Goal: Complete application form: Complete application form

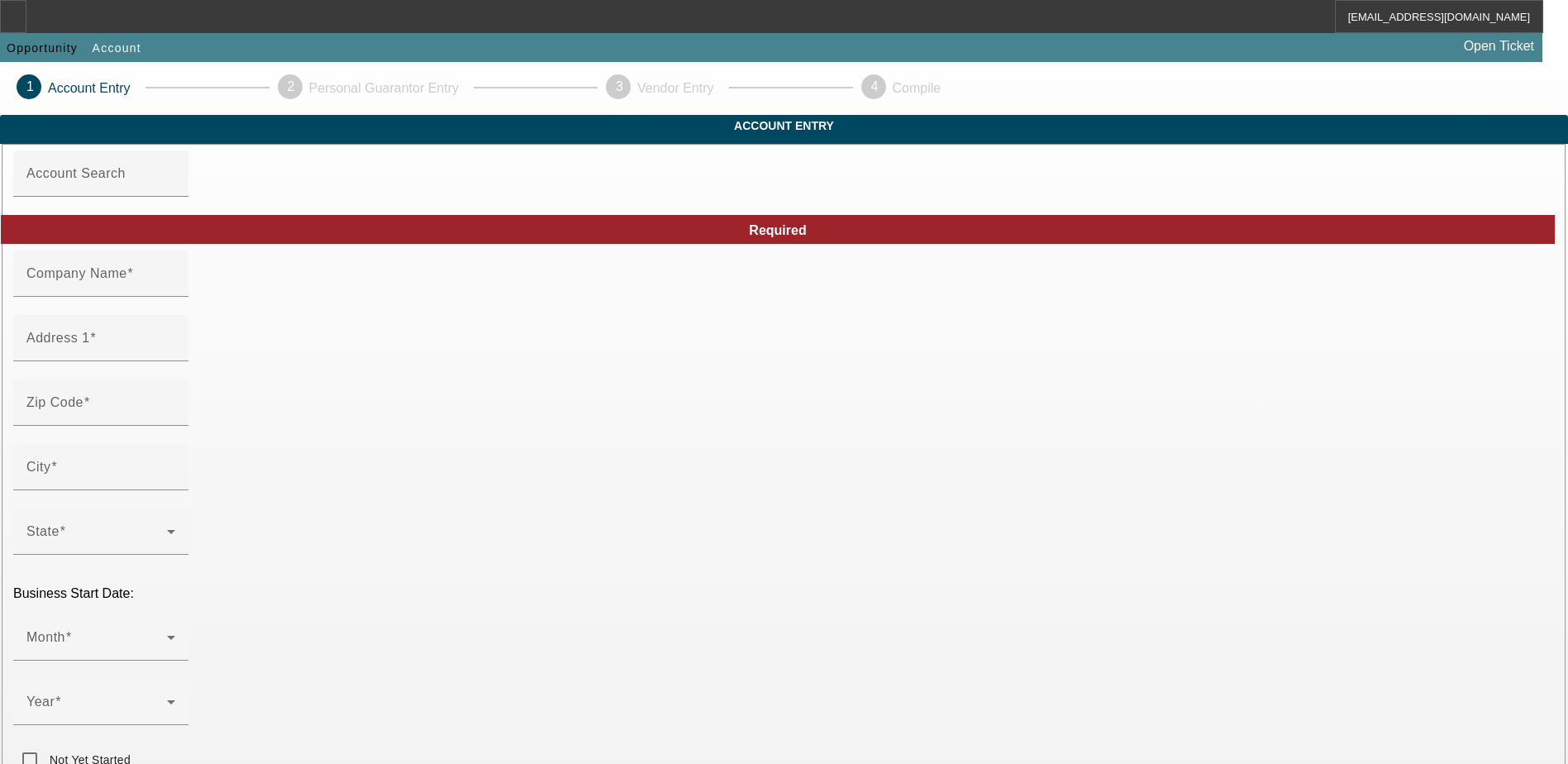
type input "Cline, Walter"
type input "169 Avenida Altamira"
type input "91914"
type input "Chula Vista"
type input "(619) 850-1854"
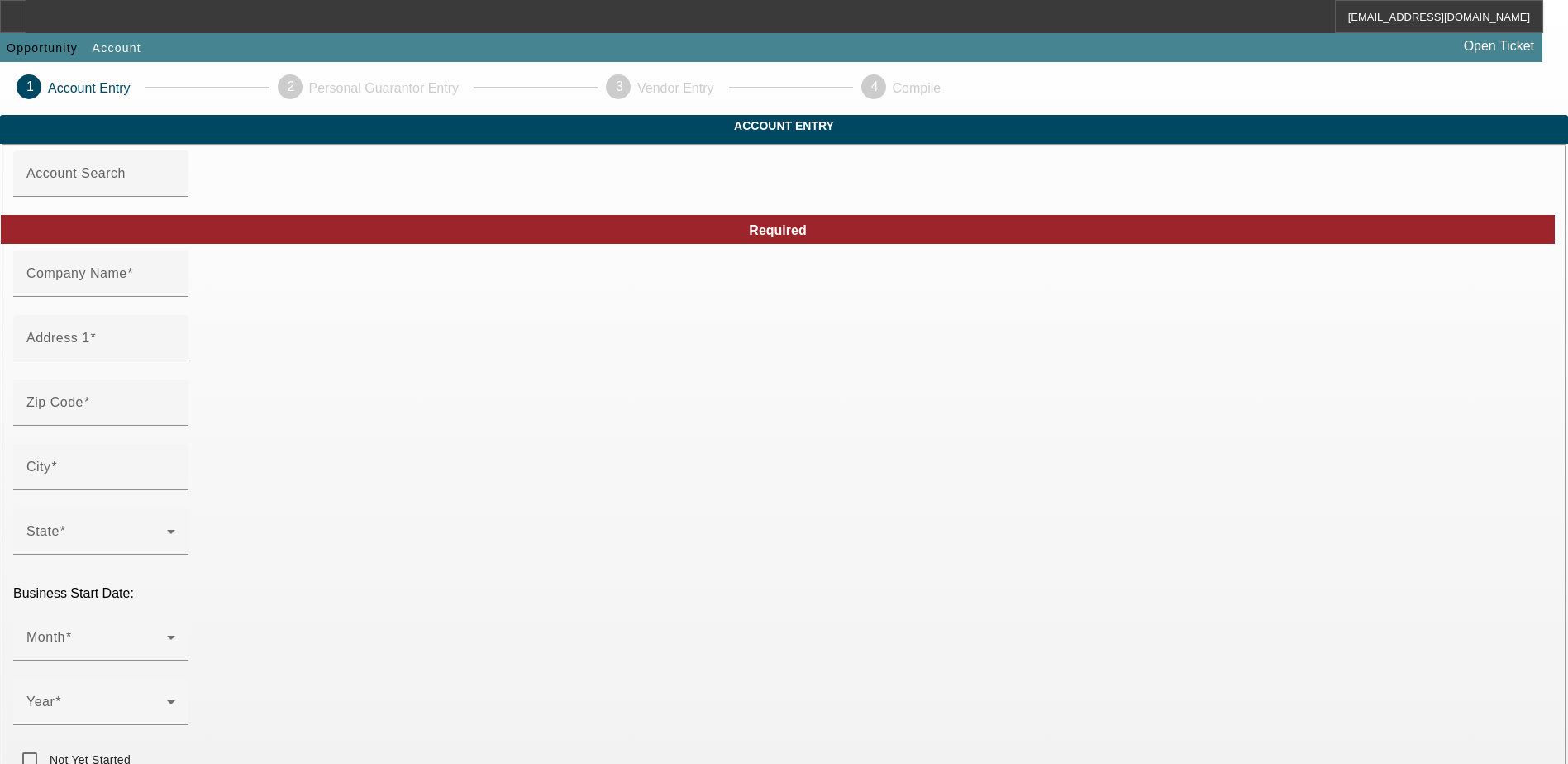
type input "169 Avenida Altamira"
type input "waltercline@sbcglobal.net"
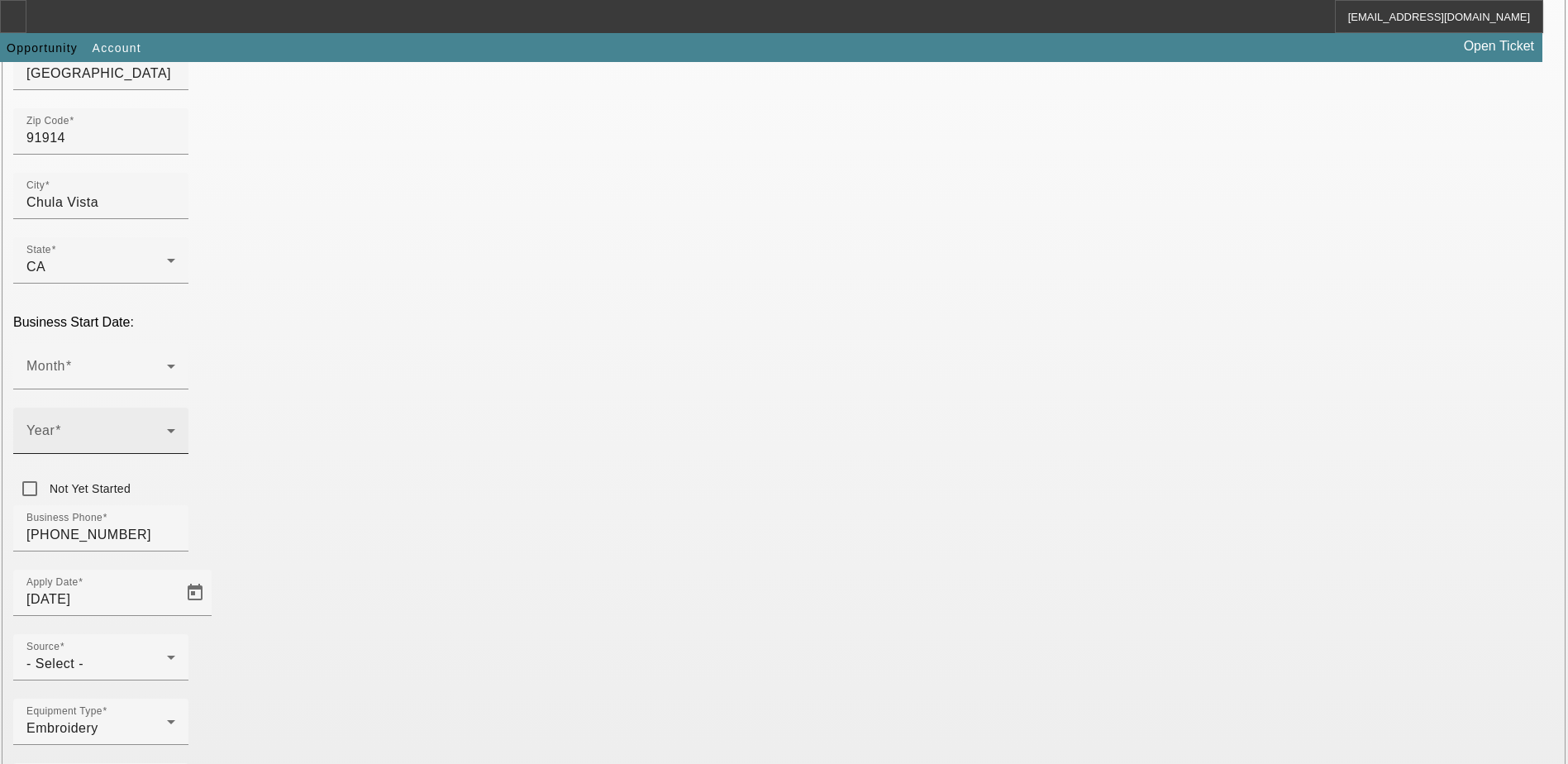
scroll to position [280, 0]
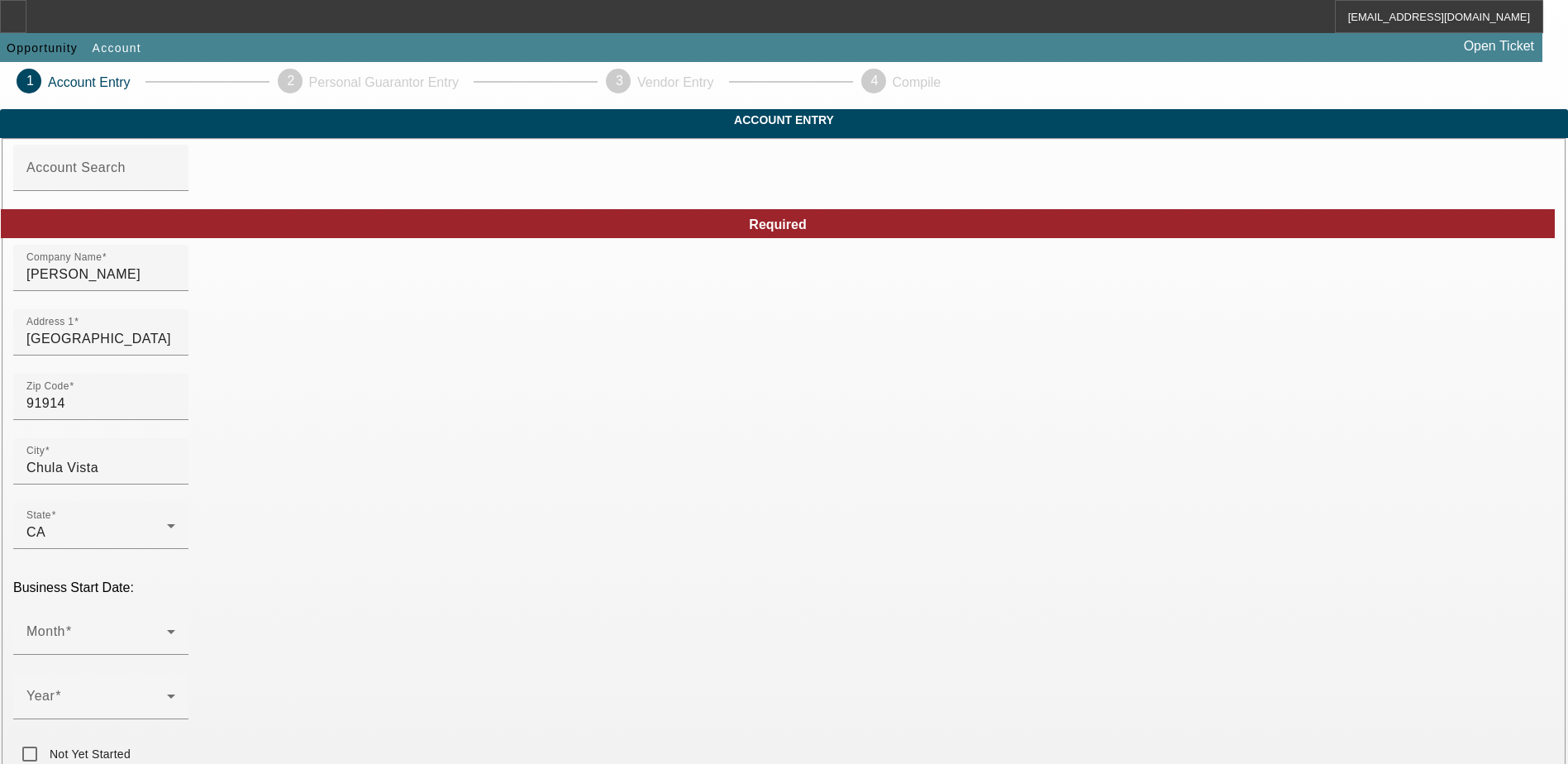
scroll to position [0, 0]
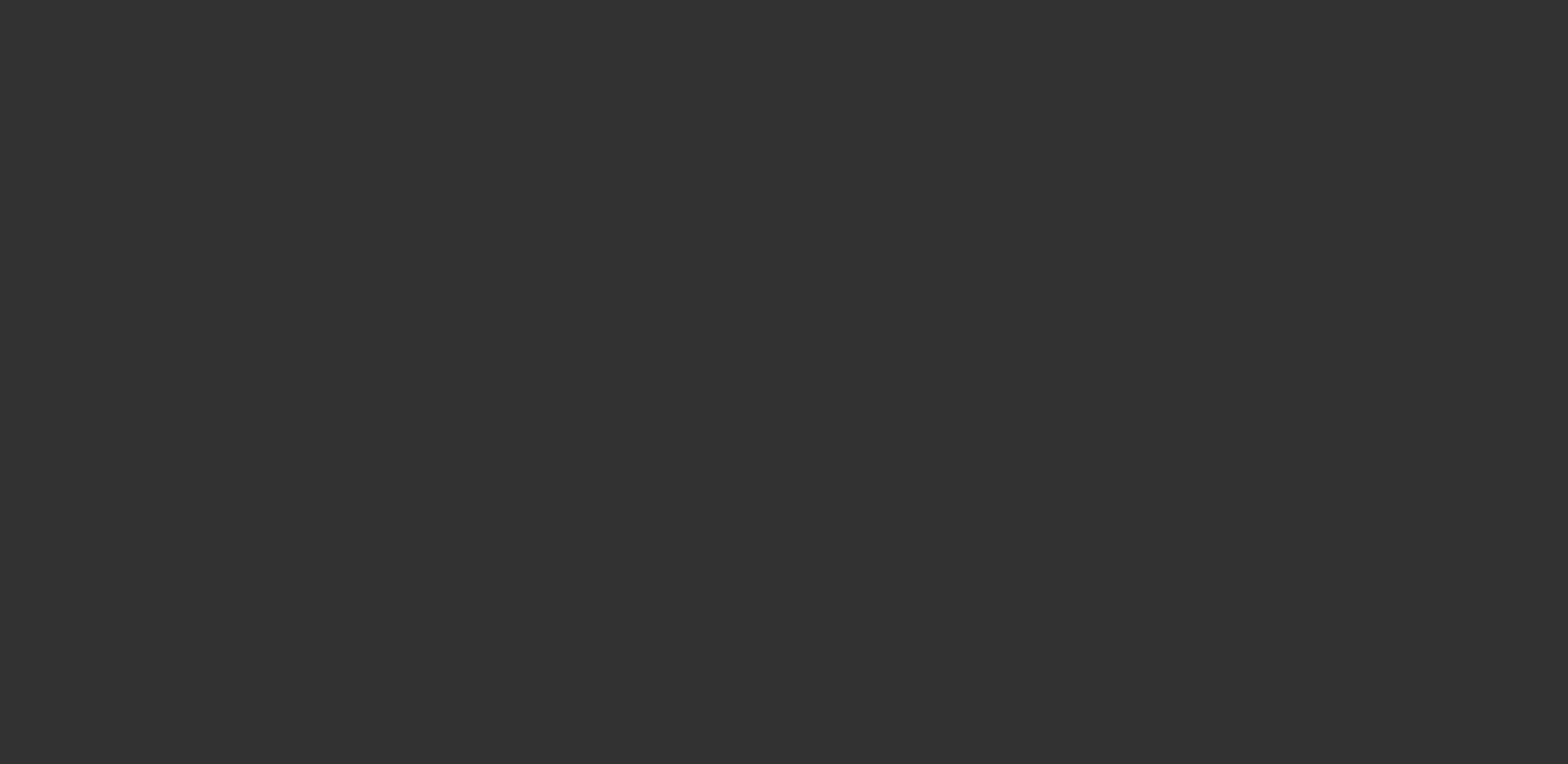
click at [322, 321] on div at bounding box center [784, 382] width 1568 height 764
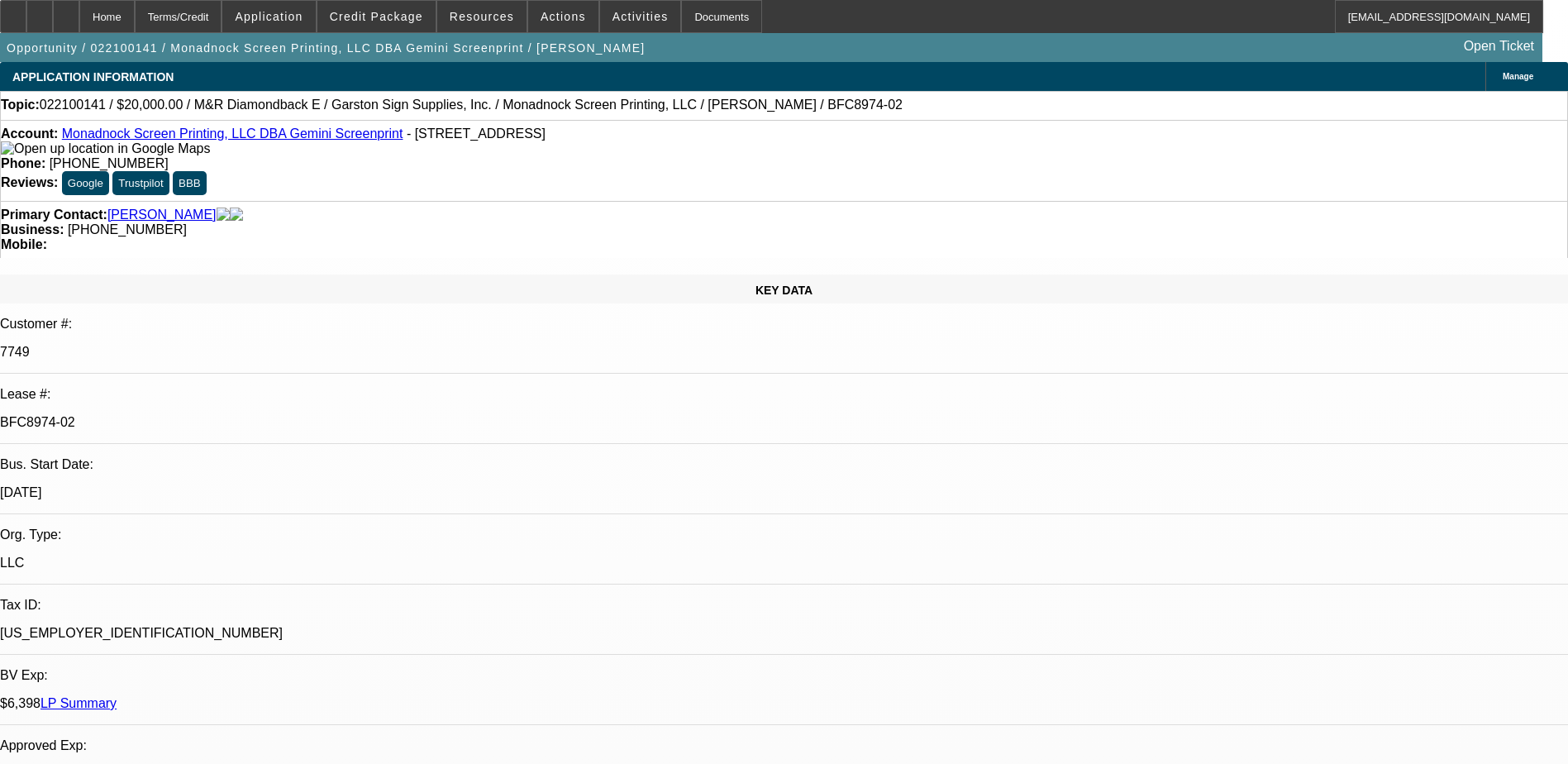
select select "0"
select select "2"
select select "0"
select select "2"
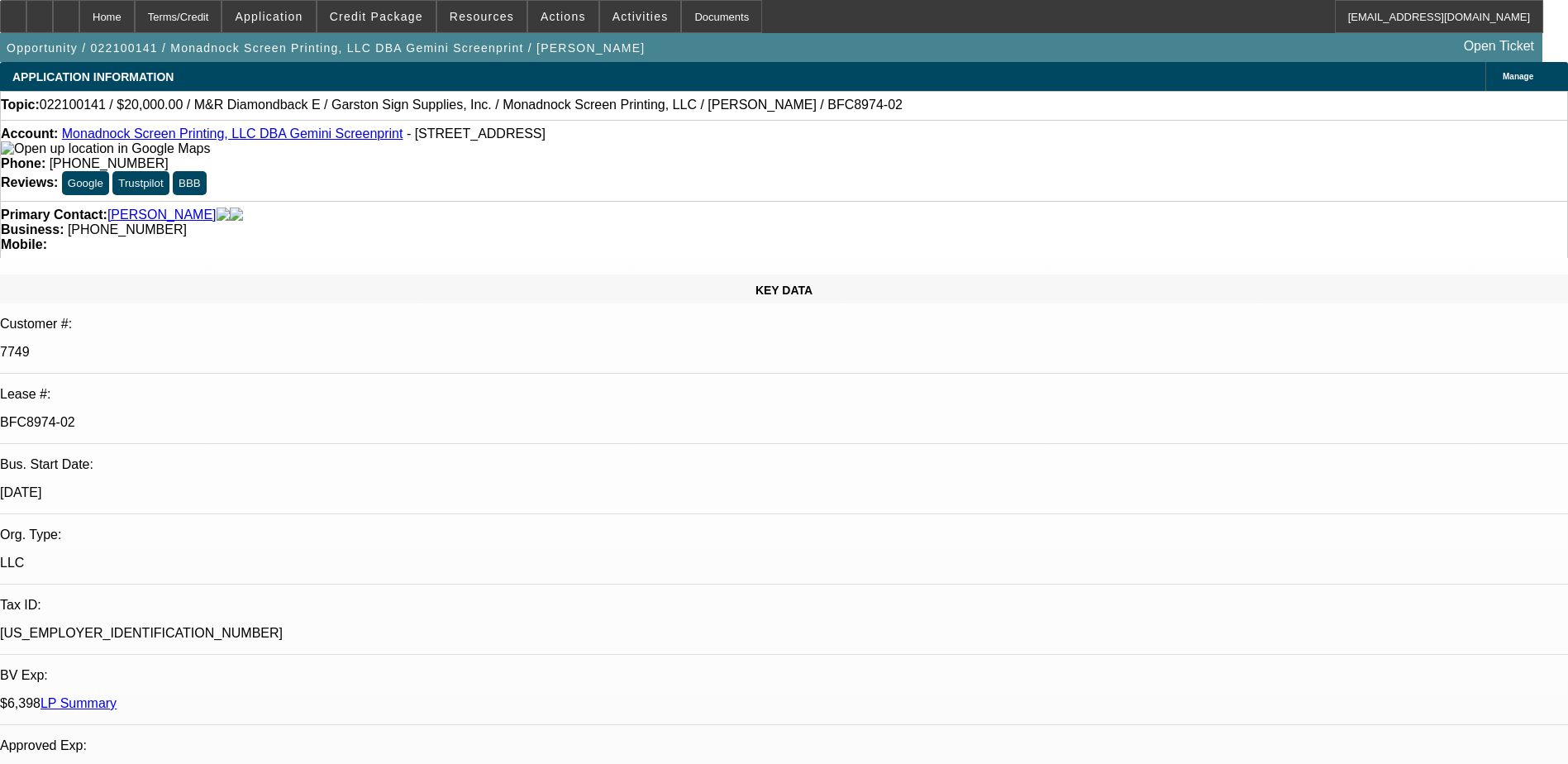
select select "0"
select select "2"
select select "0"
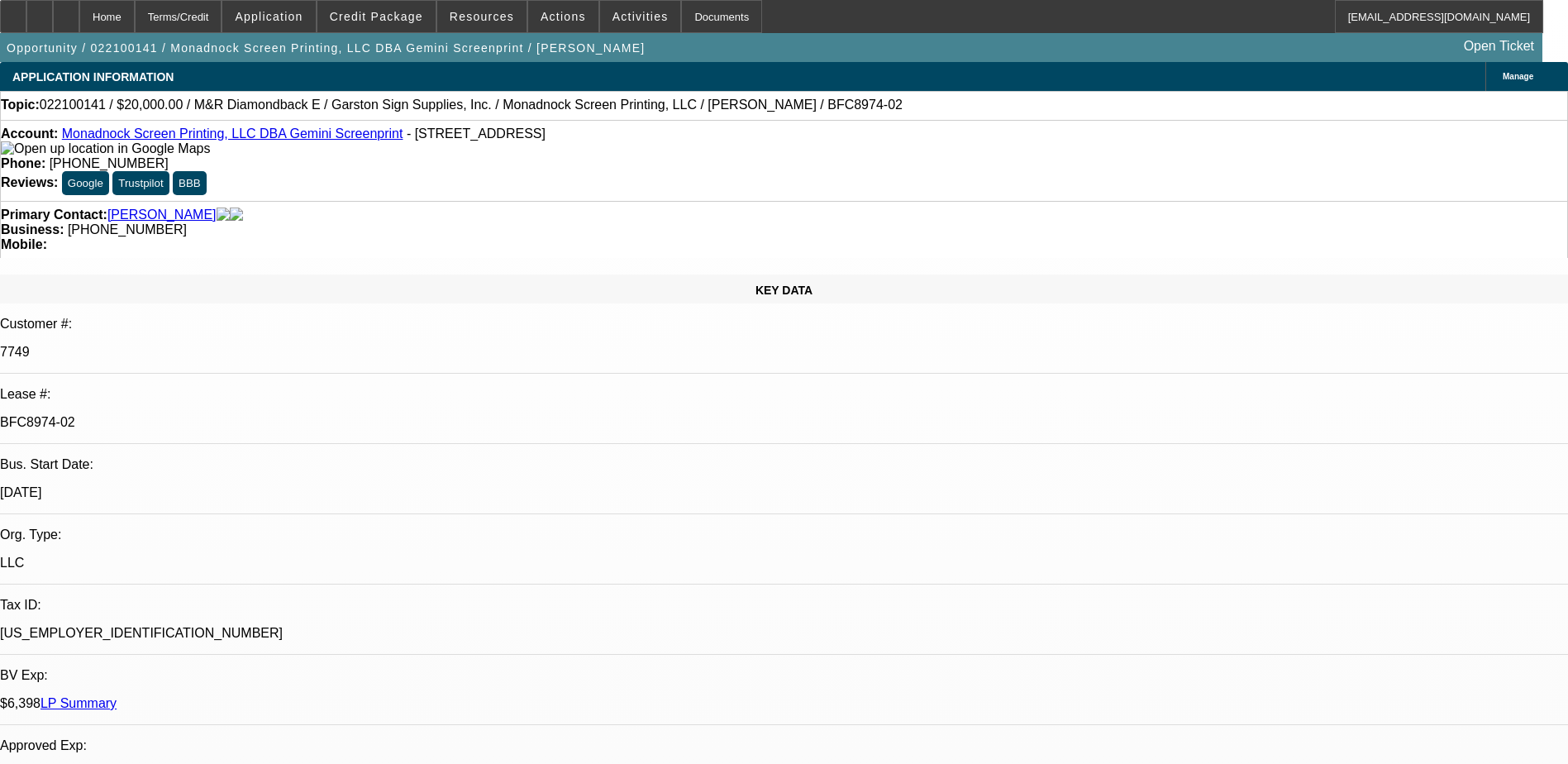
select select "2"
select select "0"
select select "1"
select select "2"
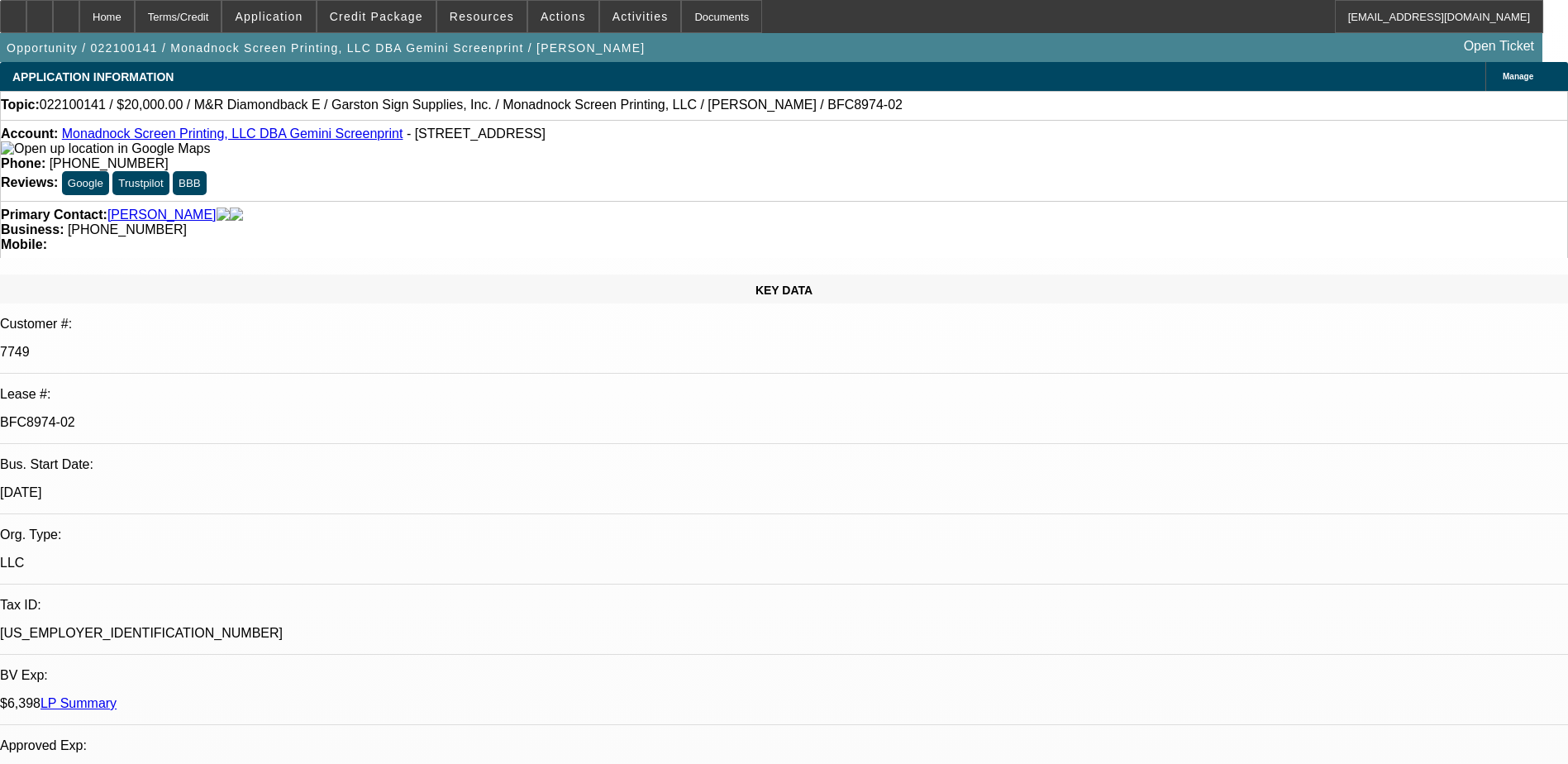
select select "1"
select select "2"
select select "1"
select select "2"
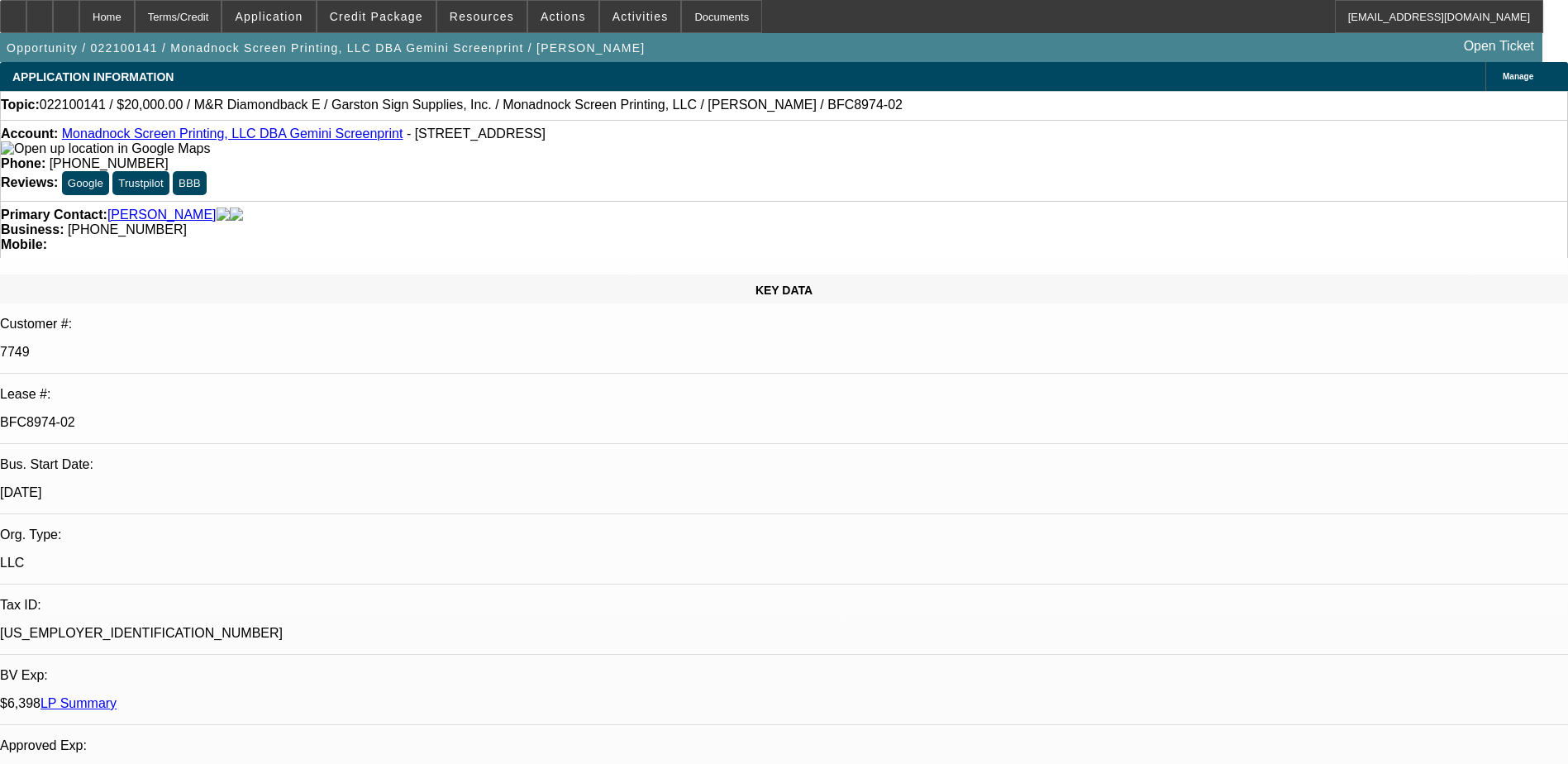
select select "2"
select select "1"
select select "2"
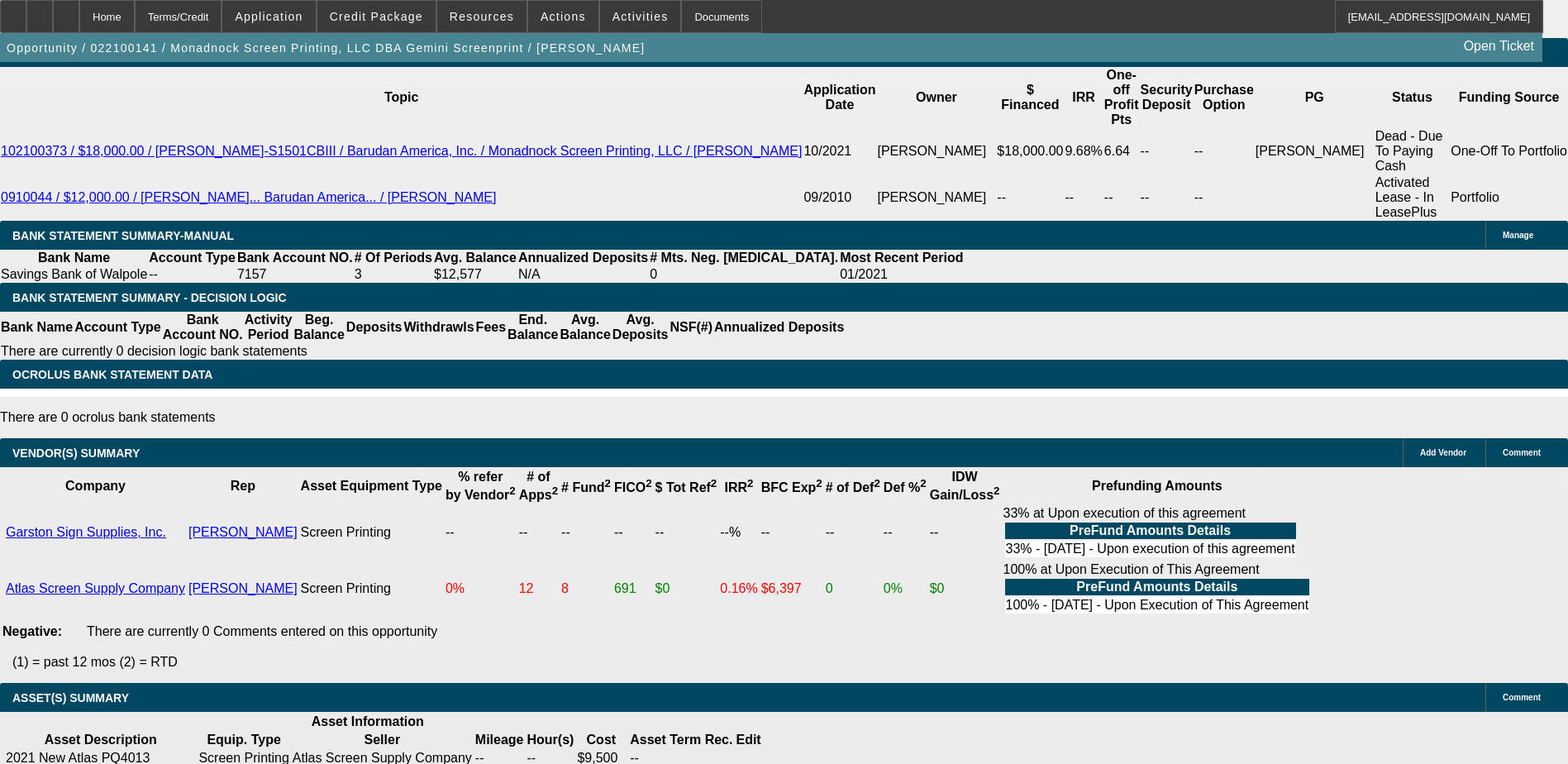
scroll to position [3292, 0]
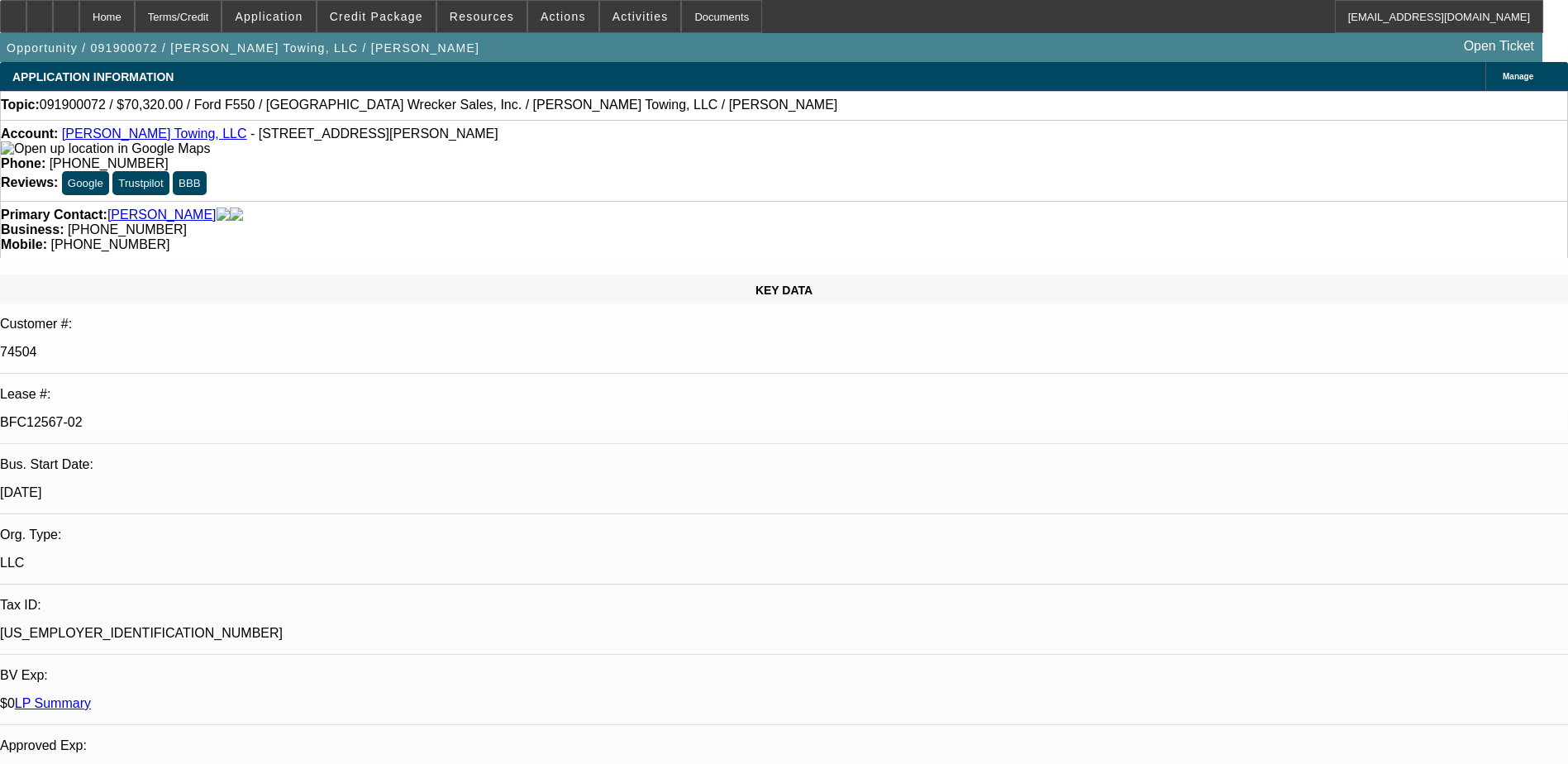
select select "0"
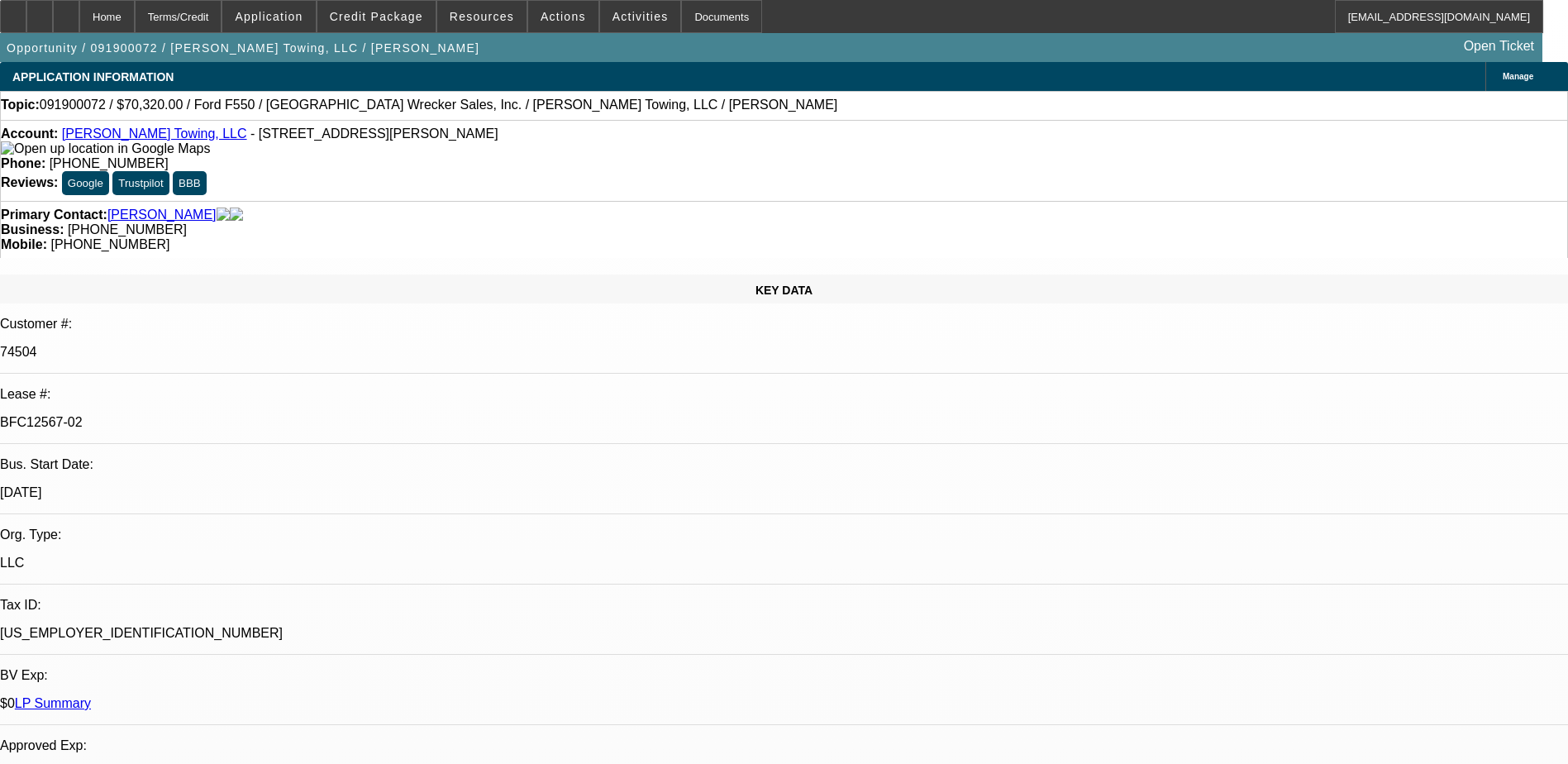
select select "0"
select select "1"
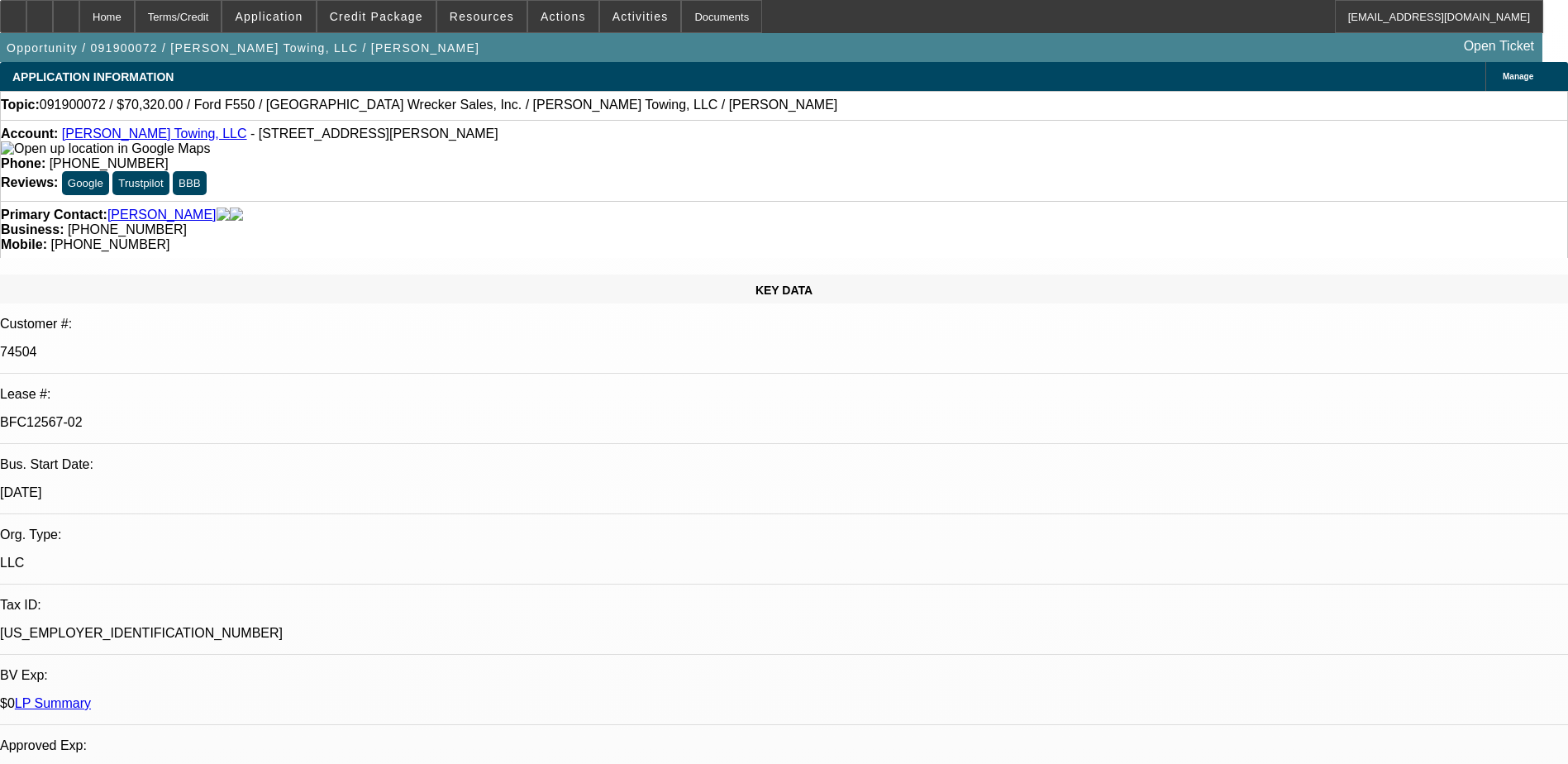
select select "2"
select select "6"
select select "1"
select select "2"
select select "6"
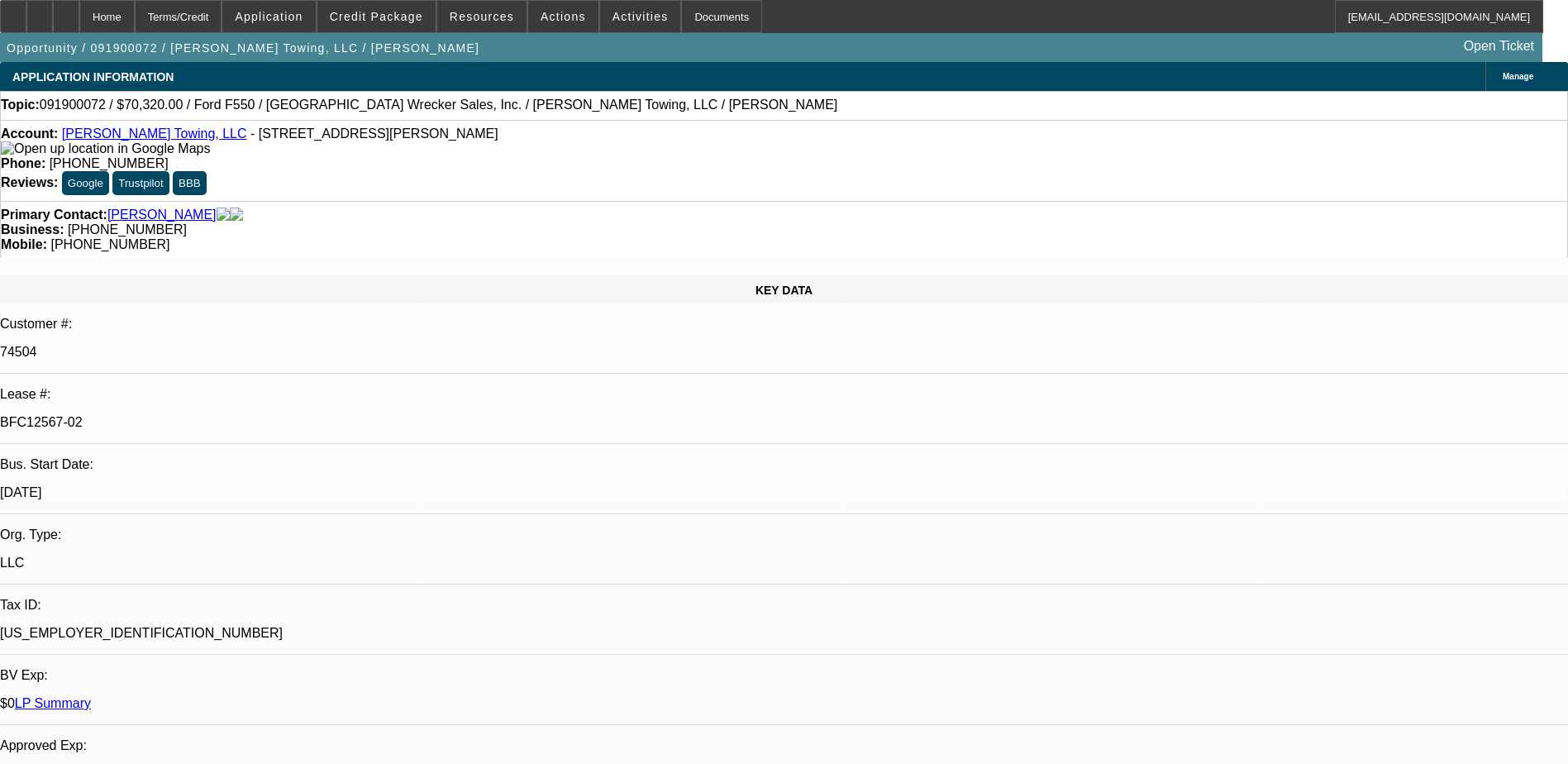
select select "1"
select select "2"
select select "6"
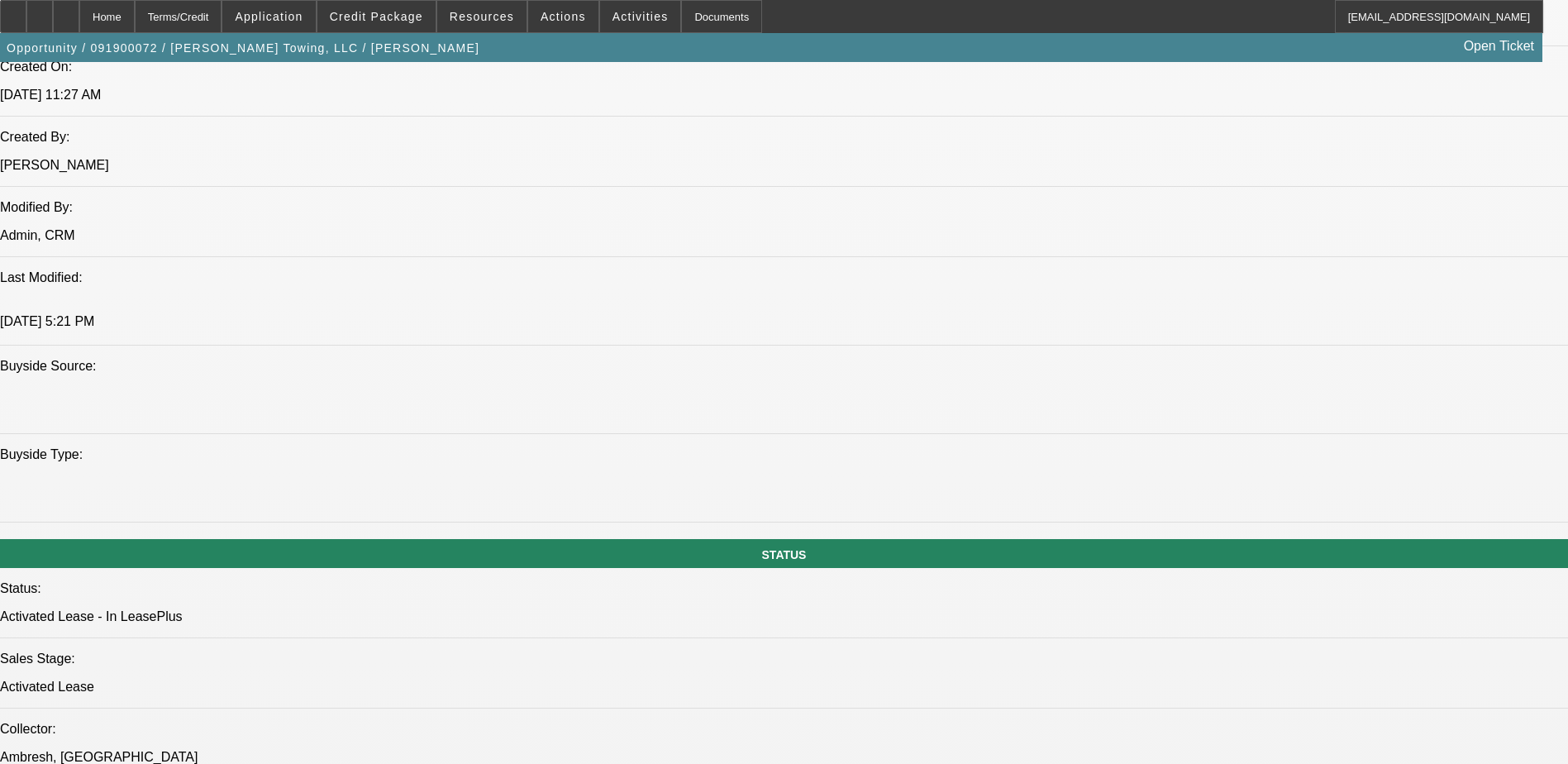
scroll to position [1406, 0]
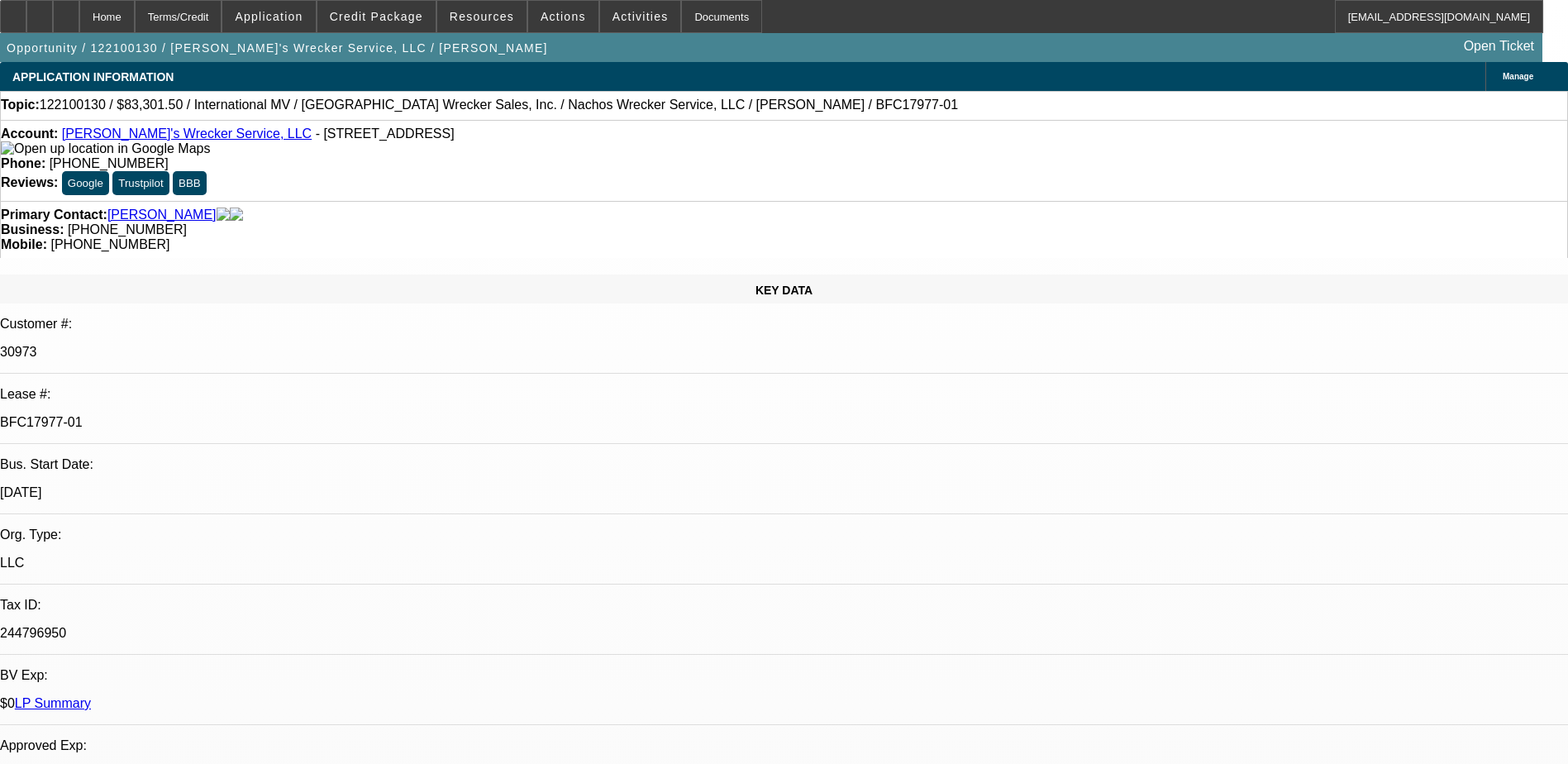
select select "0"
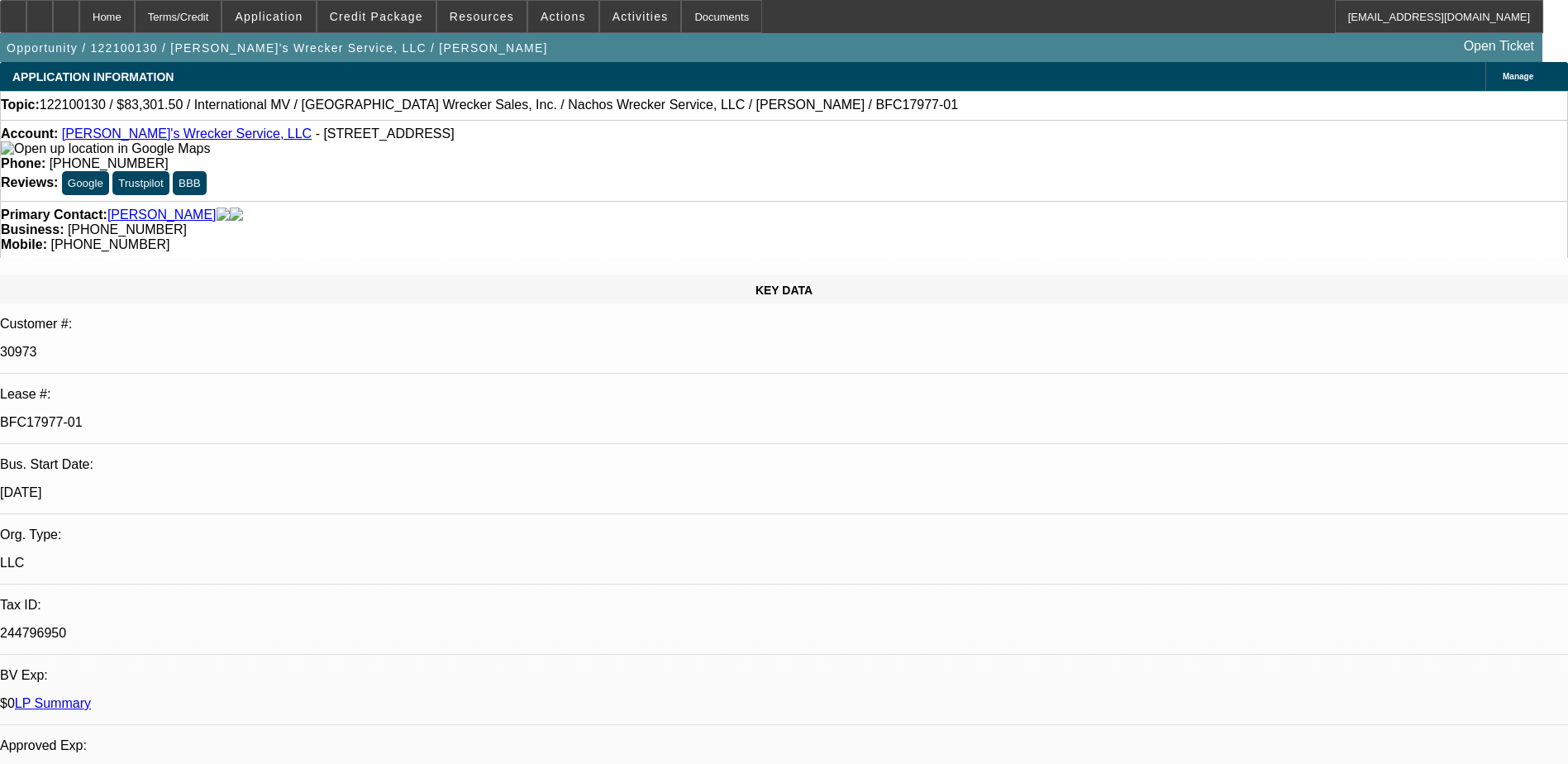
select select "0"
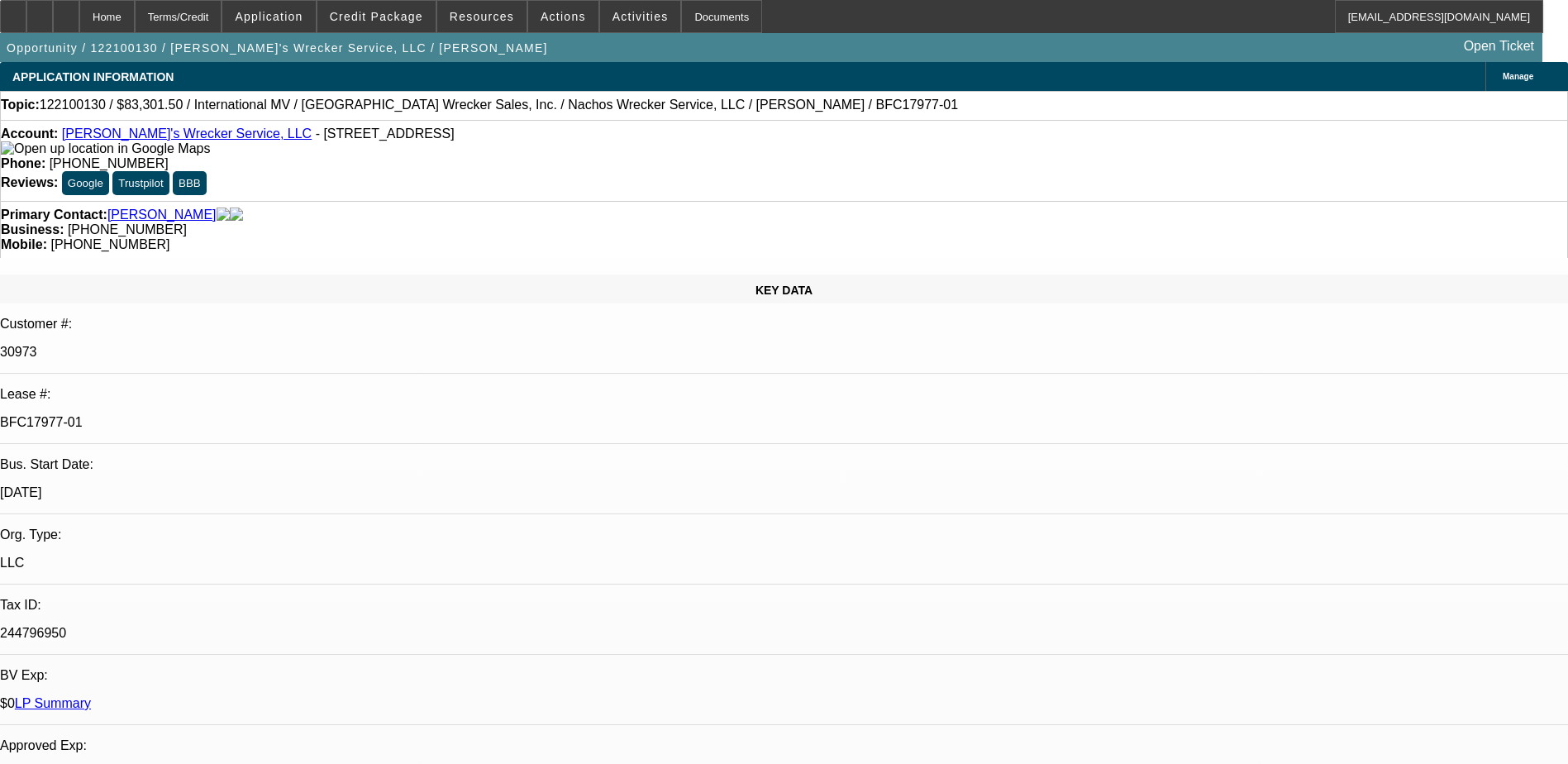
select select "0"
select select "1"
select select "2"
select select "6"
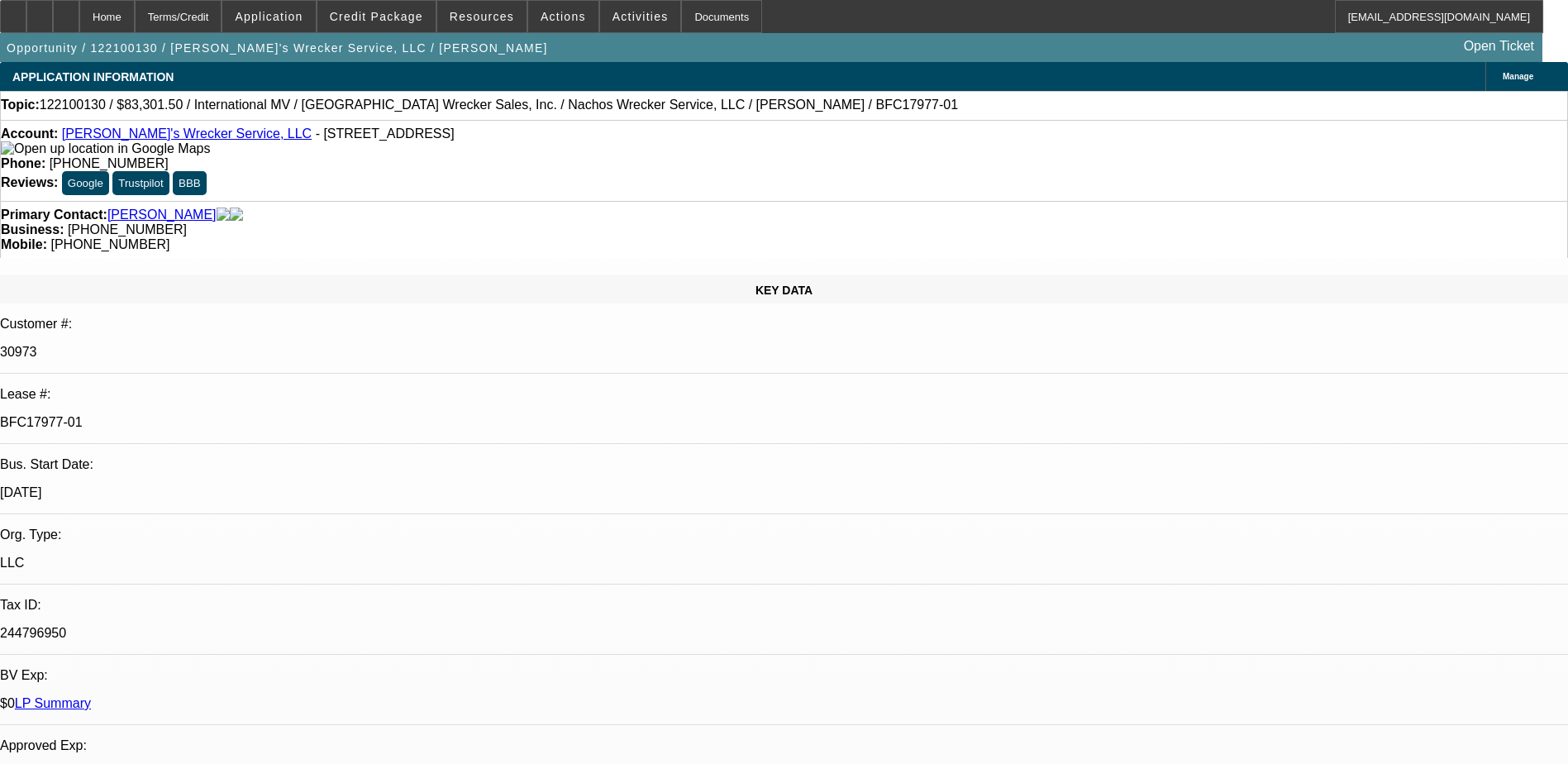
select select "1"
select select "2"
select select "6"
select select "1"
select select "2"
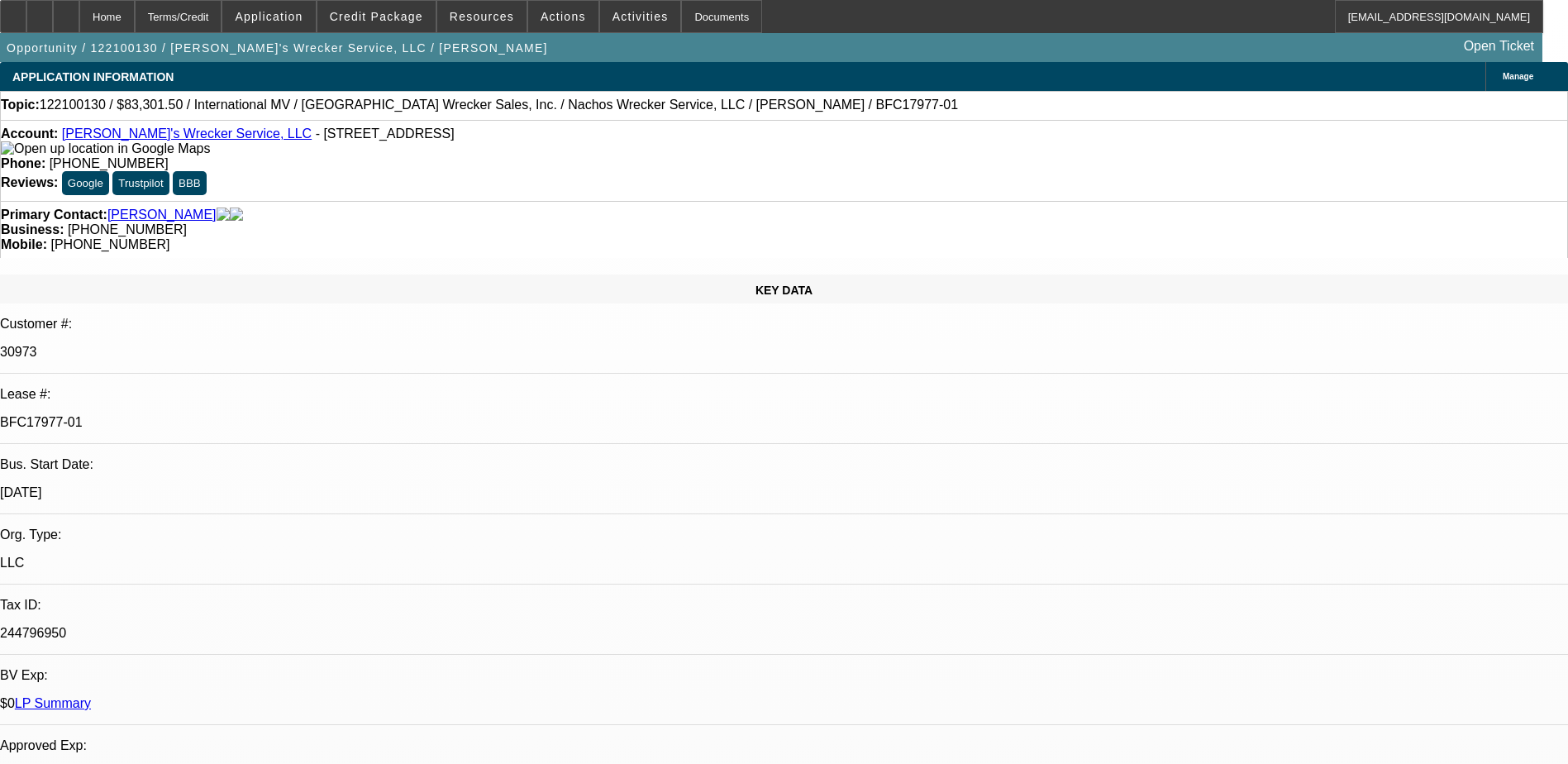
select select "6"
select select "1"
select select "2"
select select "6"
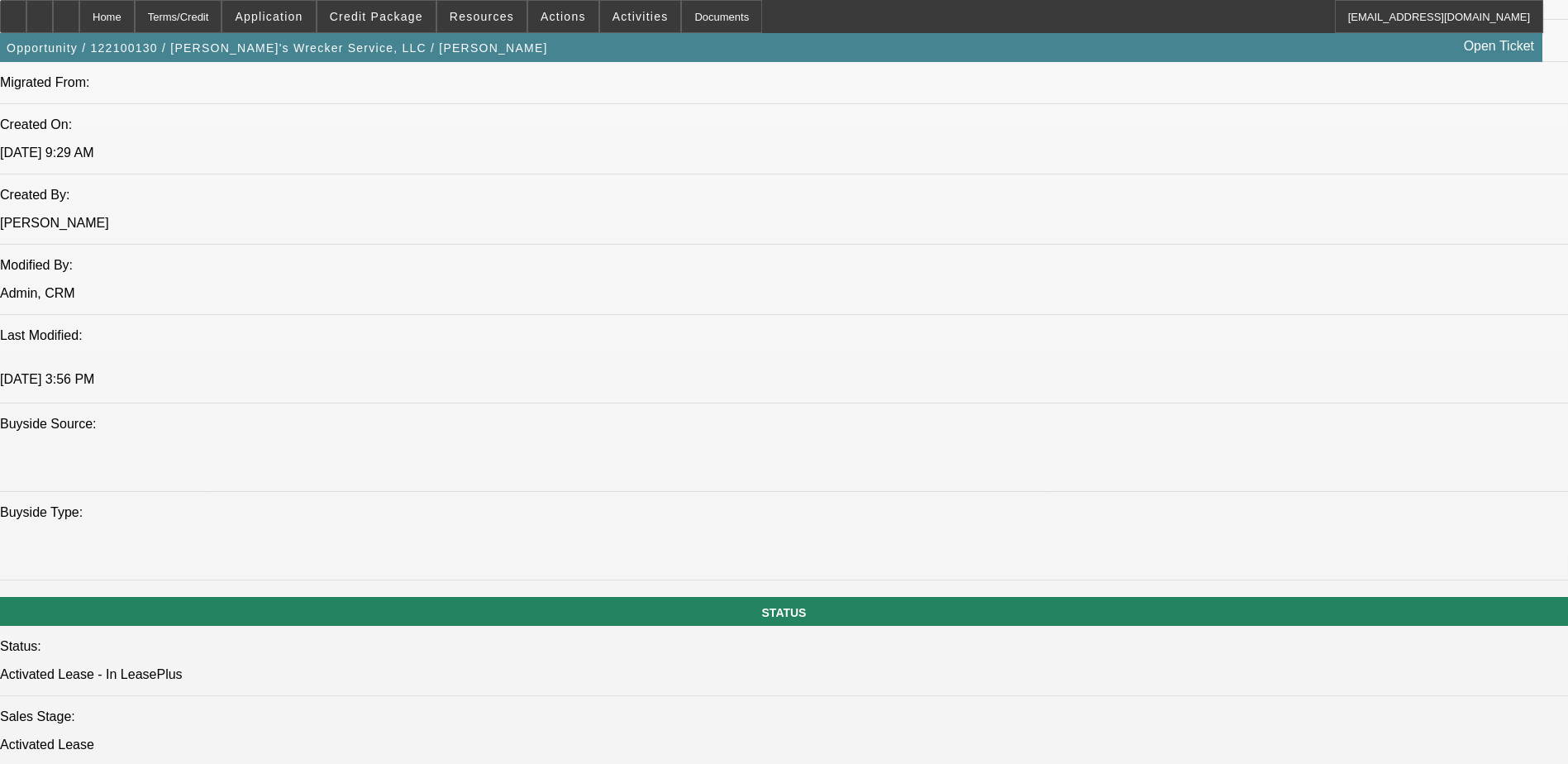
scroll to position [1241, 0]
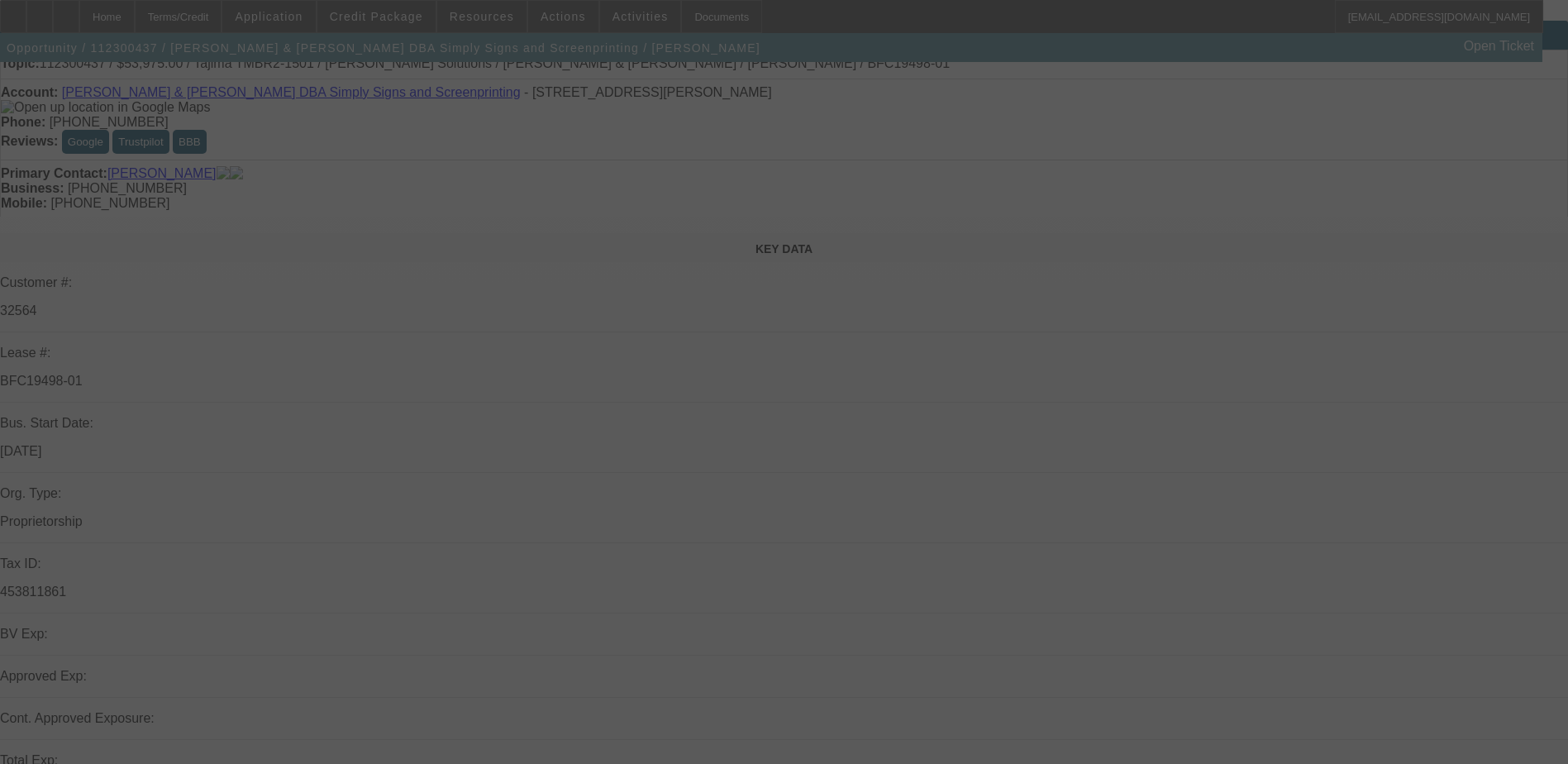
scroll to position [83, 0]
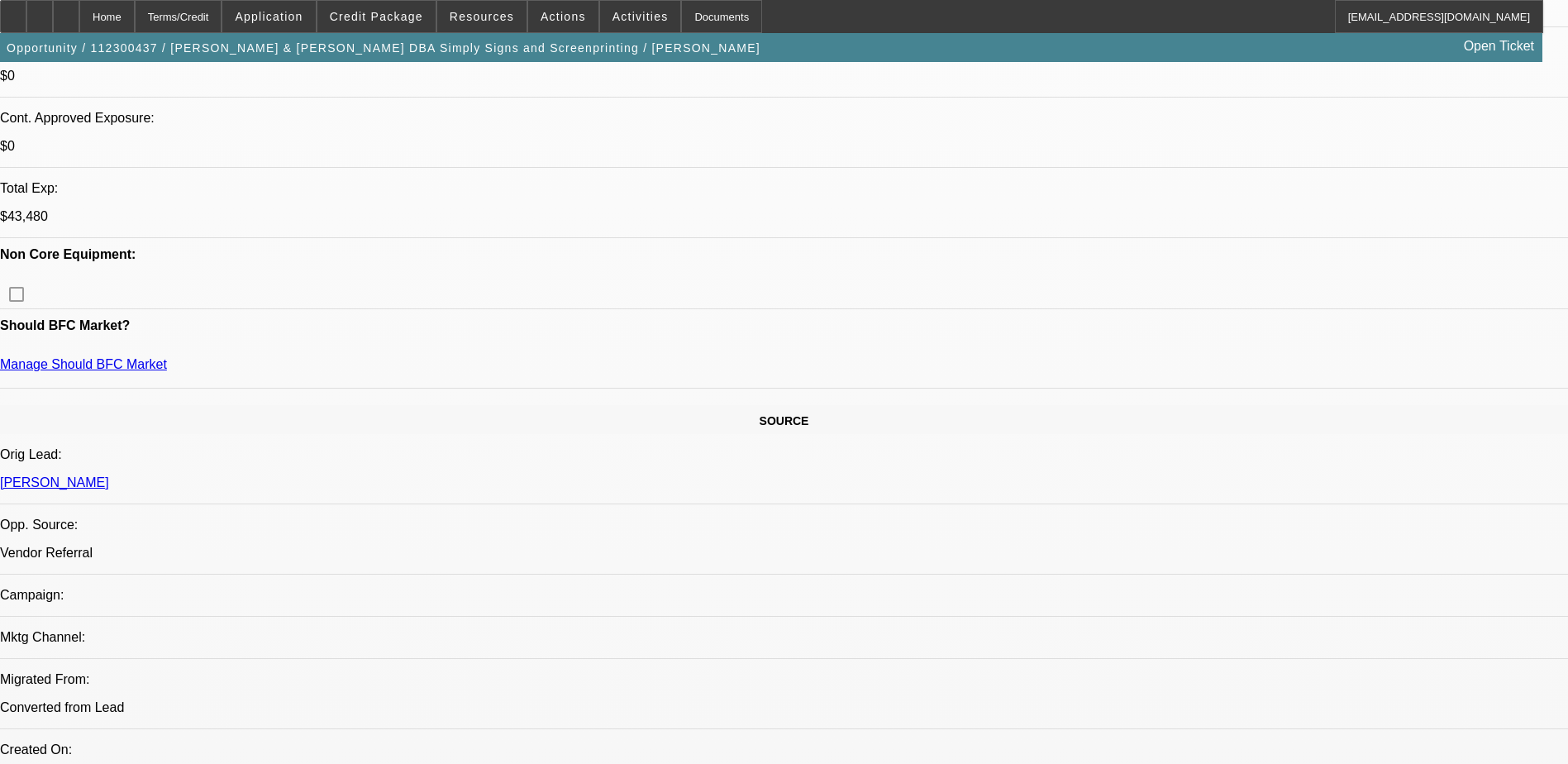
select select "0"
select select "2"
select select "0"
select select "2"
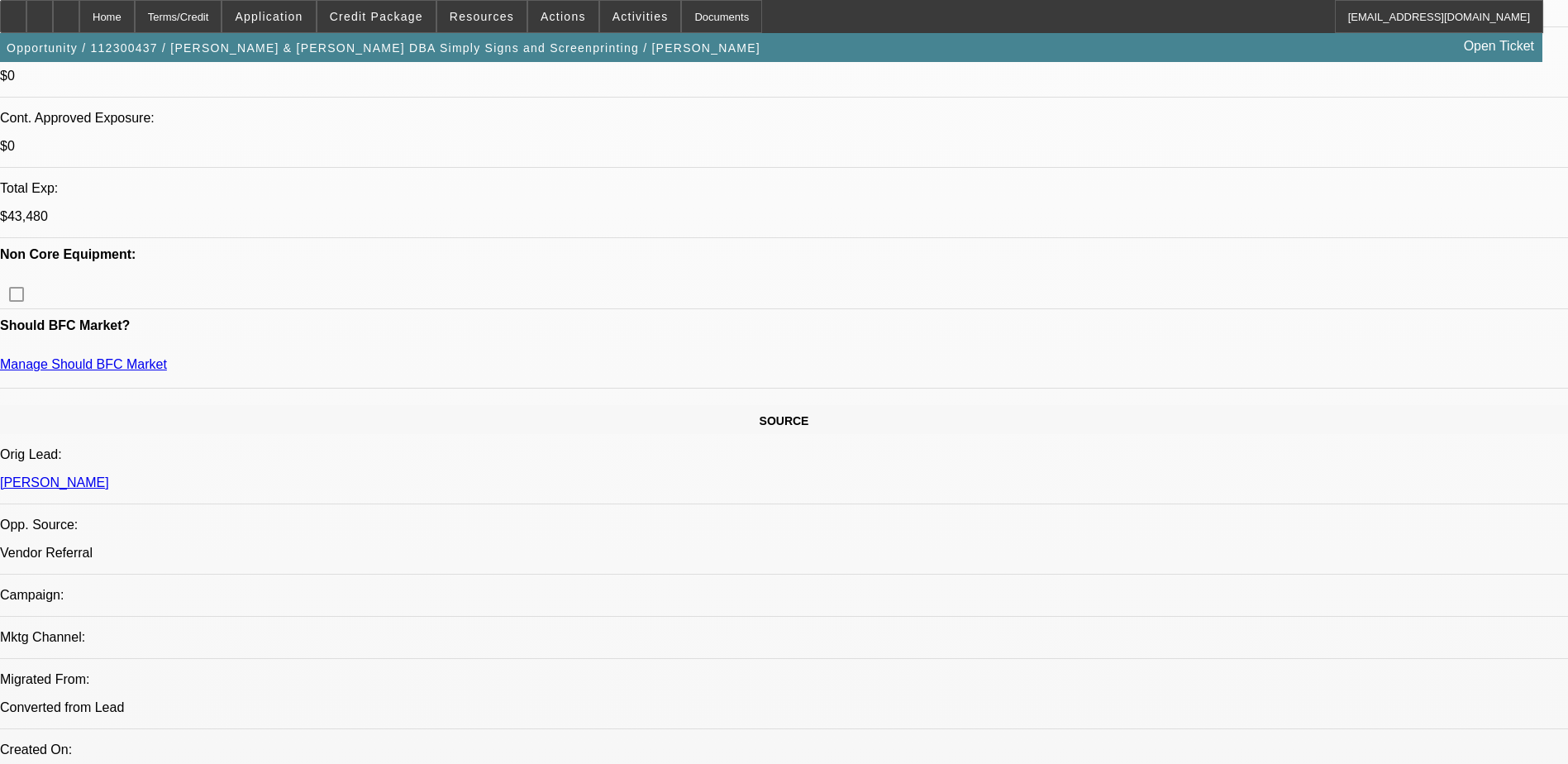
select select "0"
select select "2"
select select "0"
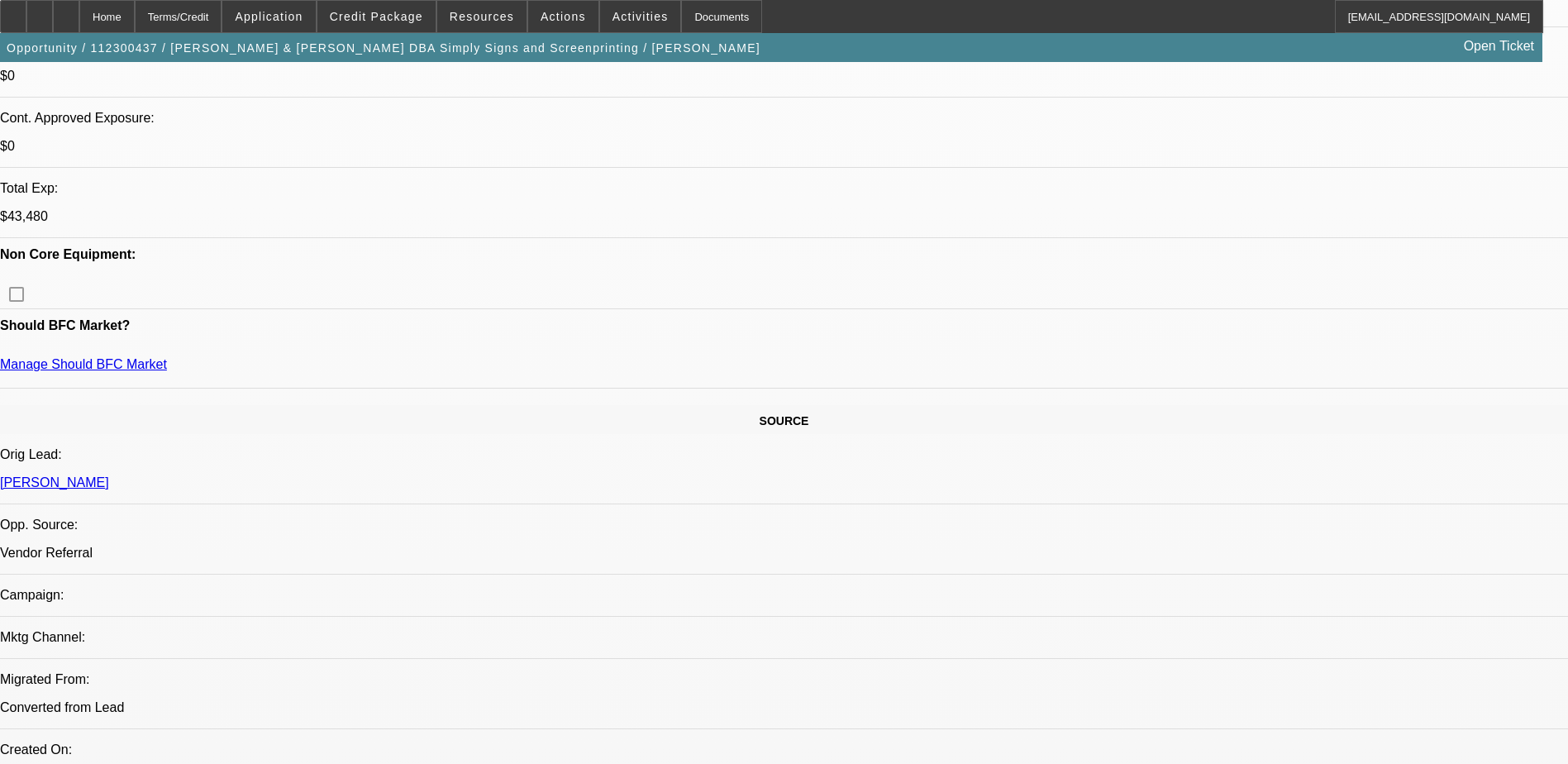
select select "2"
select select "0"
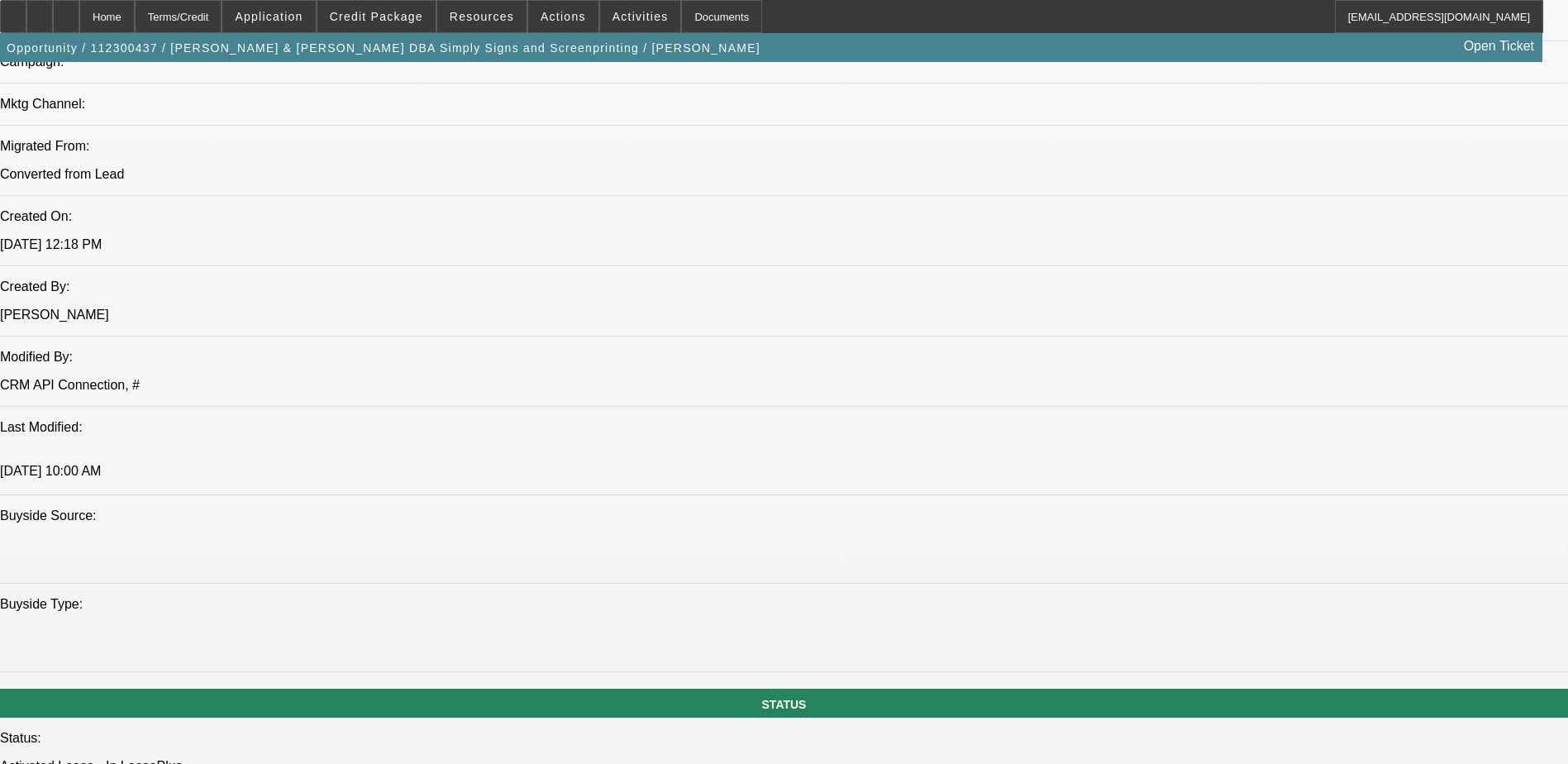
select select "1"
select select "2"
select select "6"
select select "1"
select select "2"
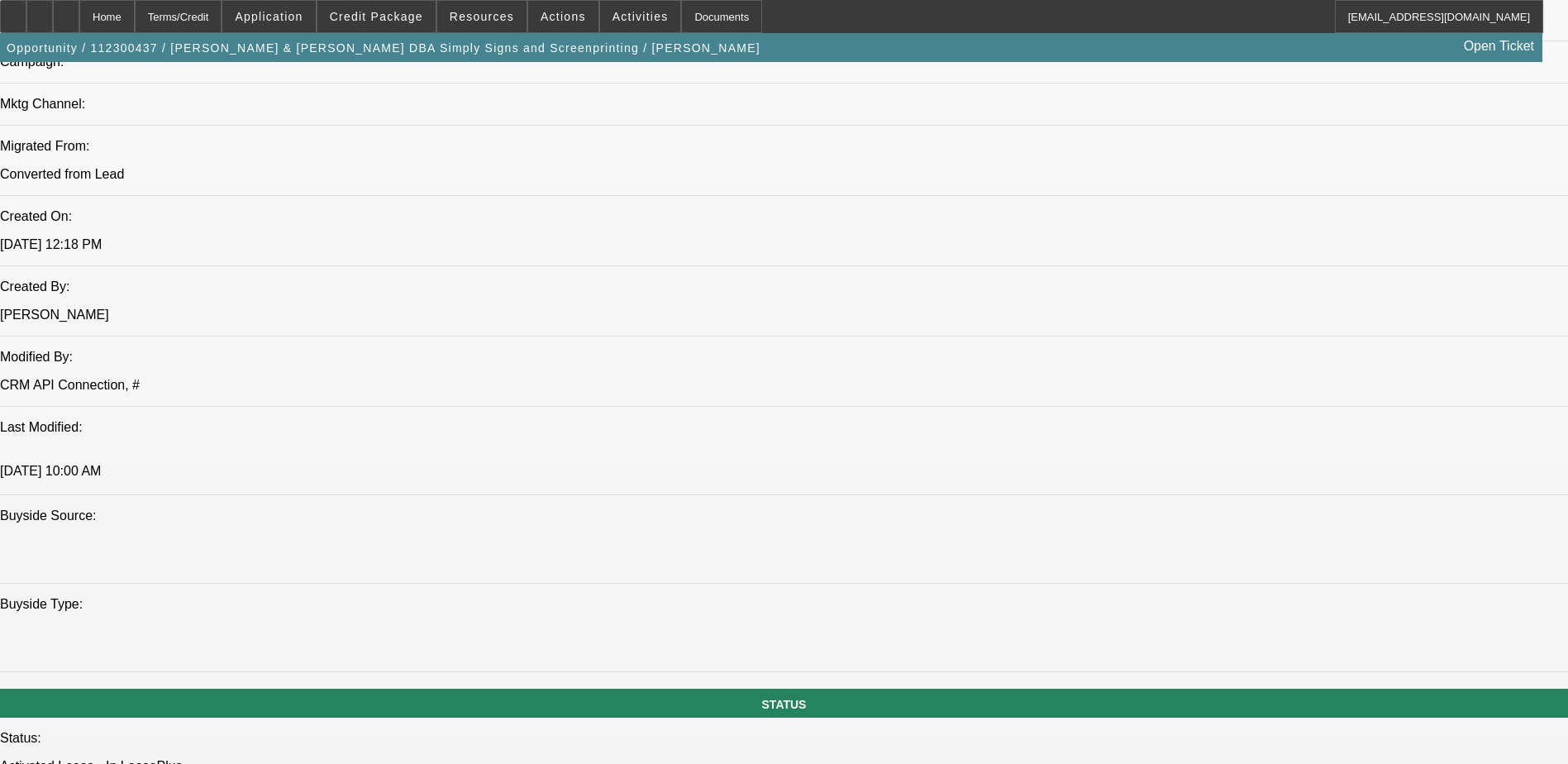
select select "6"
select select "1"
select select "2"
select select "6"
select select "1"
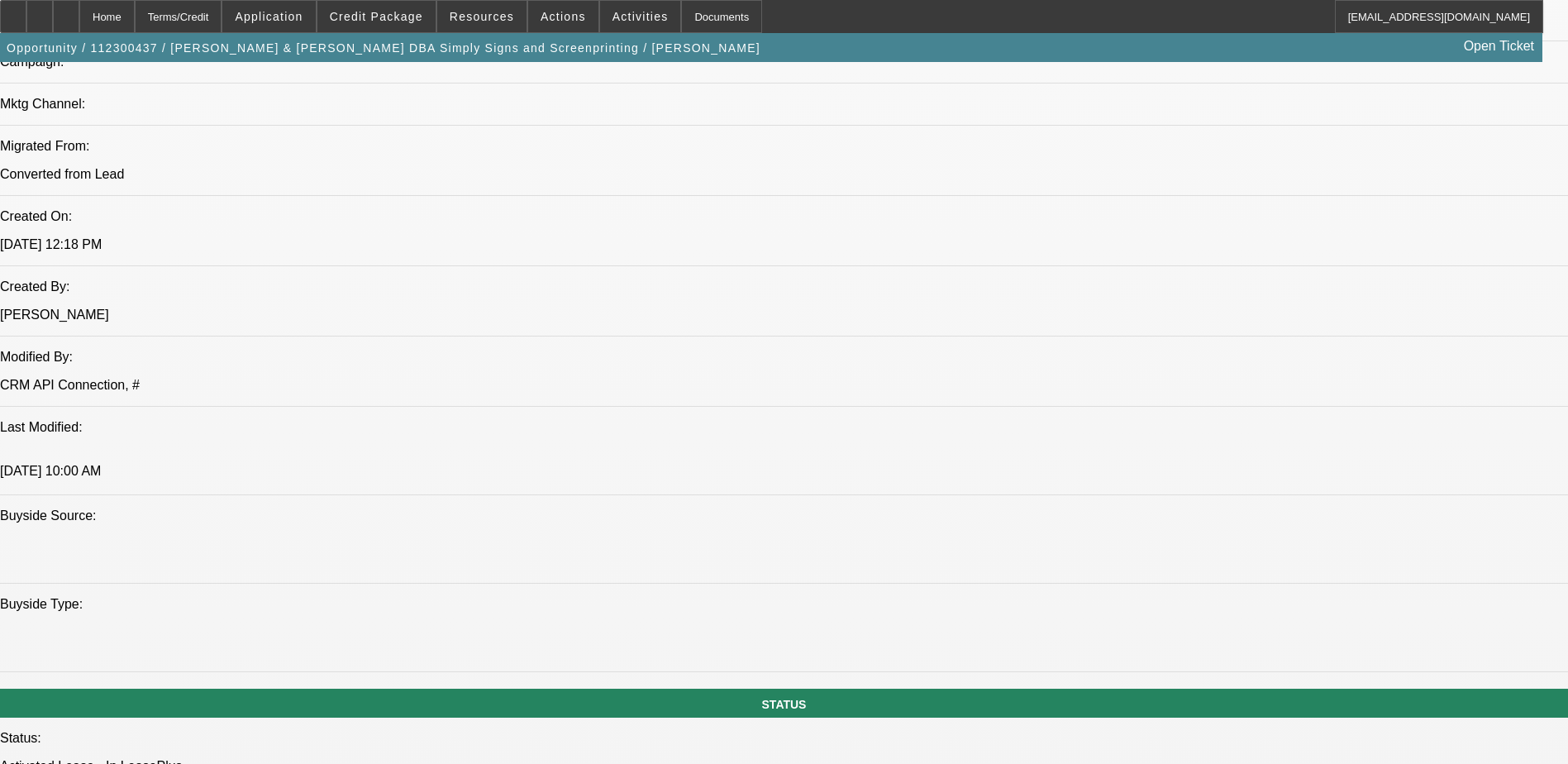
select select "2"
select select "6"
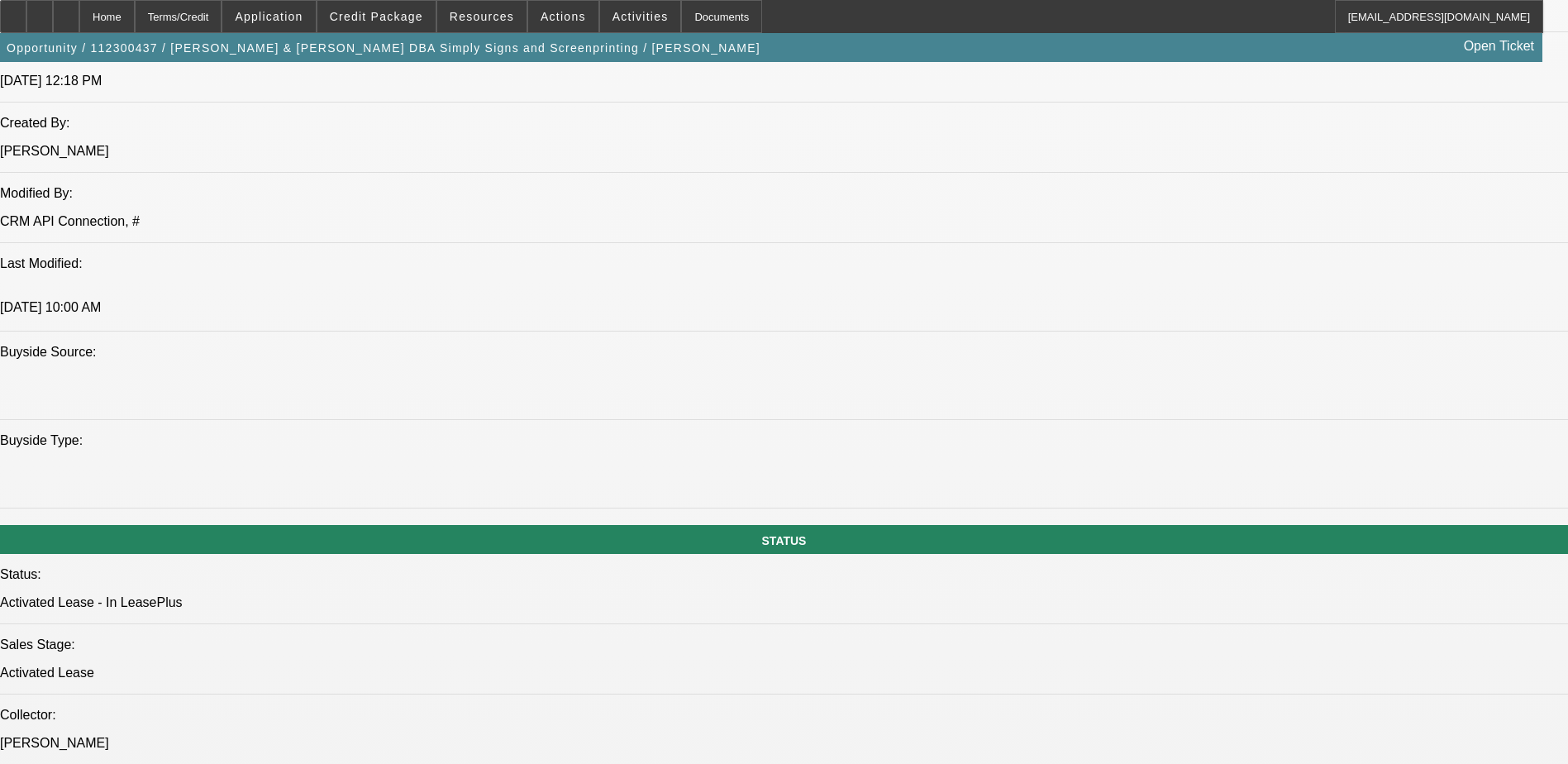
scroll to position [1400, 0]
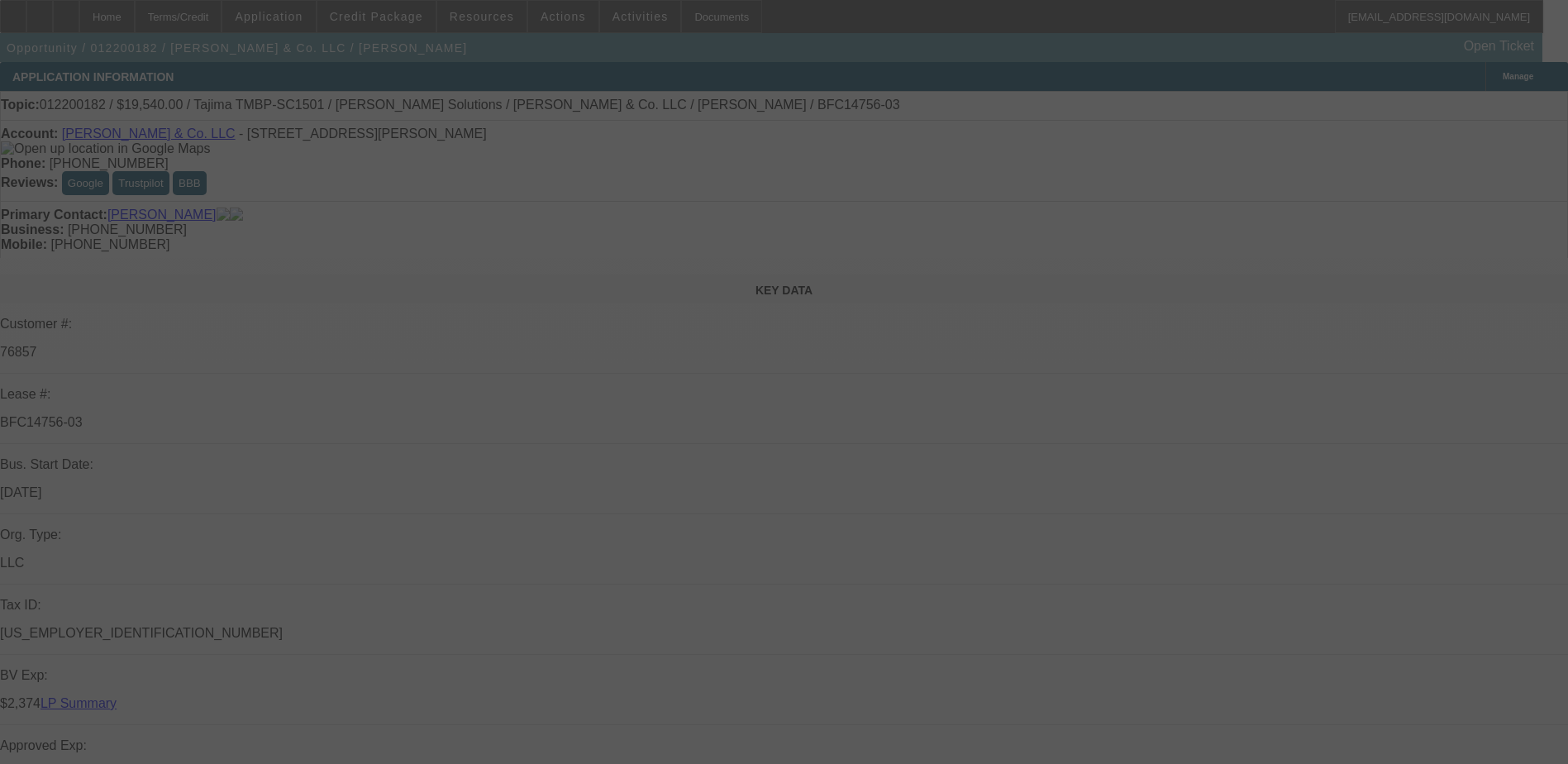
select select "0"
select select "2"
select select "0.1"
select select "4"
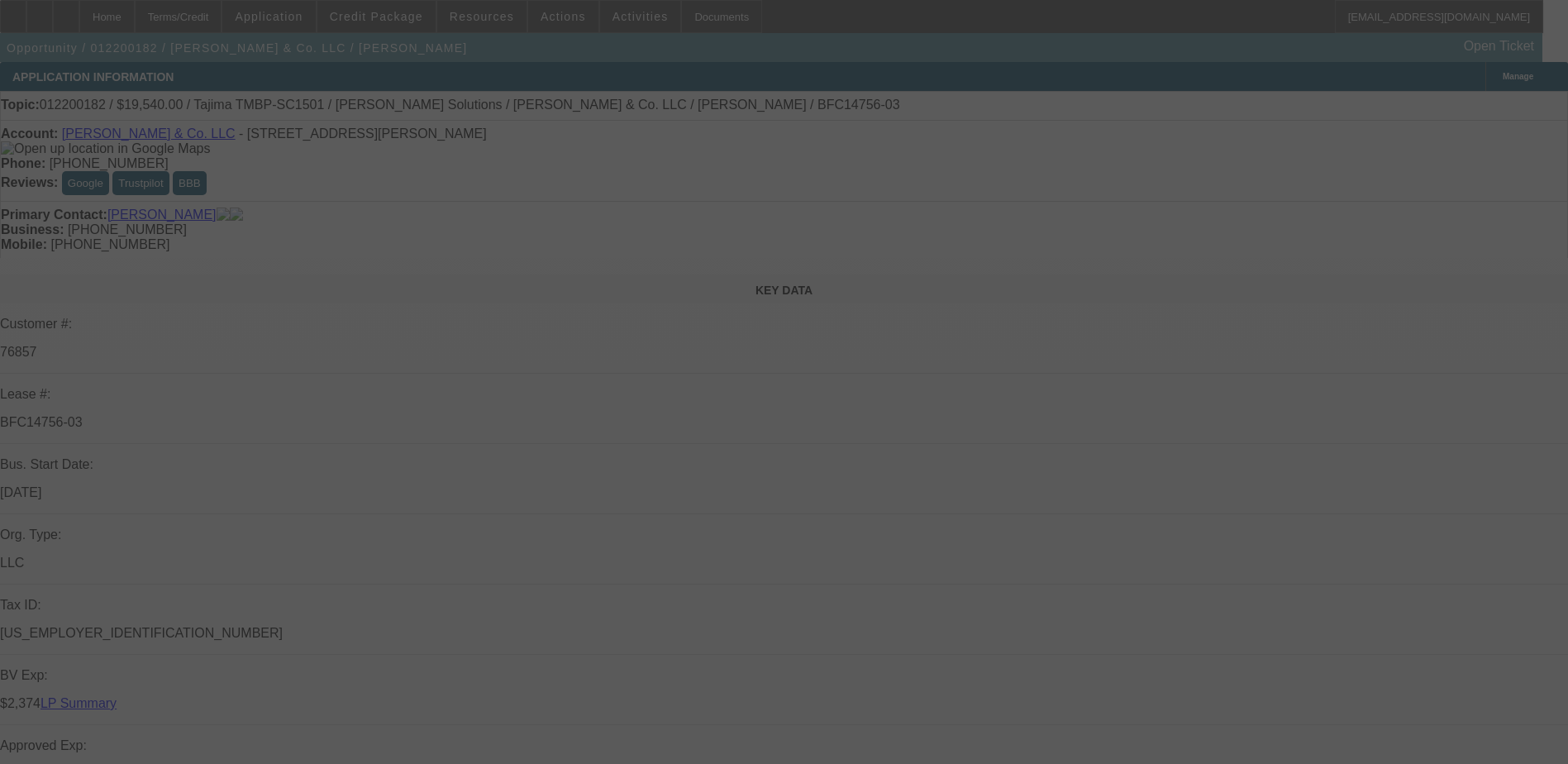
select select "0"
select select "0.1"
select select "4"
select select "0"
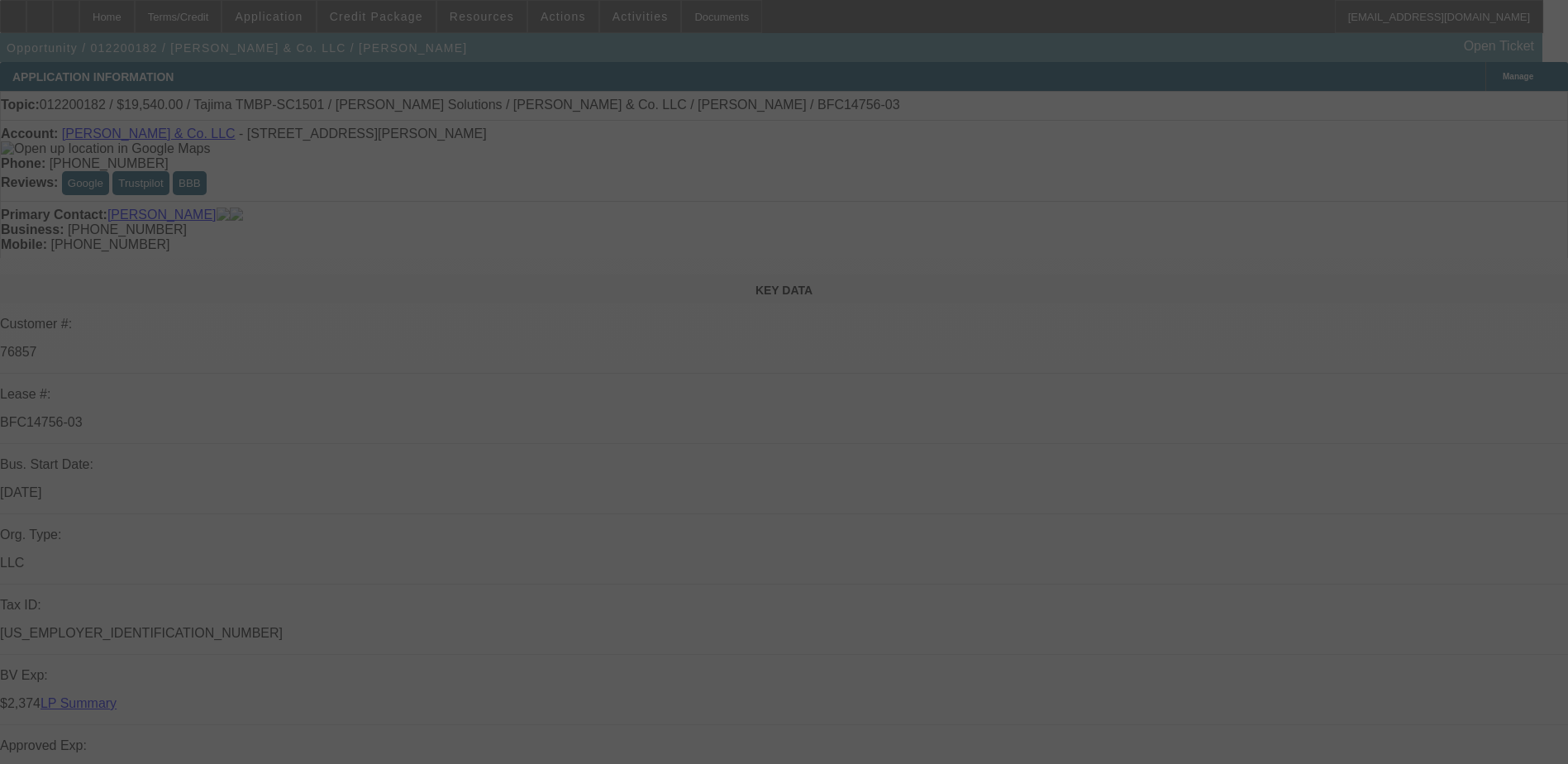
select select "2"
select select "0.1"
select select "4"
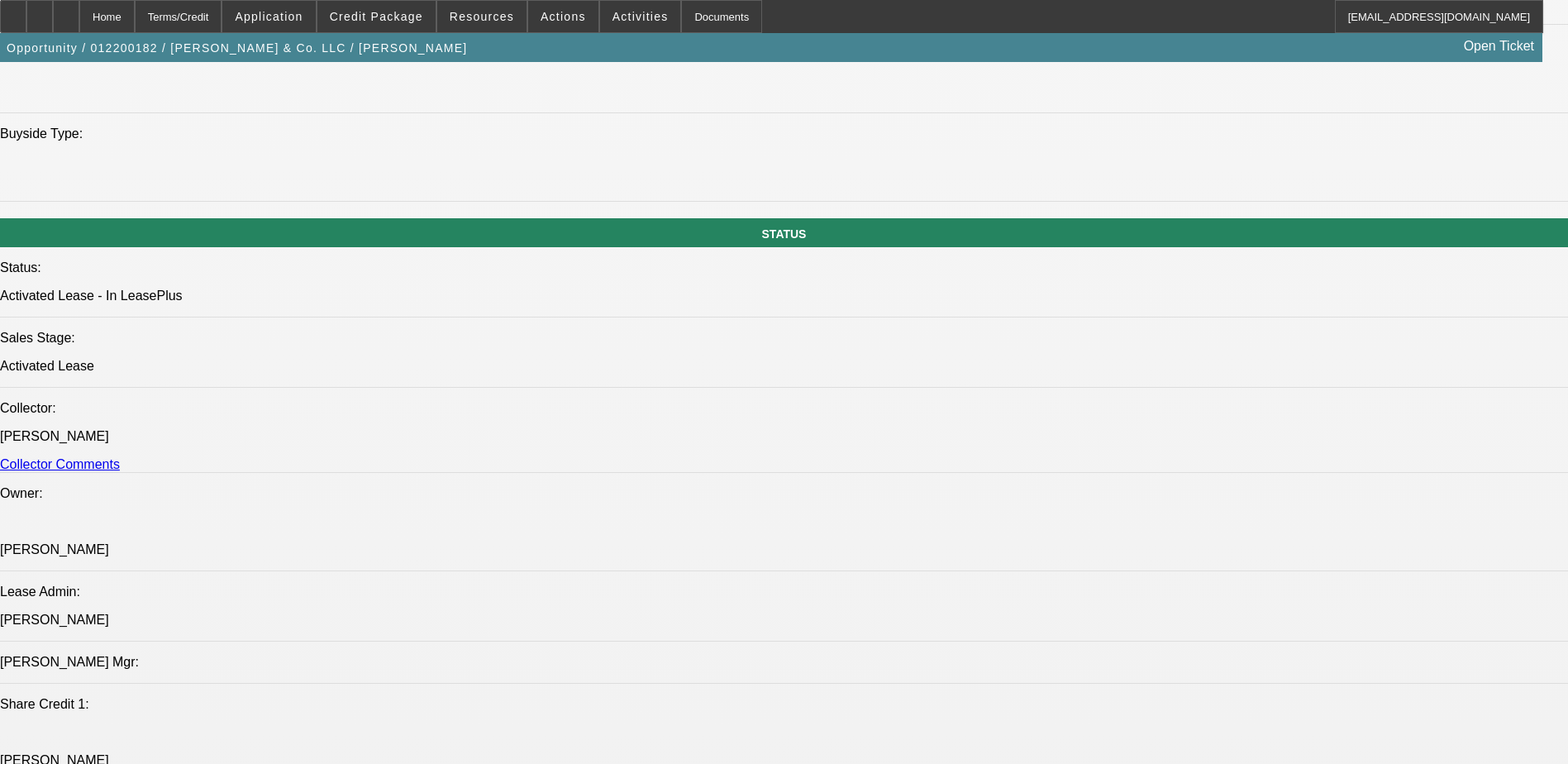
scroll to position [1489, 0]
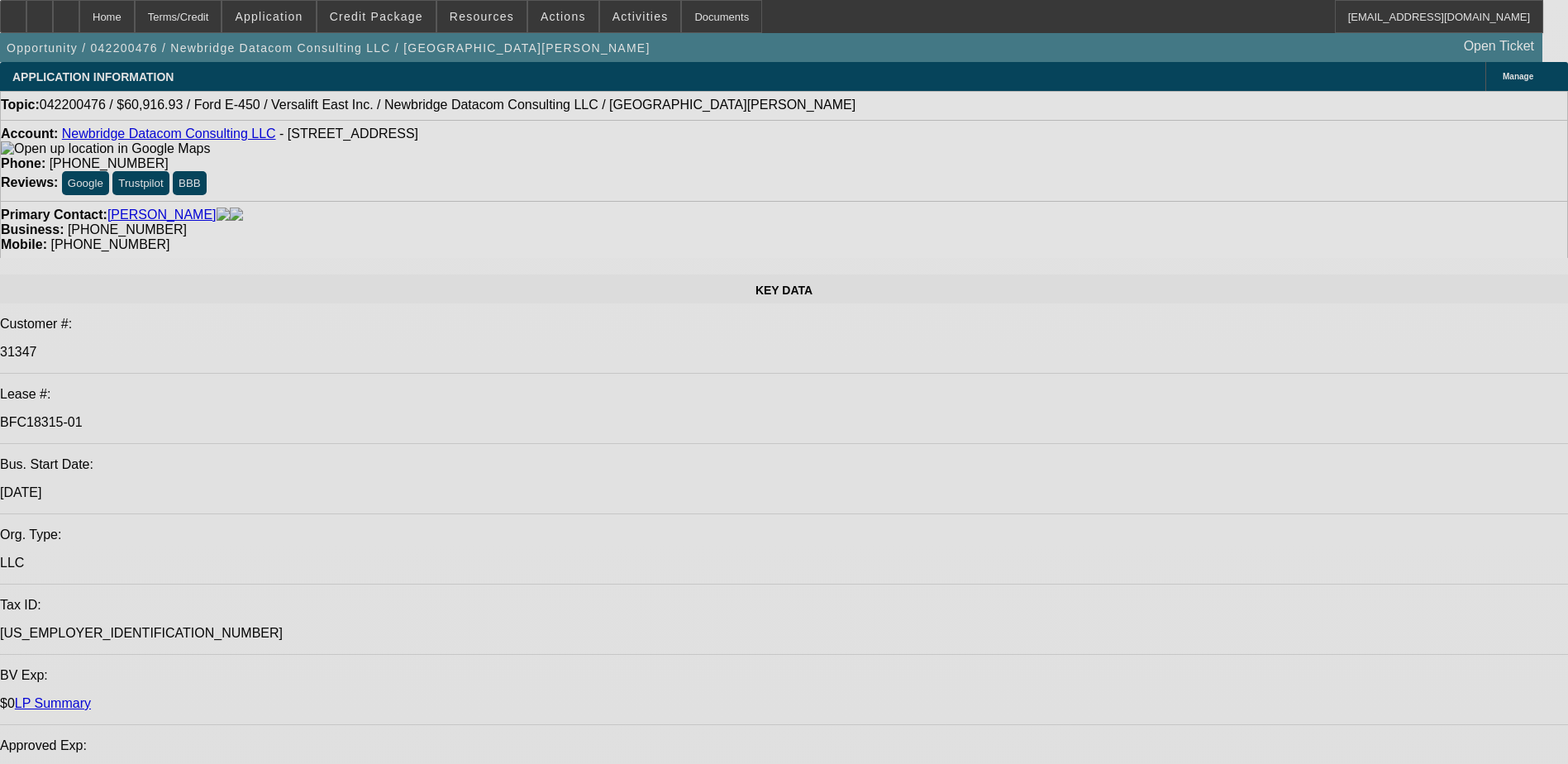
select select "0"
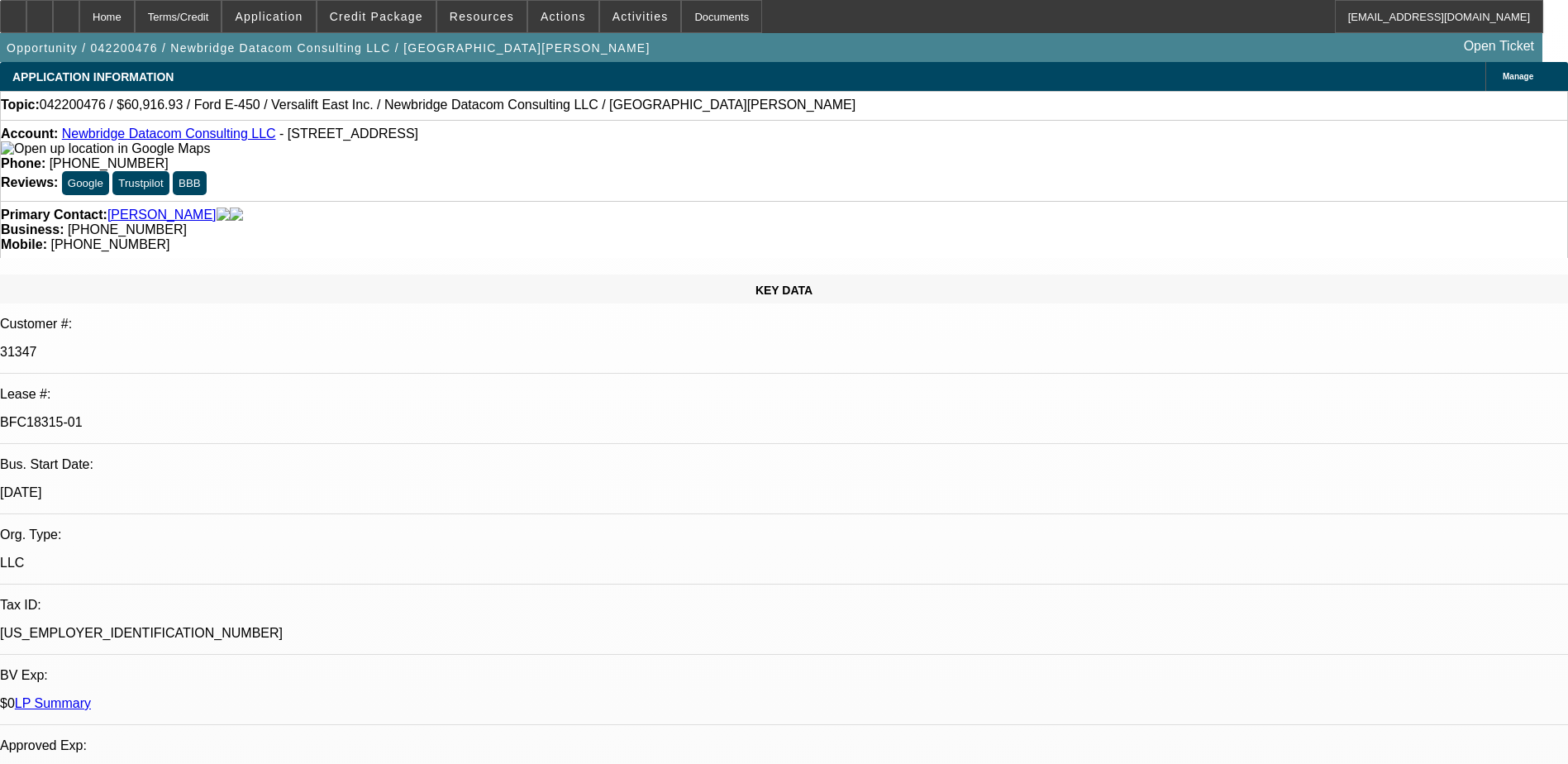
select select "2"
select select "0"
select select "2"
select select "0"
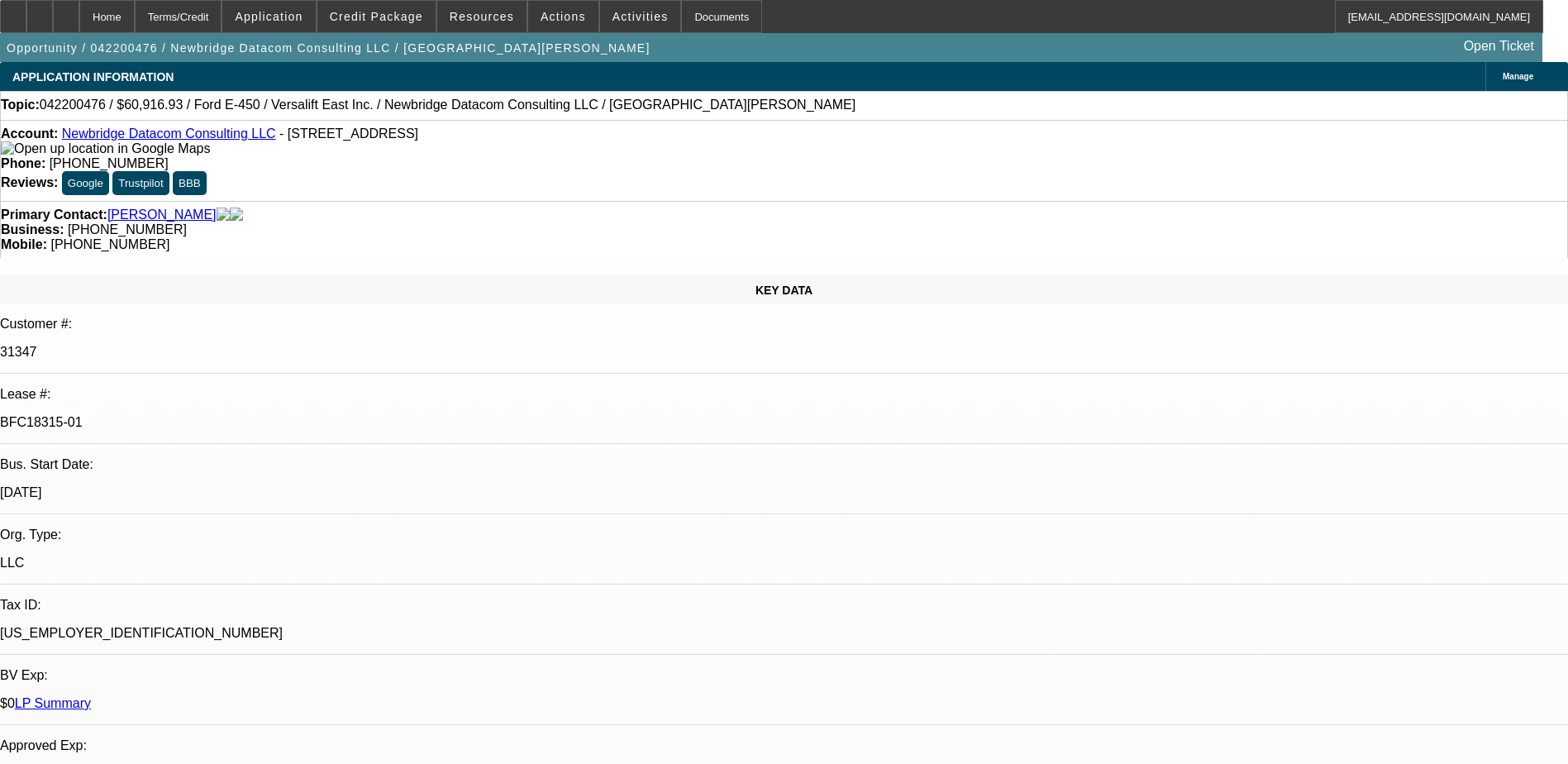
select select "0"
select select "2"
select select "0"
select select "2"
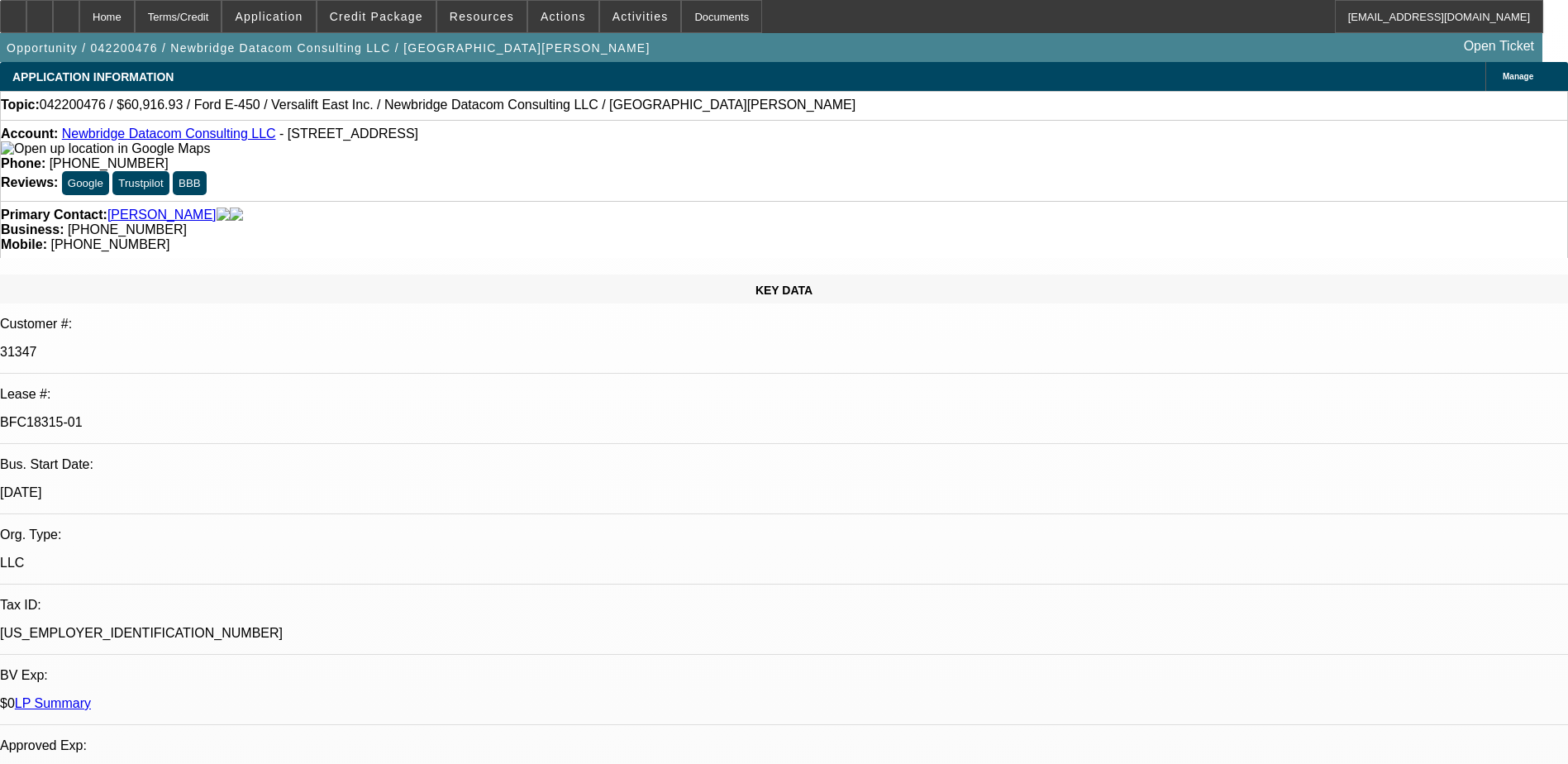
select select "0"
select select "1"
select select "2"
select select "6"
select select "1"
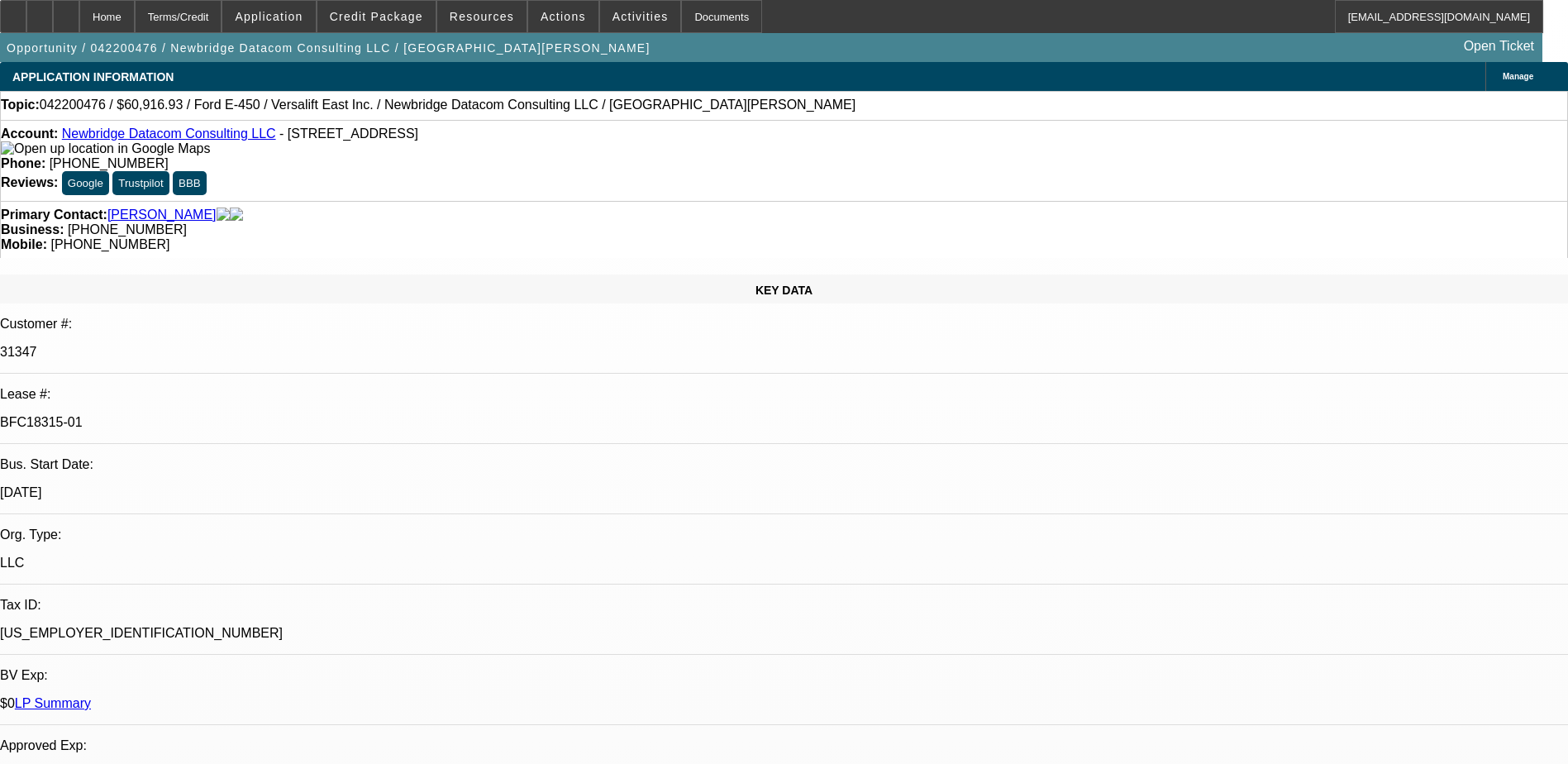
select select "2"
select select "6"
select select "1"
select select "2"
select select "6"
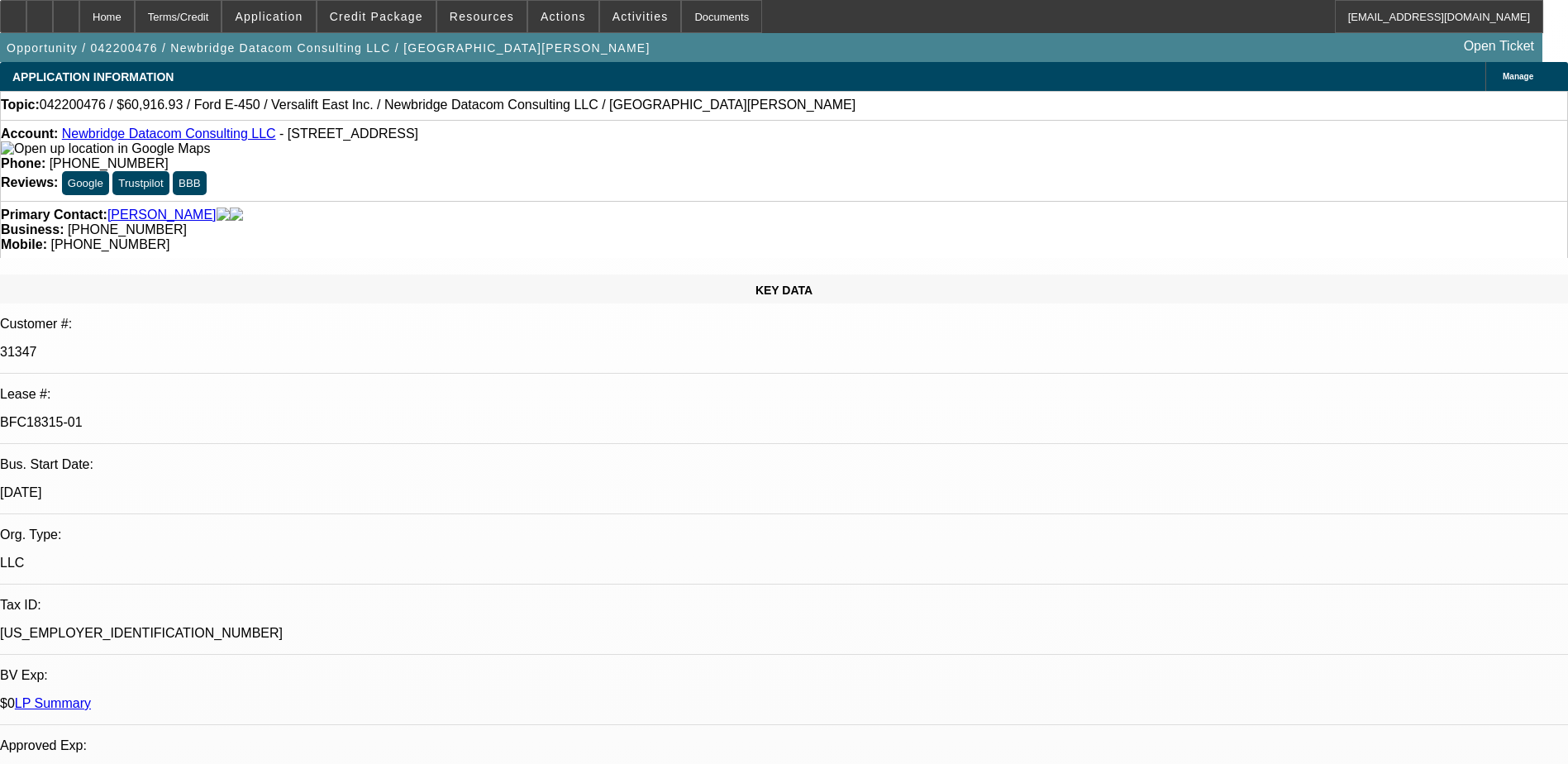
select select "1"
select select "2"
select select "6"
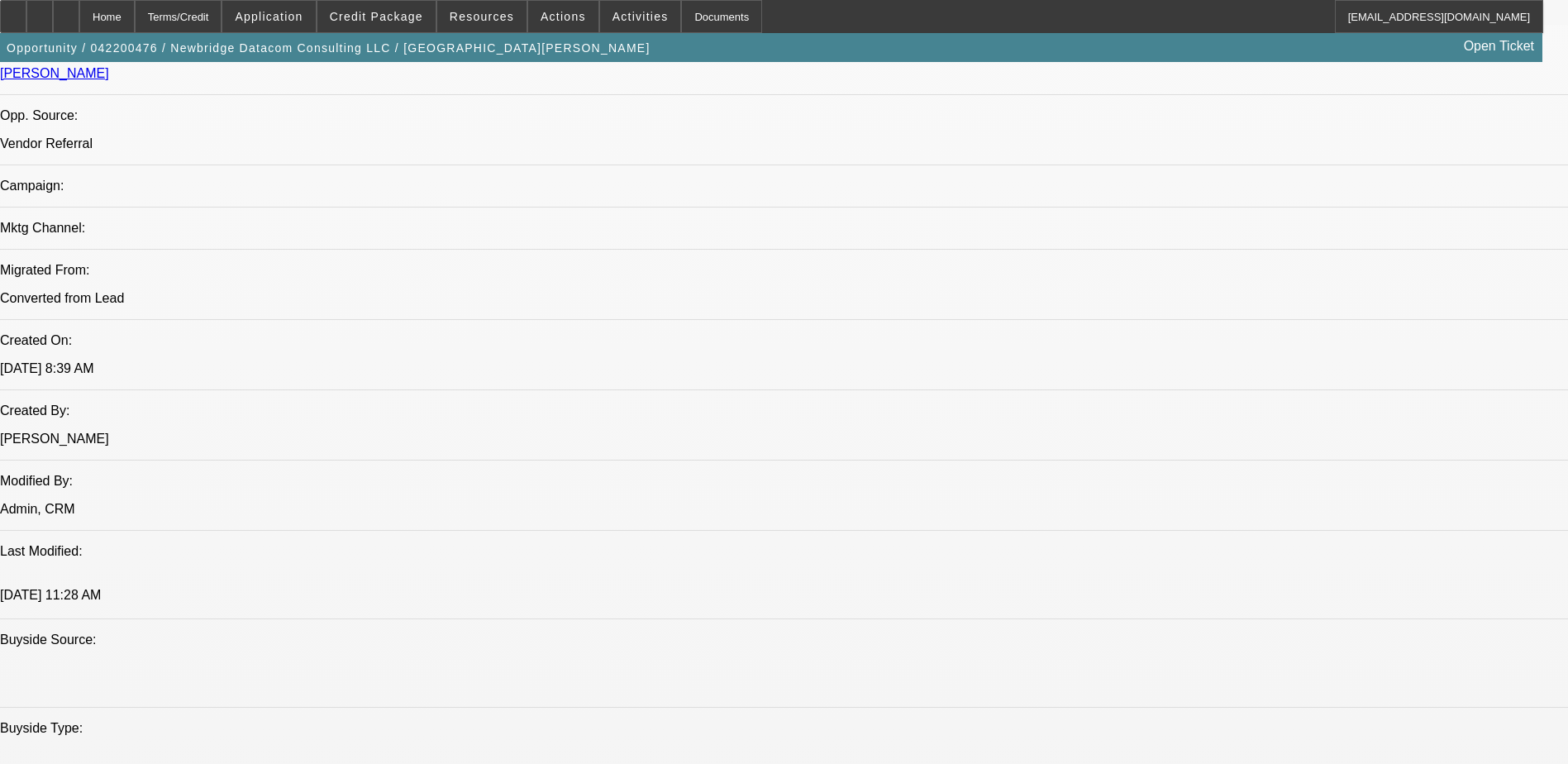
scroll to position [1158, 0]
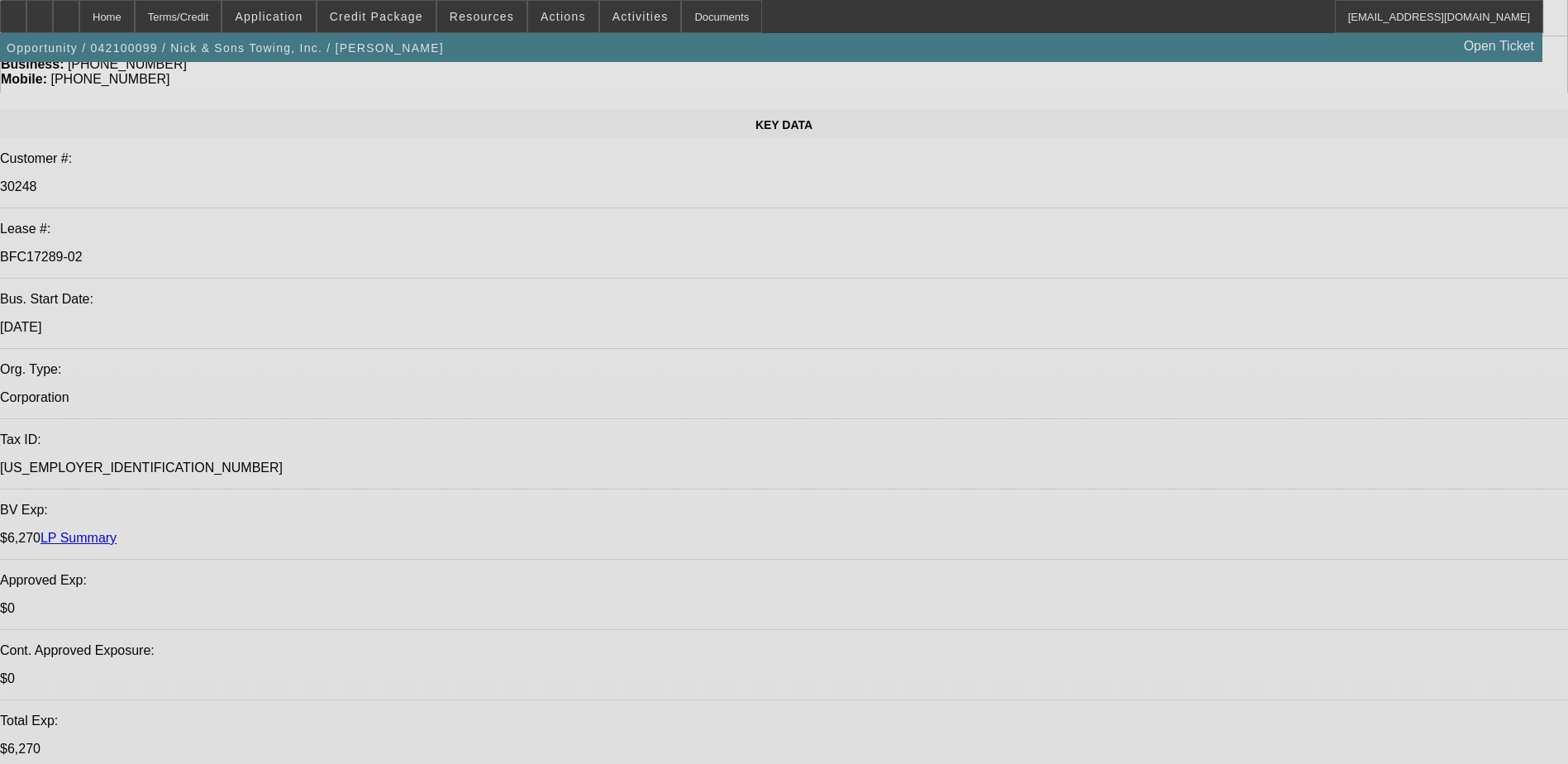
select select "0"
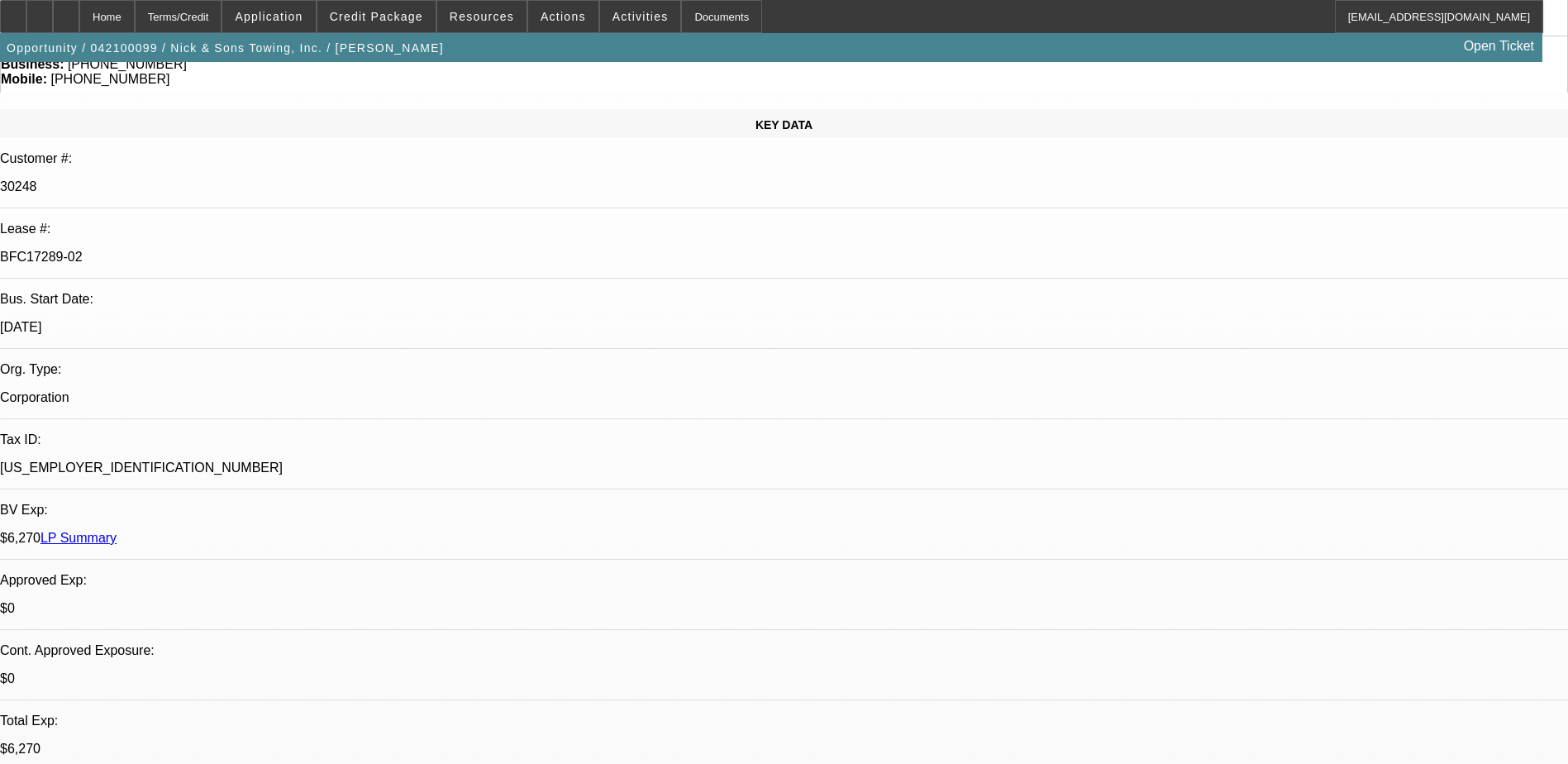
select select "0"
select select "0.1"
select select "0"
select select "0.1"
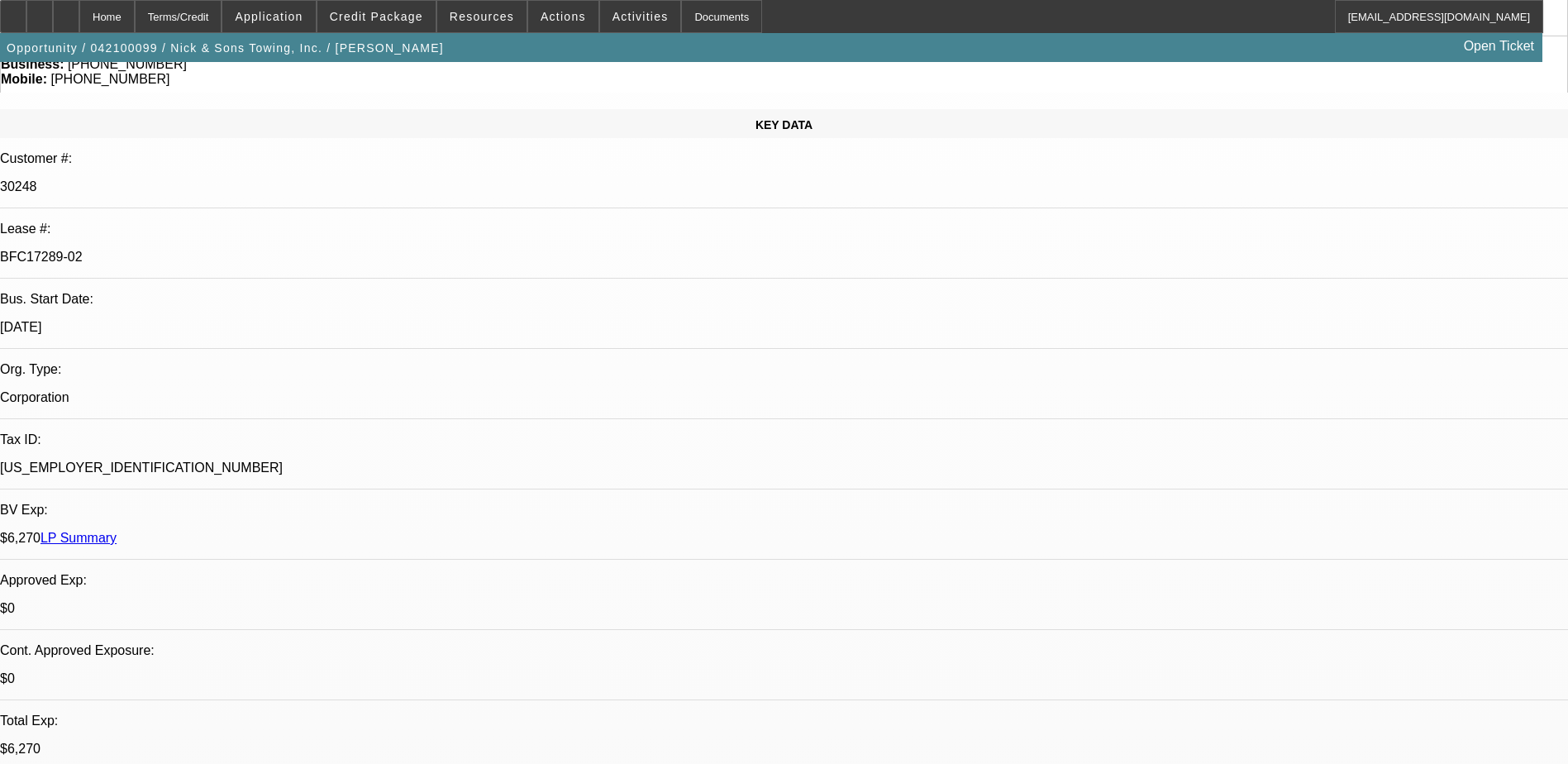
select select "0"
select select "0.1"
select select "0"
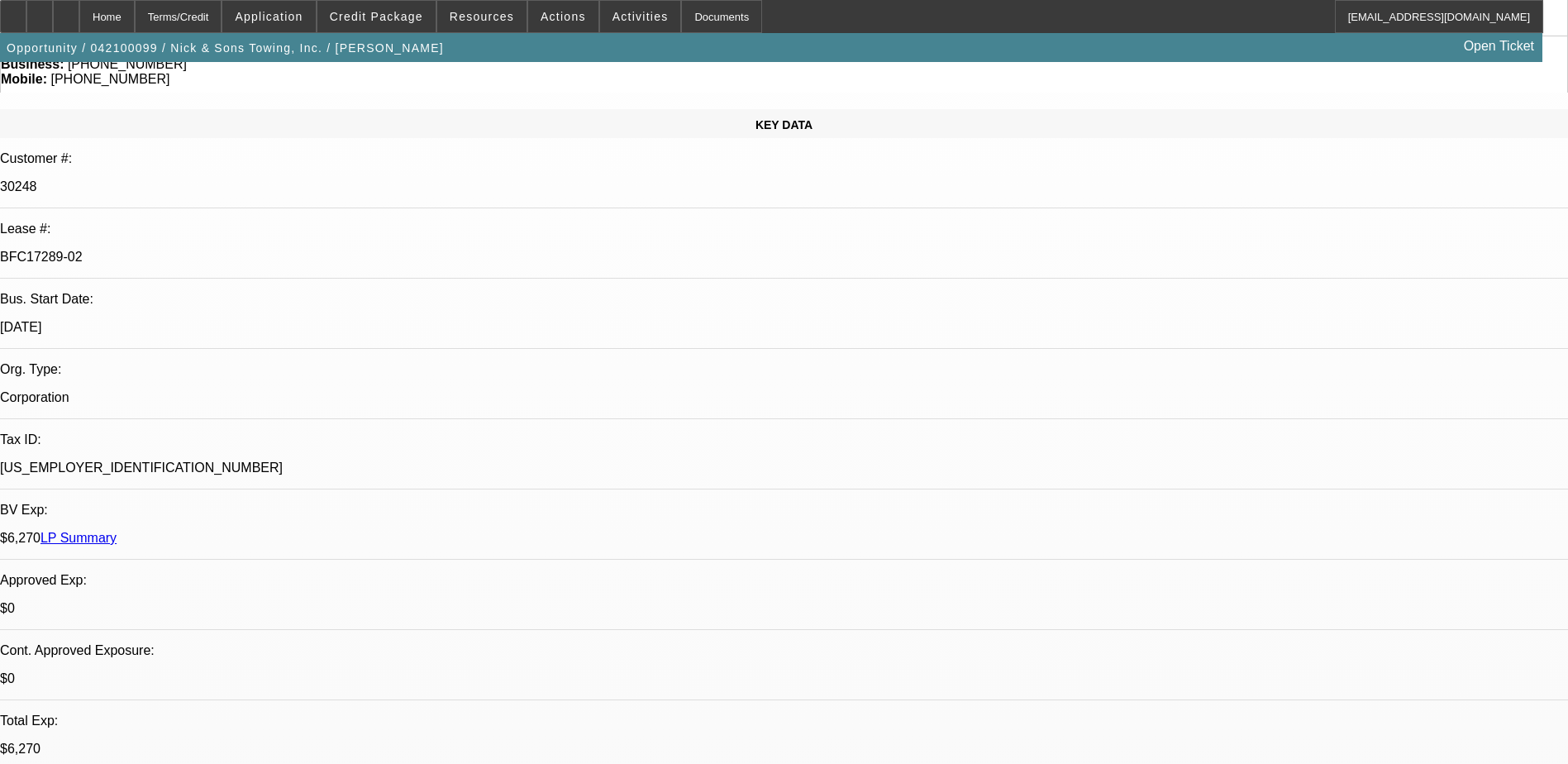
select select "0.1"
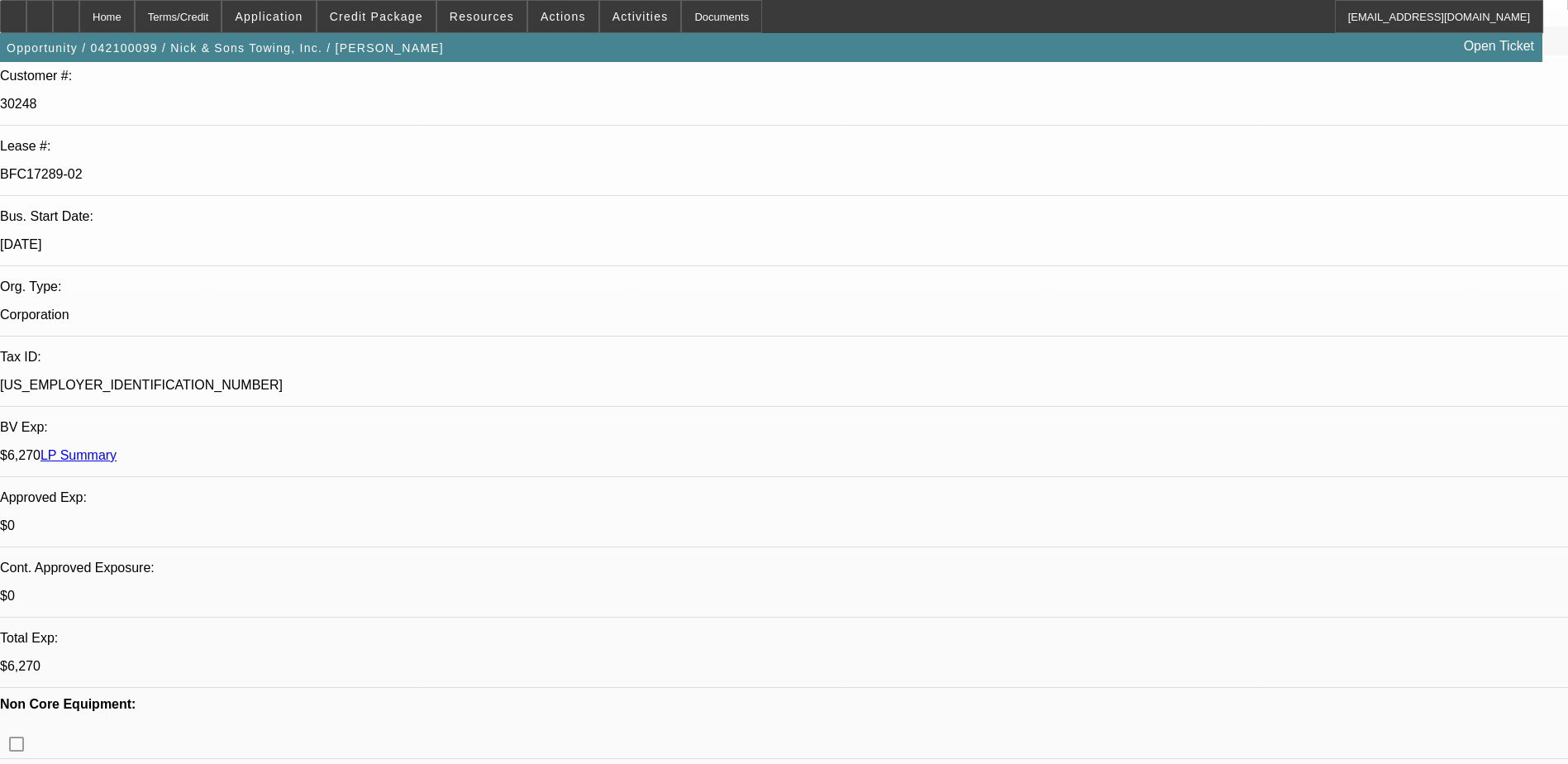
select select "1"
select select "2"
select select "4"
select select "1"
select select "2"
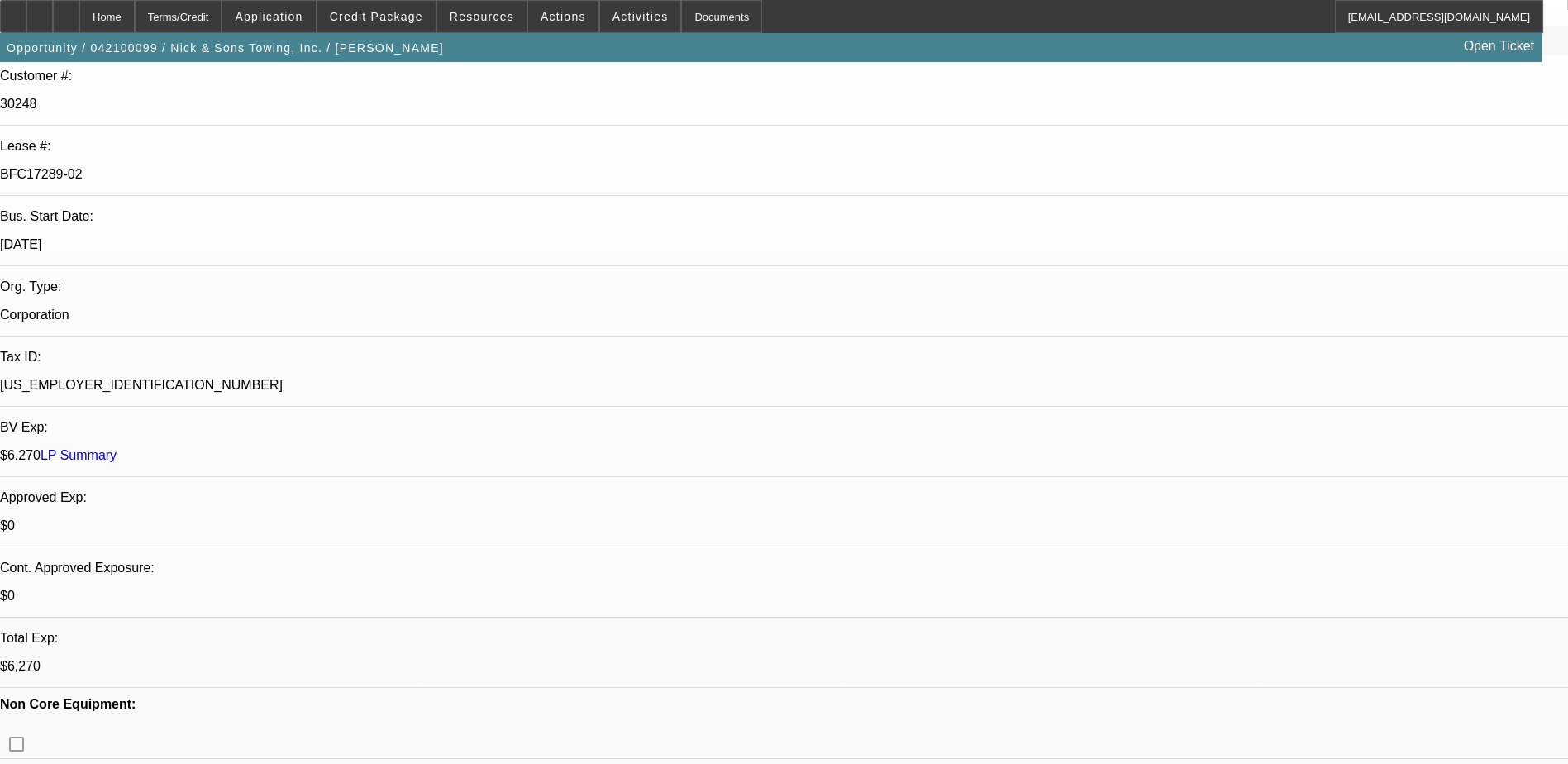
select select "4"
select select "1"
select select "2"
select select "4"
select select "1"
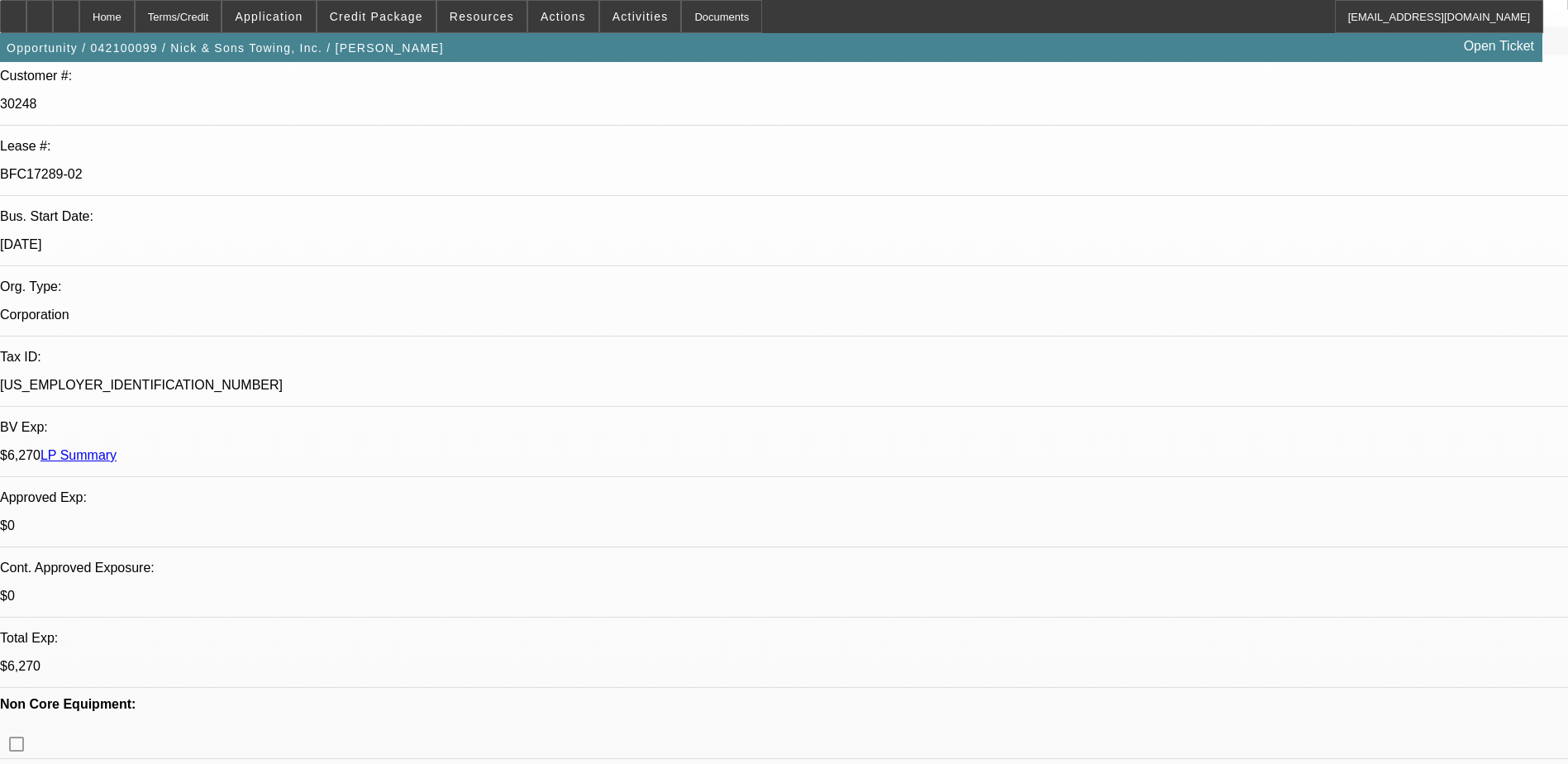
select select "2"
select select "4"
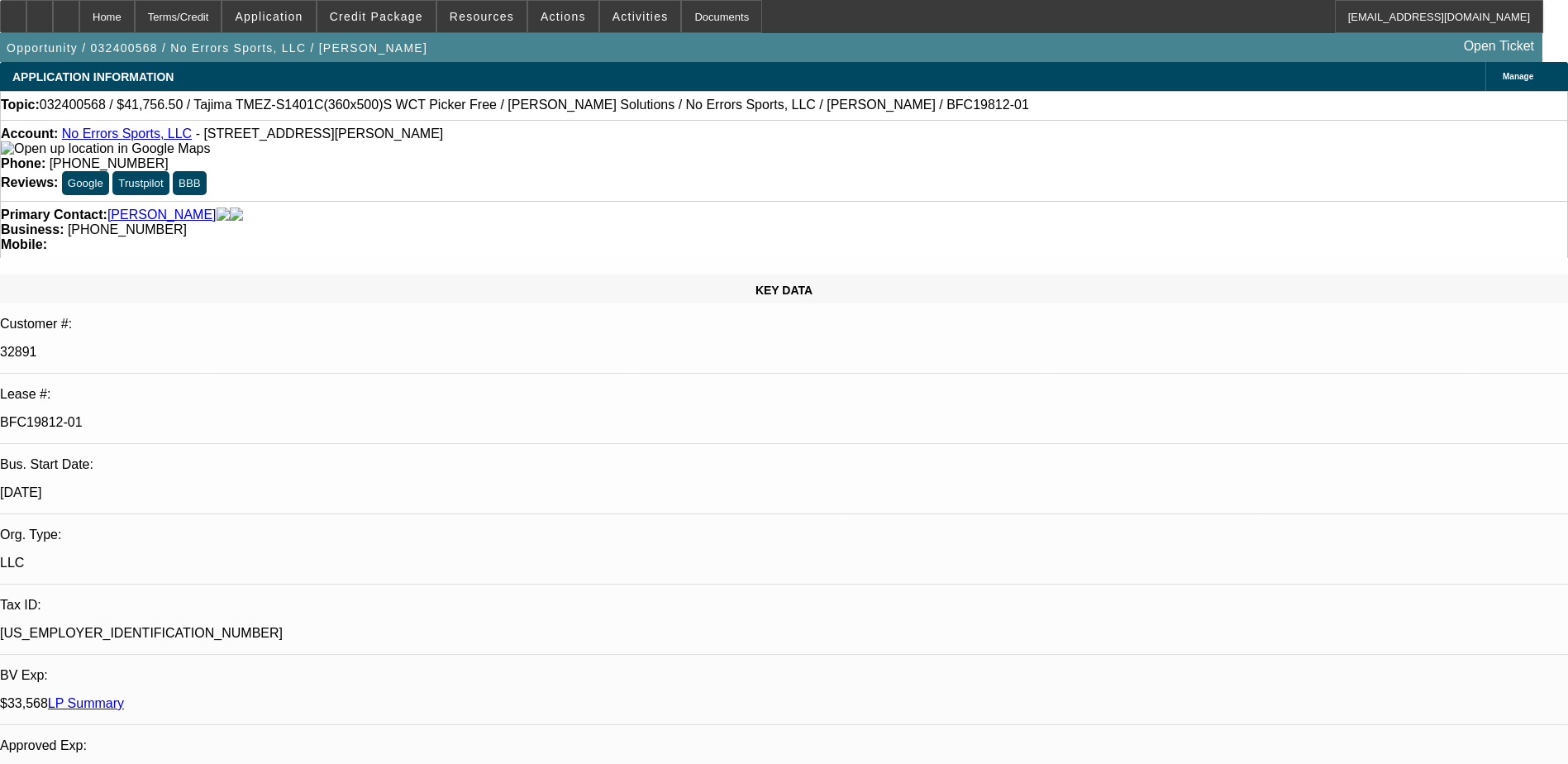
select select "0"
select select "2"
select select "0"
select select "2"
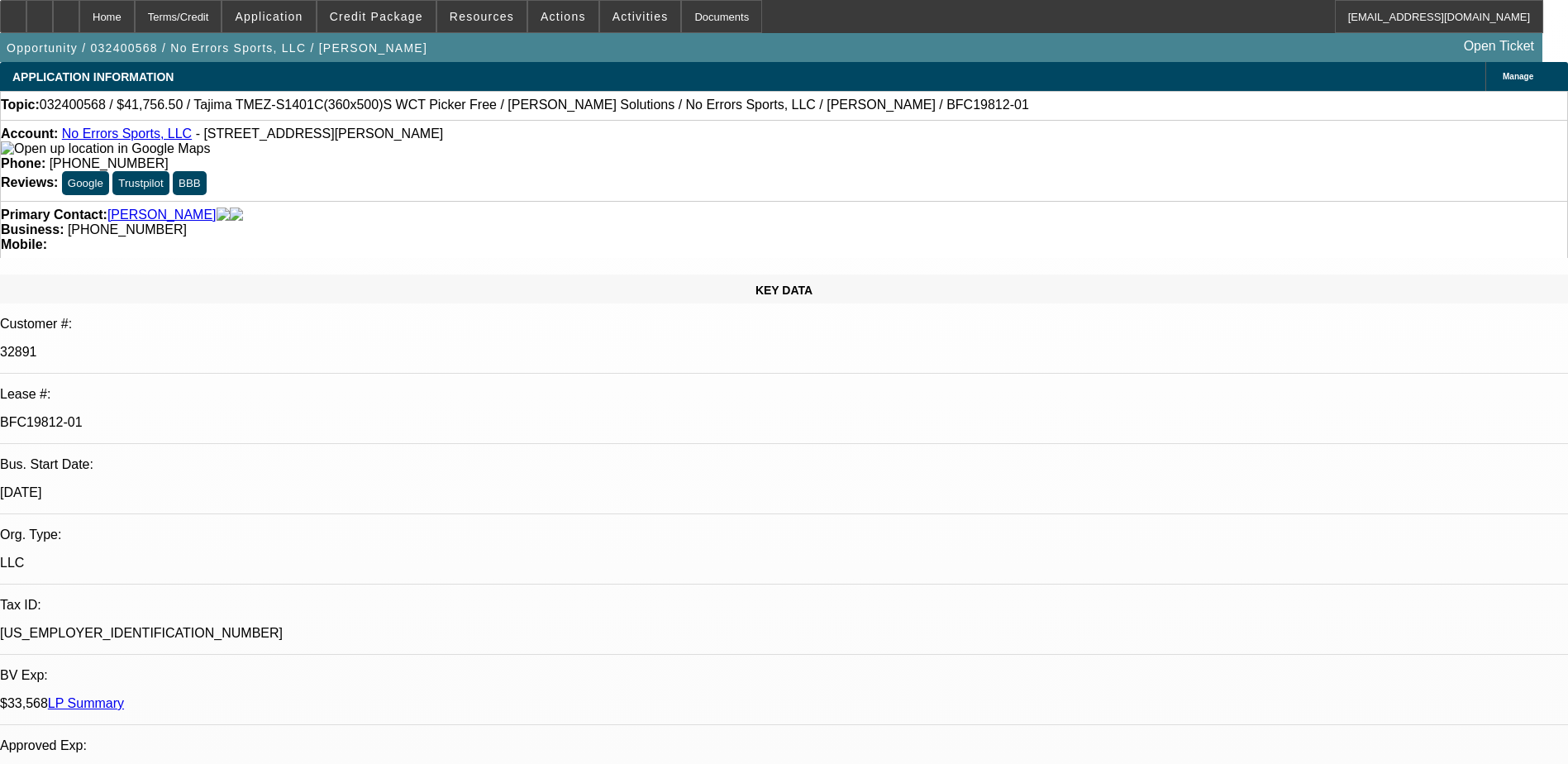
select select "0"
select select "2"
select select "0"
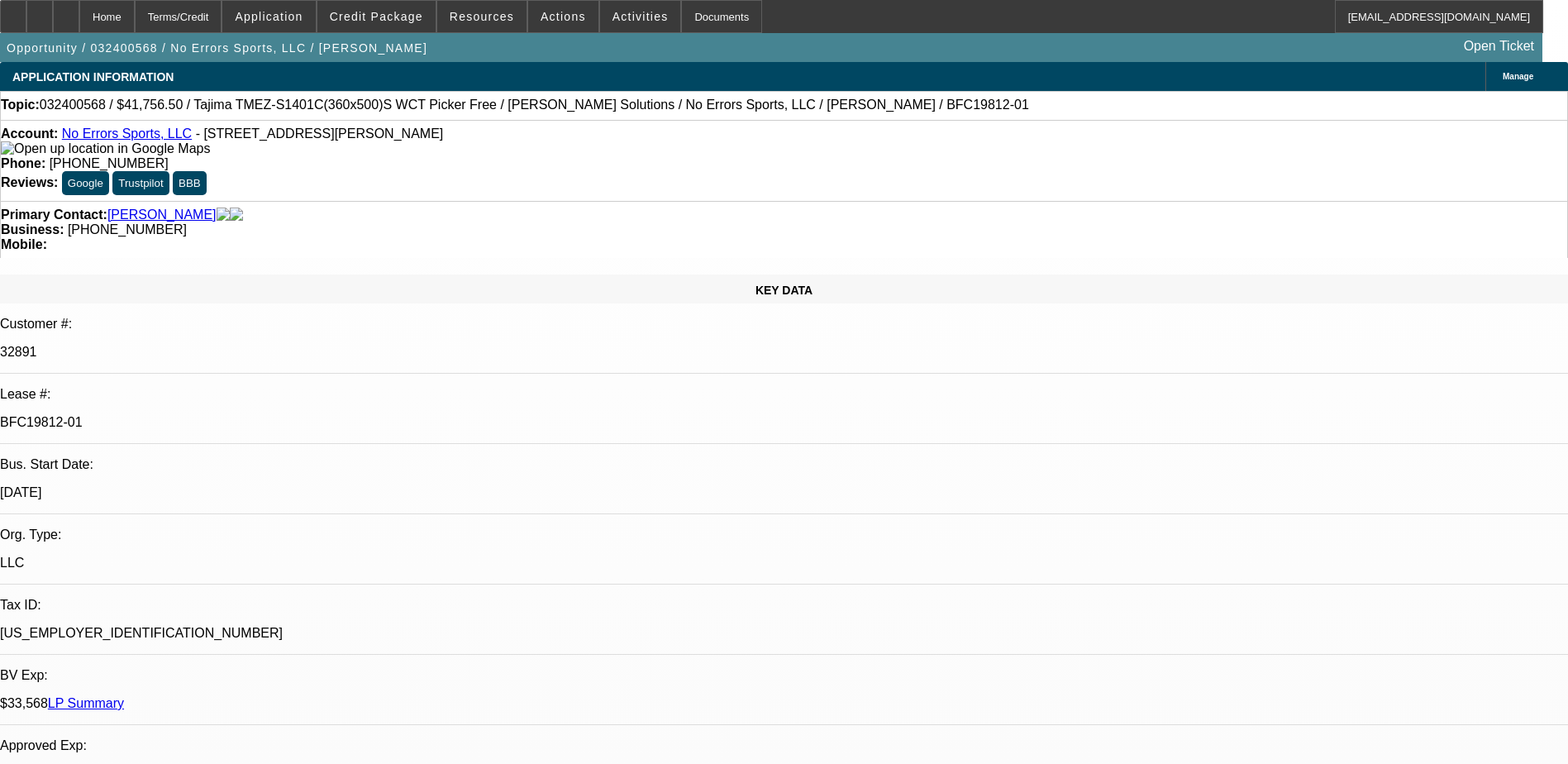
select select "2"
select select "0"
select select "1"
select select "2"
select select "6"
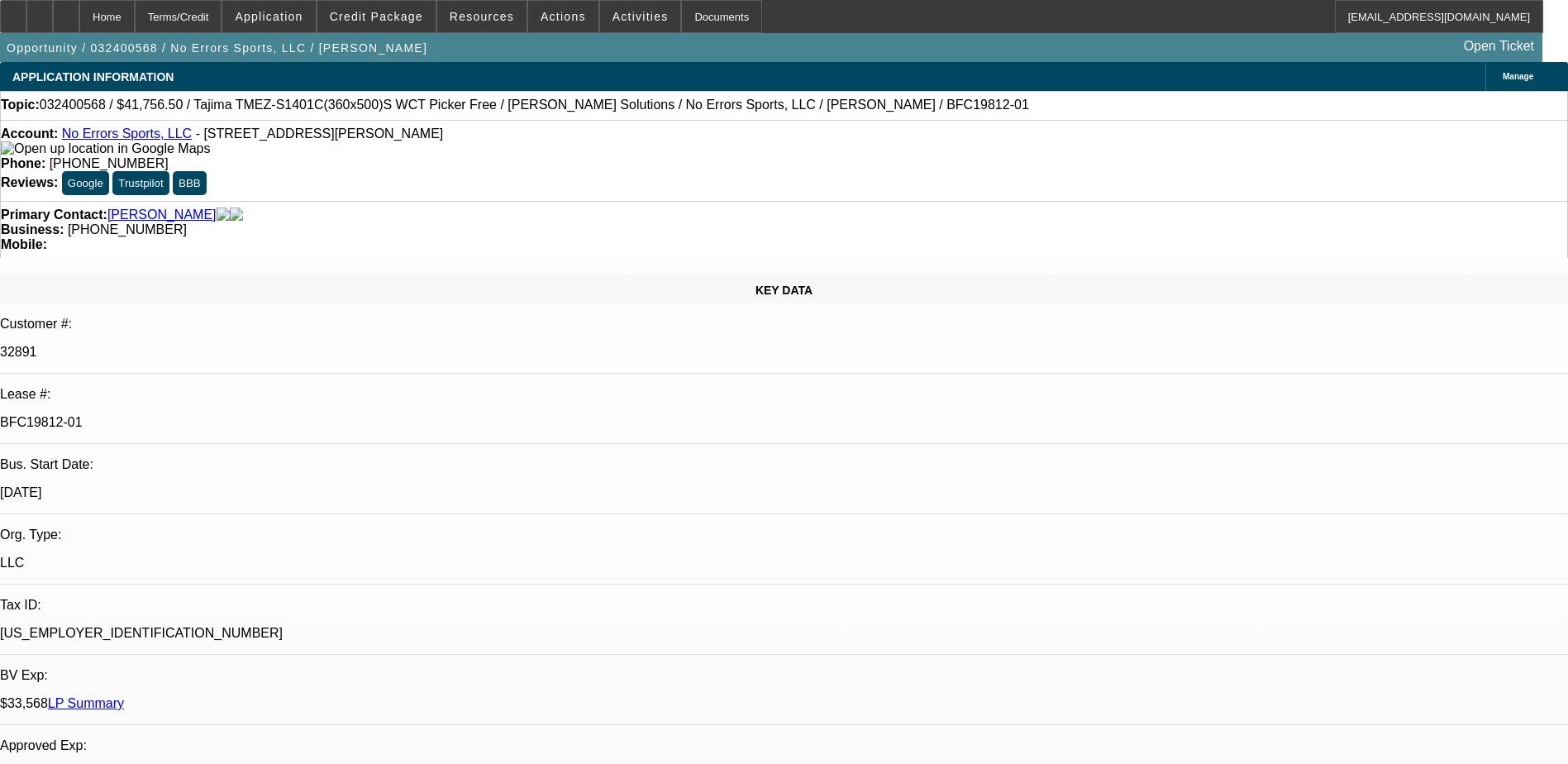
select select "1"
select select "2"
select select "6"
select select "1"
select select "2"
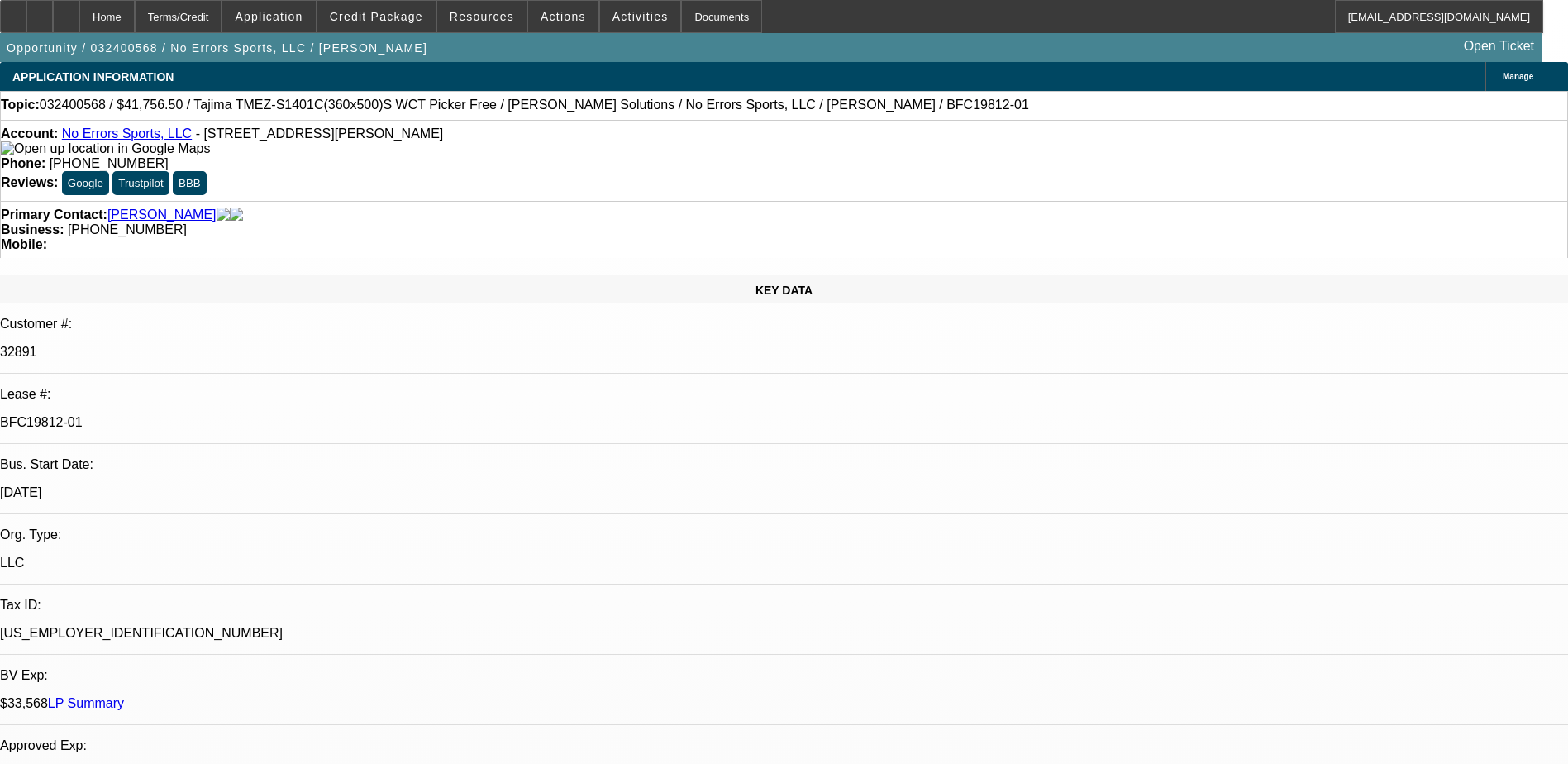
select select "6"
select select "1"
select select "2"
select select "6"
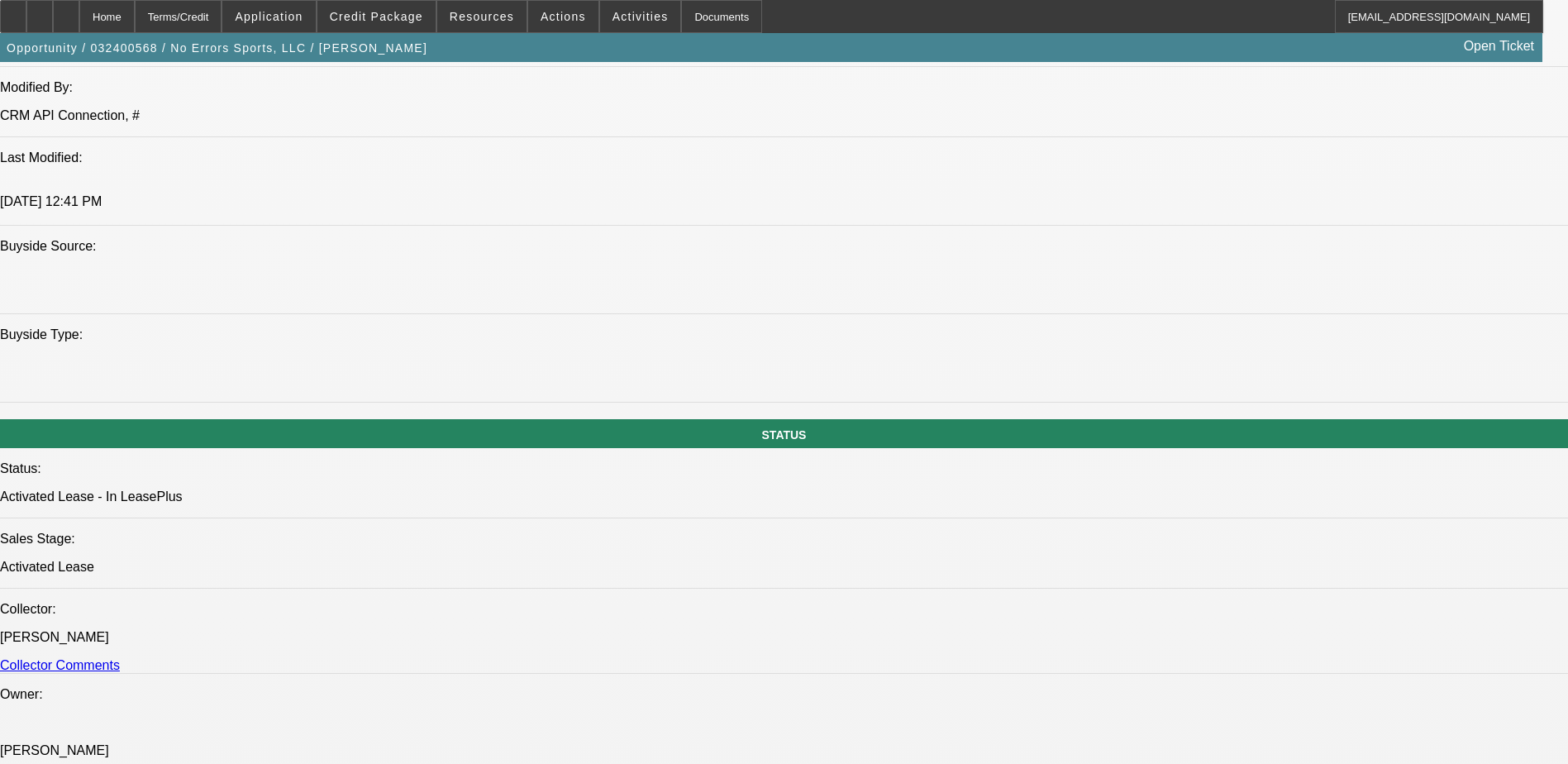
scroll to position [1654, 0]
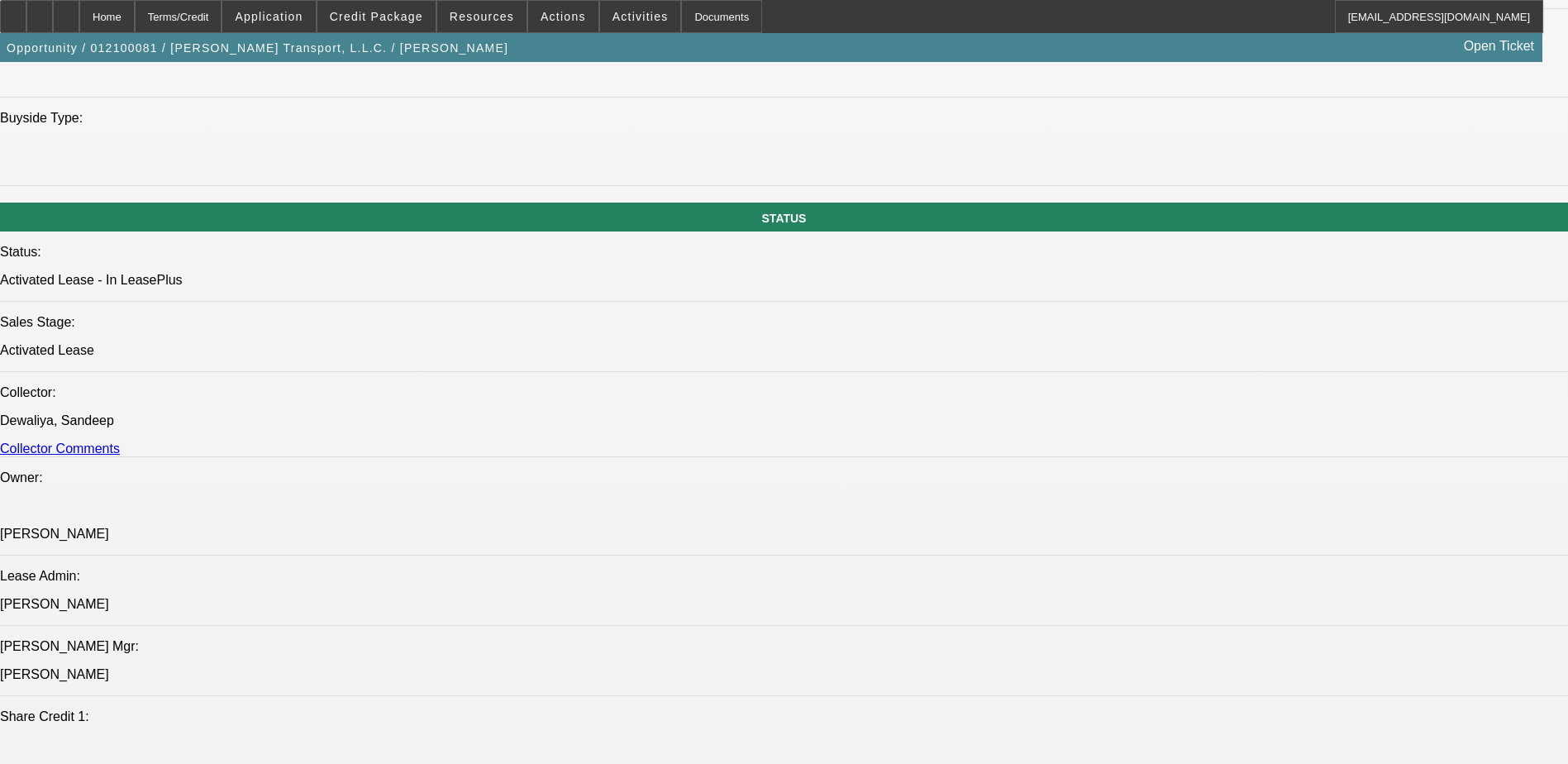
select select "0"
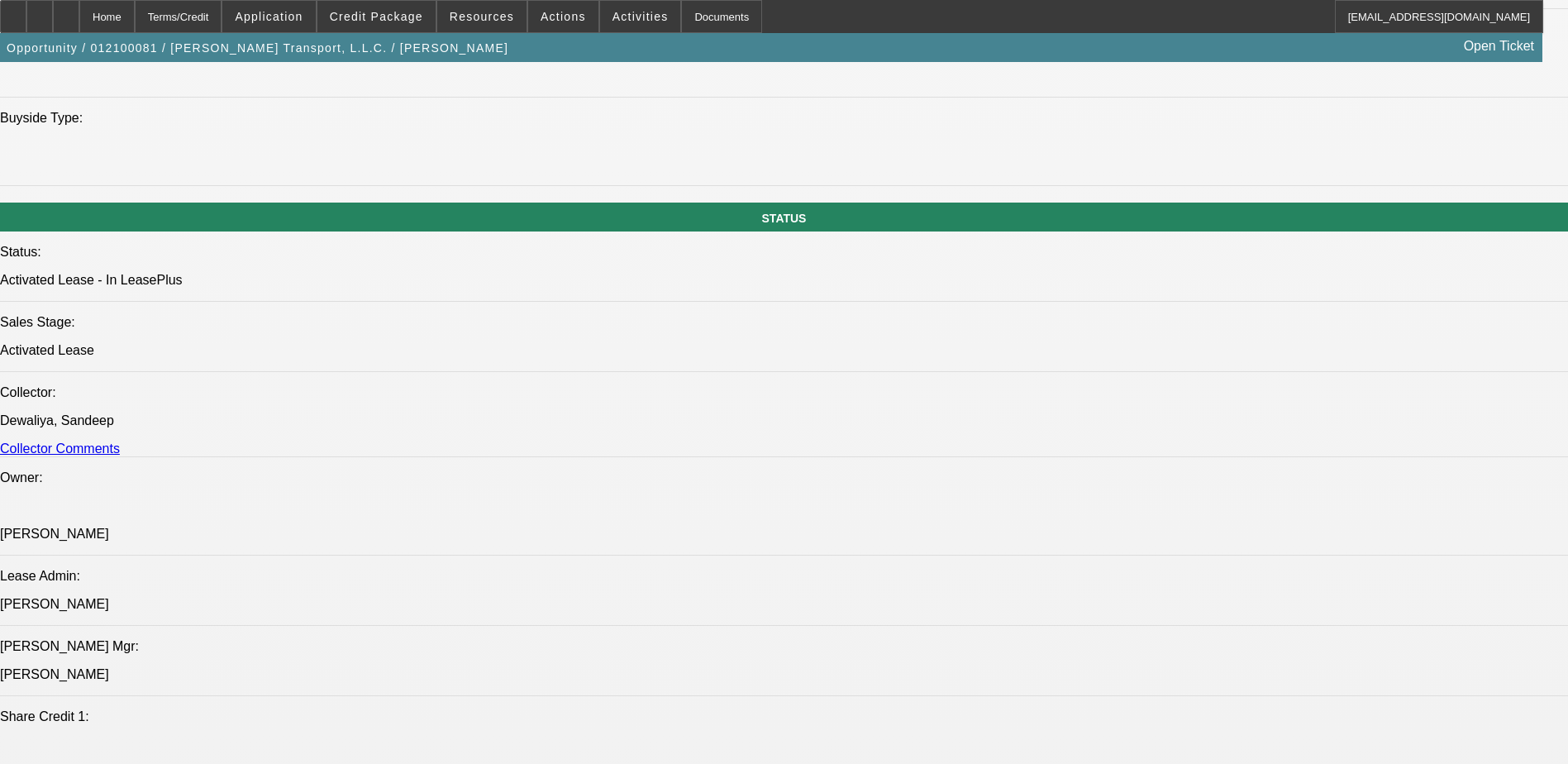
select select "0"
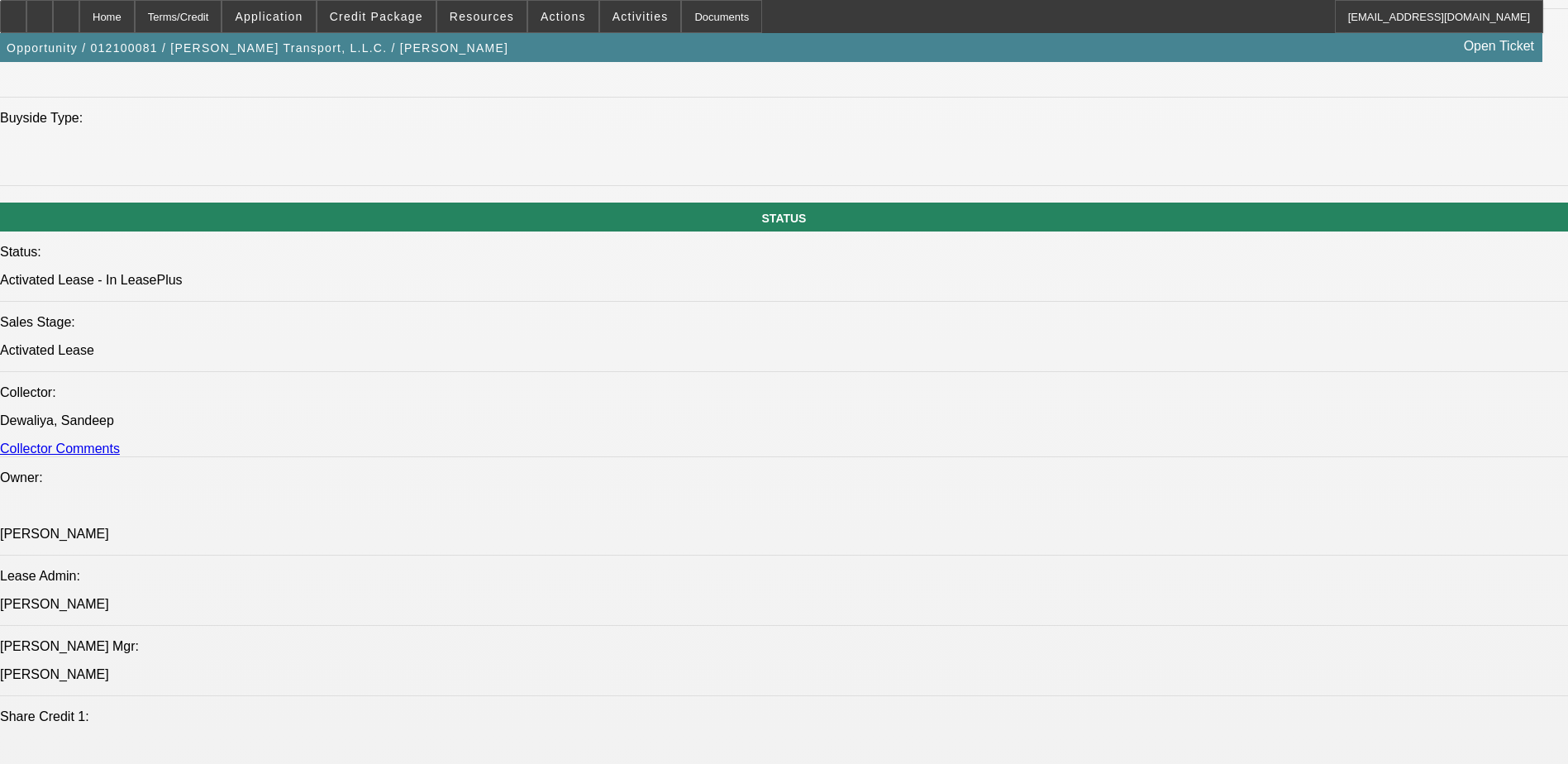
select select "0"
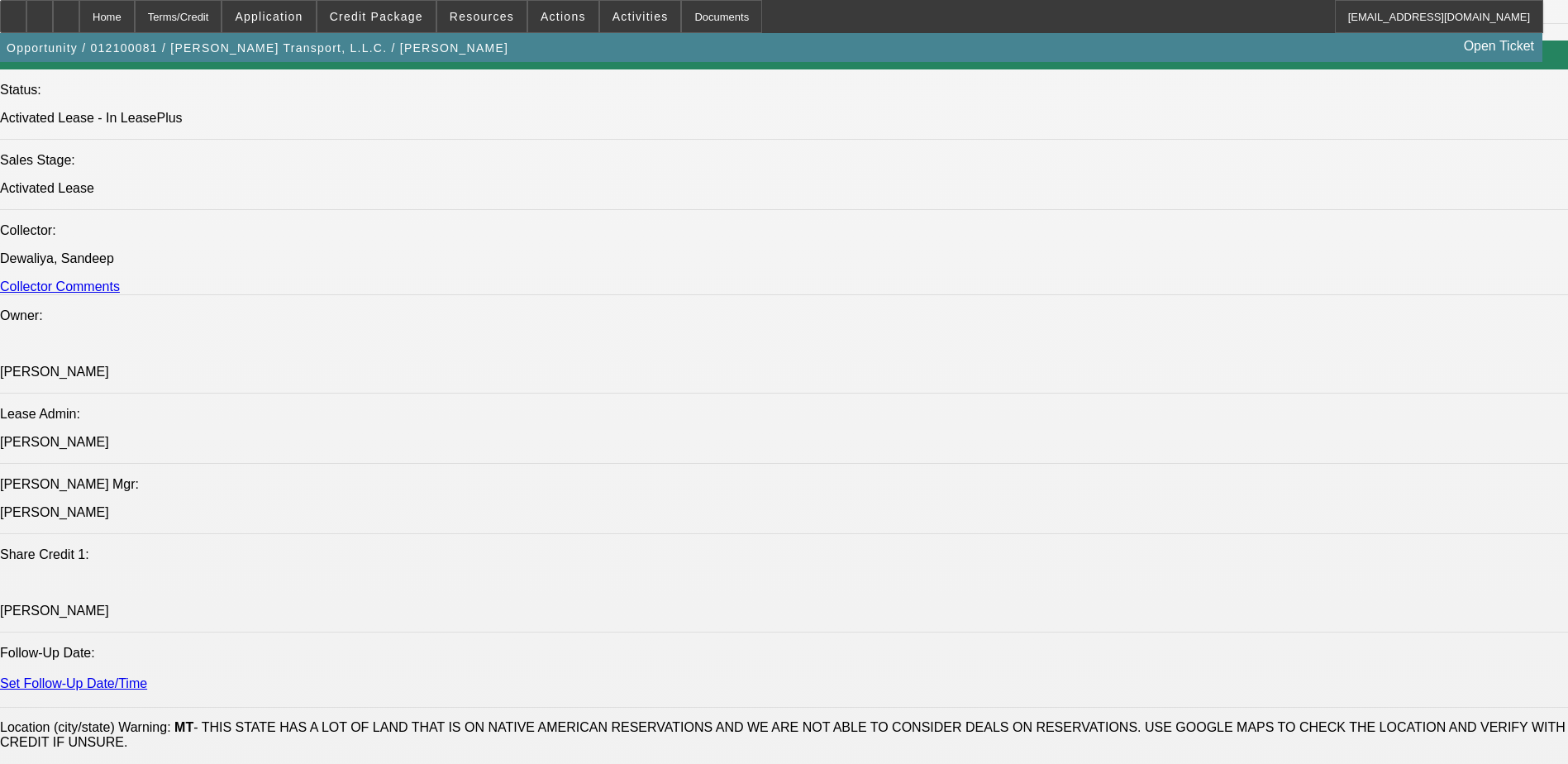
select select "1"
select select "6"
select select "1"
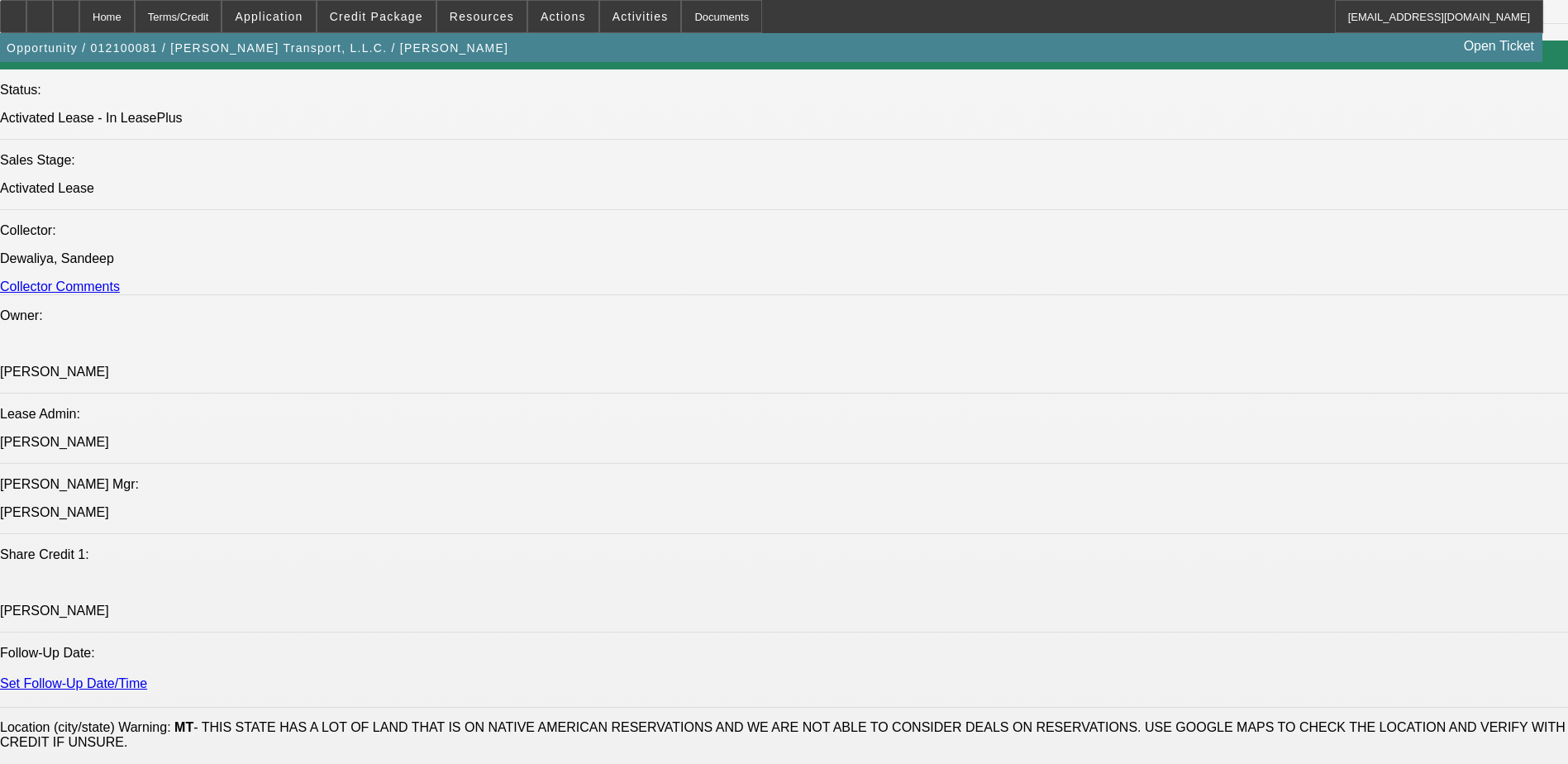
select select "6"
select select "1"
select select "6"
select select "1"
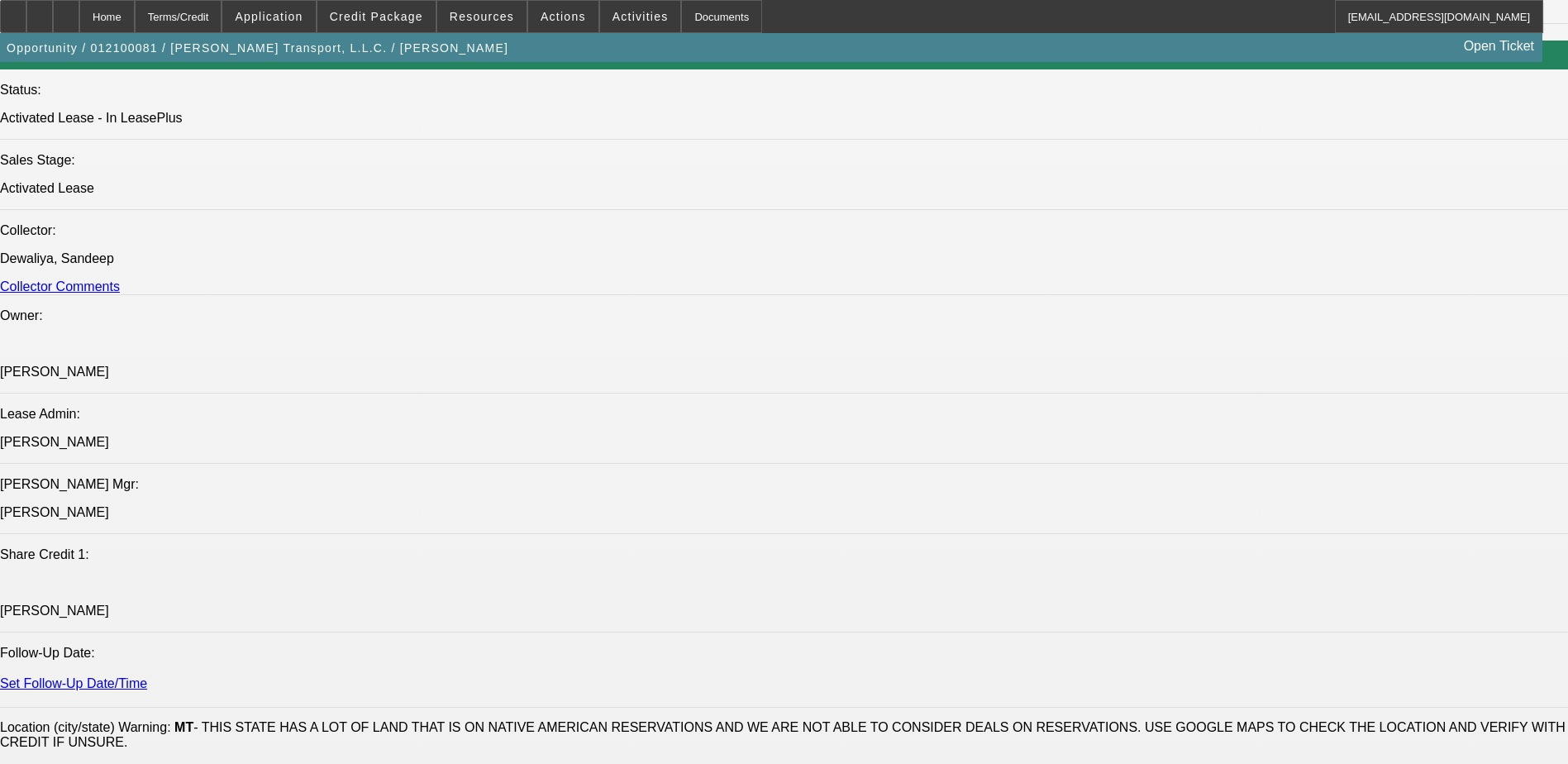
select select "1"
select select "6"
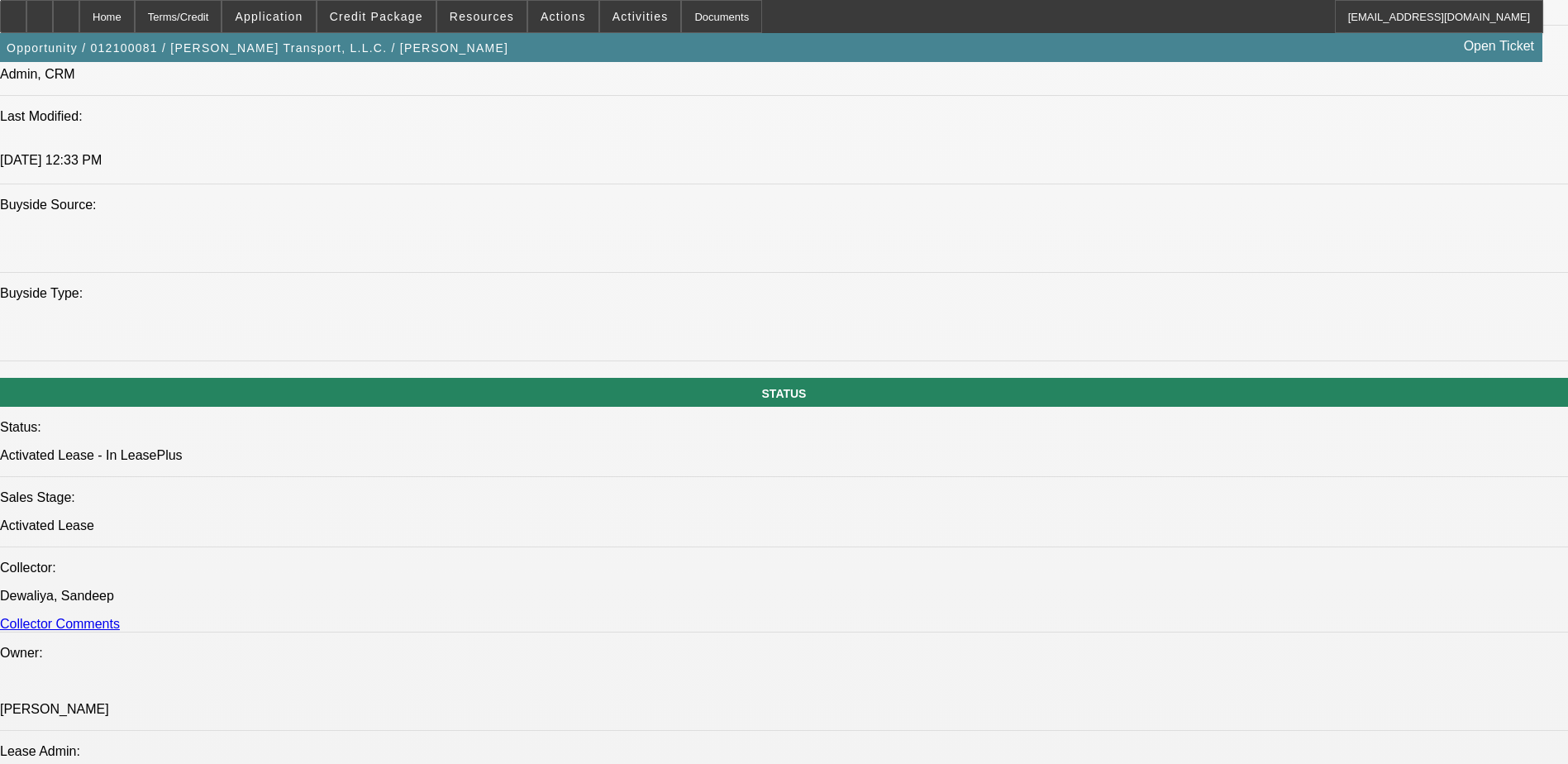
scroll to position [1473, 0]
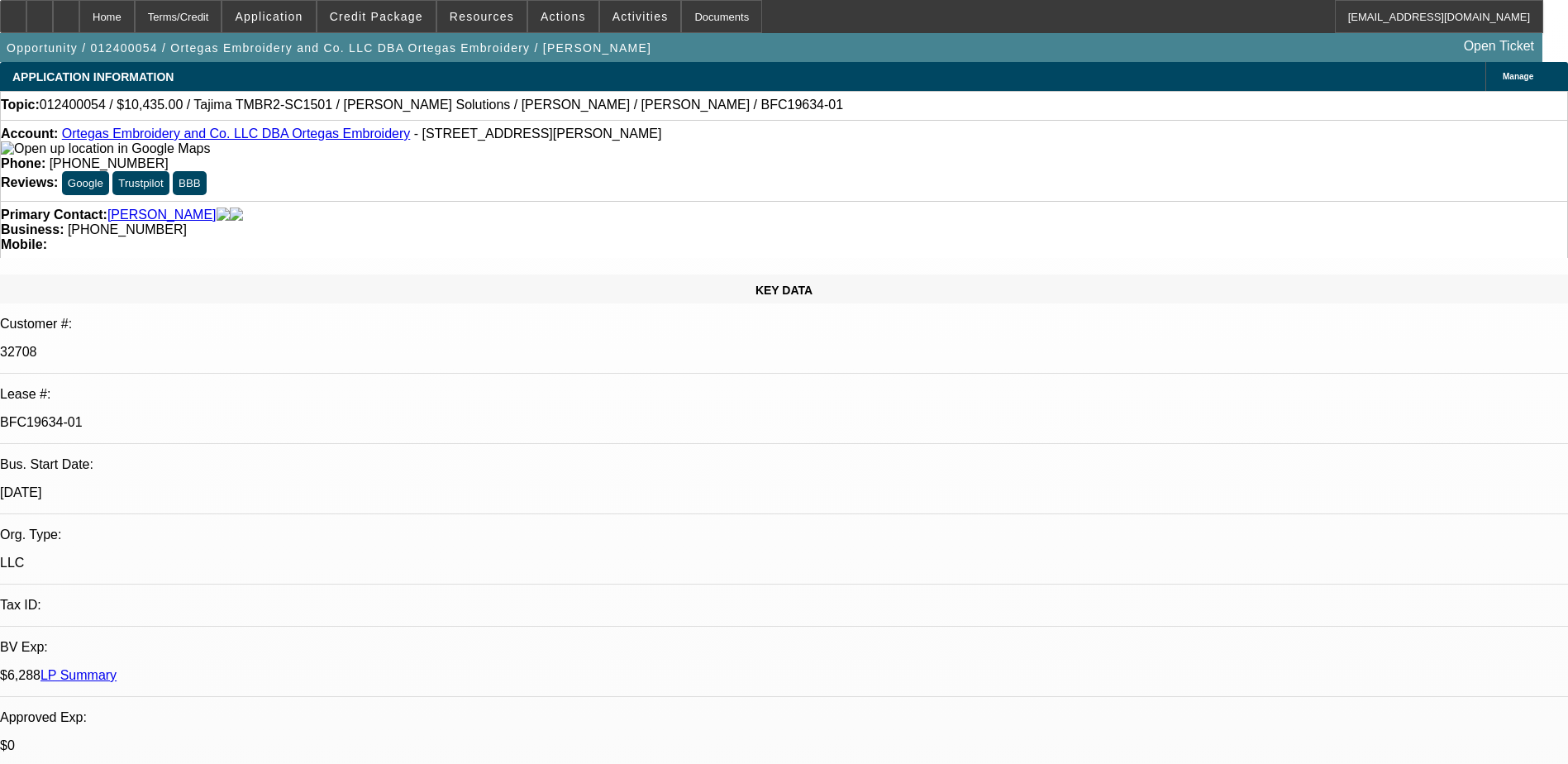
select select "0"
select select "2"
select select "0"
select select "2"
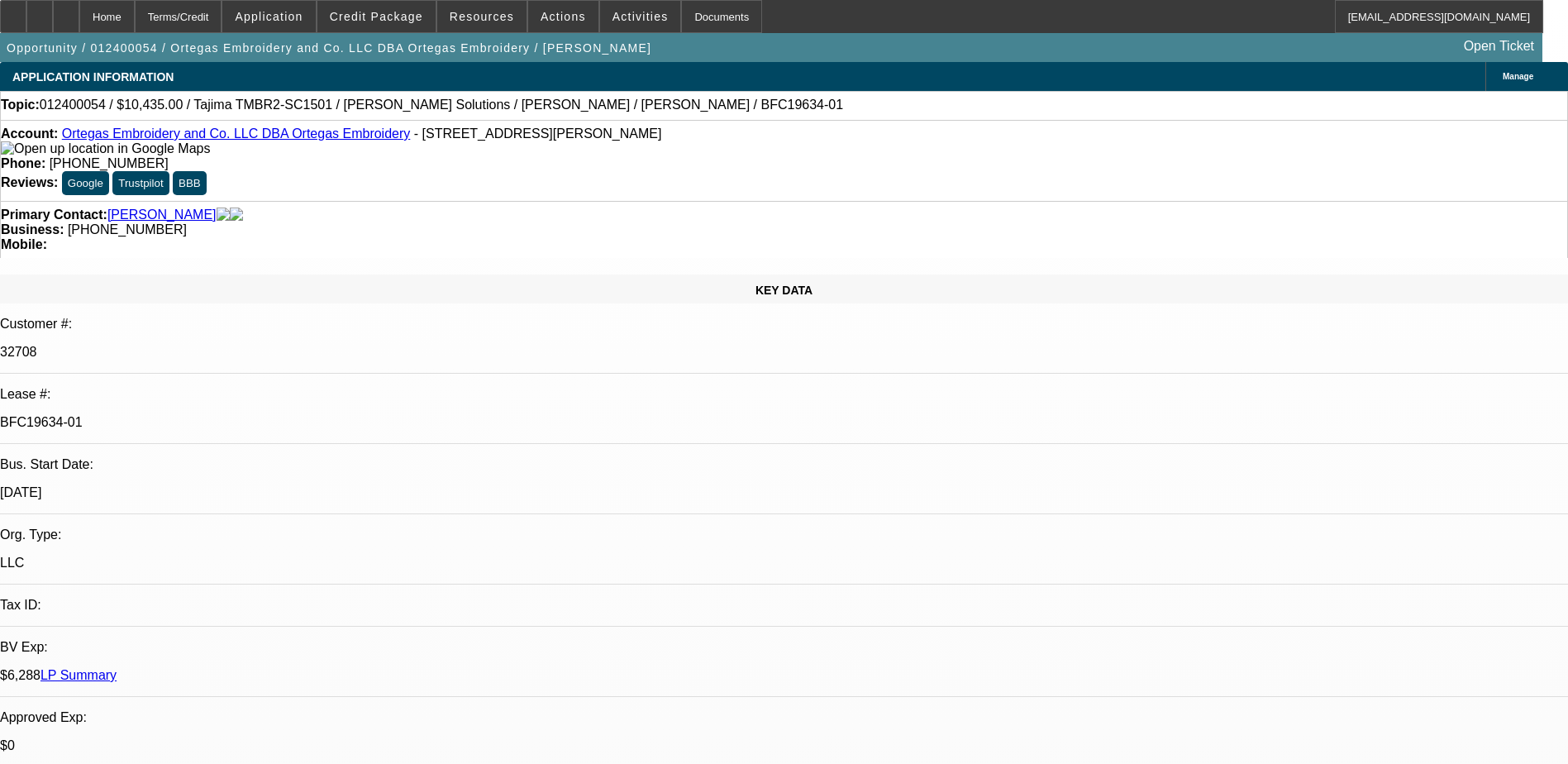
select select "0"
select select "2"
select select "0"
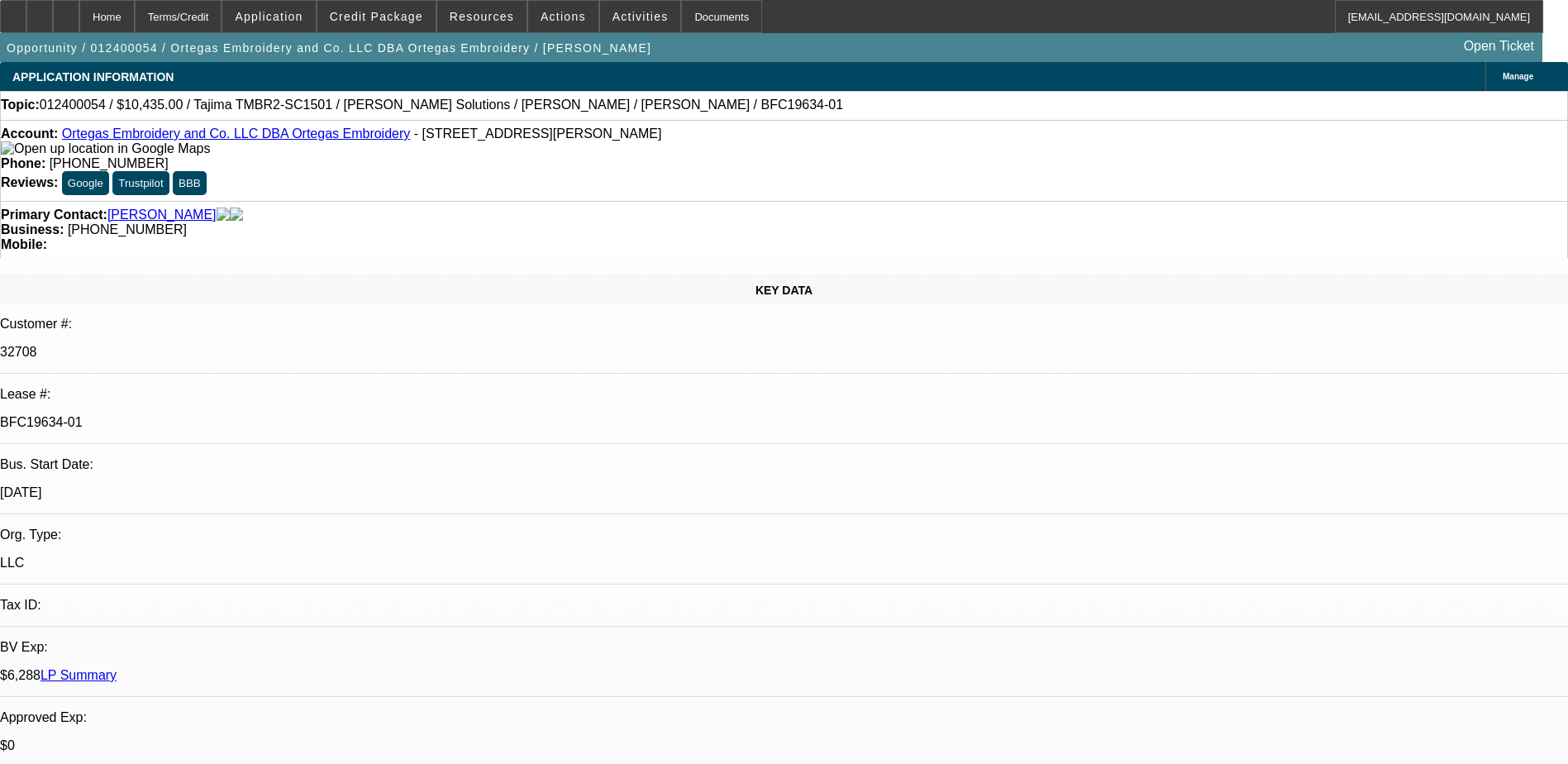
select select "2"
select select "0"
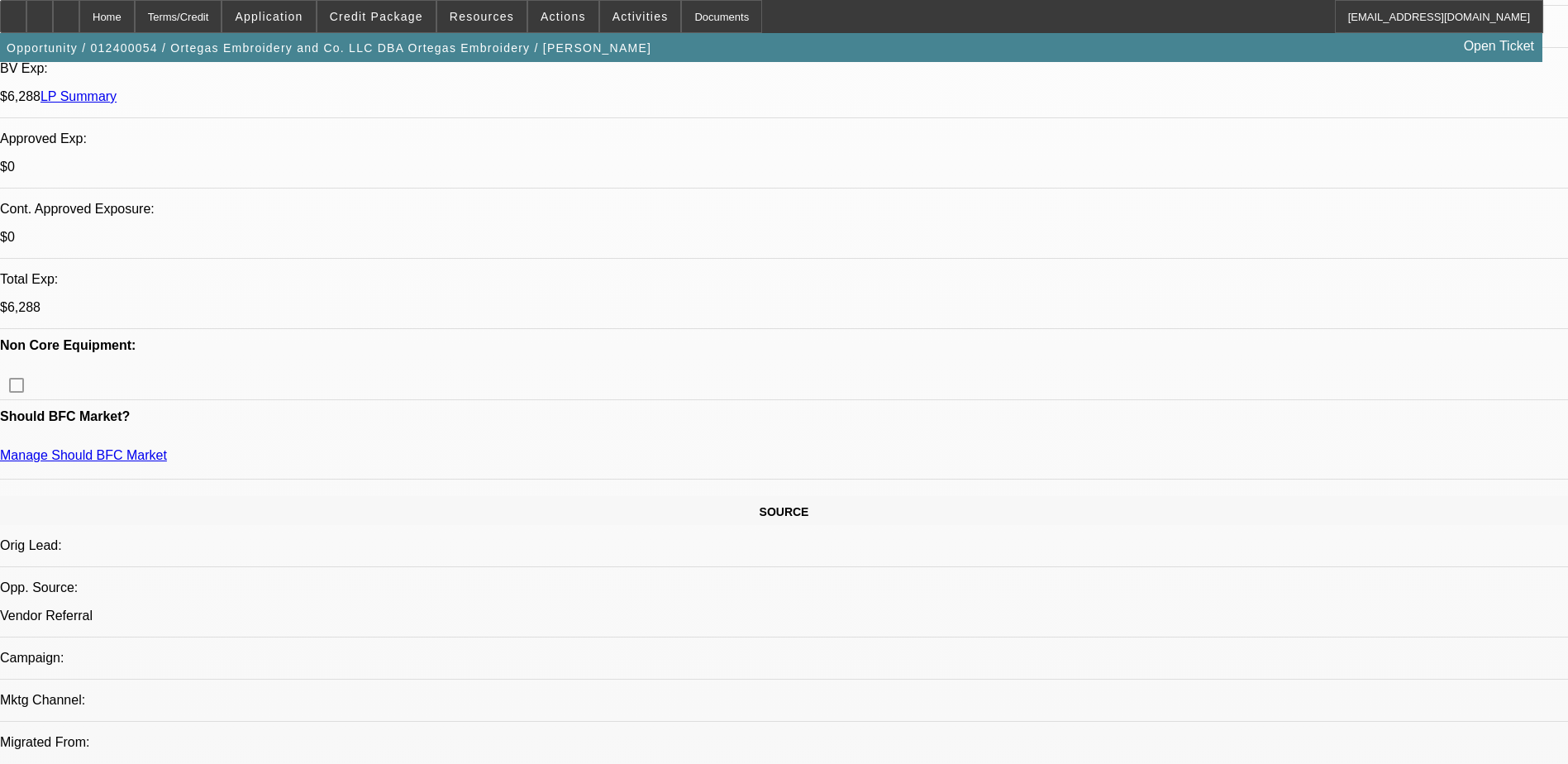
select select "1"
select select "2"
select select "6"
select select "1"
select select "2"
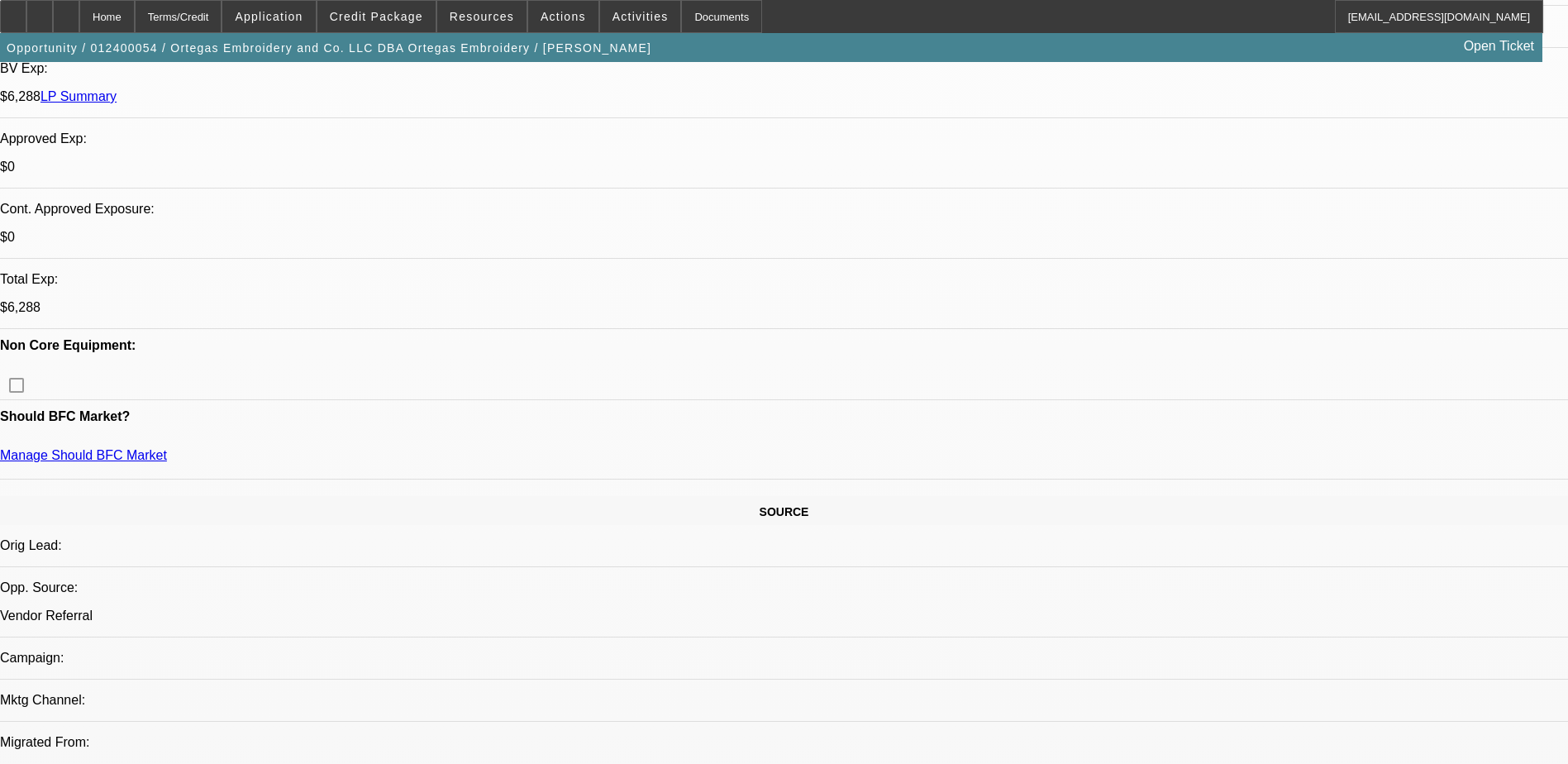
select select "6"
select select "1"
select select "2"
select select "6"
select select "1"
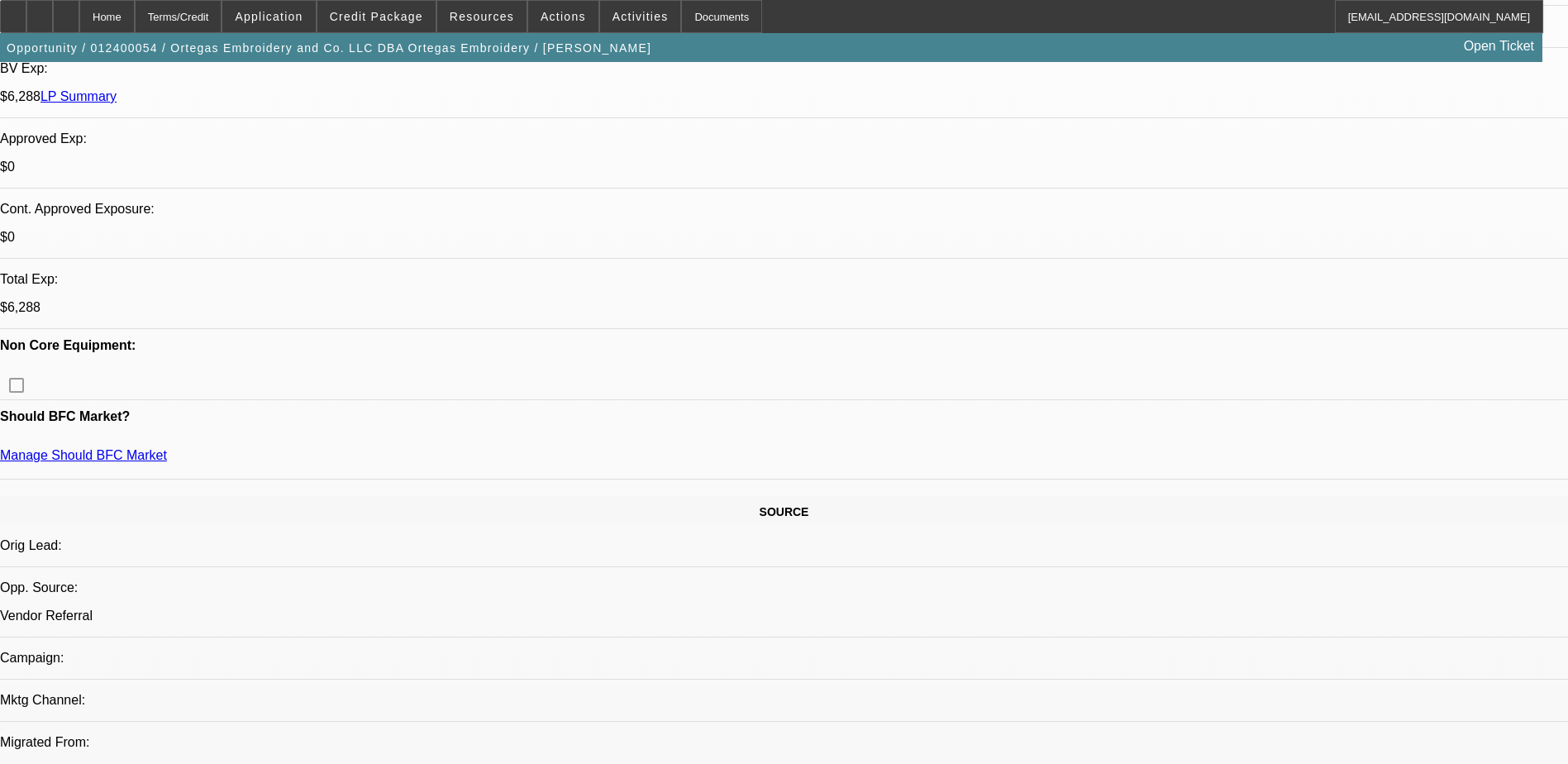
select select "2"
select select "6"
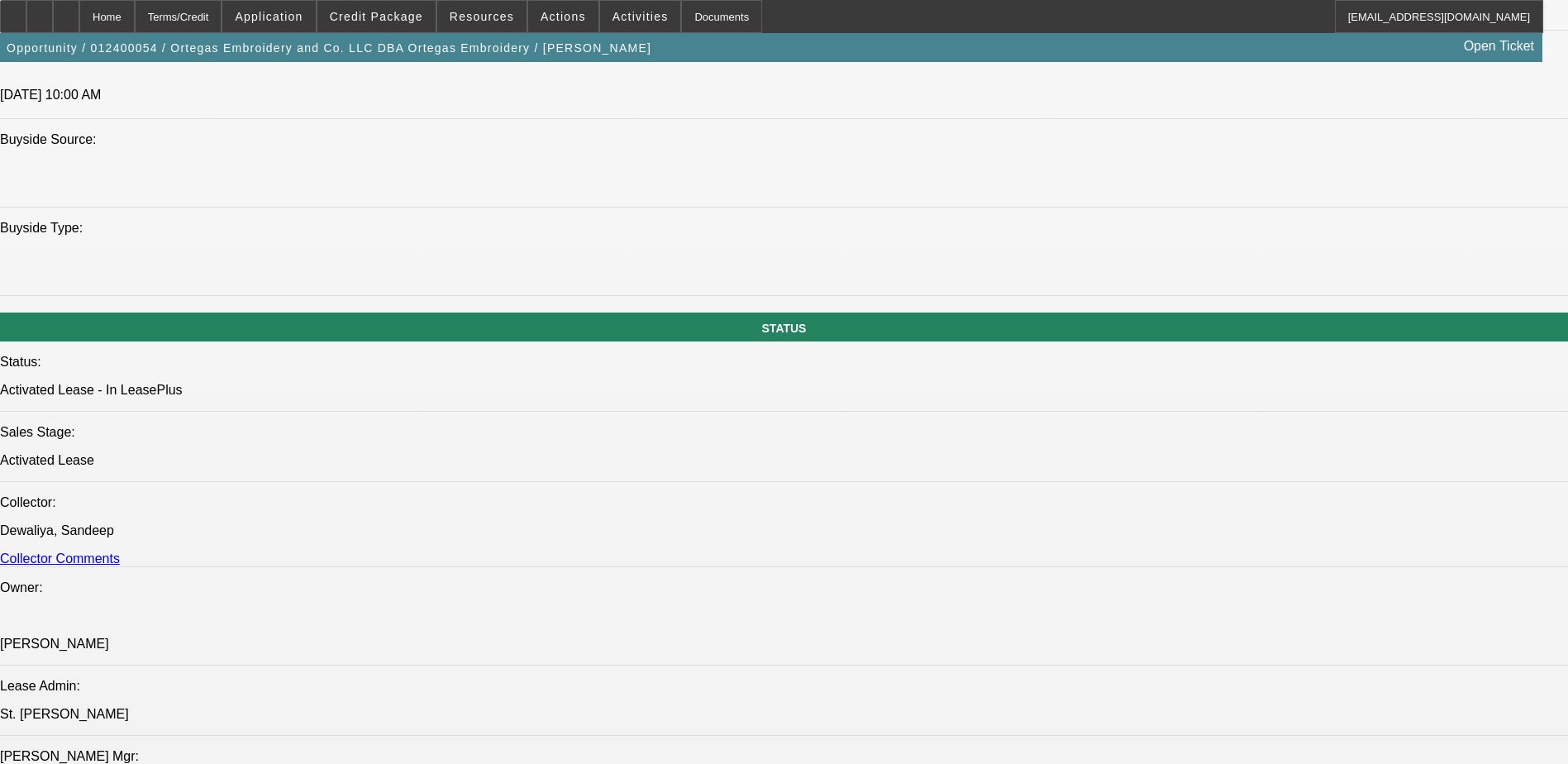
scroll to position [1572, 0]
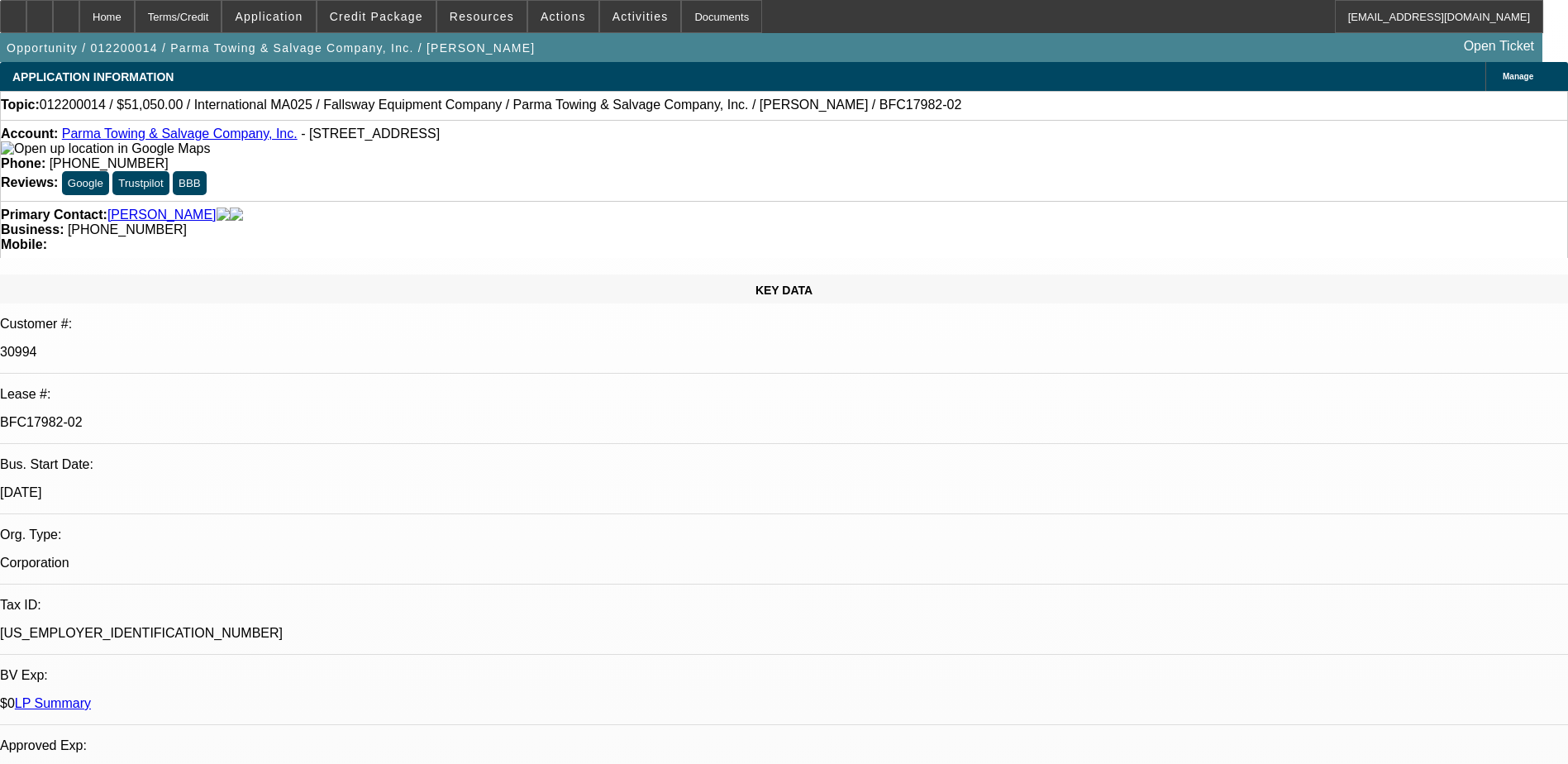
select select "0"
select select "6"
select select "0"
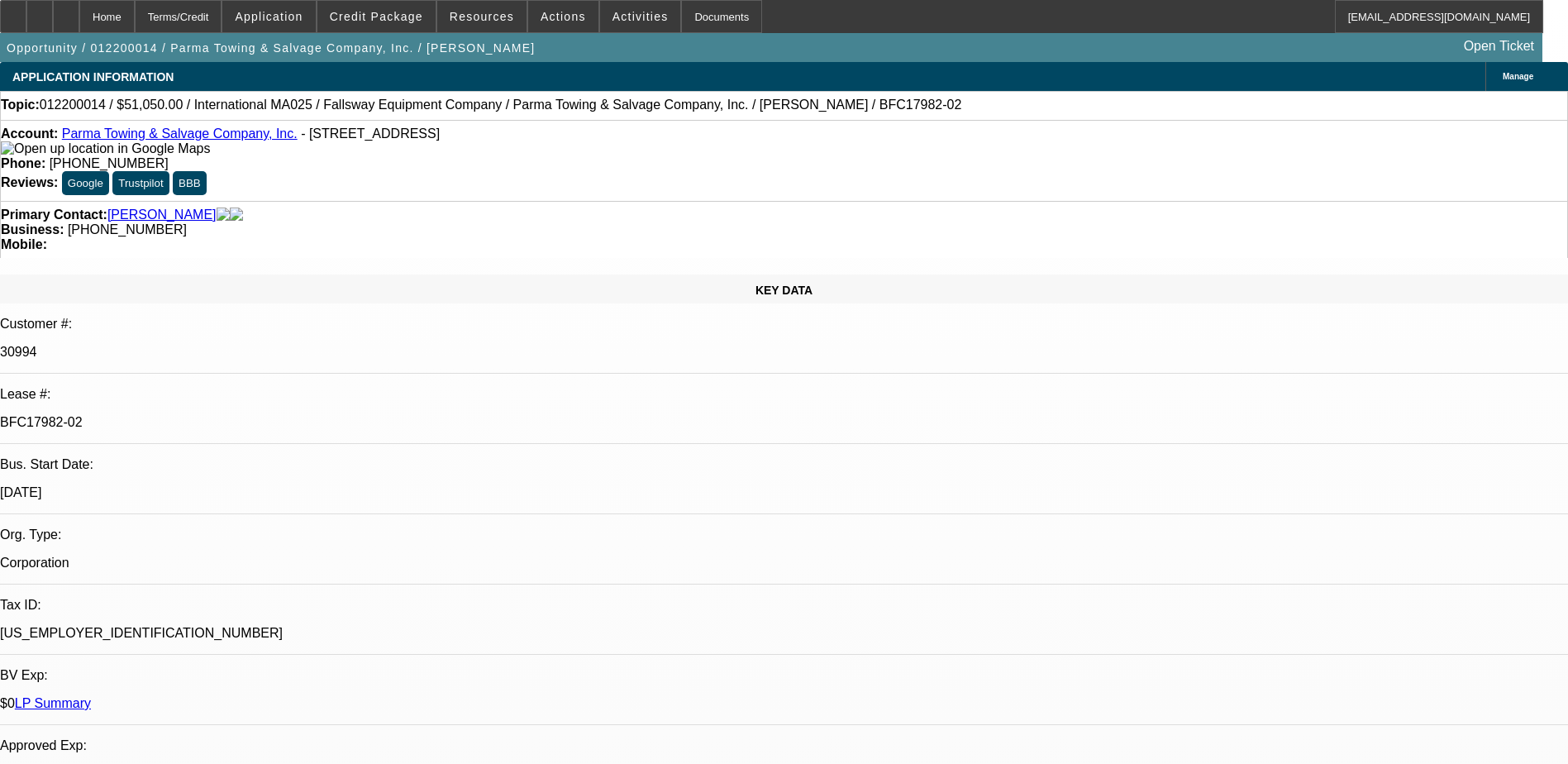
select select "0"
select select "6"
select select "0"
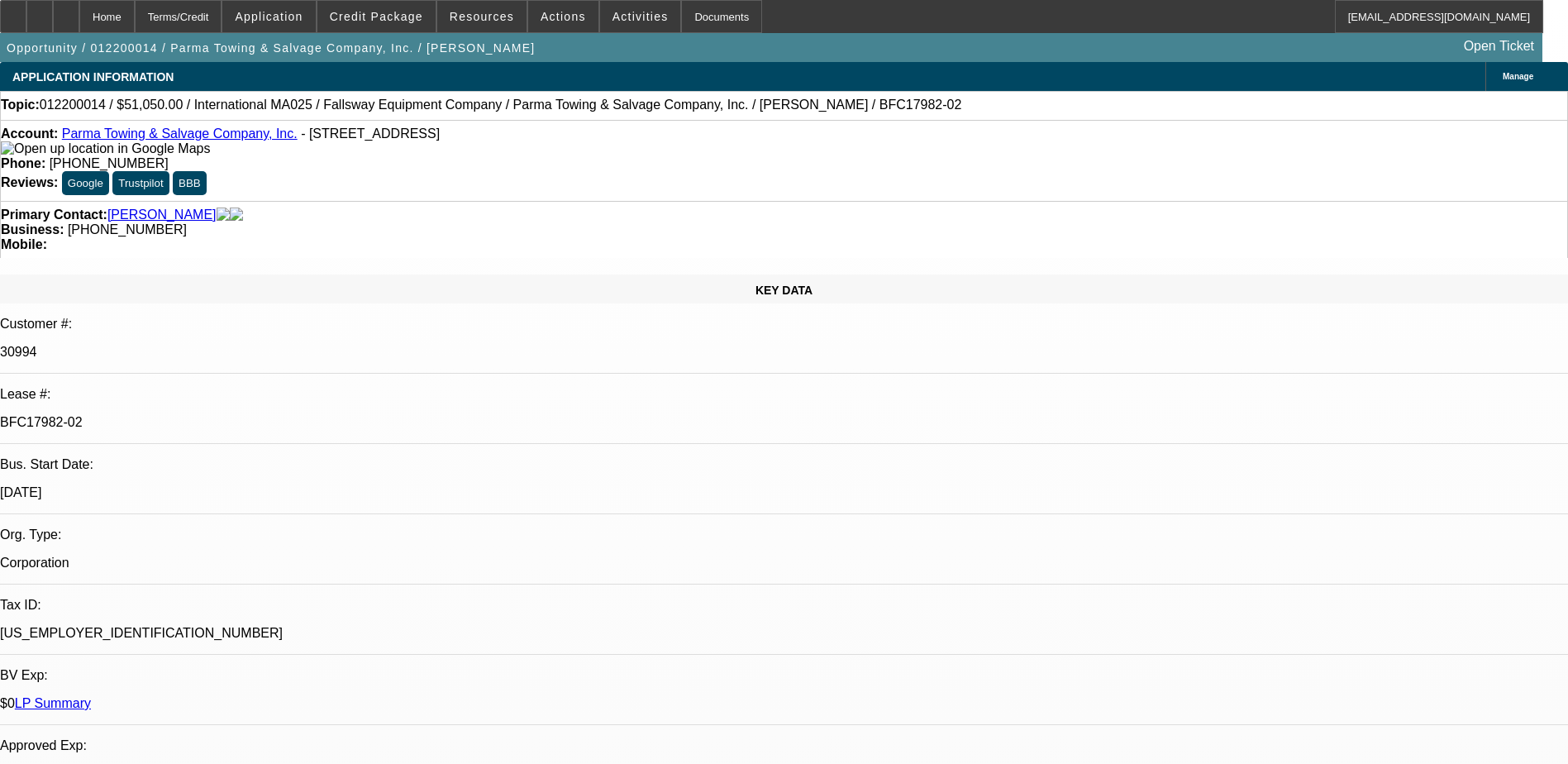
select select "0"
select select "6"
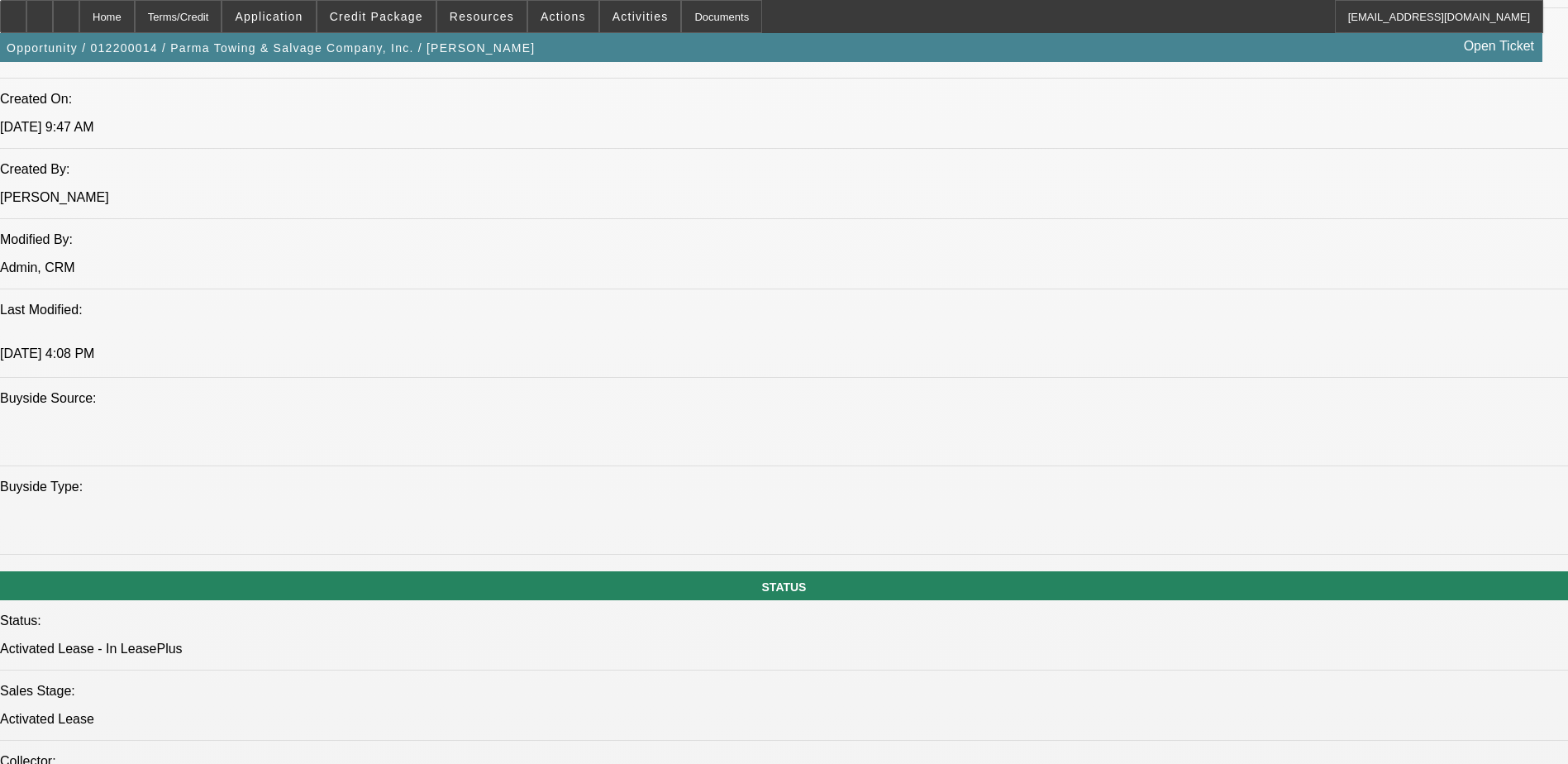
scroll to position [1323, 0]
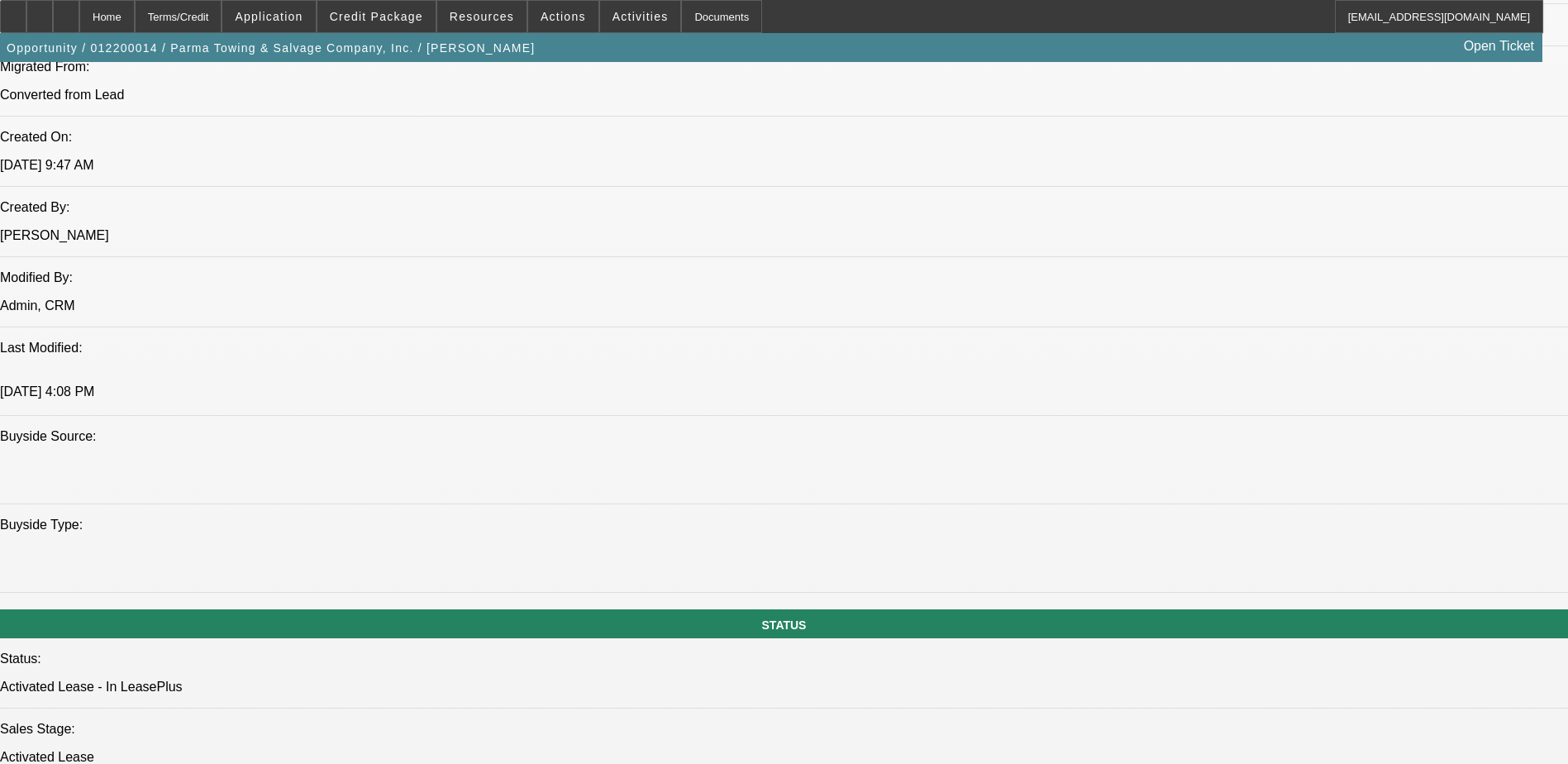
drag, startPoint x: 302, startPoint y: 436, endPoint x: 289, endPoint y: 435, distance: 13.0
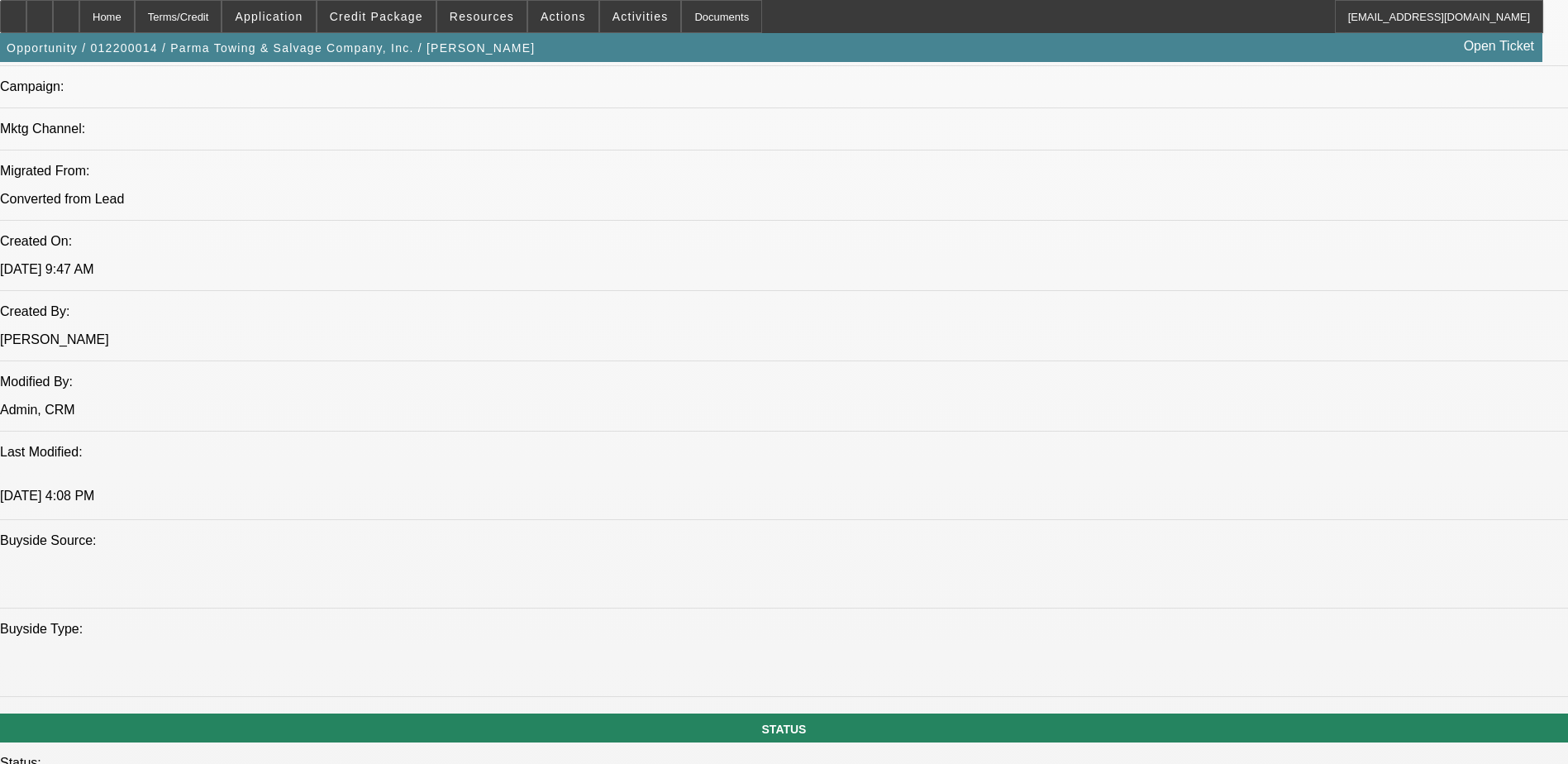
scroll to position [1241, 0]
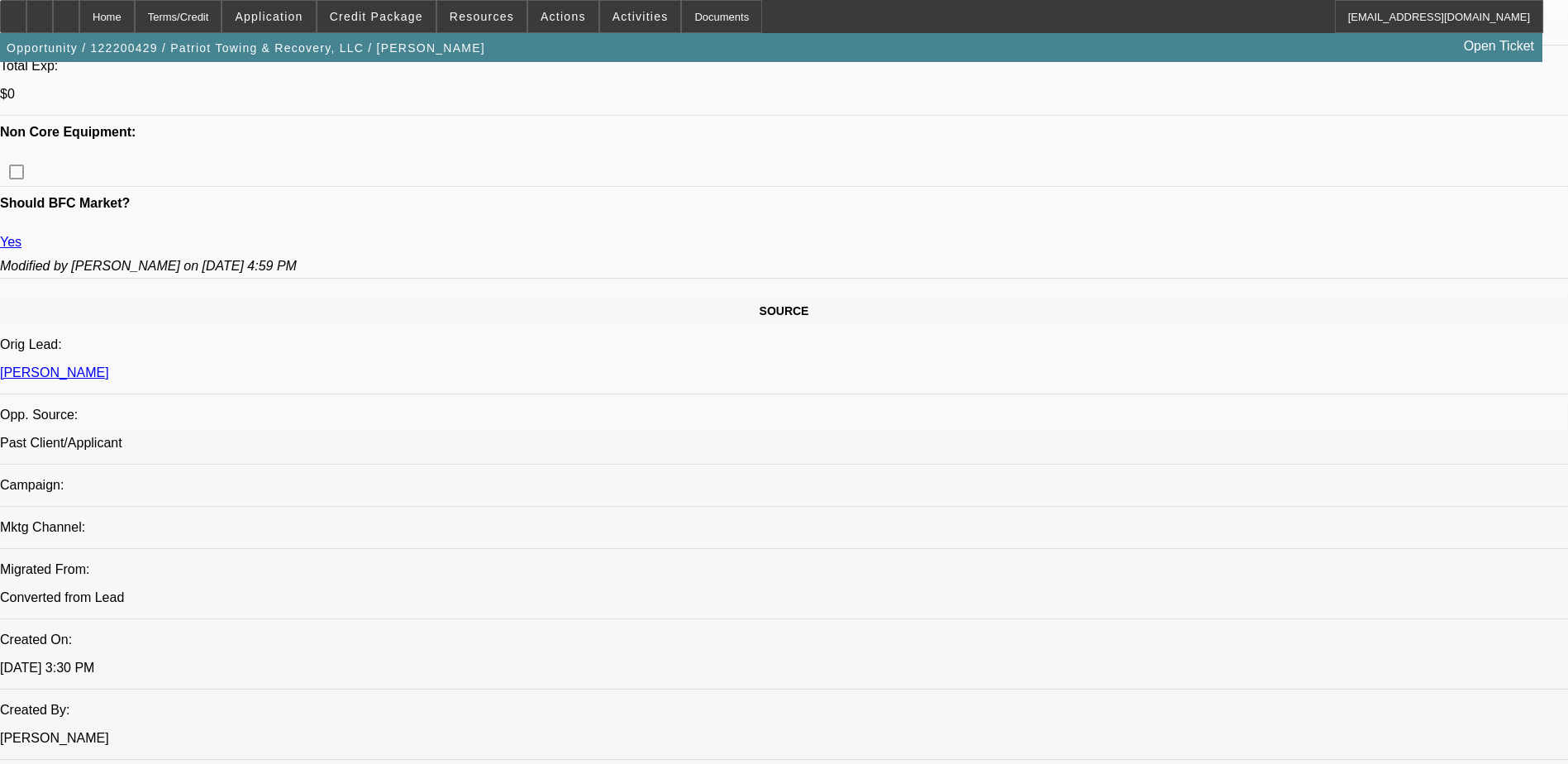
select select "0"
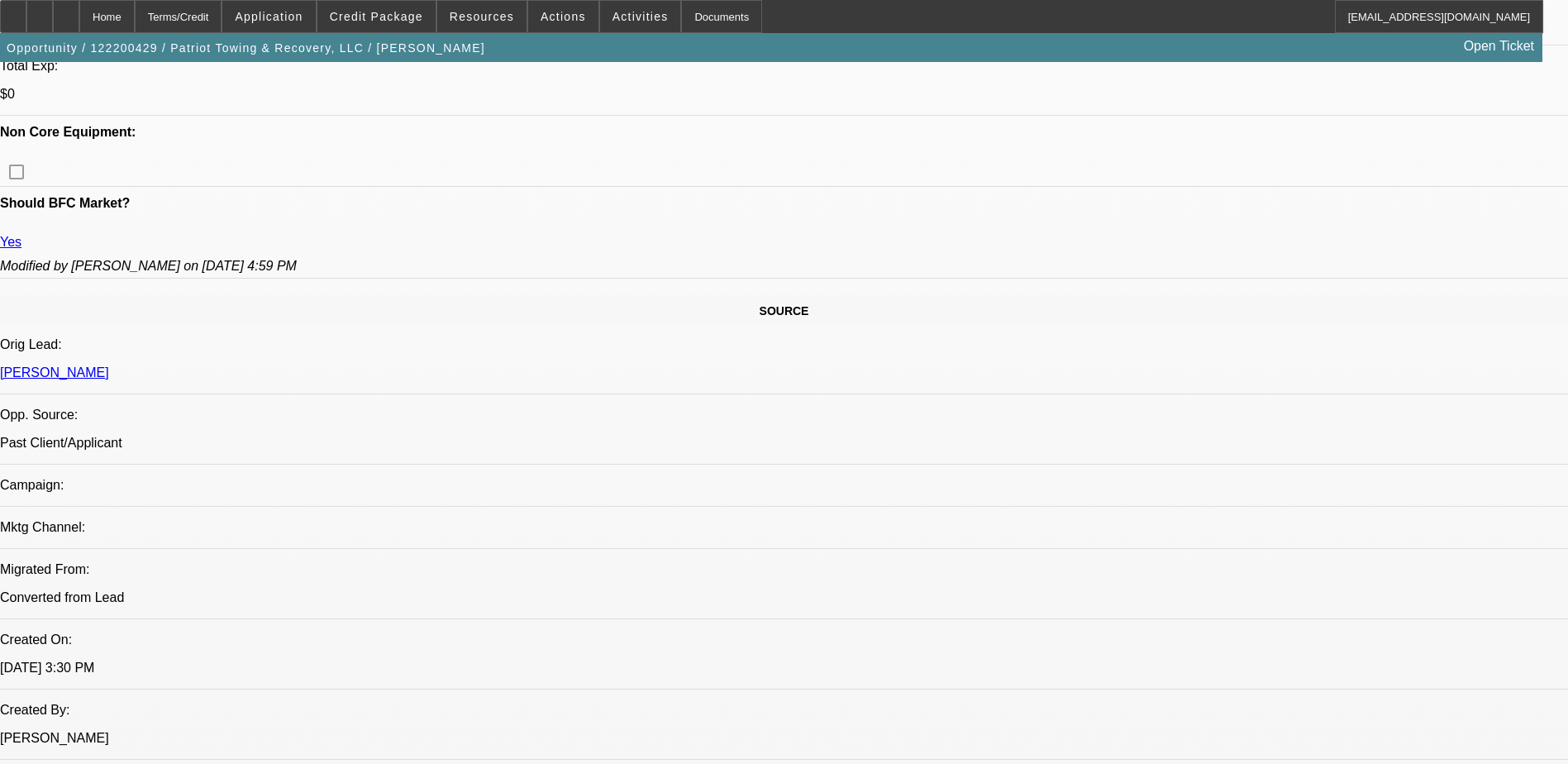
select select "0"
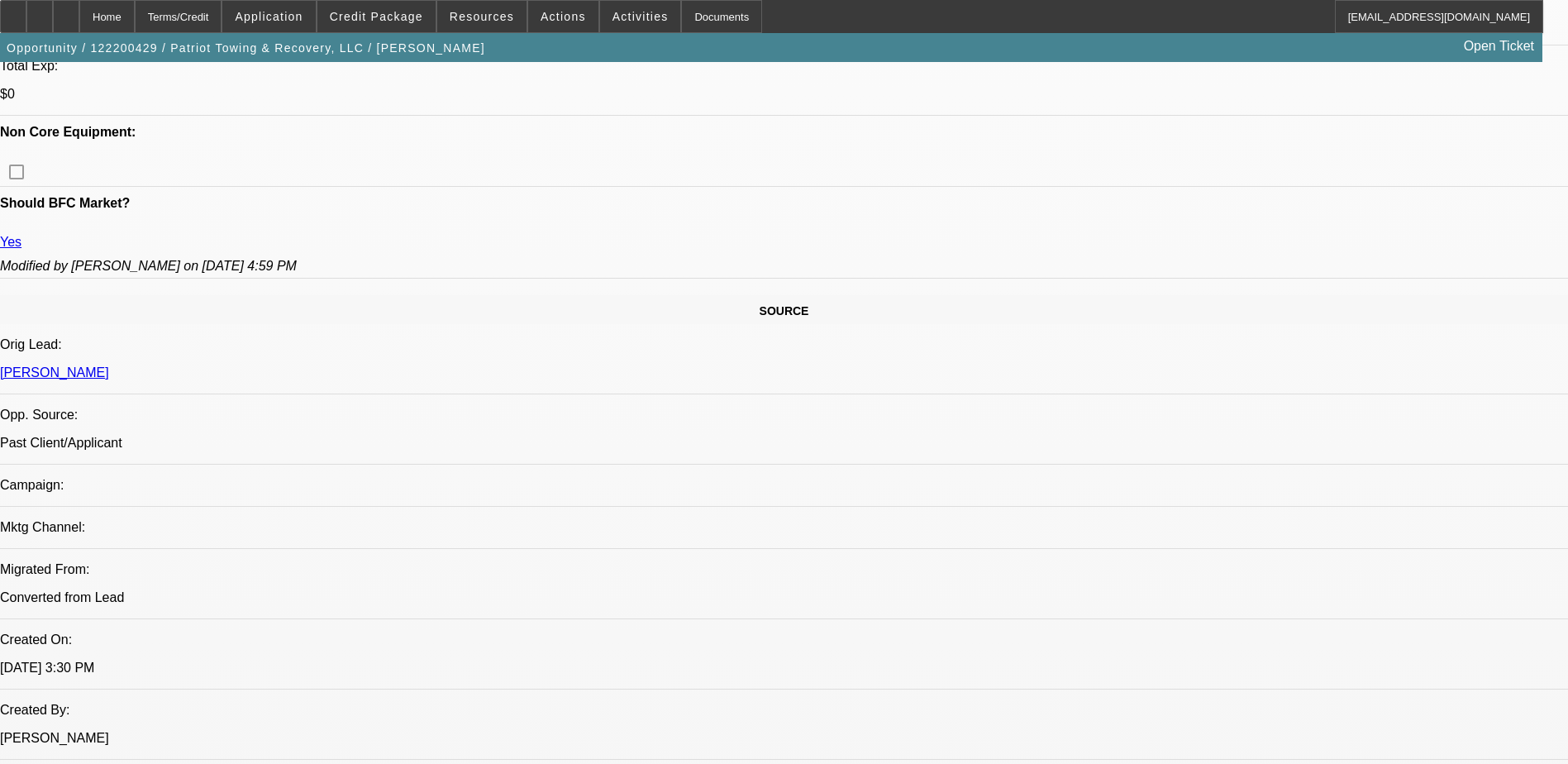
select select "0"
select select "1"
select select "6"
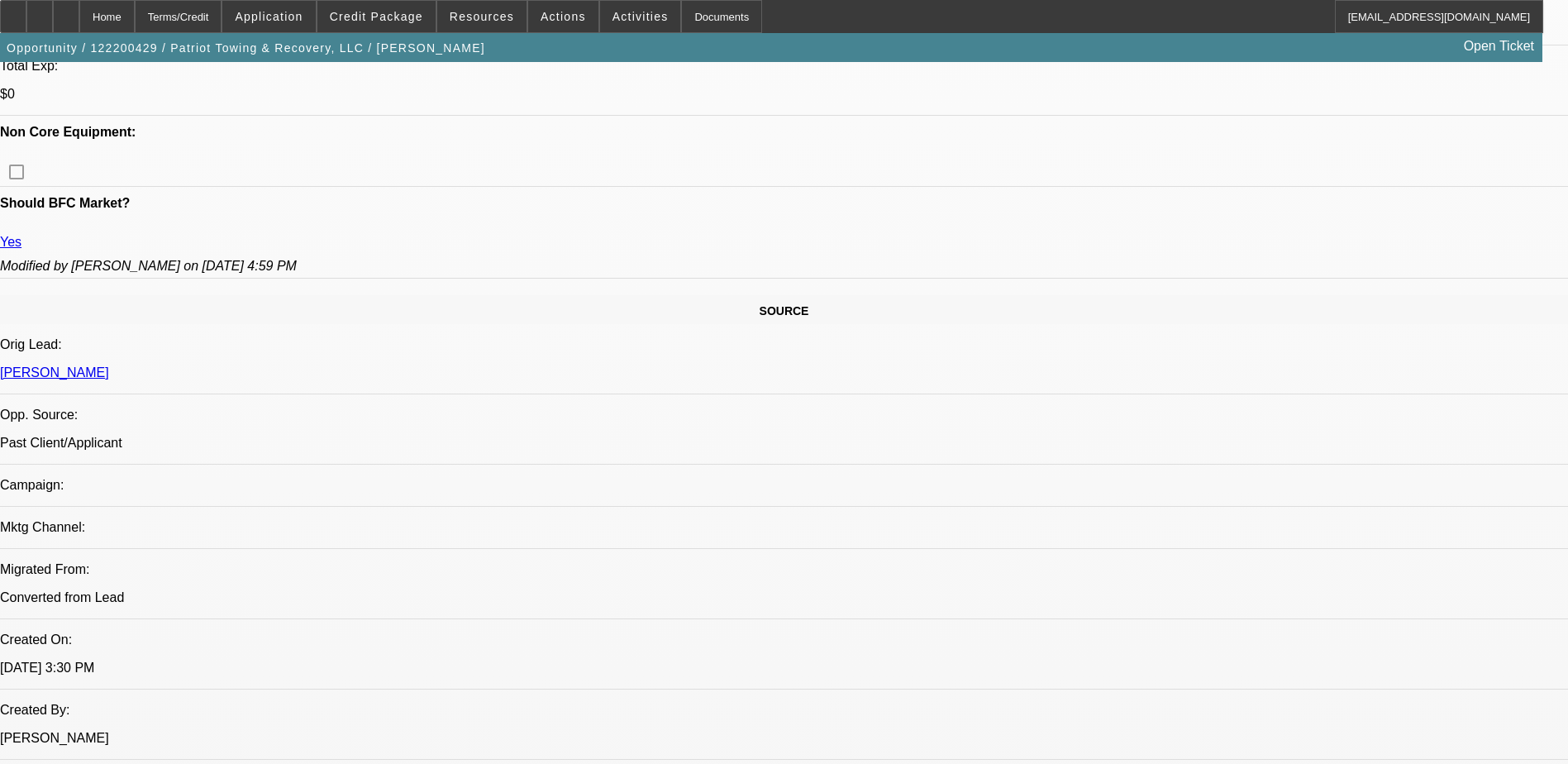
select select "1"
select select "2"
select select "6"
select select "1"
select select "2"
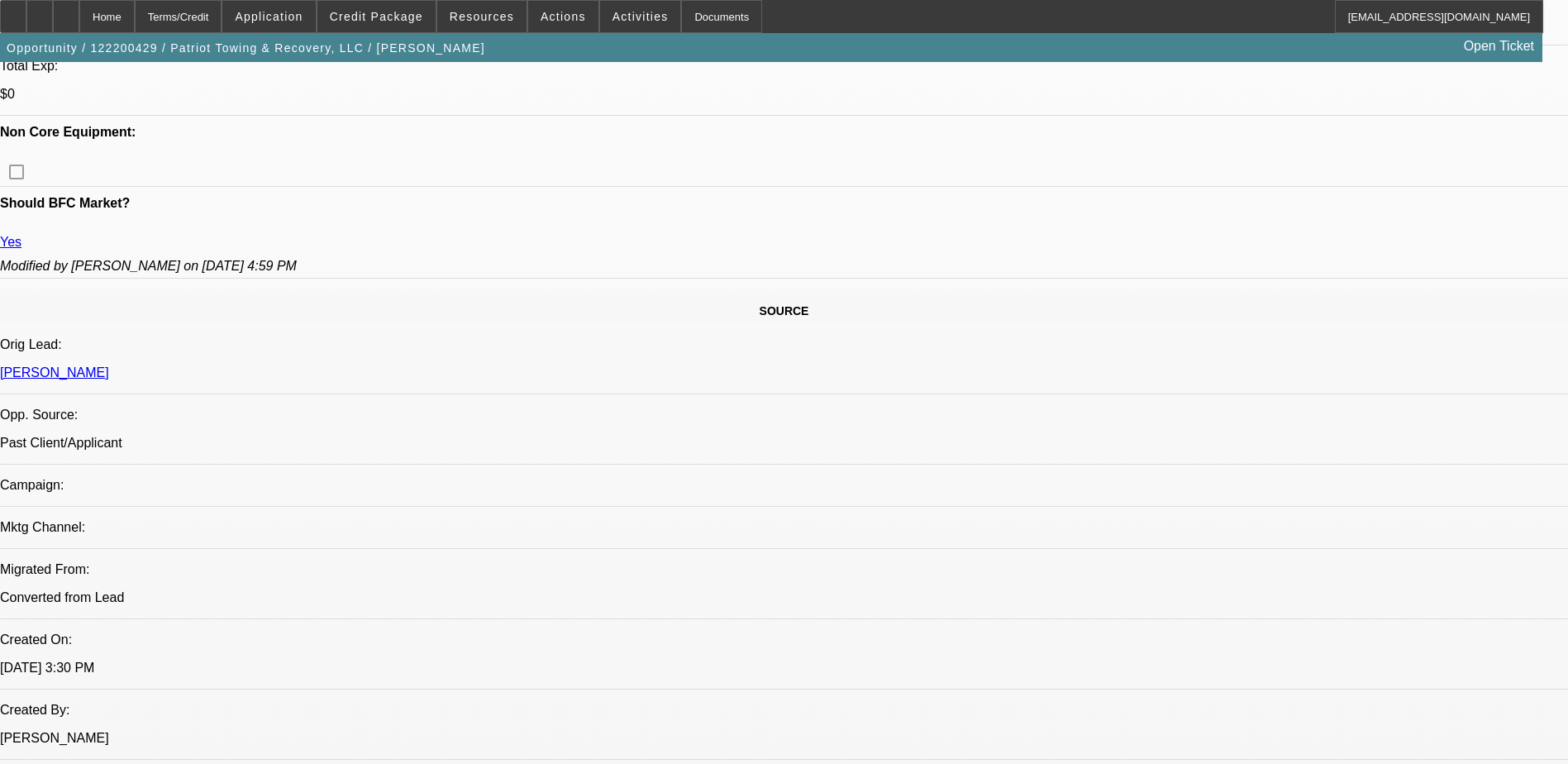
select select "6"
select select "1"
select select "2"
select select "6"
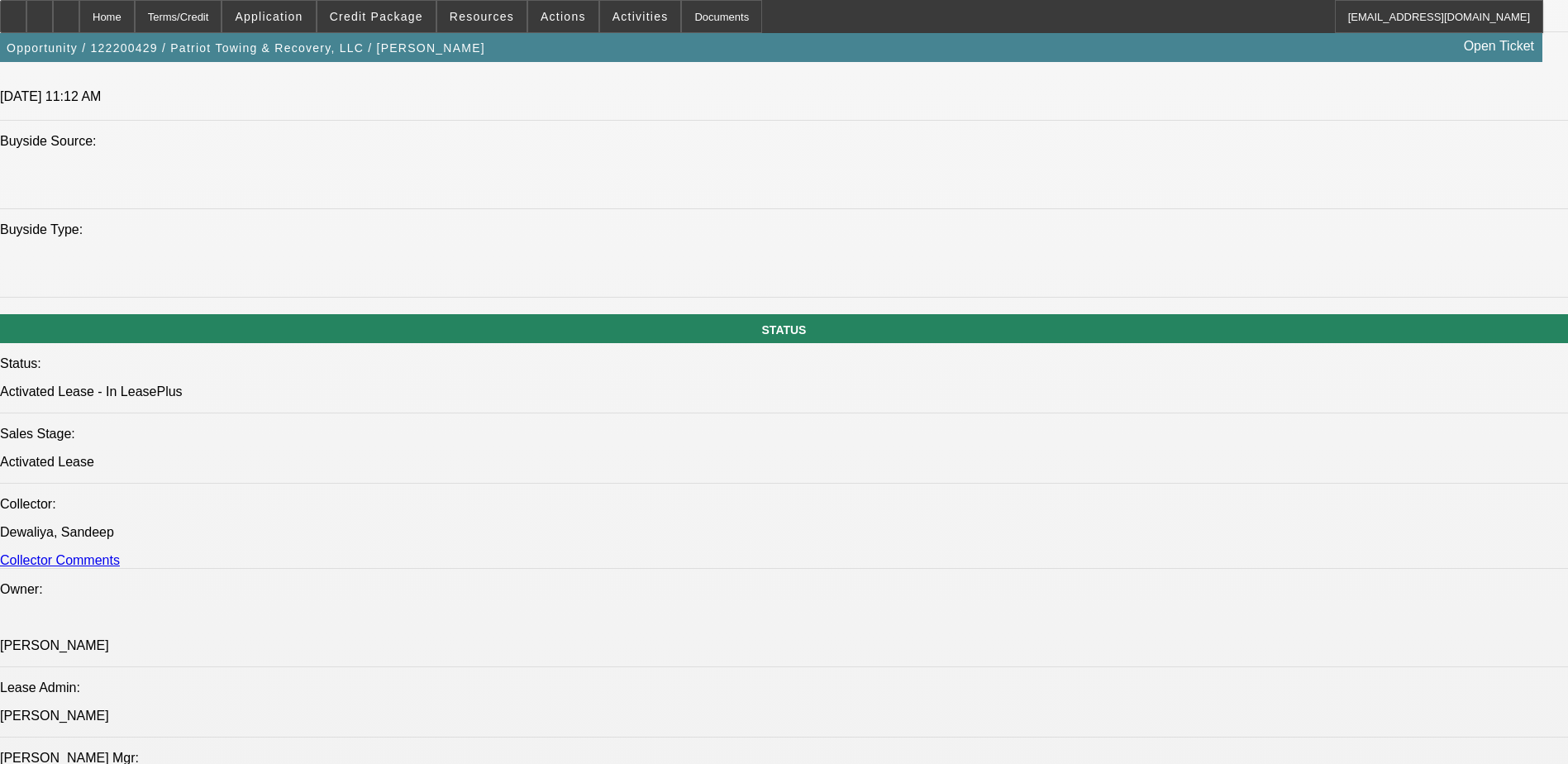
scroll to position [1648, 0]
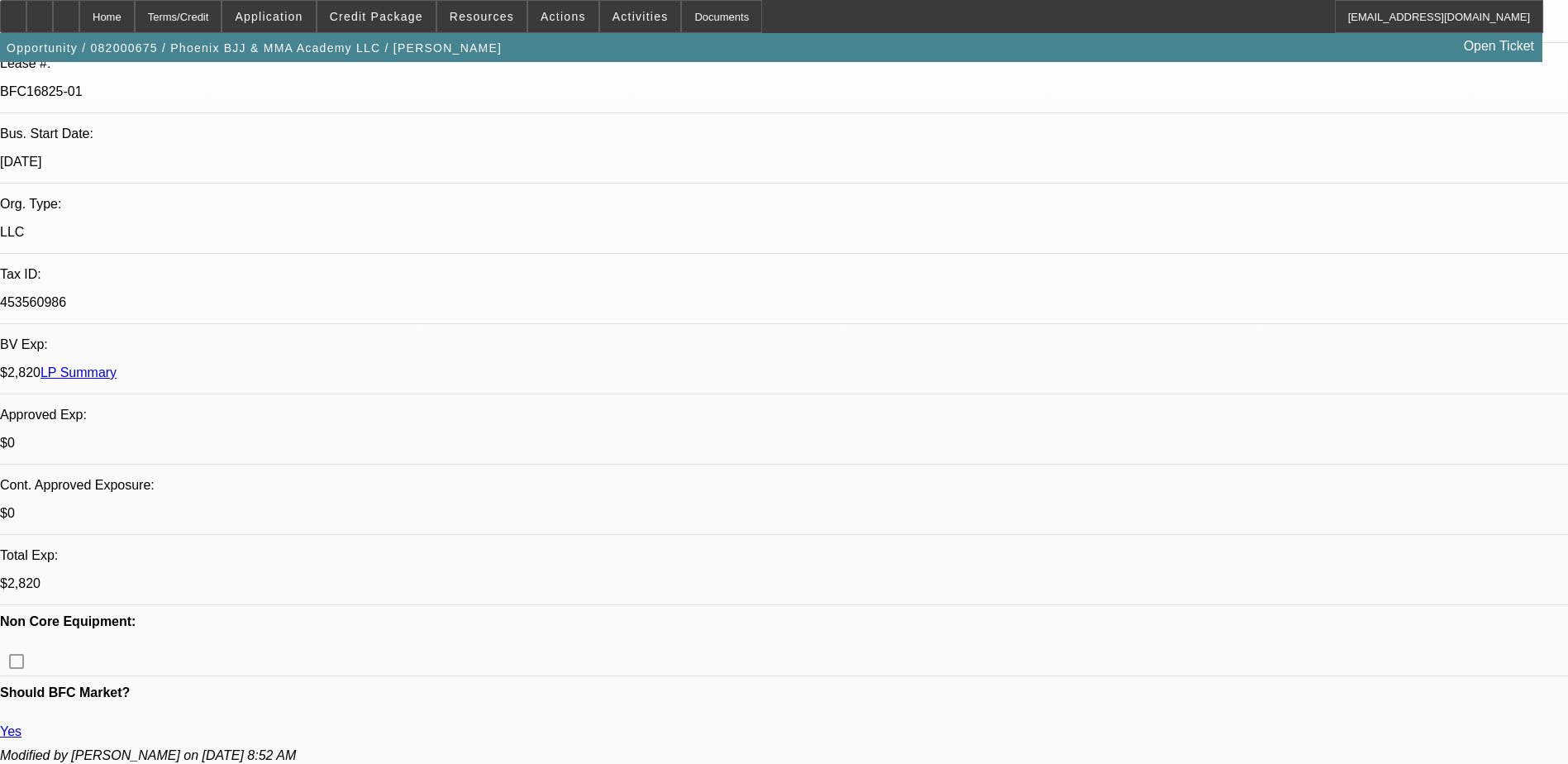
select select "0"
select select "0.1"
select select "0"
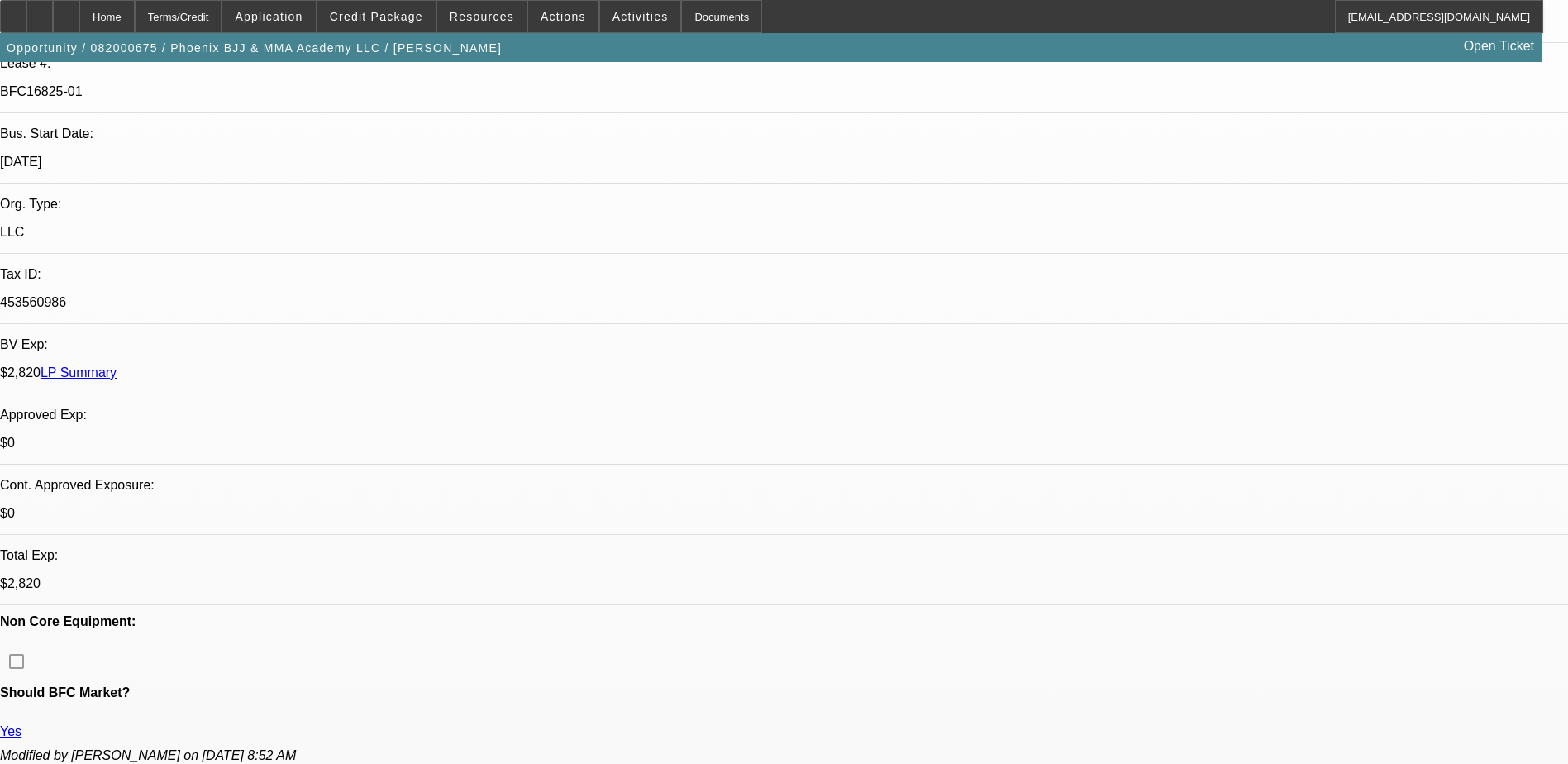
select select "0.1"
select select "0"
select select "0.1"
select select "0"
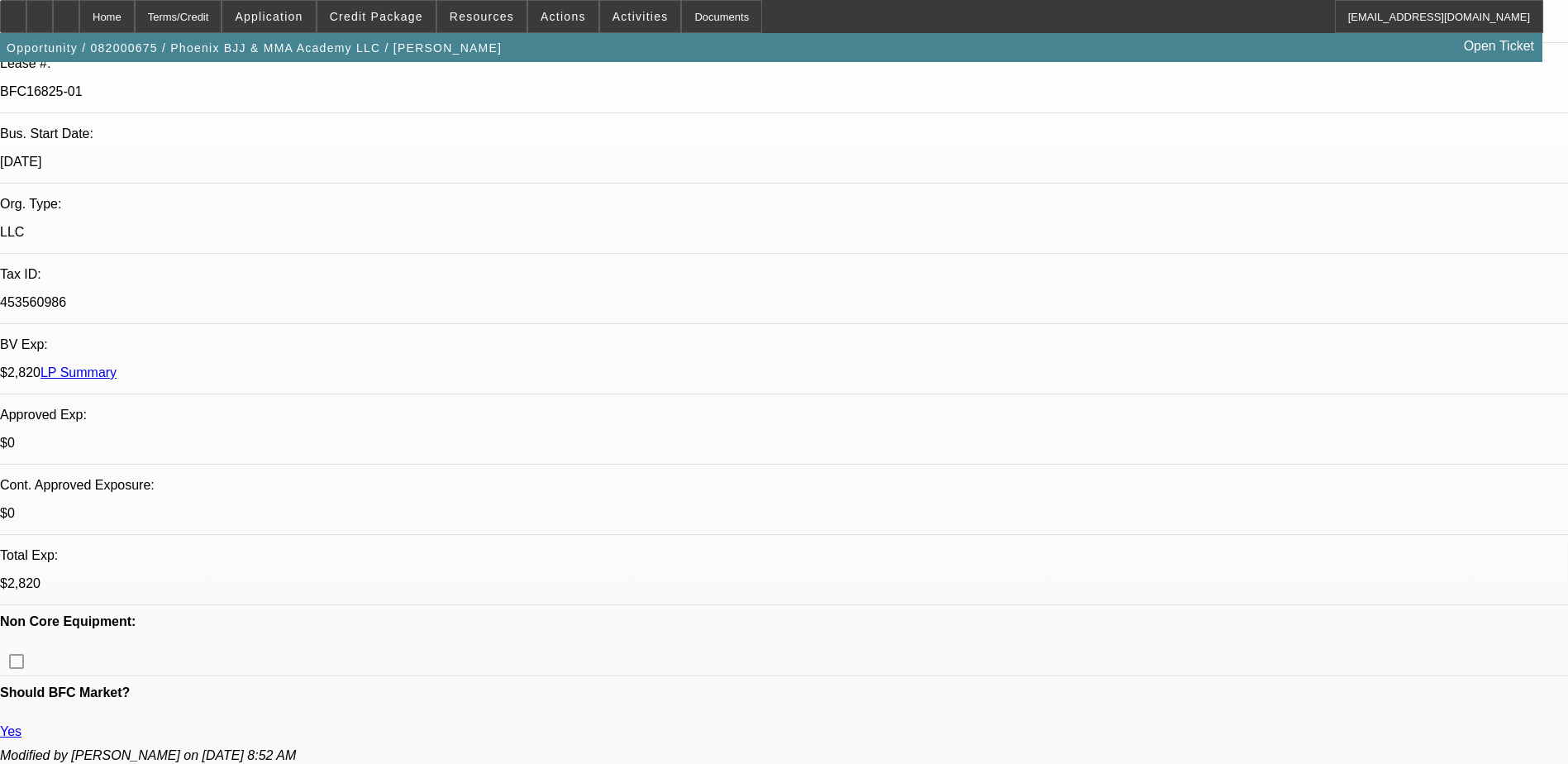
select select "0"
select select "0.1"
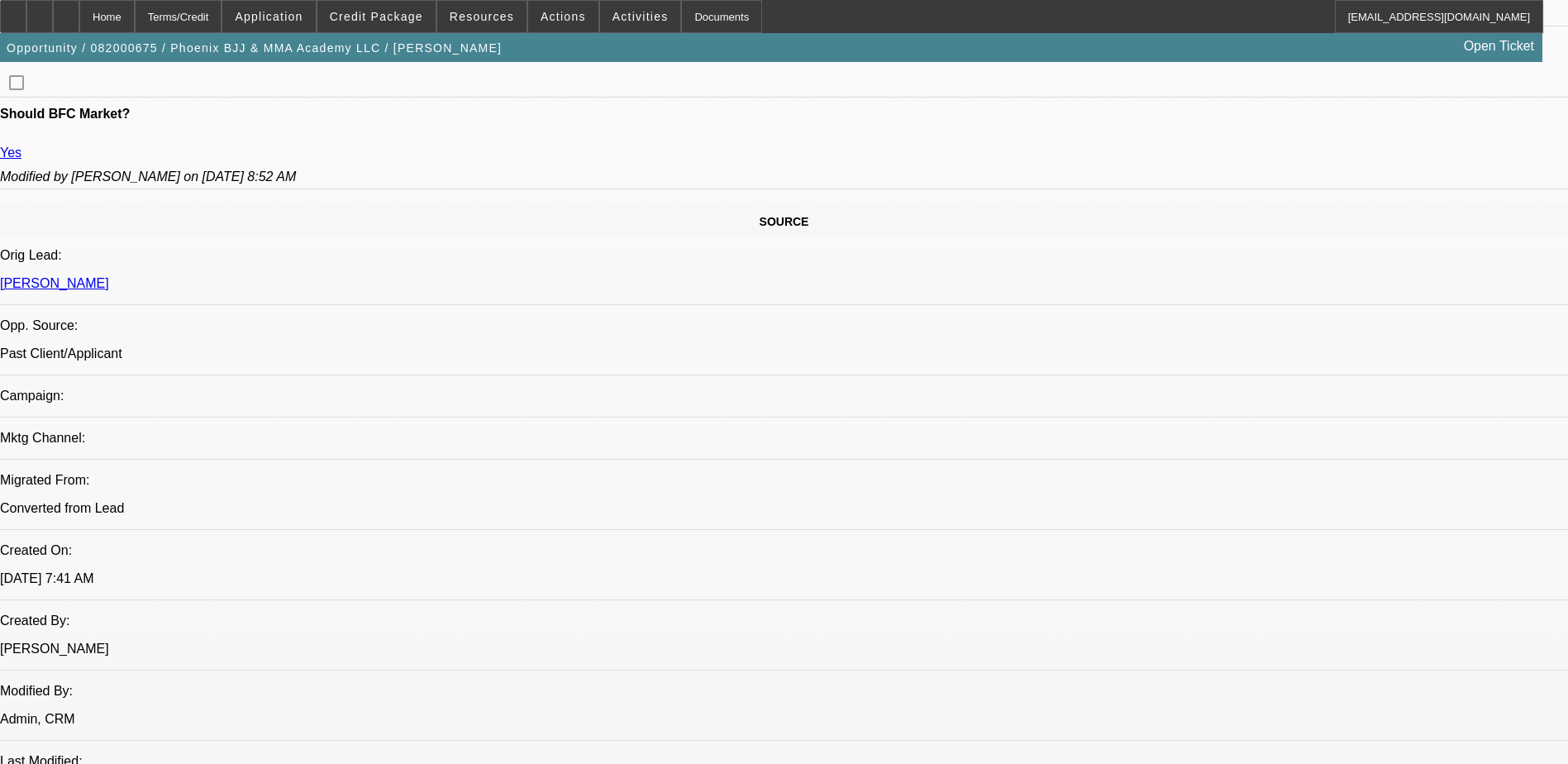
select select "1"
select select "4"
select select "1"
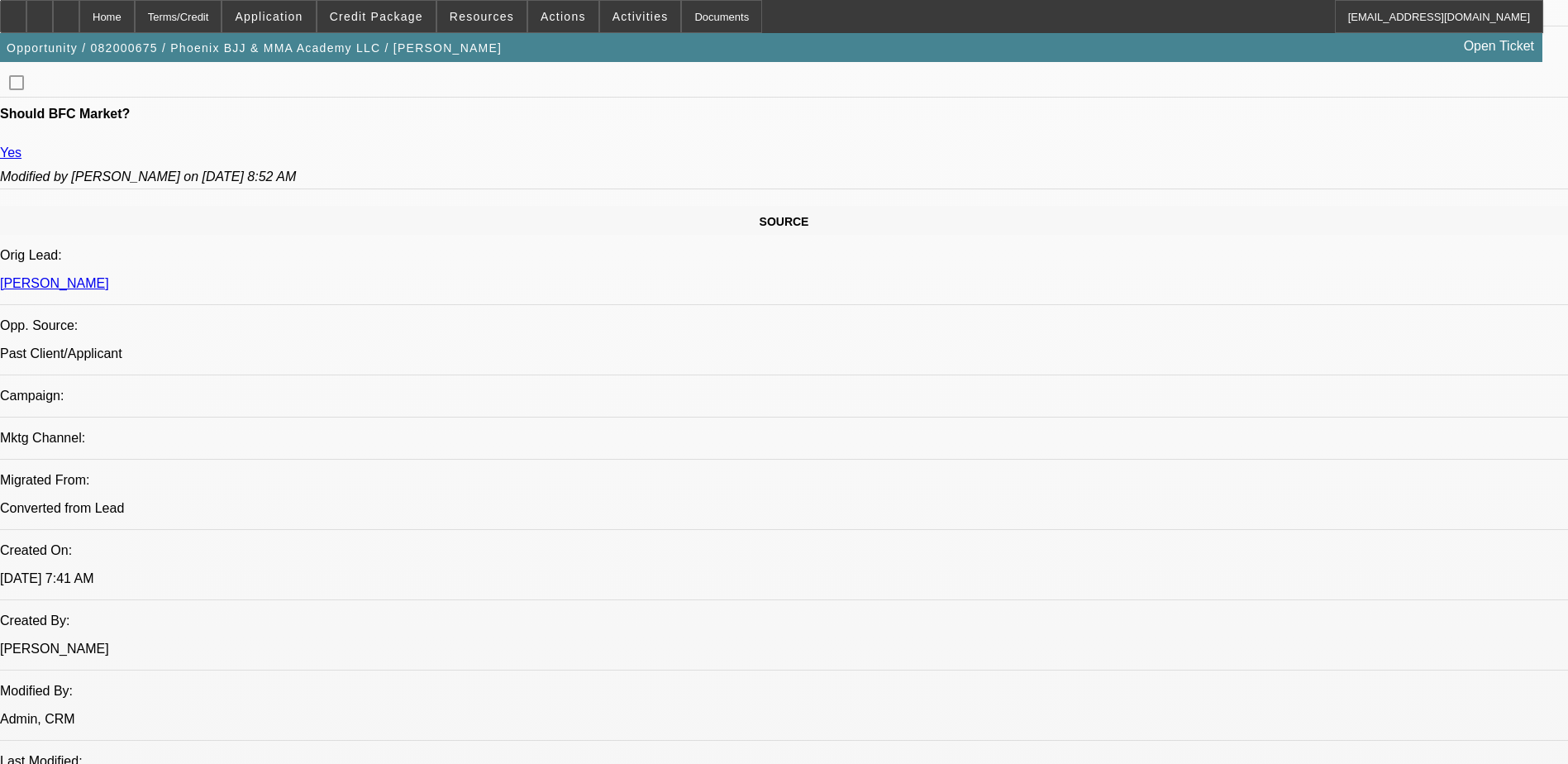
select select "4"
select select "1"
select select "4"
select select "1"
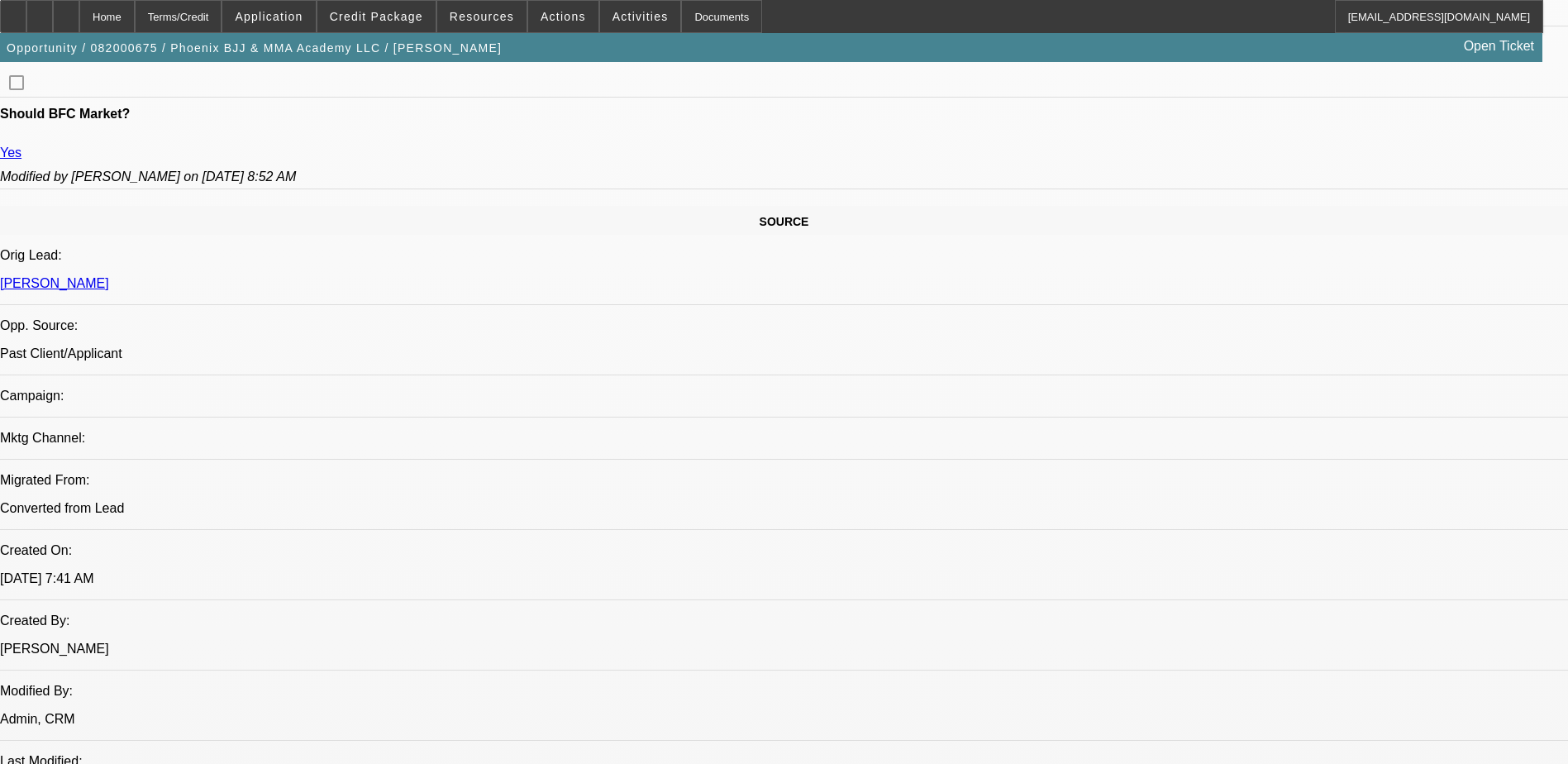
select select "1"
select select "4"
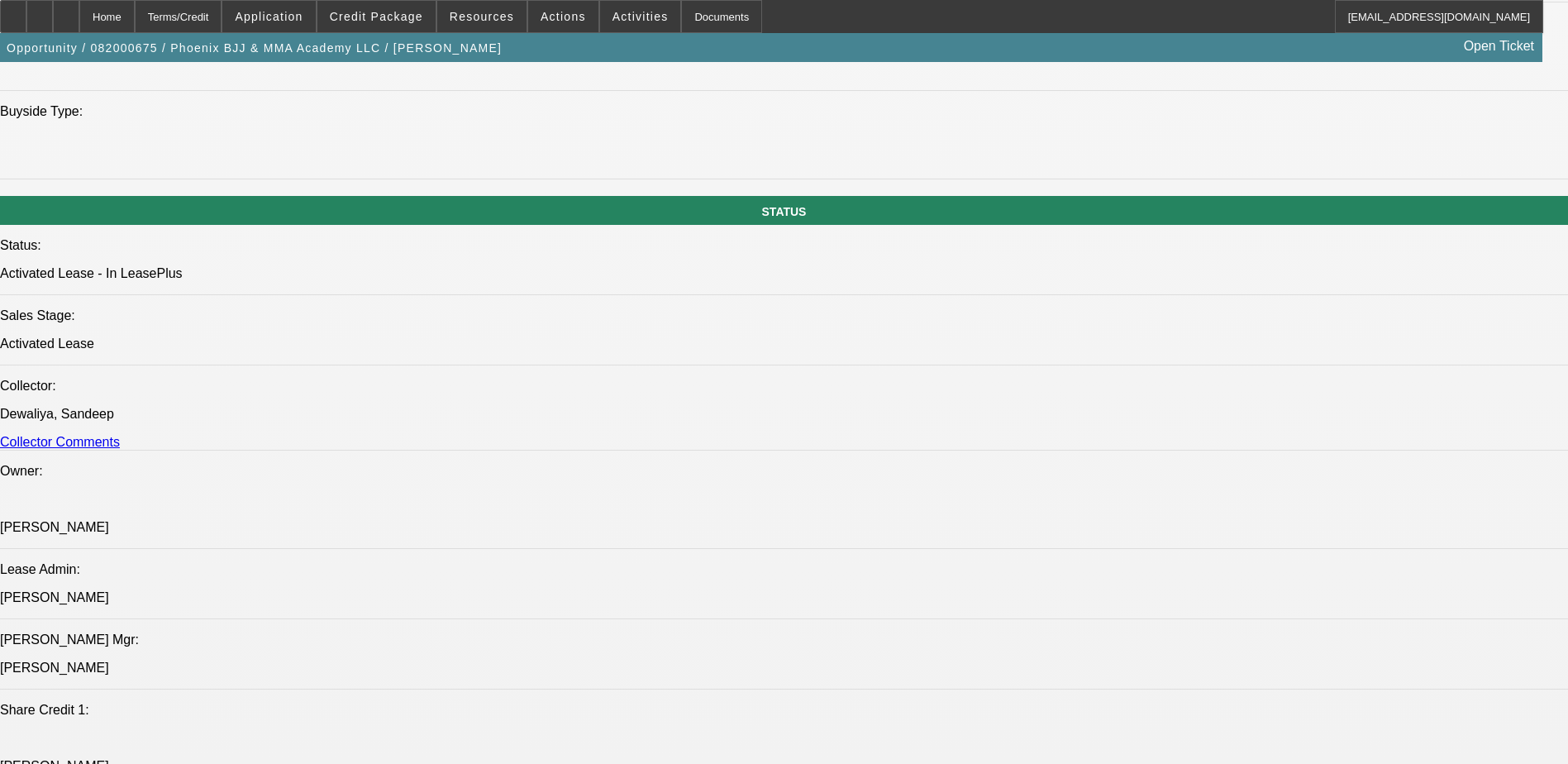
scroll to position [1654, 0]
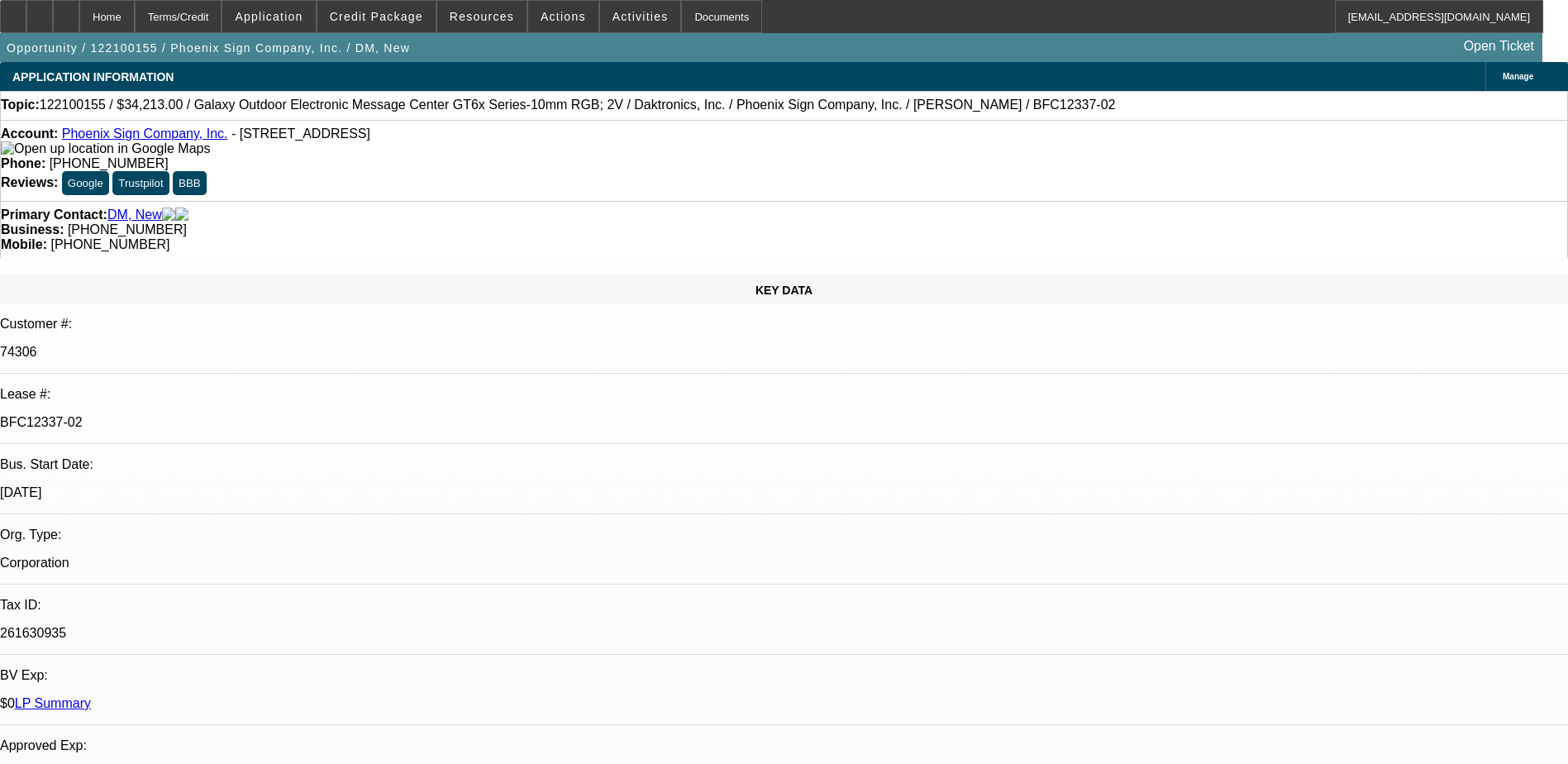
select select "0"
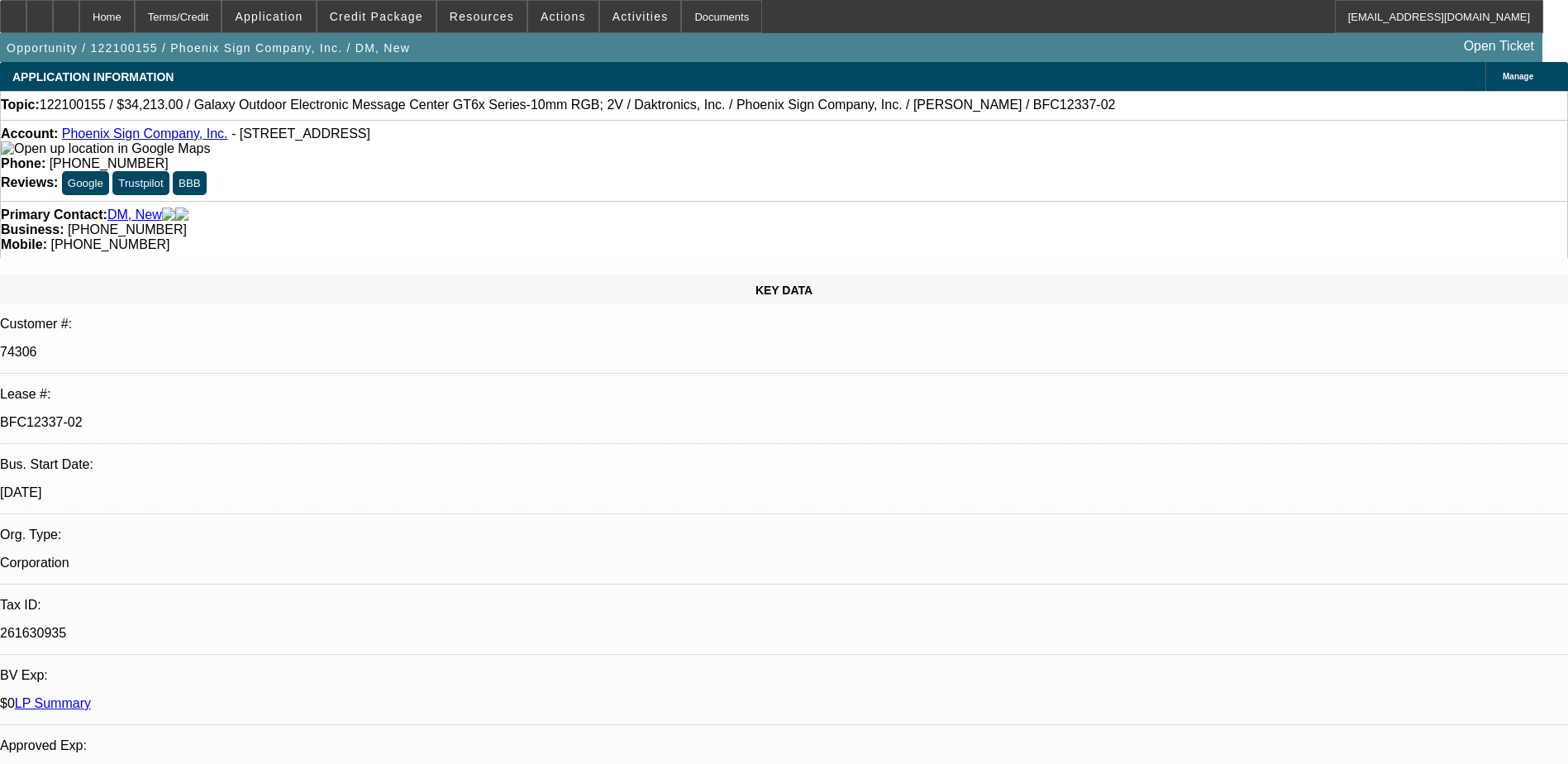
select select "0"
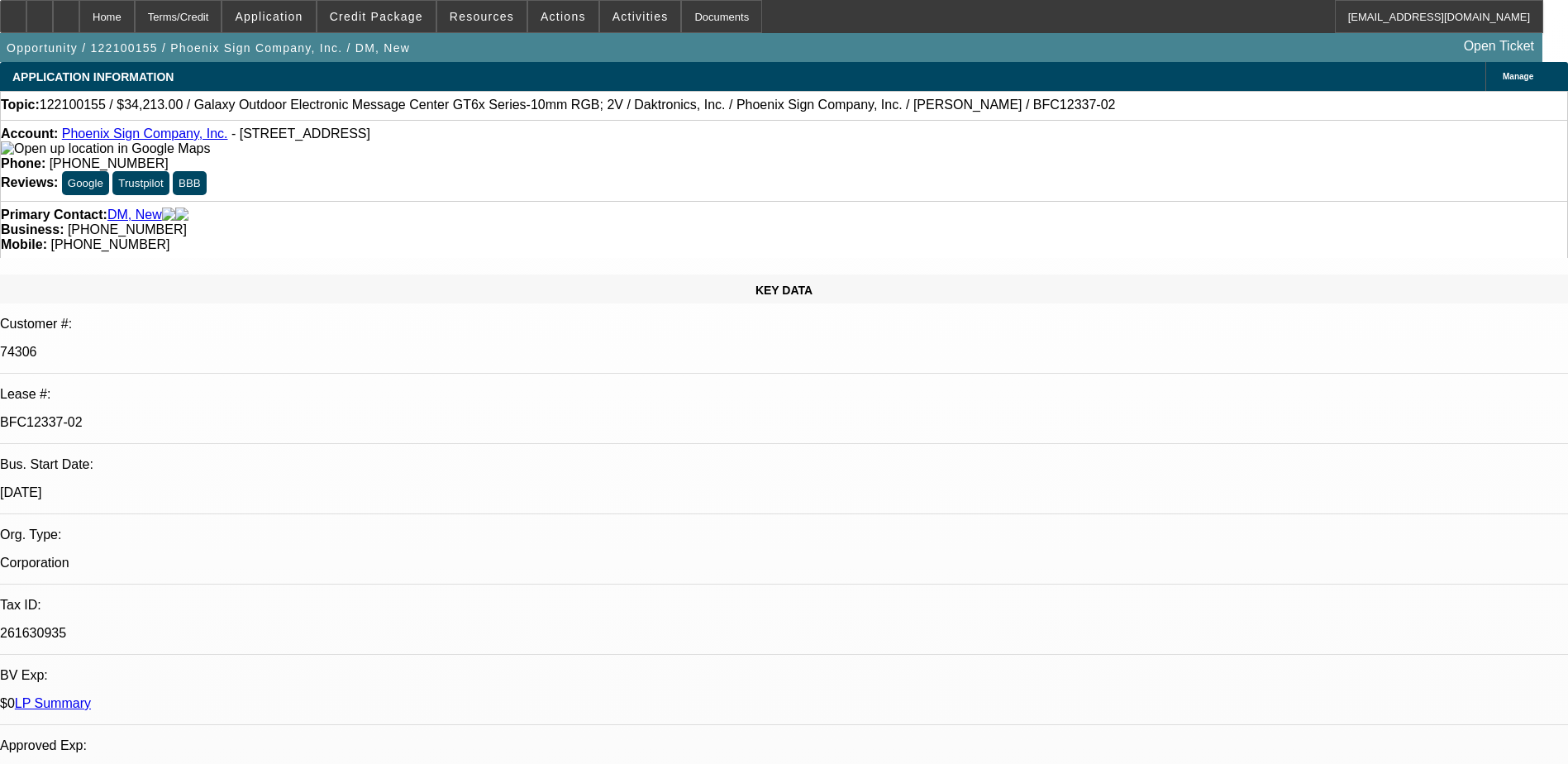
select select "0"
select select "1"
select select "6"
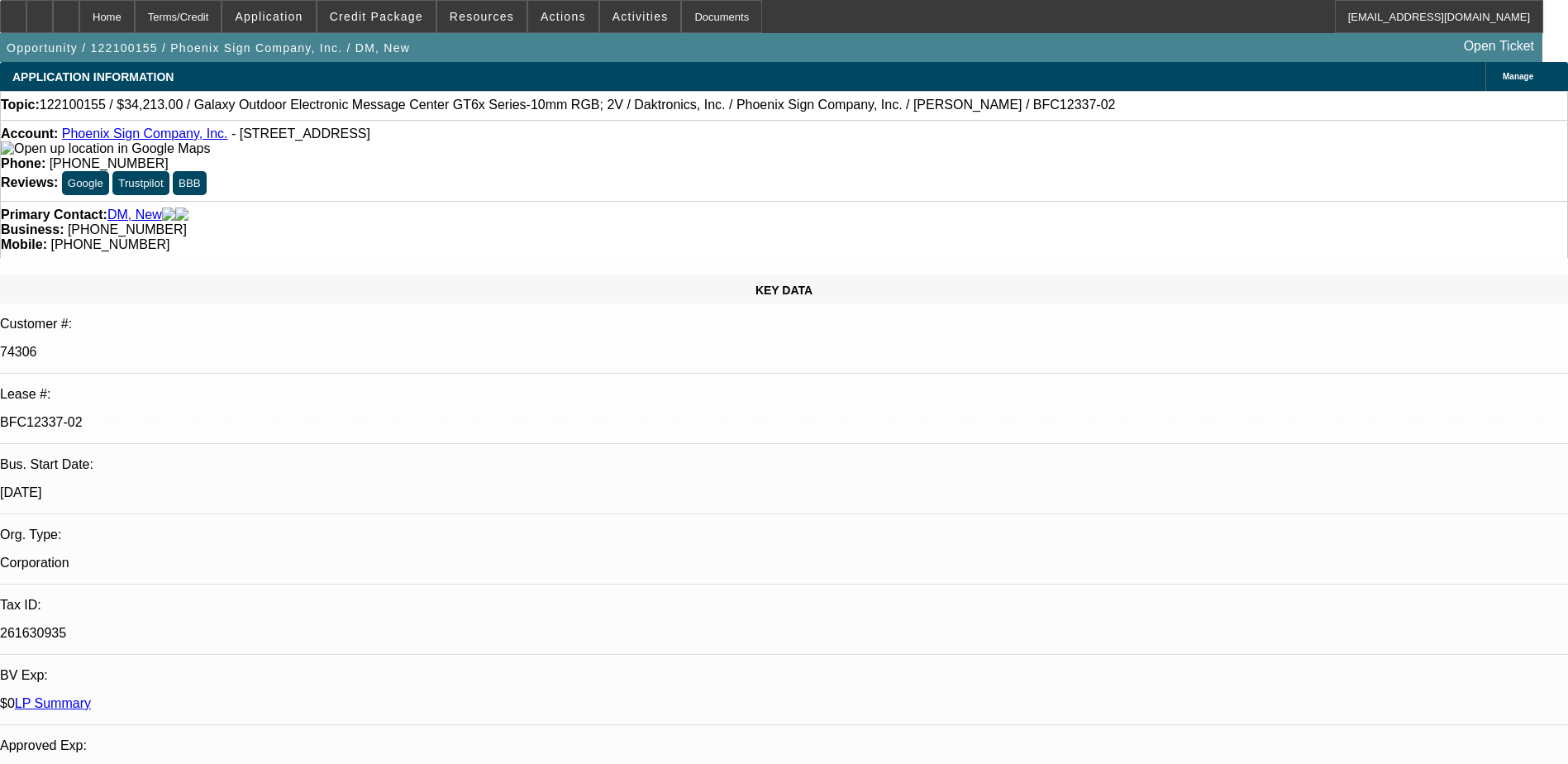
select select "1"
select select "2"
select select "1"
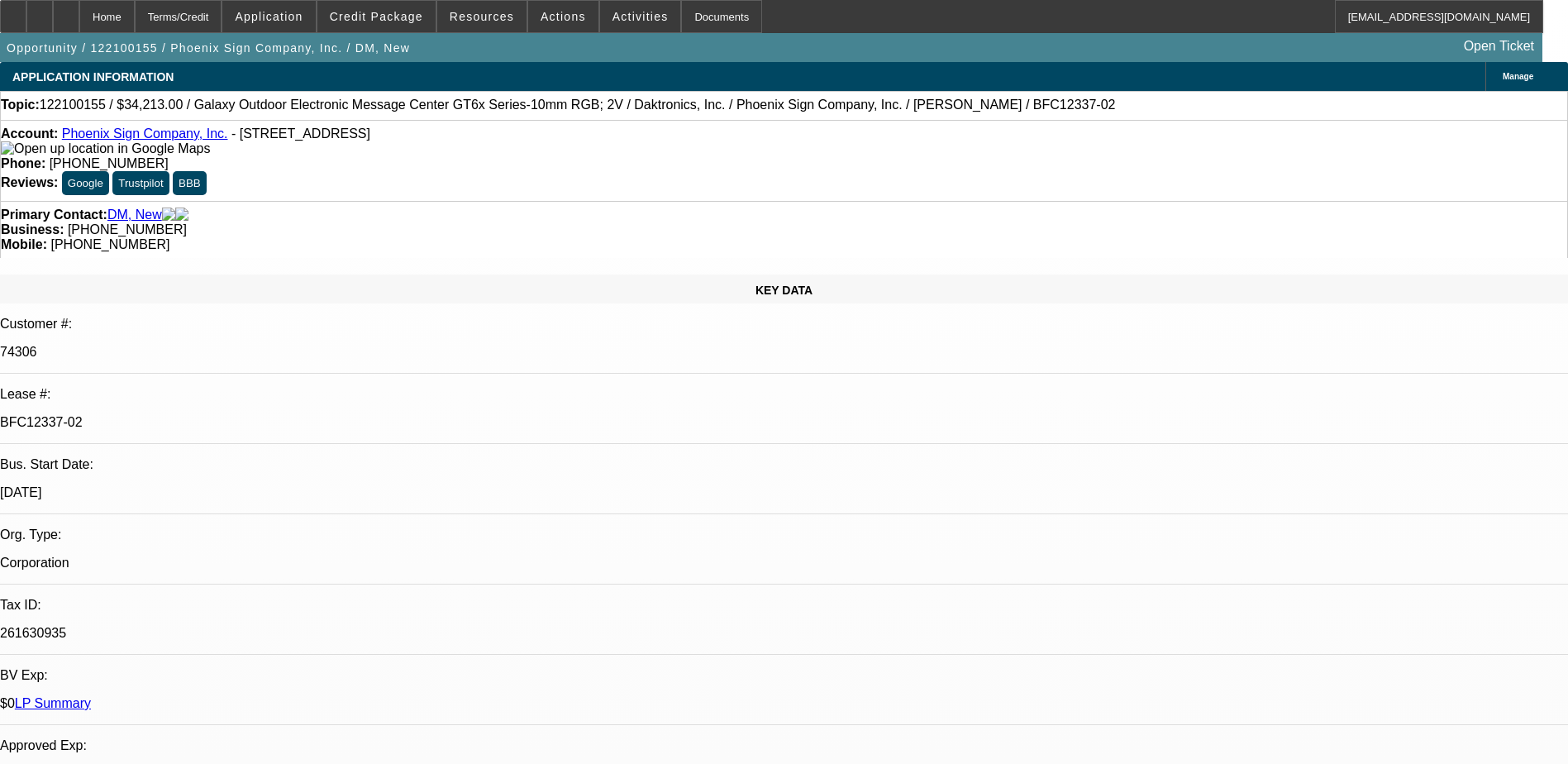
select select "2"
select select "1"
select select "2"
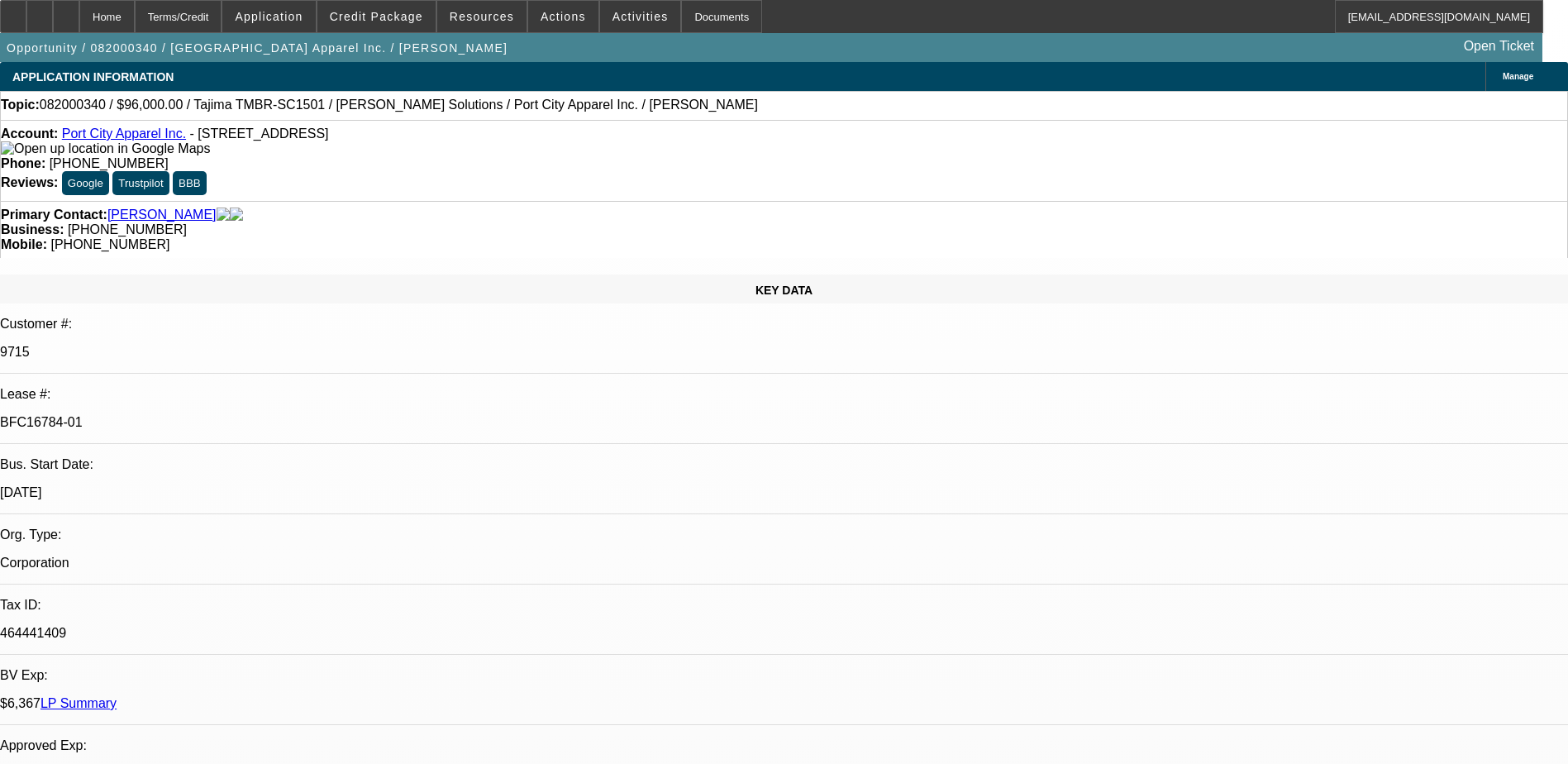
select select "0"
select select "2"
select select "0.1"
select select "0"
select select "2"
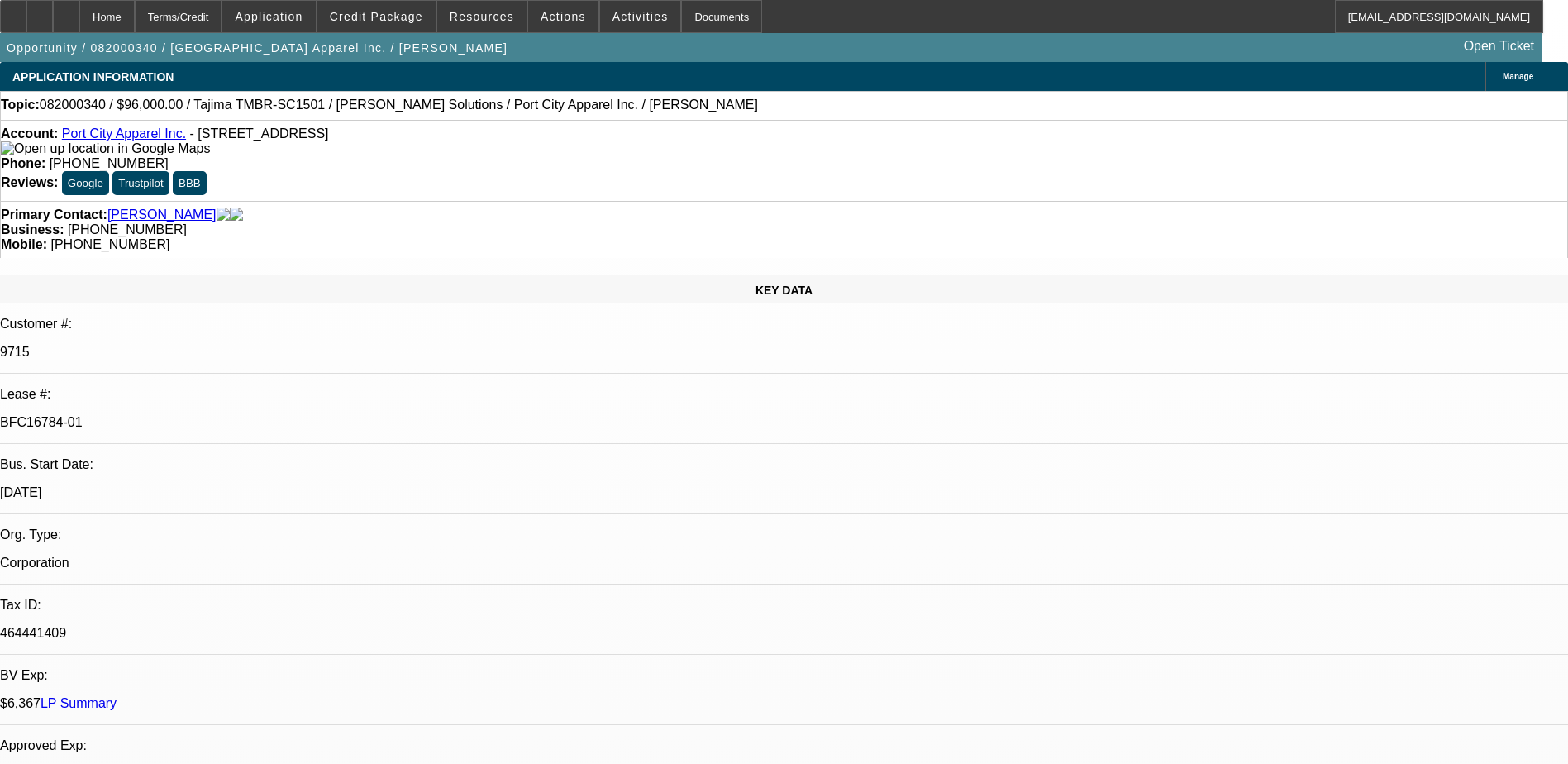
select select "0.1"
select select "0"
select select "2"
select select "0.1"
select select "0"
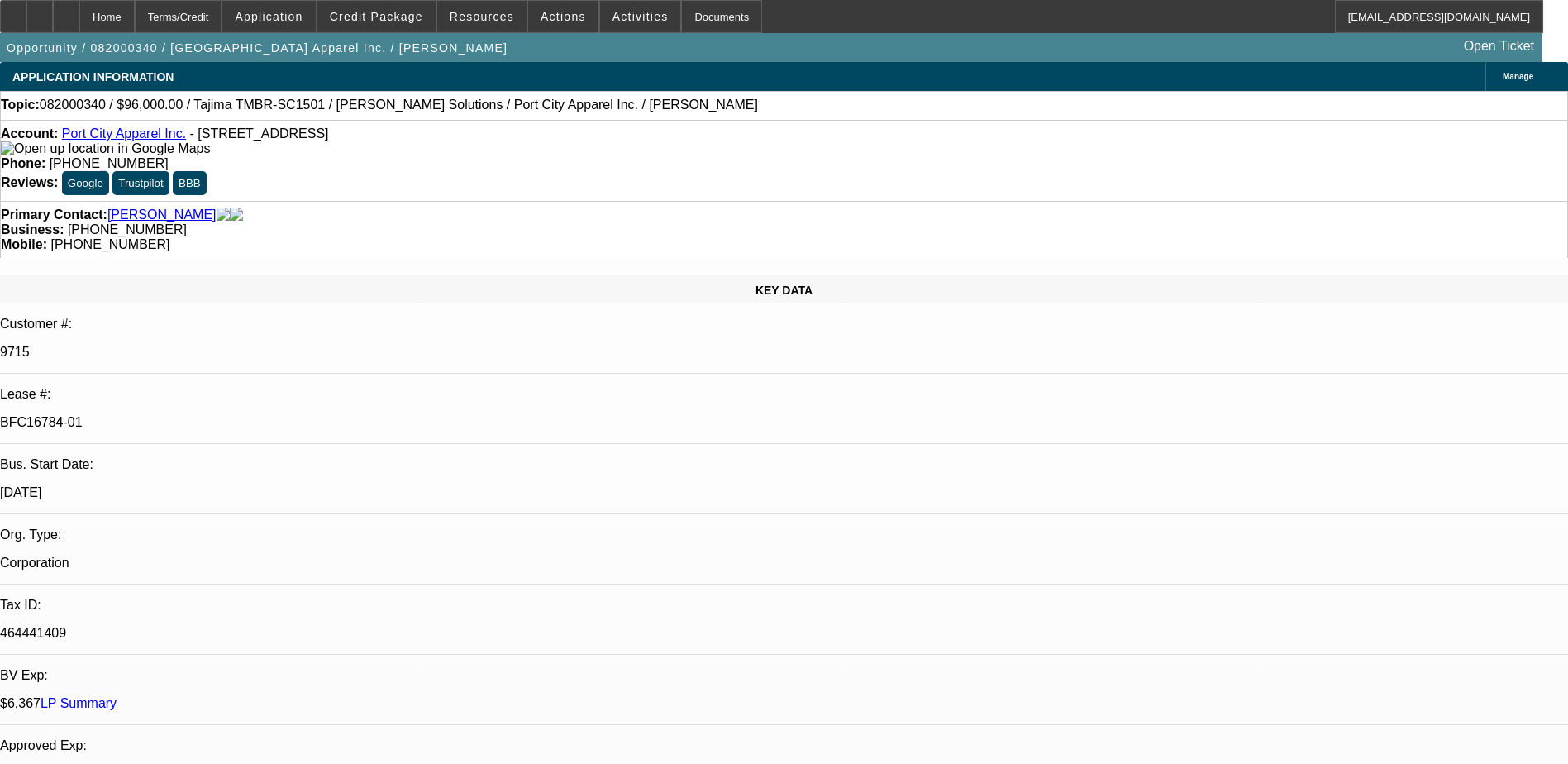
select select "2"
select select "0.1"
select select "1"
select select "2"
select select "4"
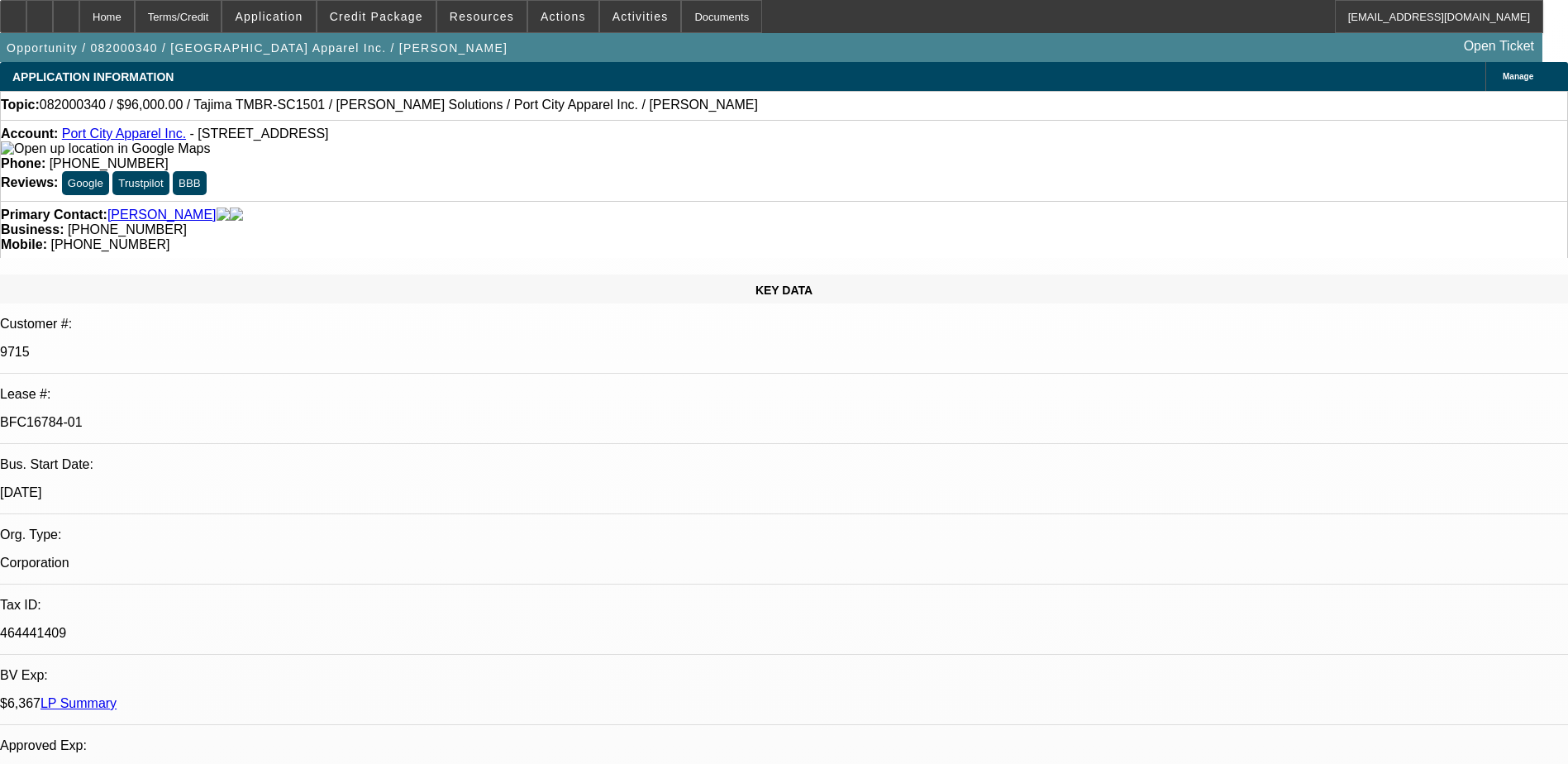
select select "1"
select select "2"
select select "4"
select select "1"
select select "2"
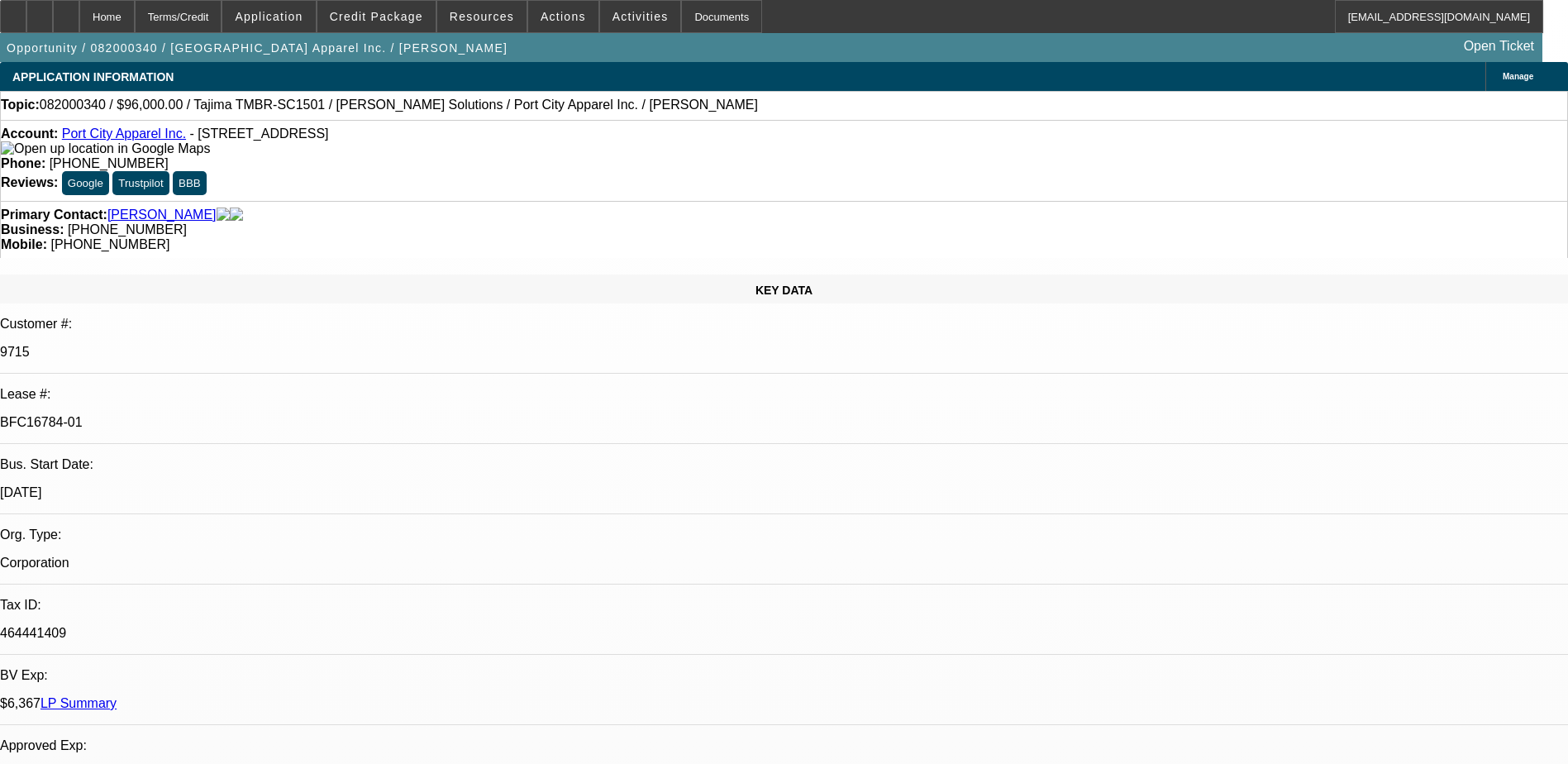
select select "4"
select select "1"
select select "2"
select select "4"
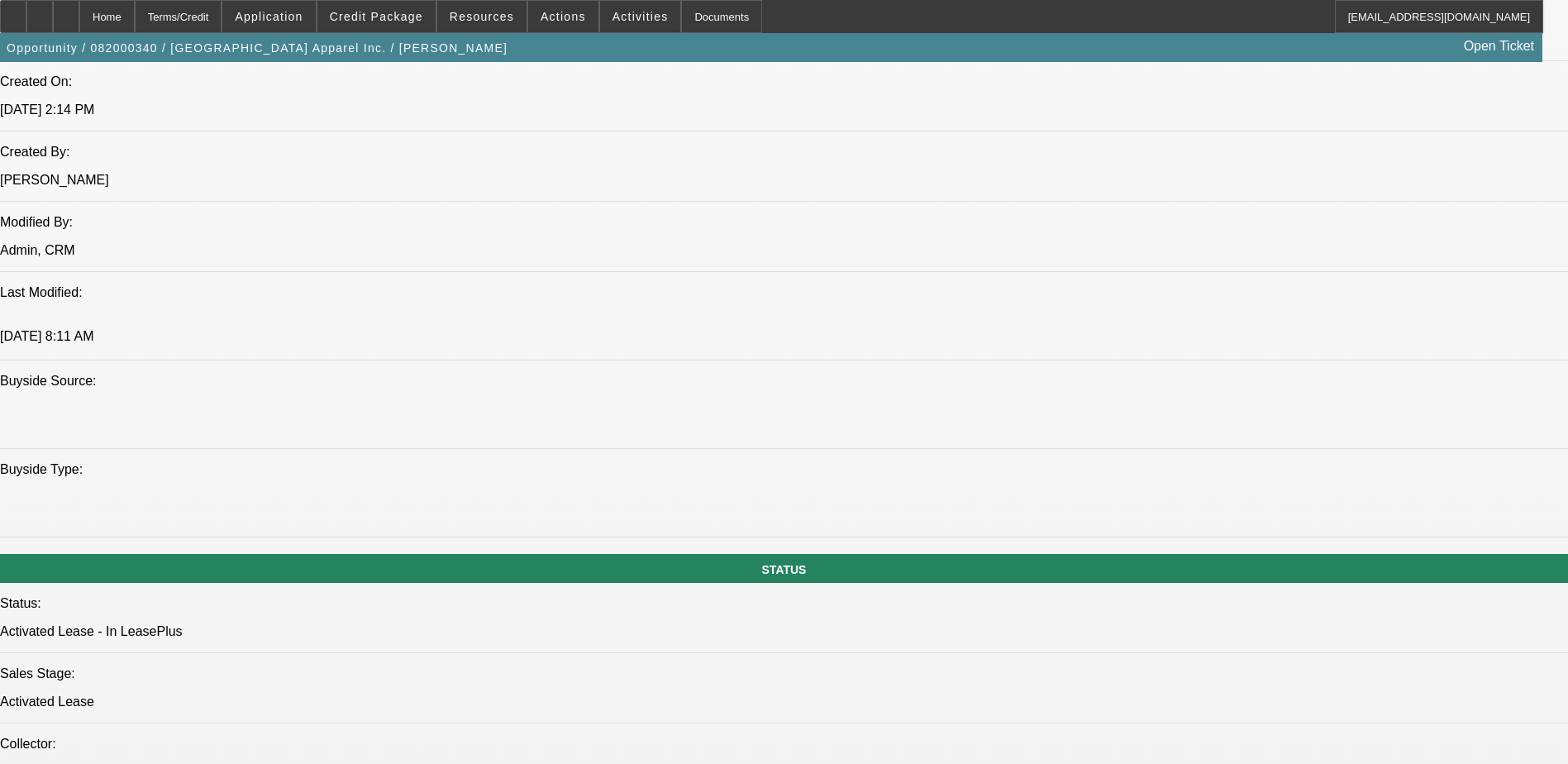
scroll to position [1406, 0]
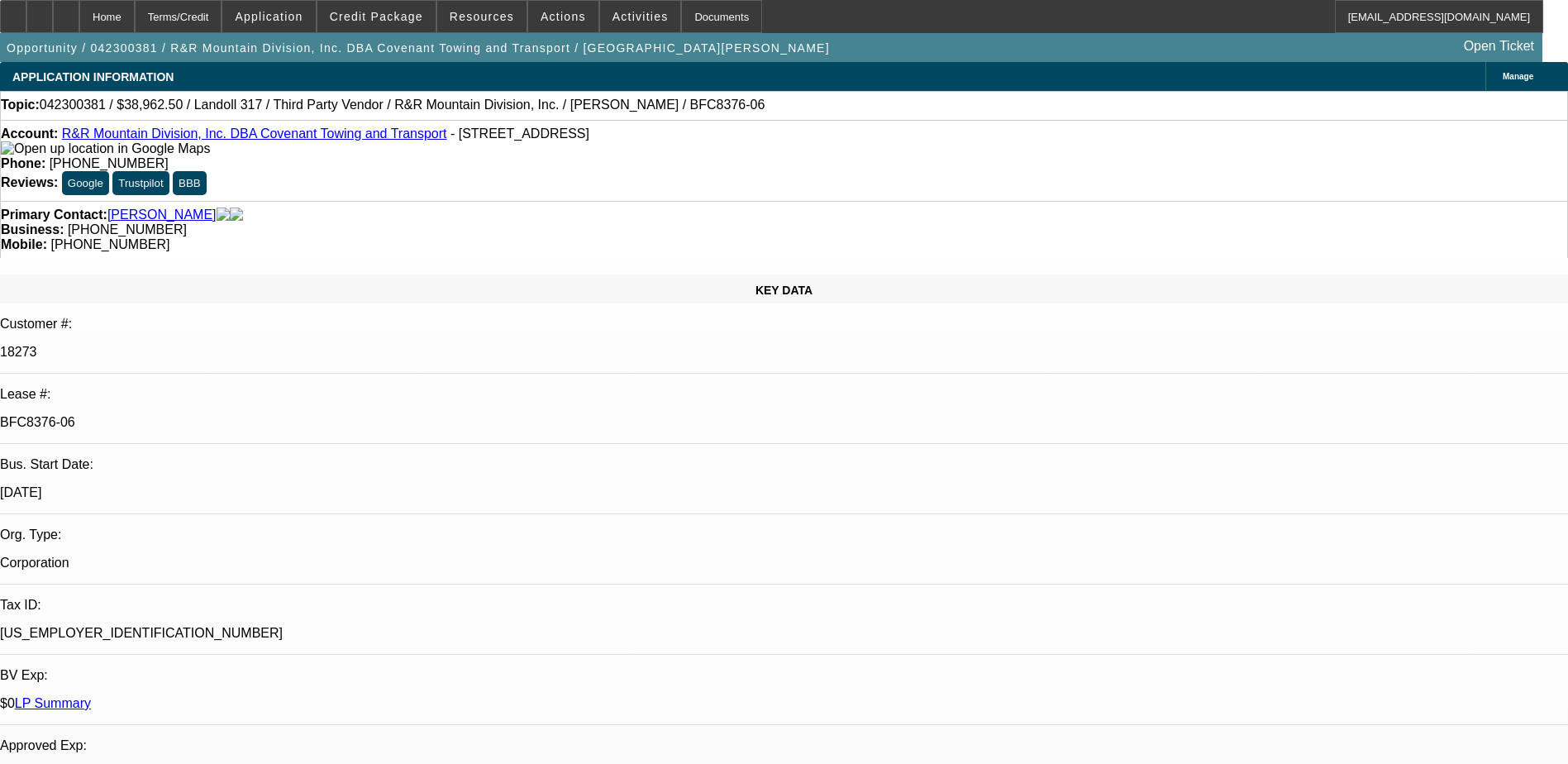
select select "0"
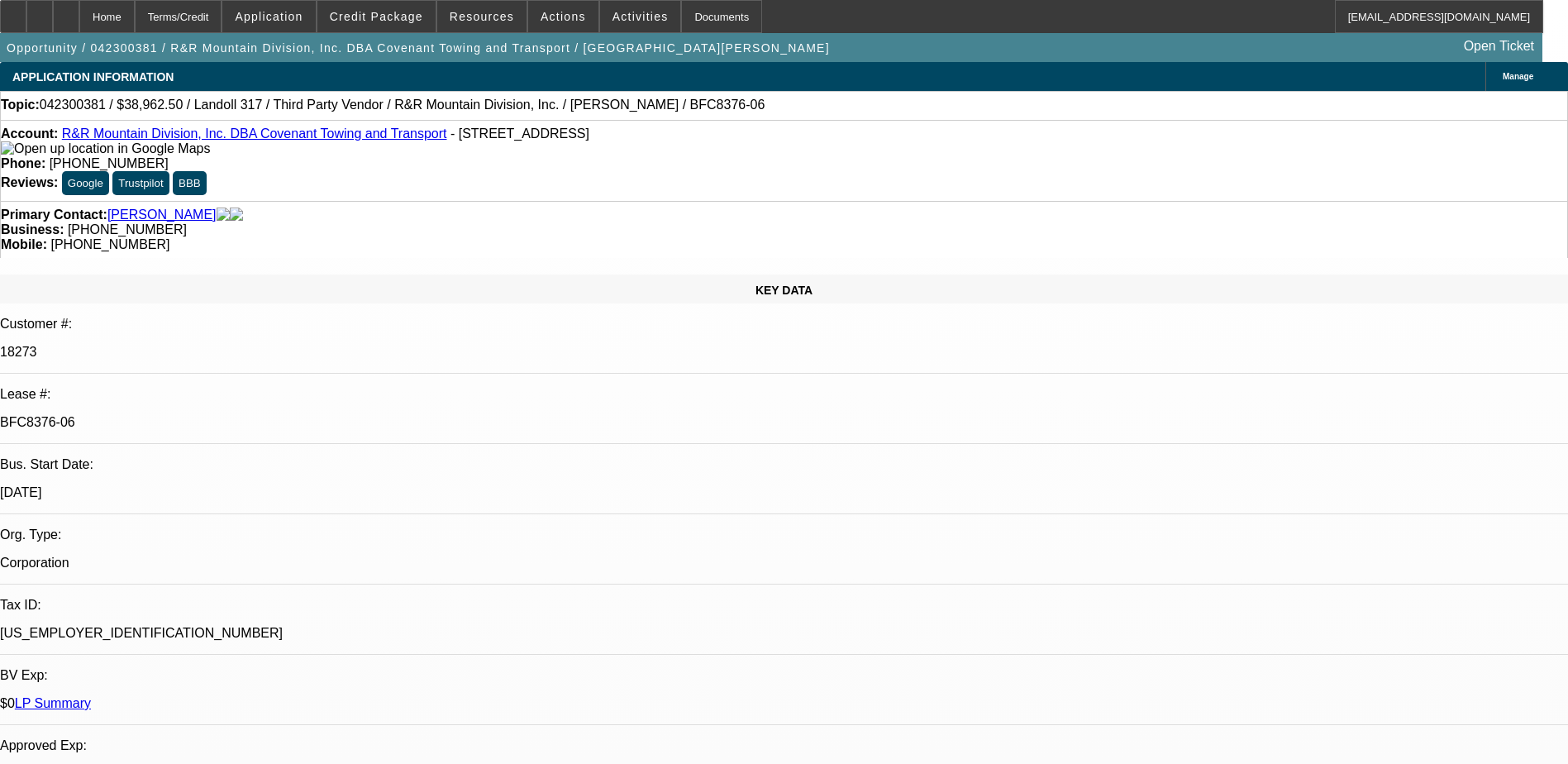
select select "0"
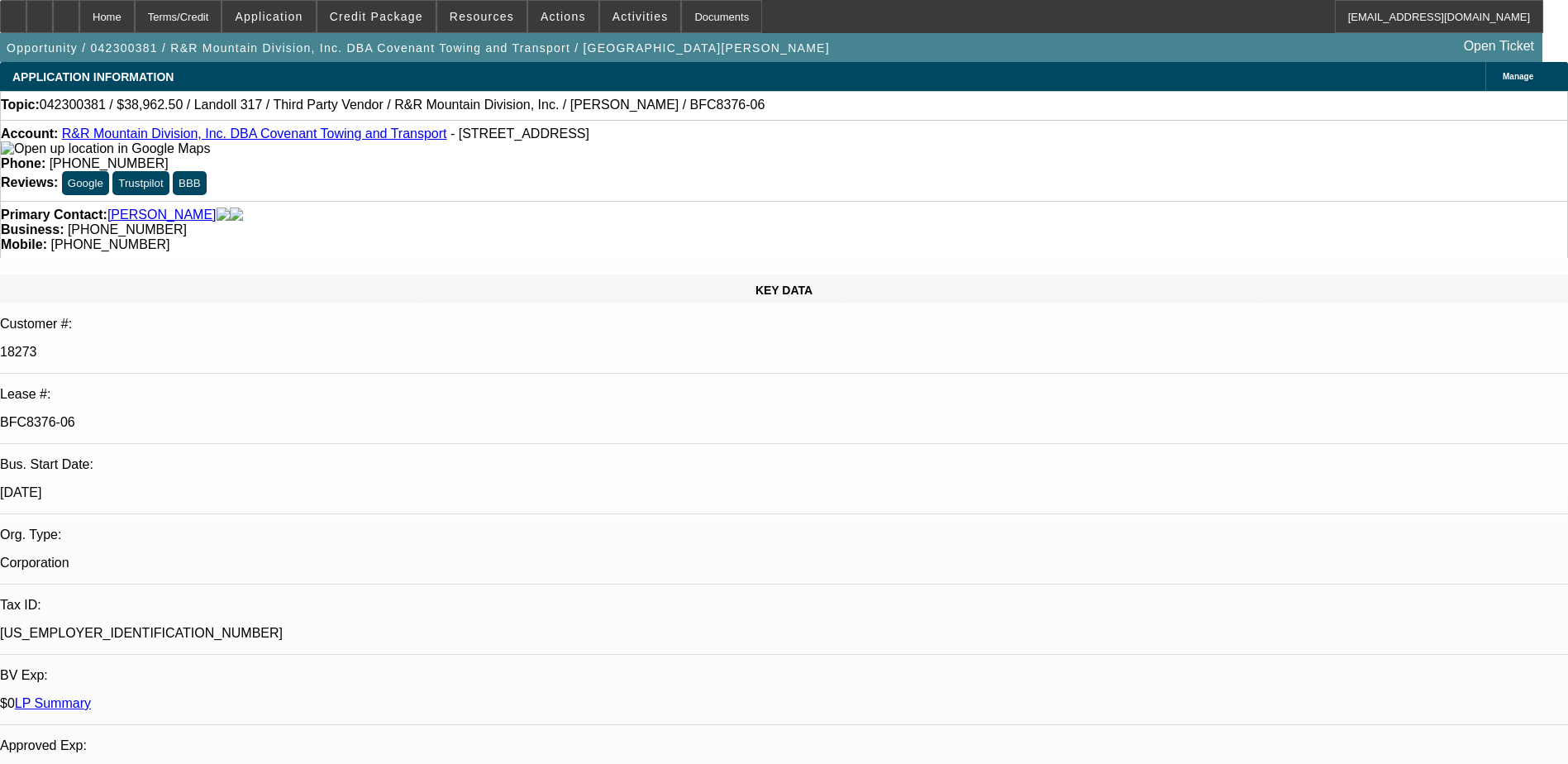
select select "0"
select select "1"
select select "6"
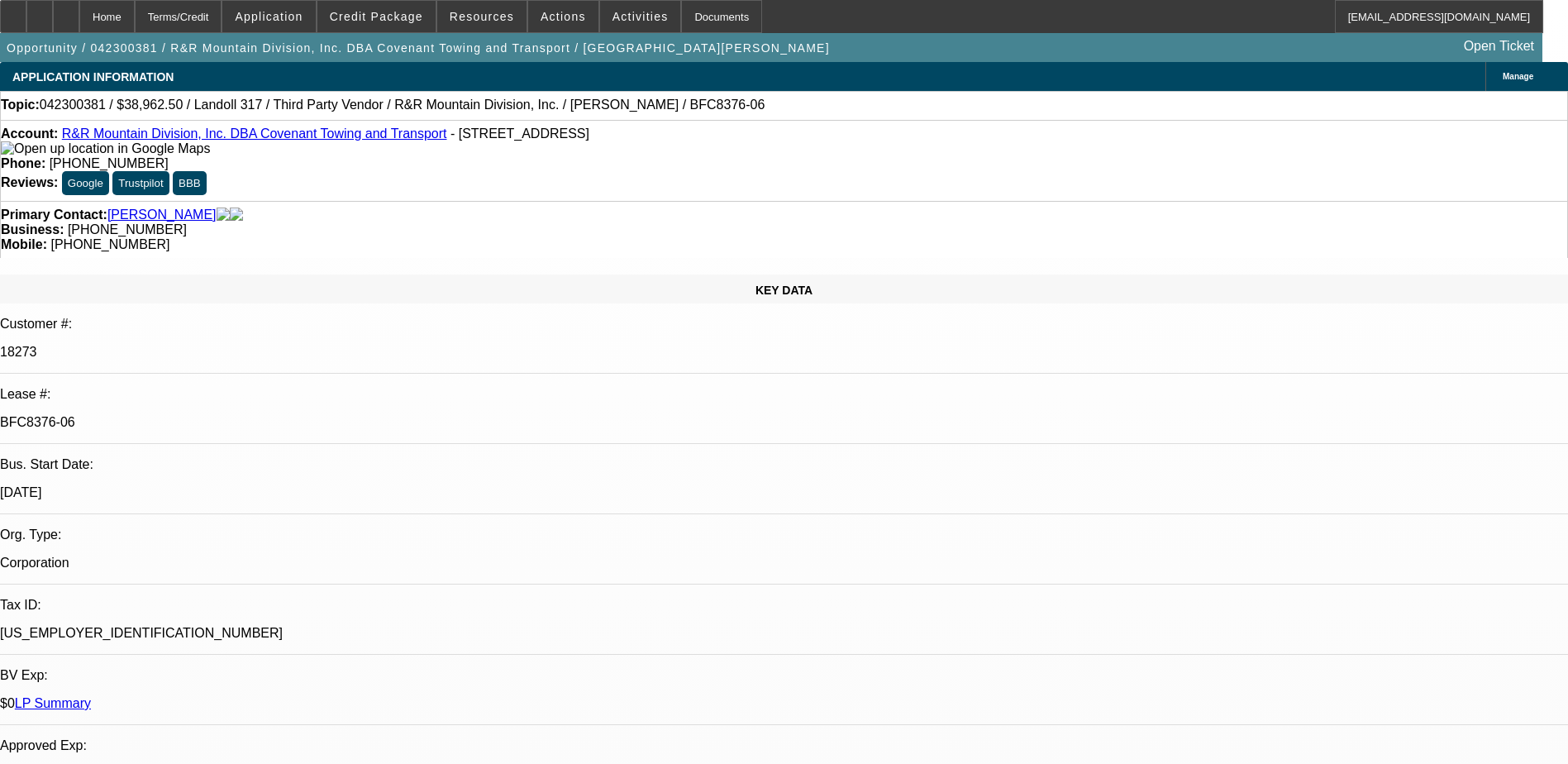
select select "1"
select select "6"
select select "1"
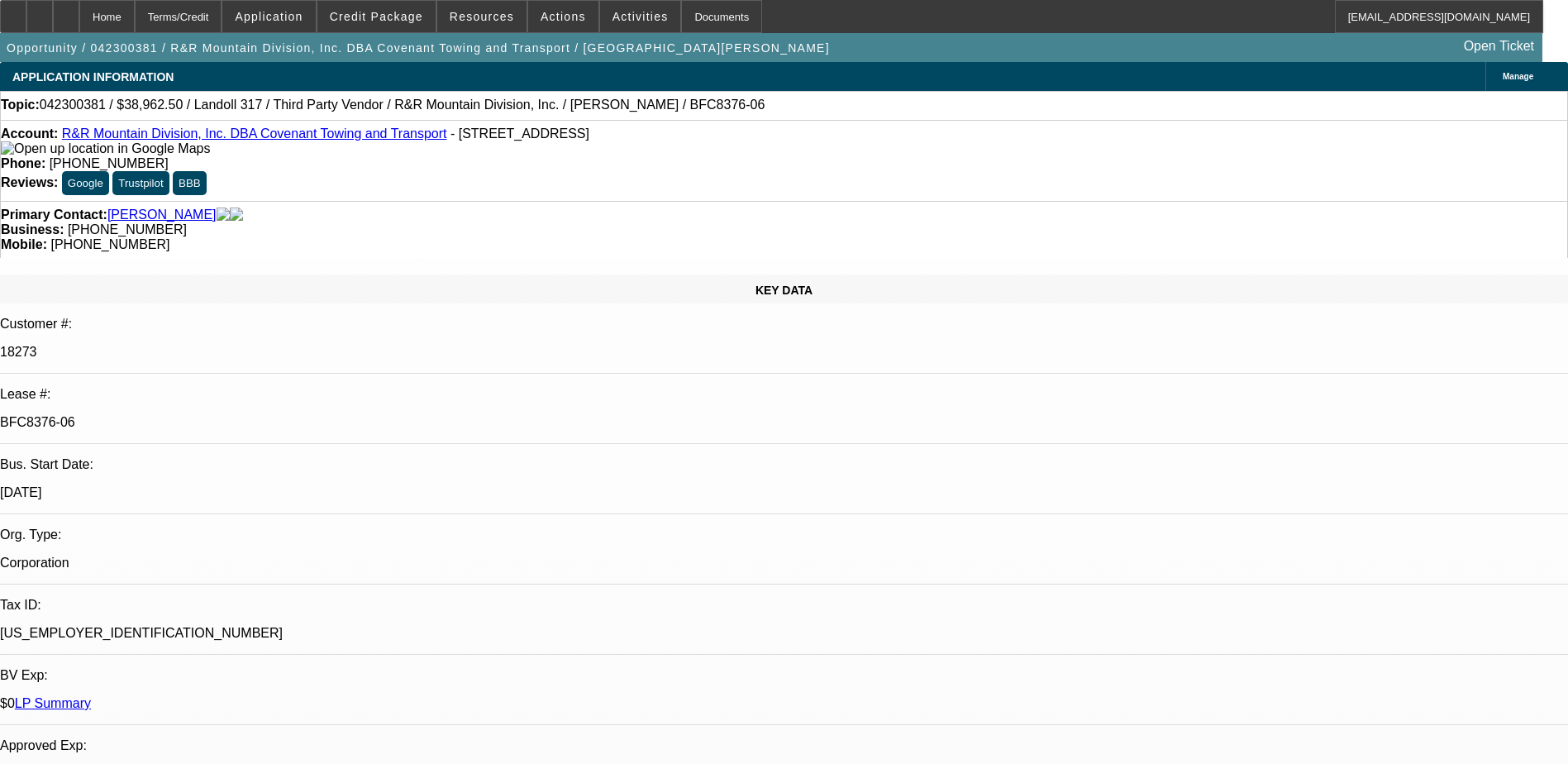
select select "6"
select select "1"
select select "6"
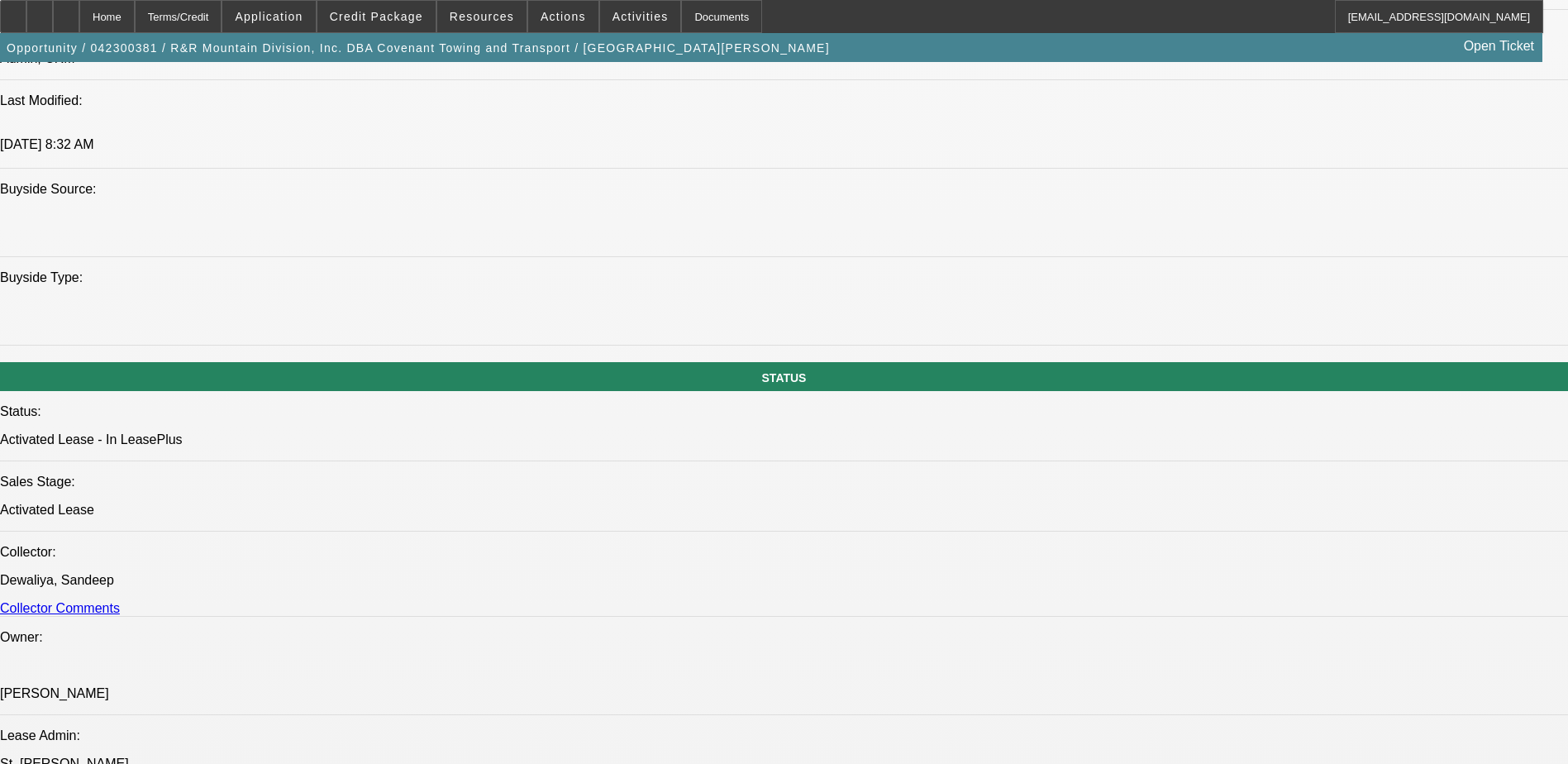
scroll to position [1572, 0]
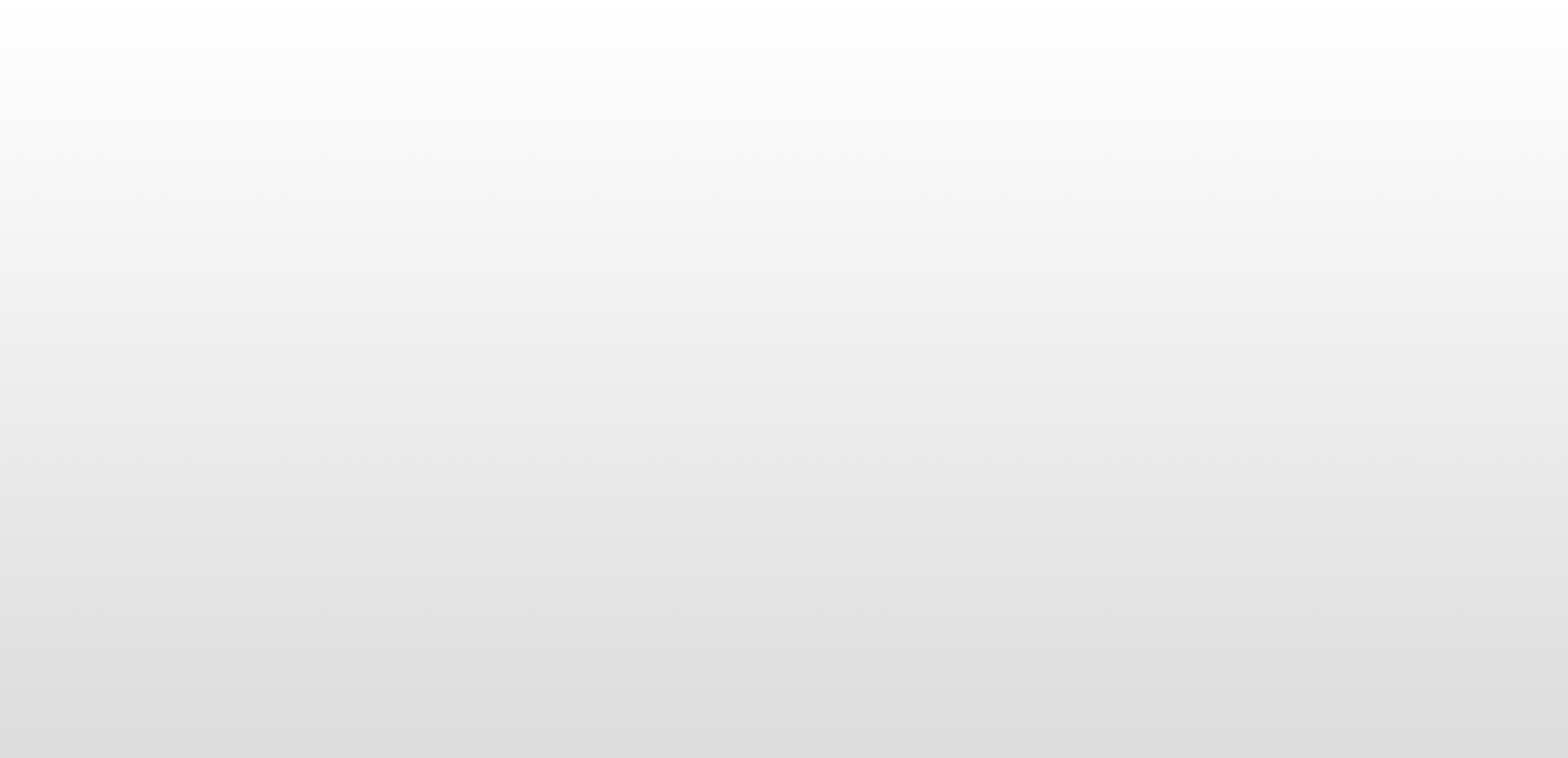
click at [323, 35] on body at bounding box center [784, 379] width 1568 height 758
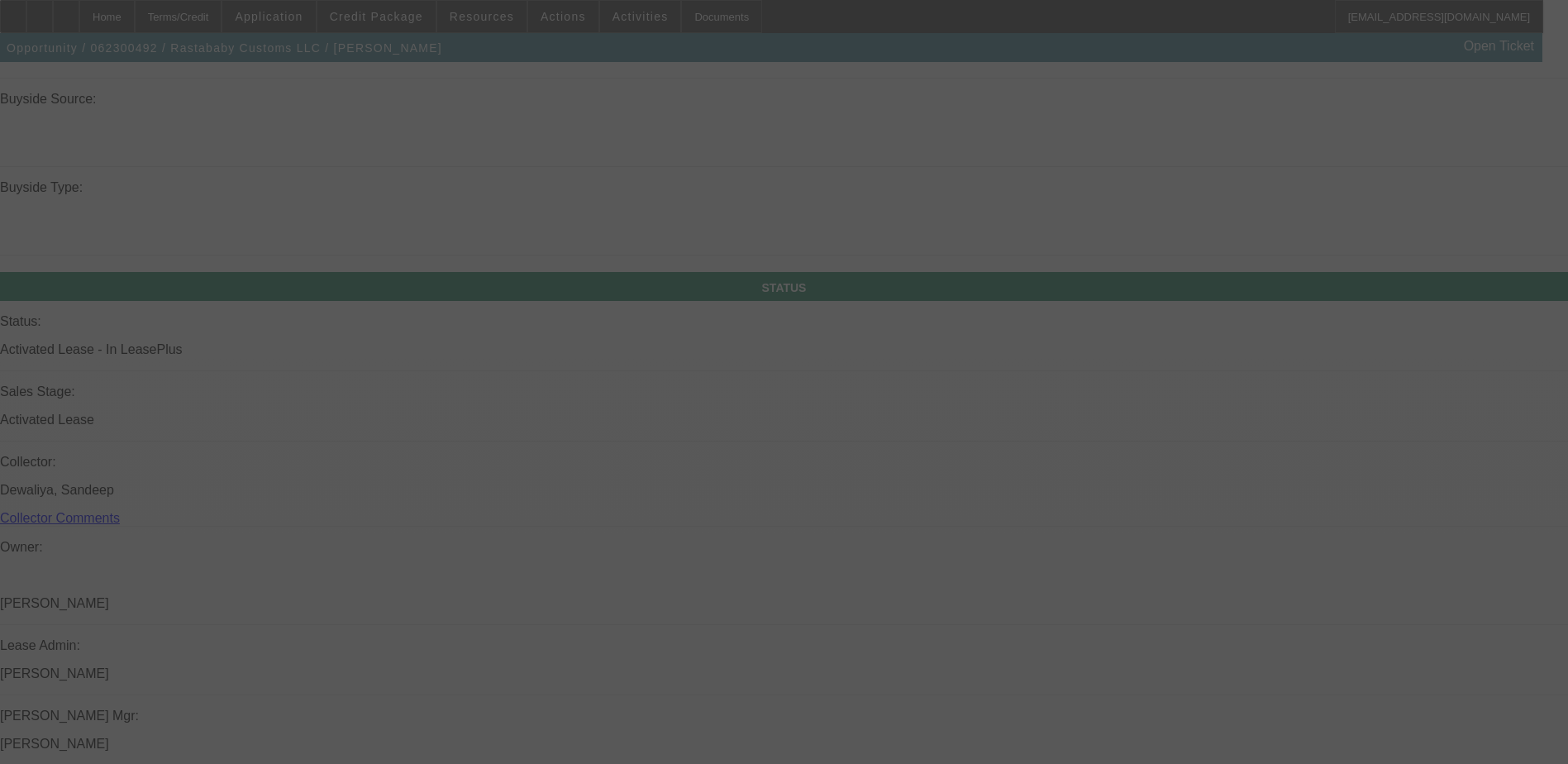
scroll to position [1685, 0]
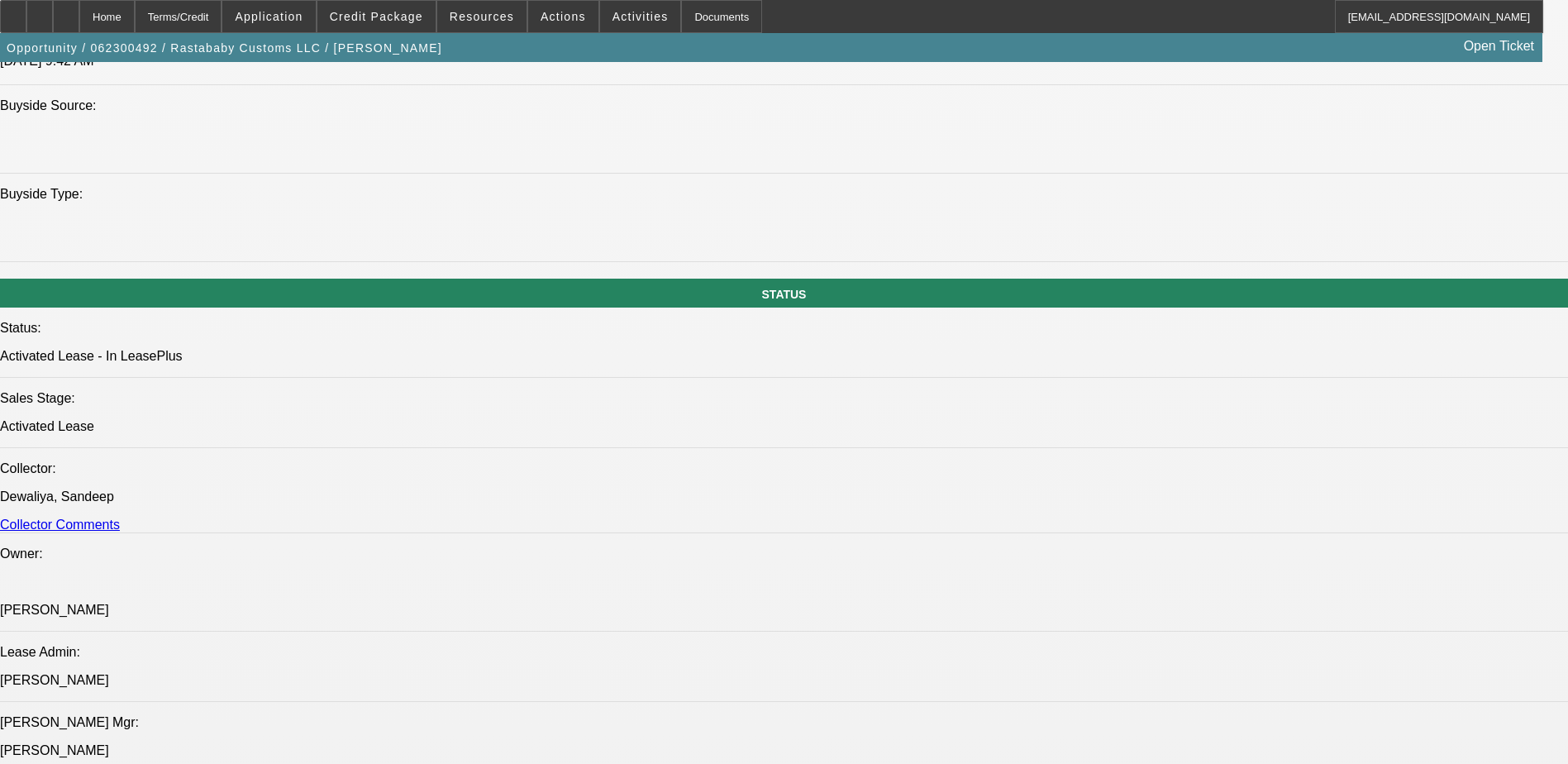
select select "0"
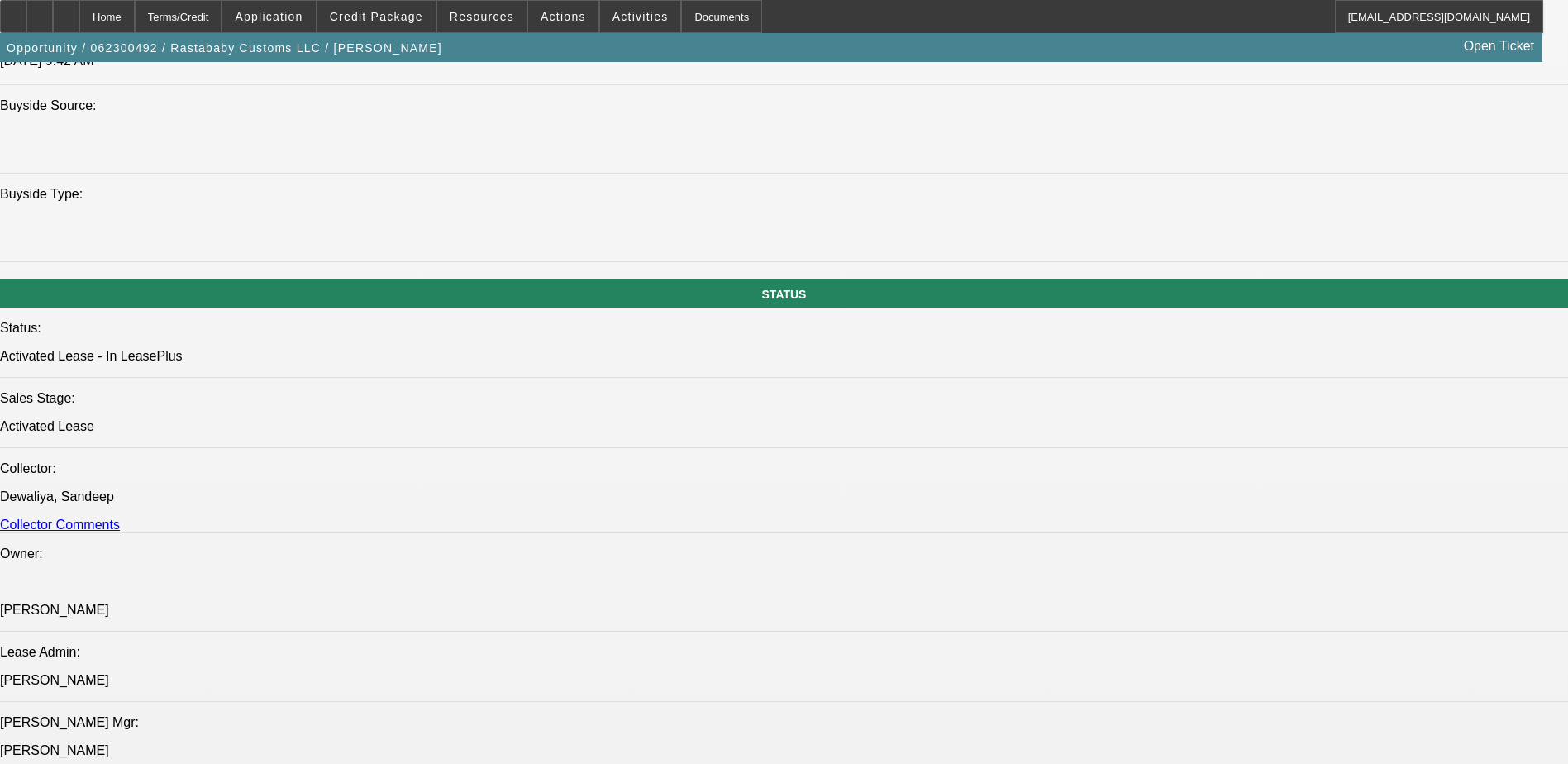
select select "0"
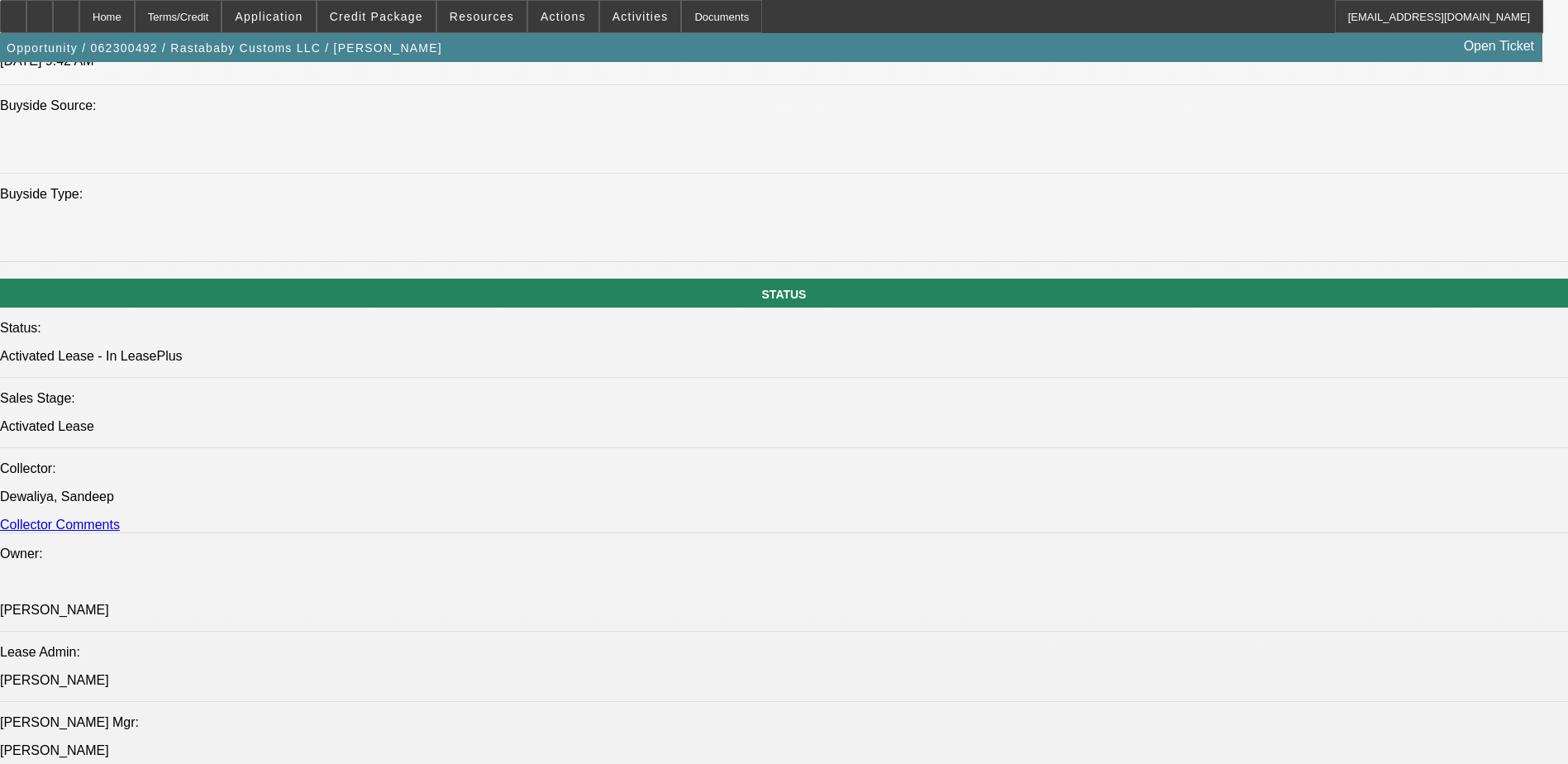
select select "0"
select select "1"
select select "6"
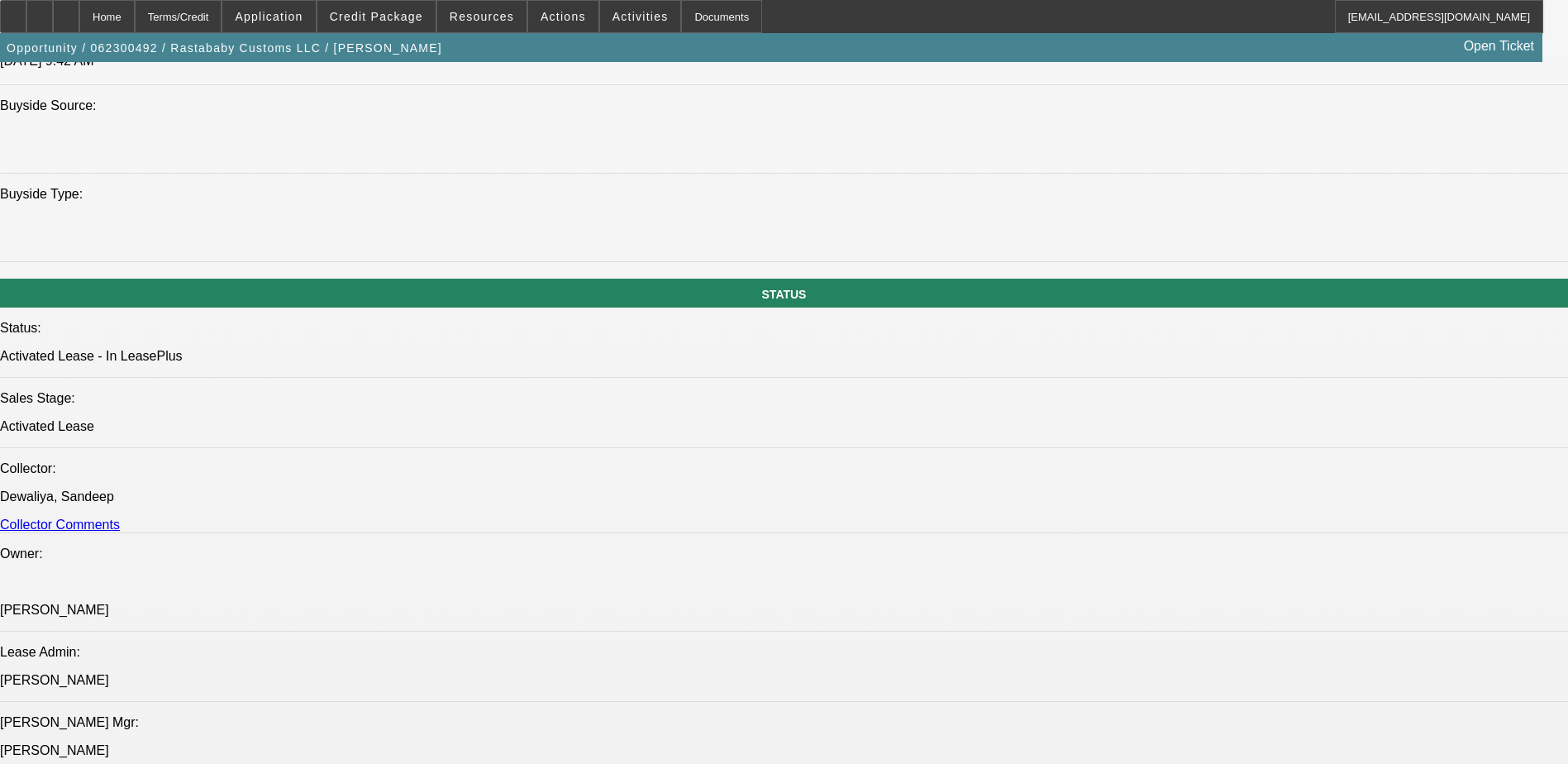
select select "1"
select select "6"
select select "1"
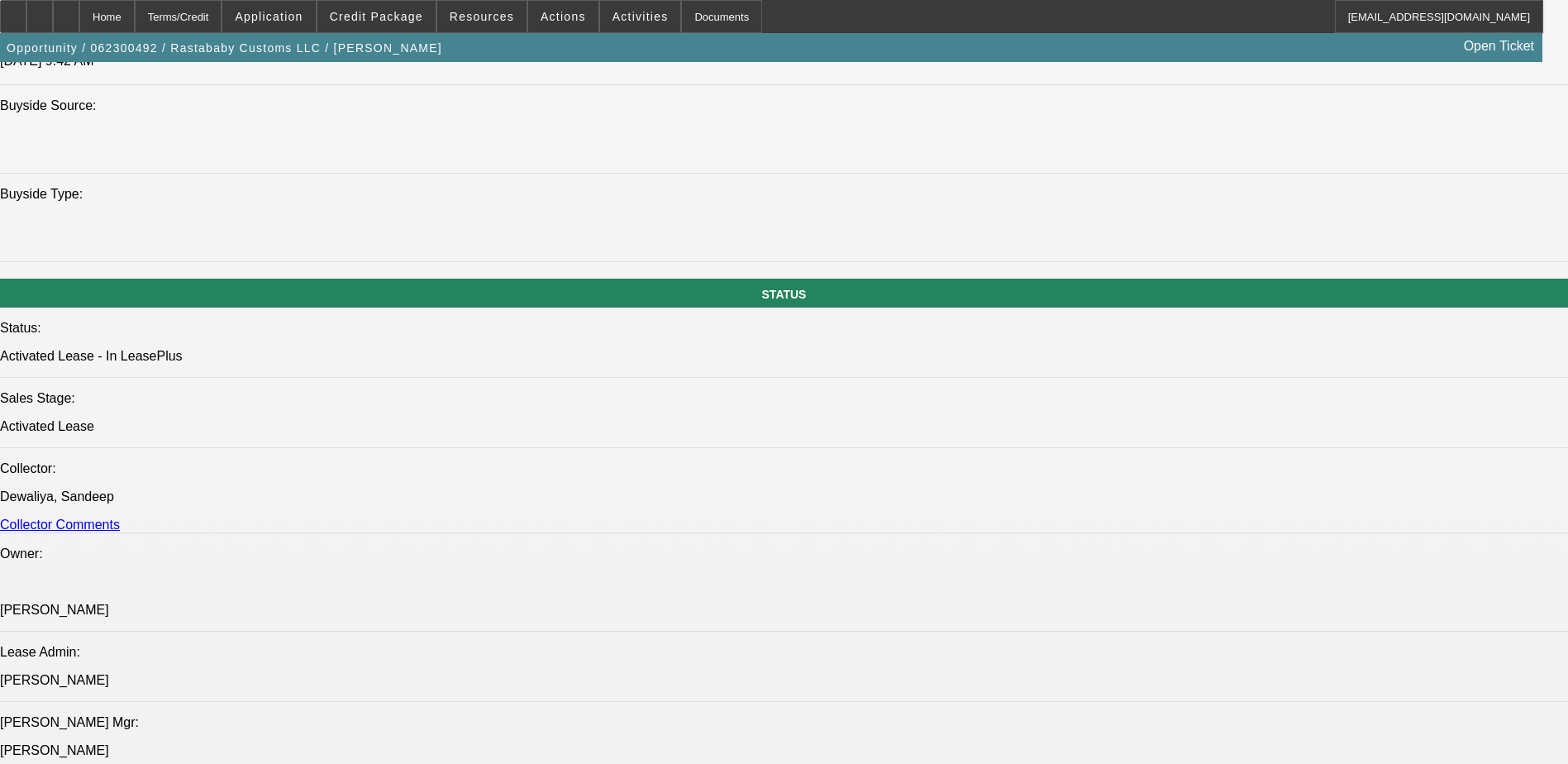
select select "6"
select select "1"
select select "6"
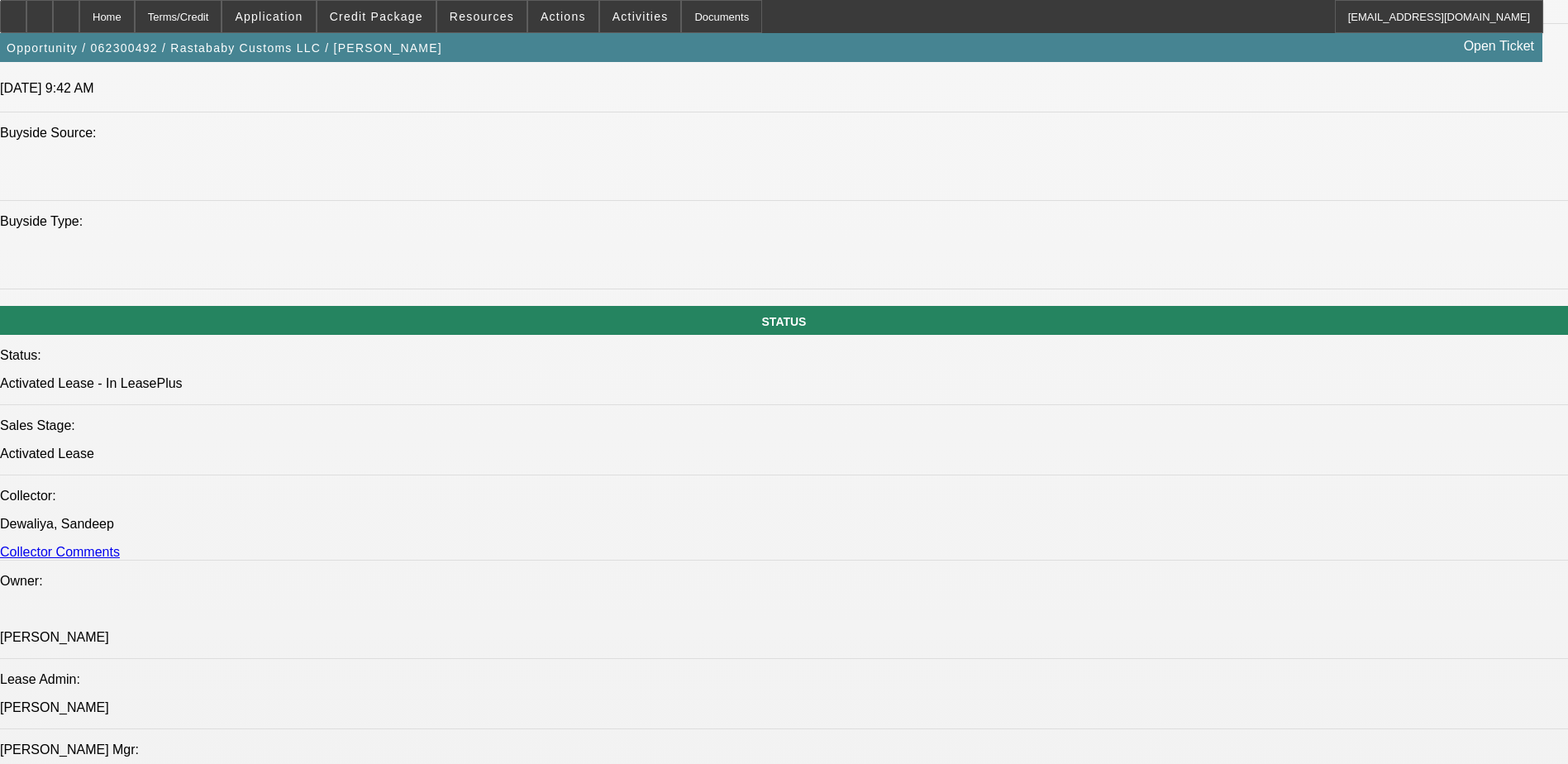
scroll to position [1451, 0]
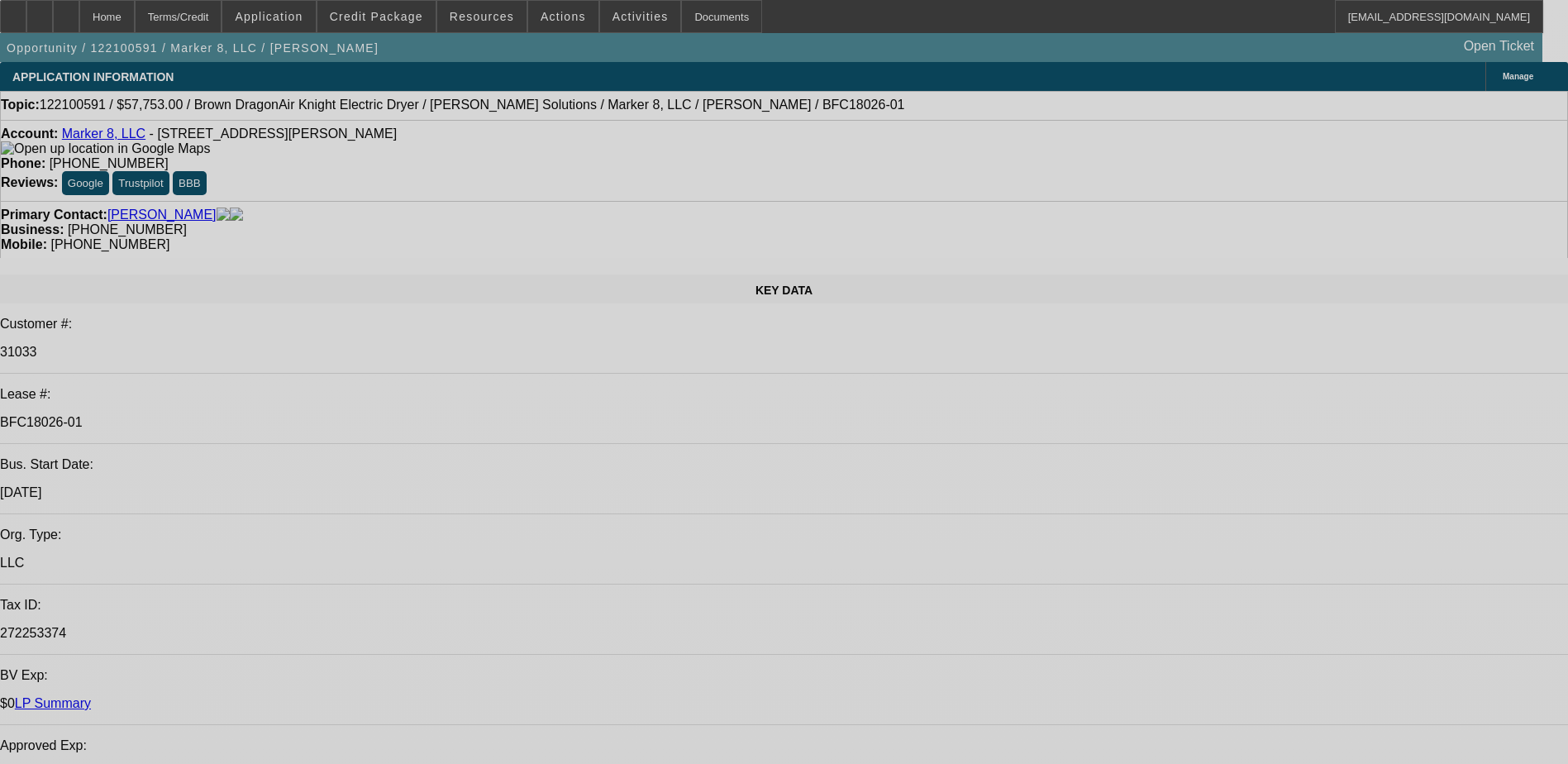
select select "0"
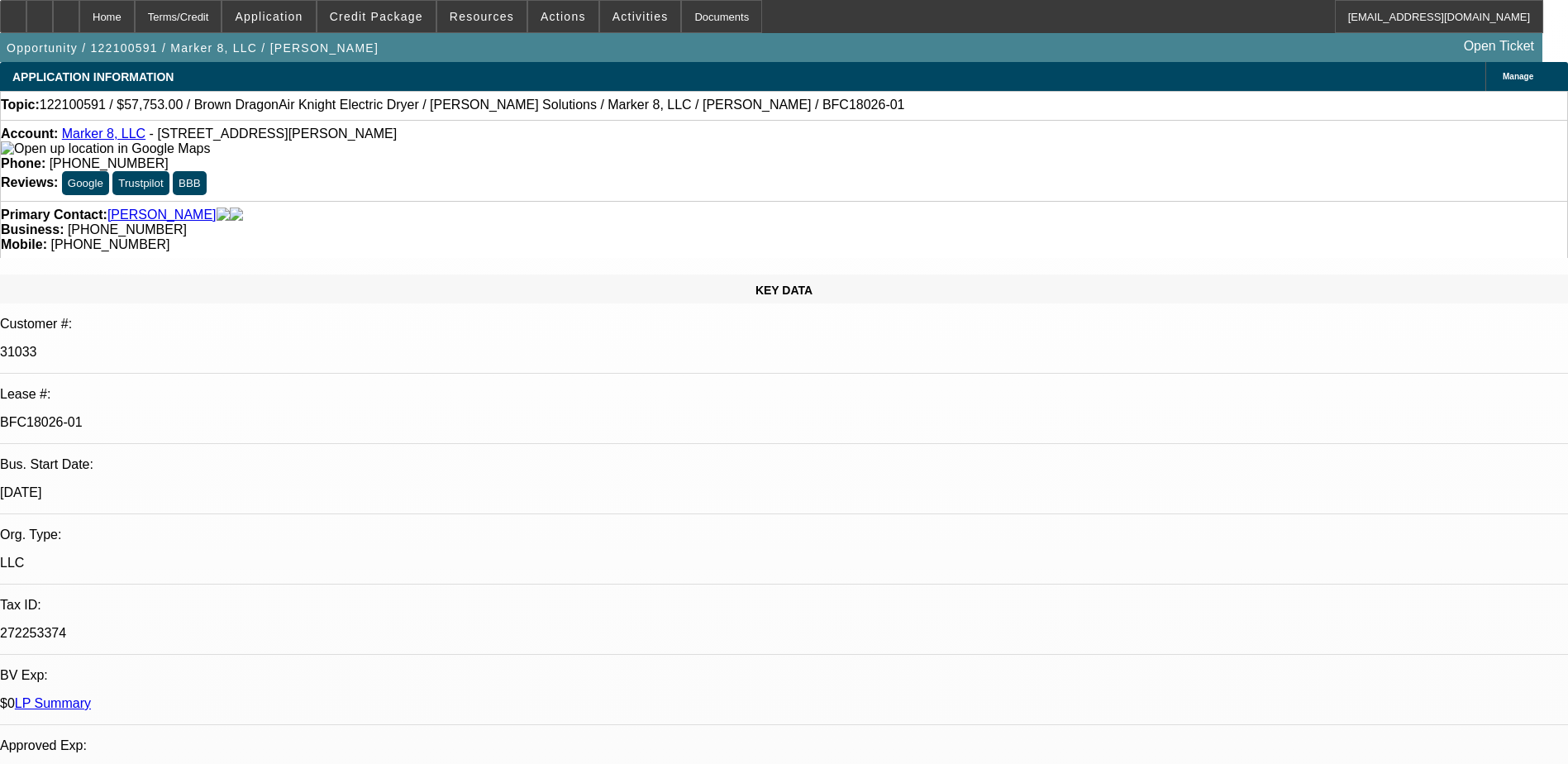
select select "0"
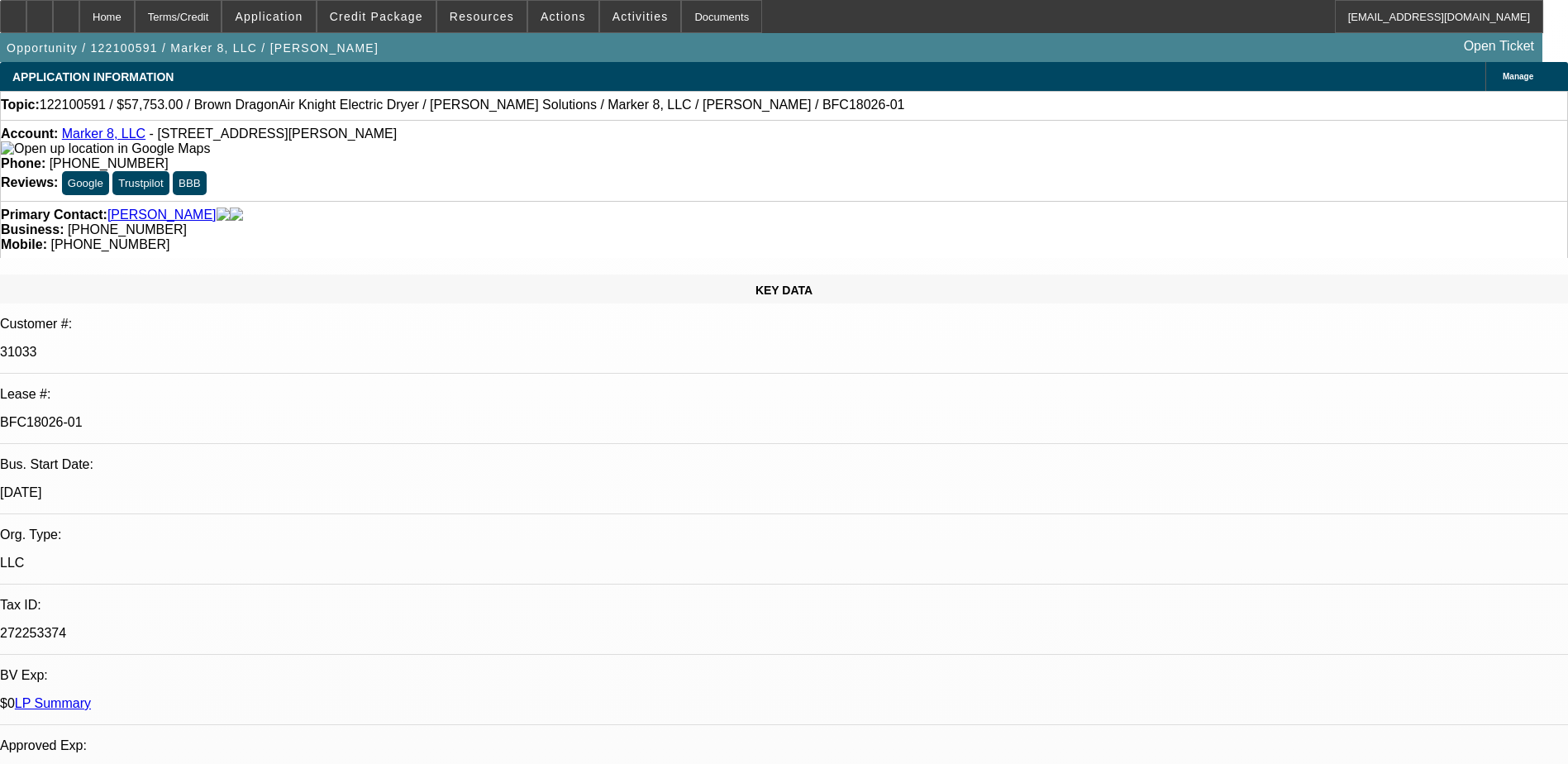
select select "0"
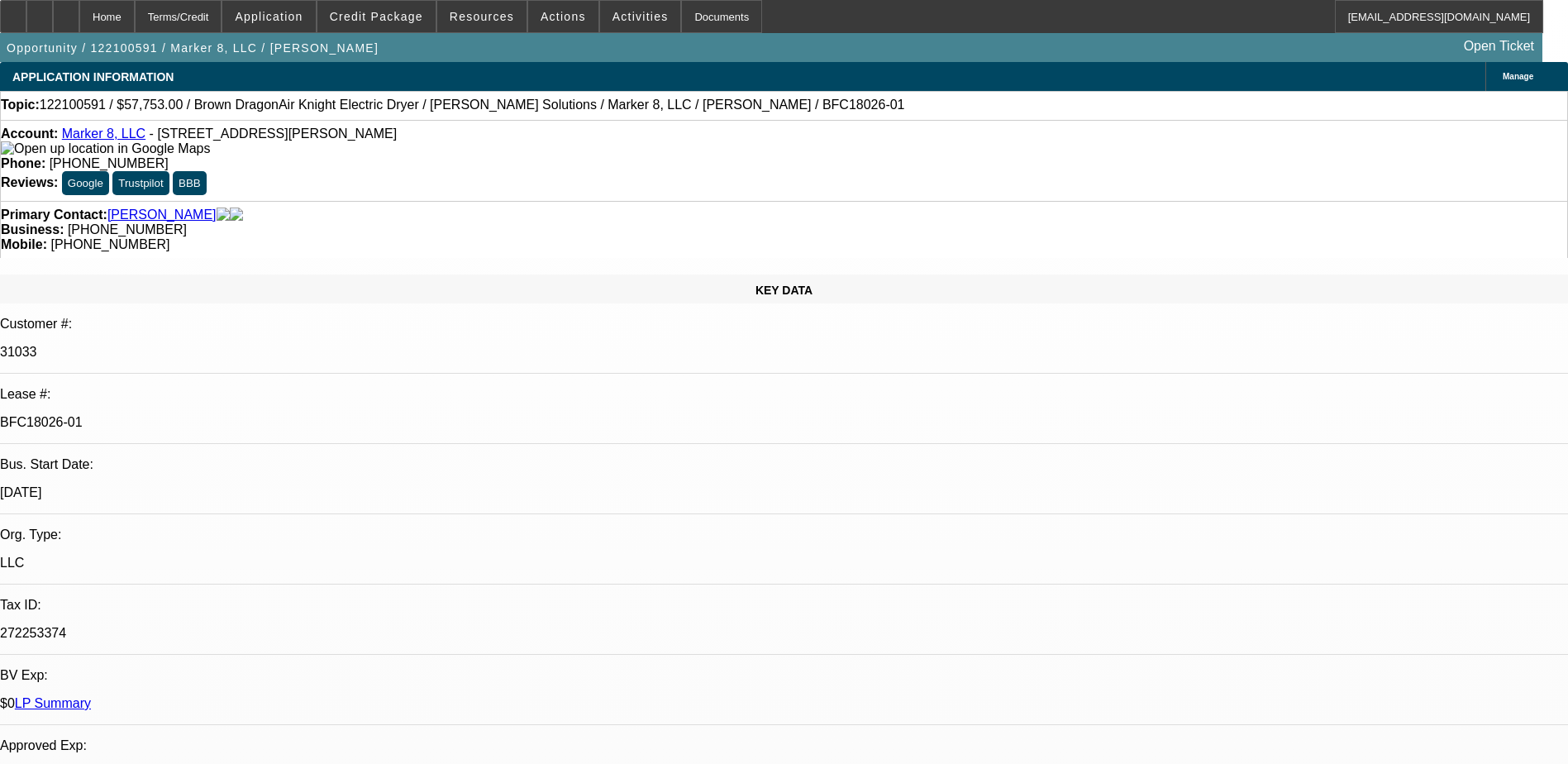
select select "0"
select select "1"
select select "6"
select select "1"
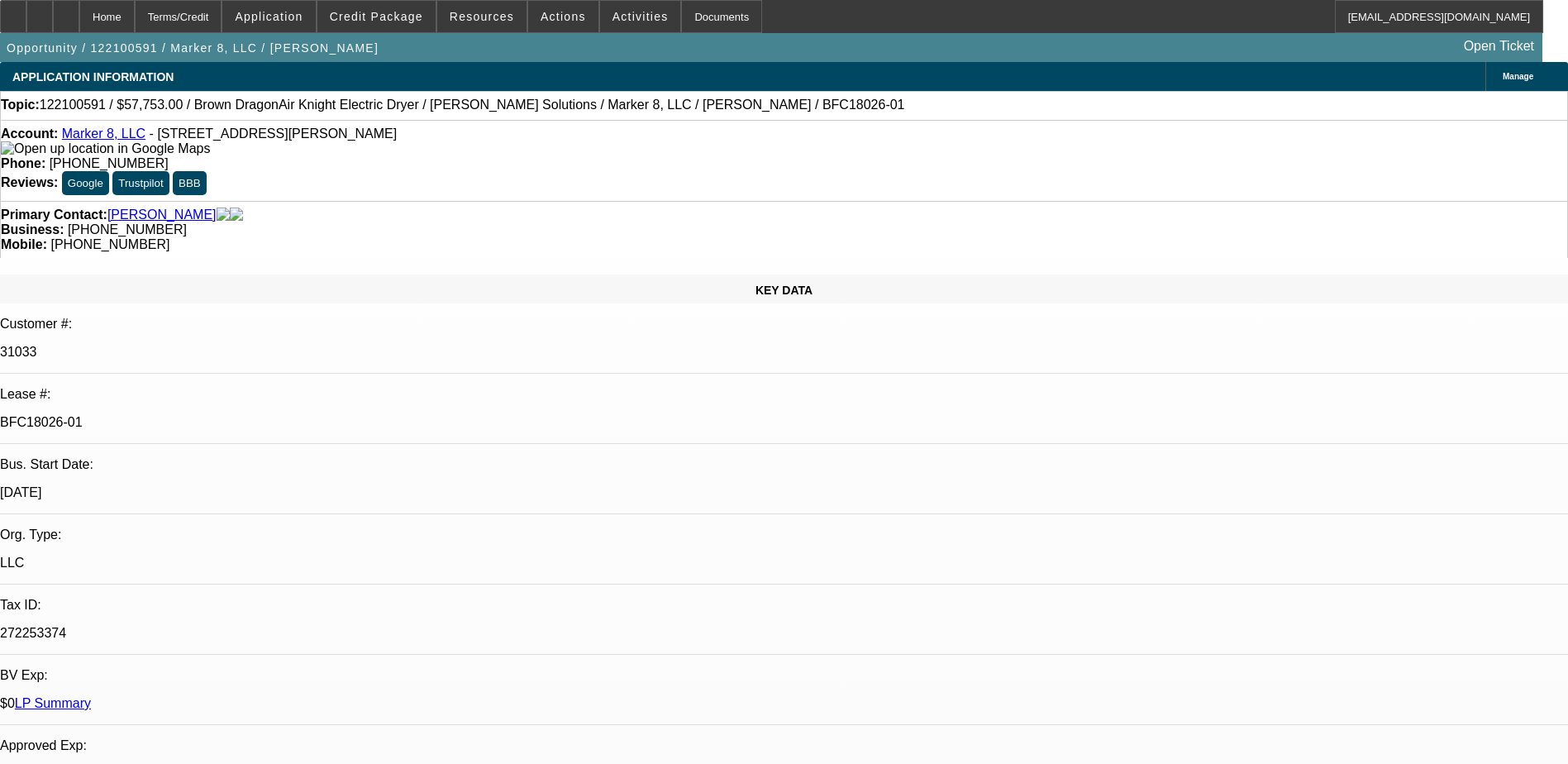
select select "1"
select select "6"
select select "1"
select select "6"
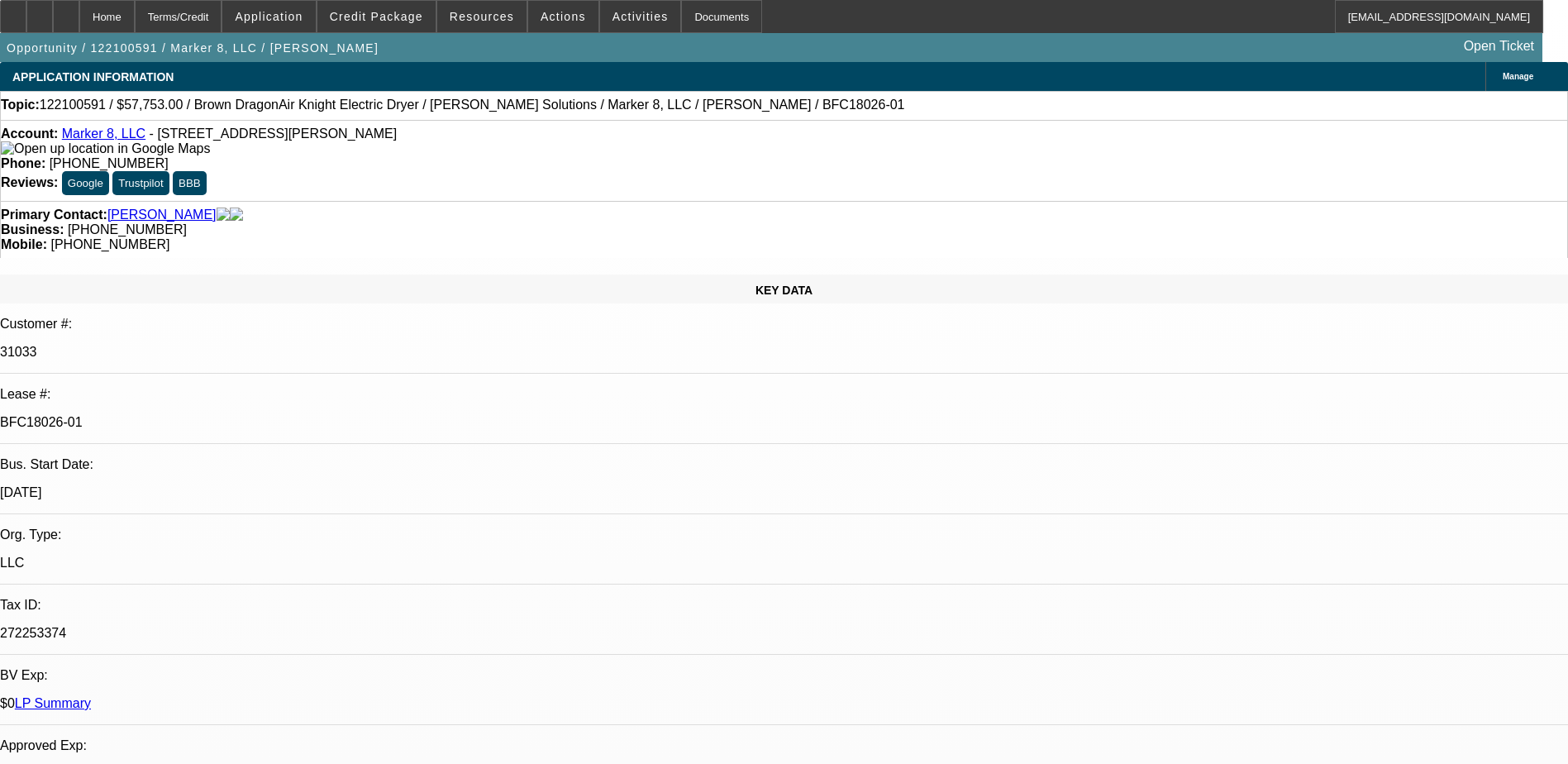
select select "1"
select select "6"
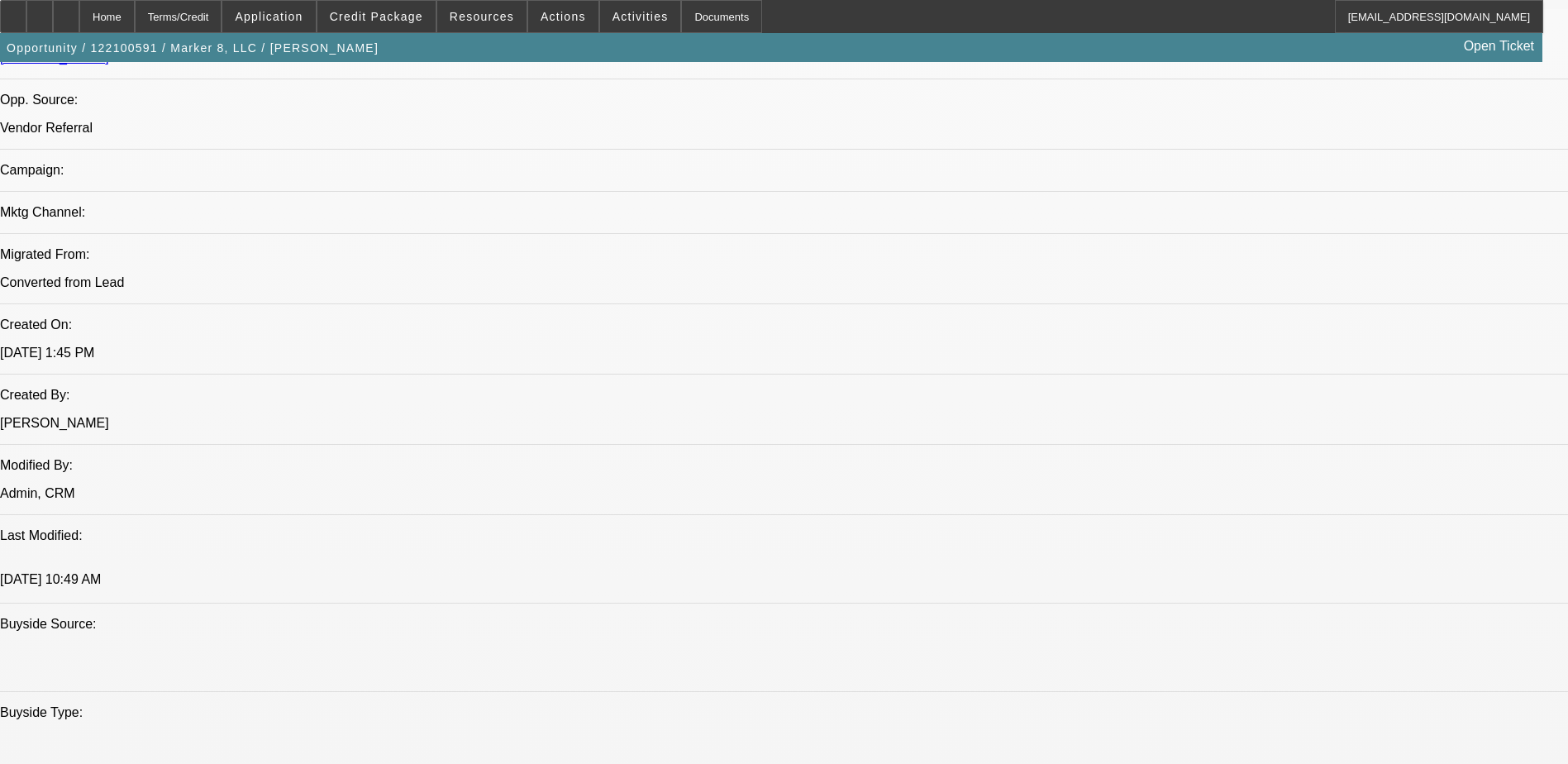
scroll to position [1241, 0]
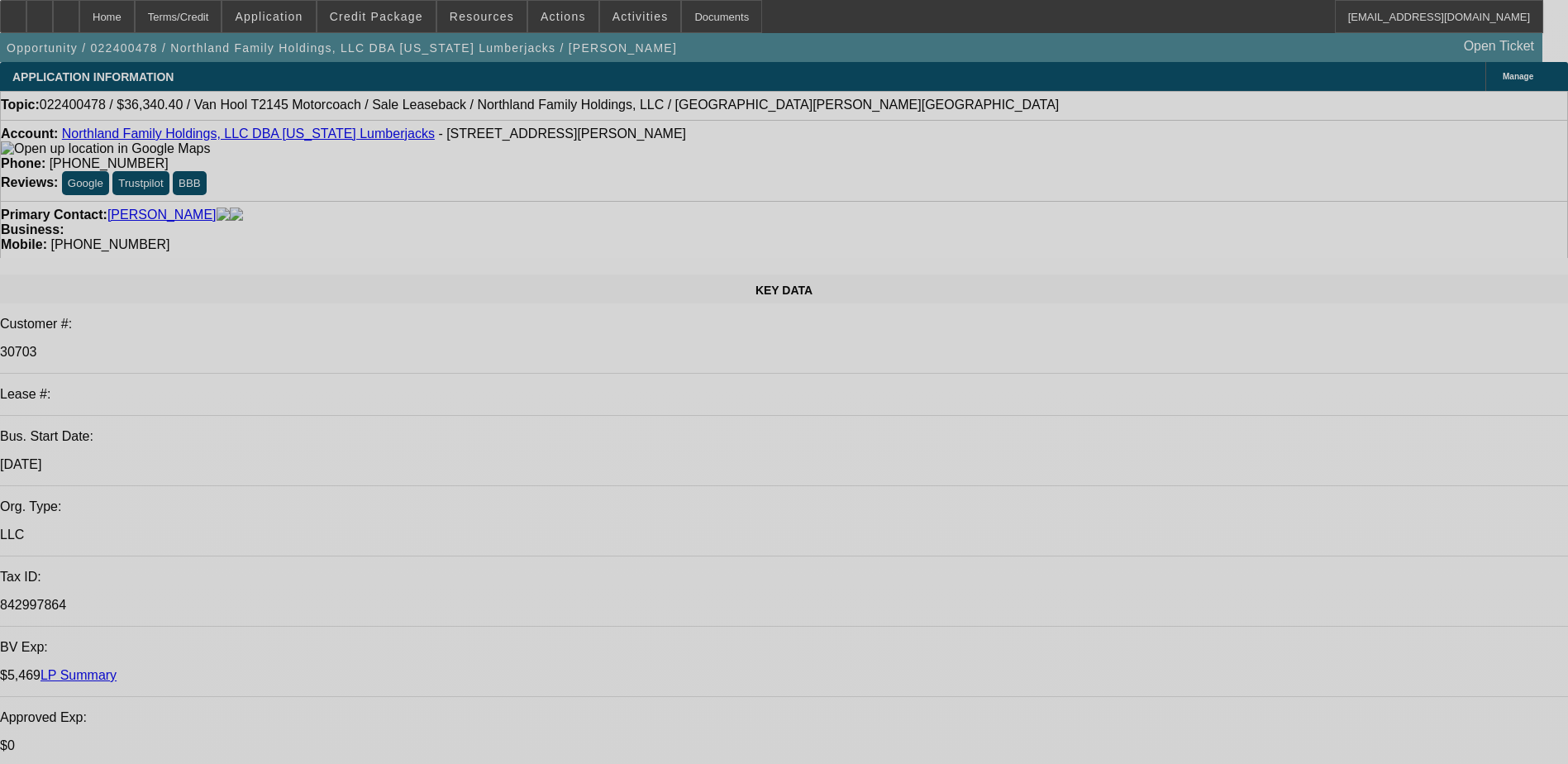
select select "0"
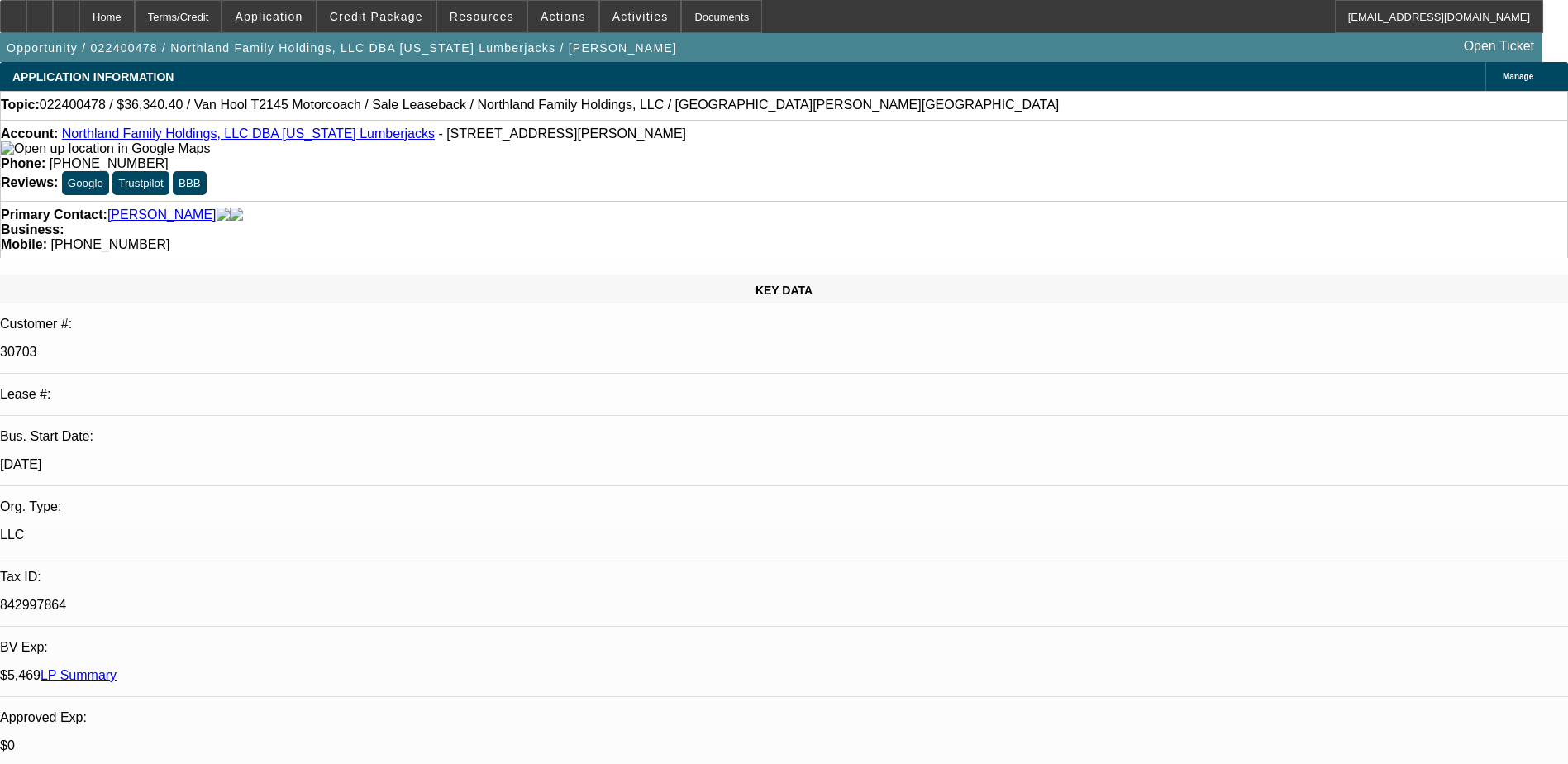
select select "2"
select select "0"
select select "6"
select select "0"
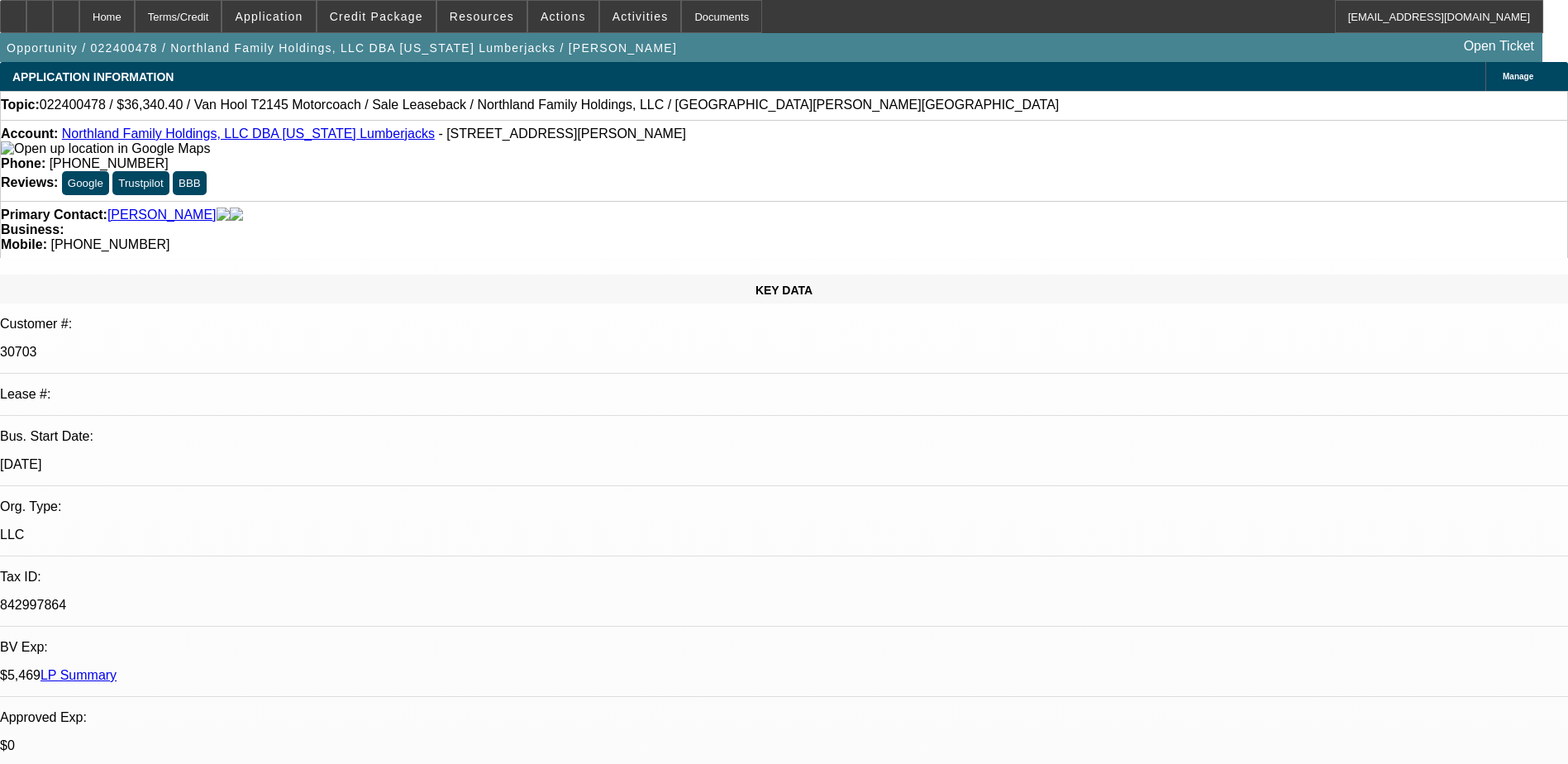
select select "2"
select select "0"
select select "6"
select select "0"
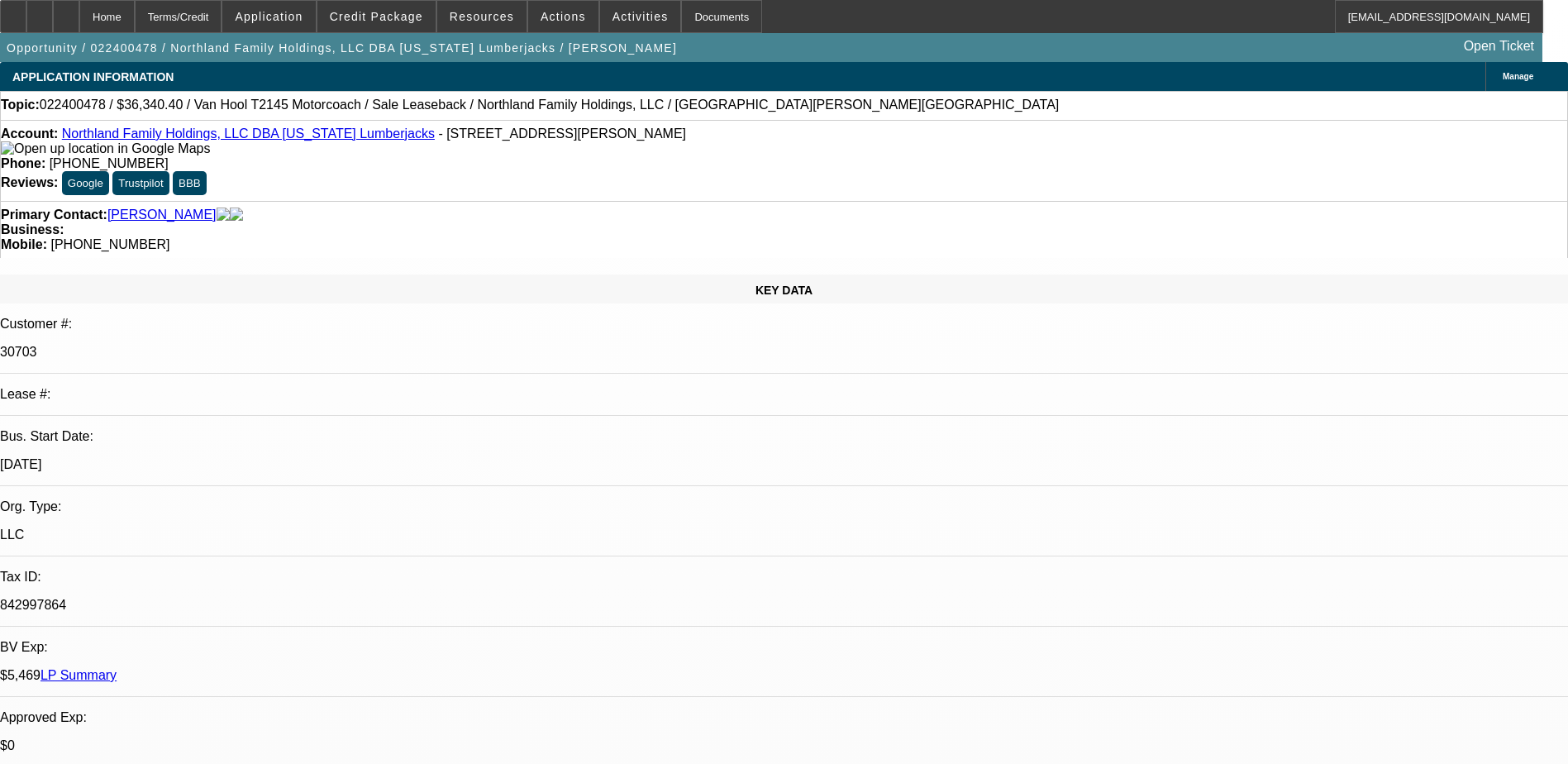
select select "2"
select select "0"
select select "6"
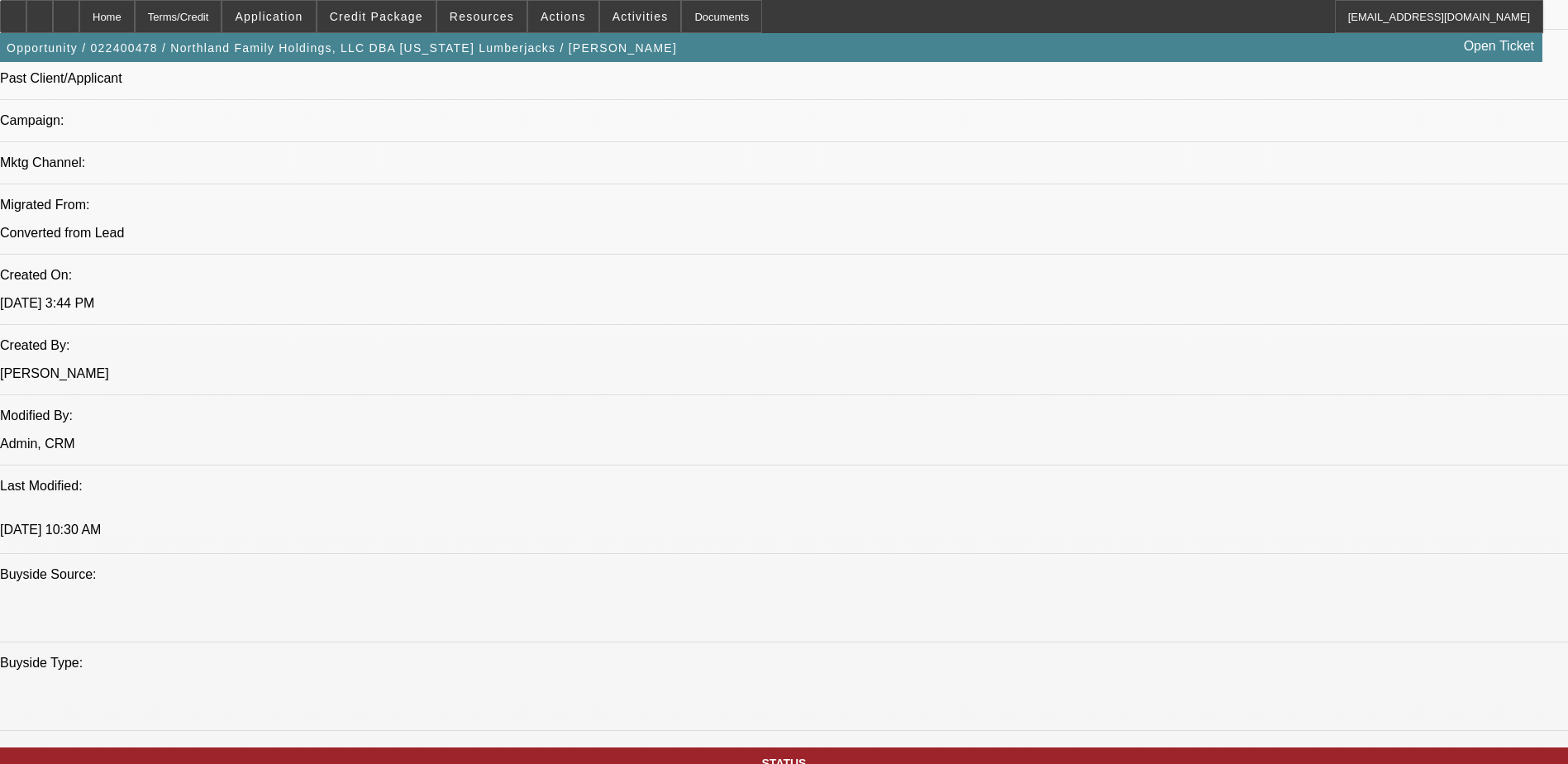
scroll to position [1158, 0]
